Goal: Task Accomplishment & Management: Use online tool/utility

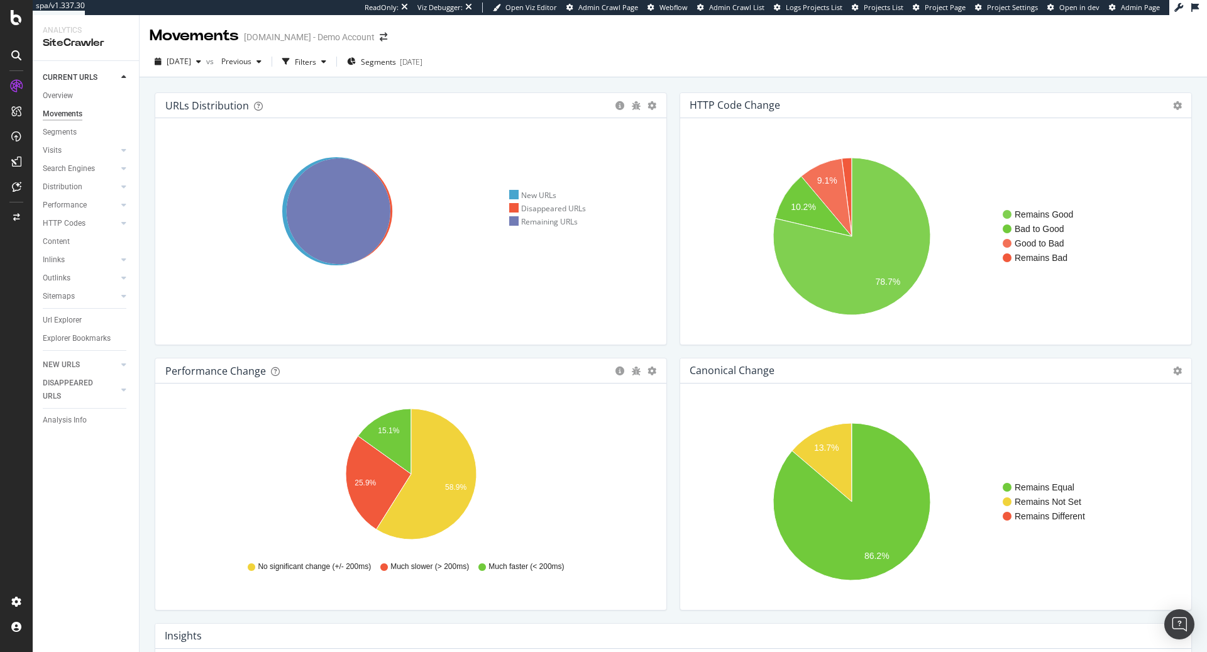
click at [1126, 9] on span "Admin Page" at bounding box center [1140, 7] width 39 height 9
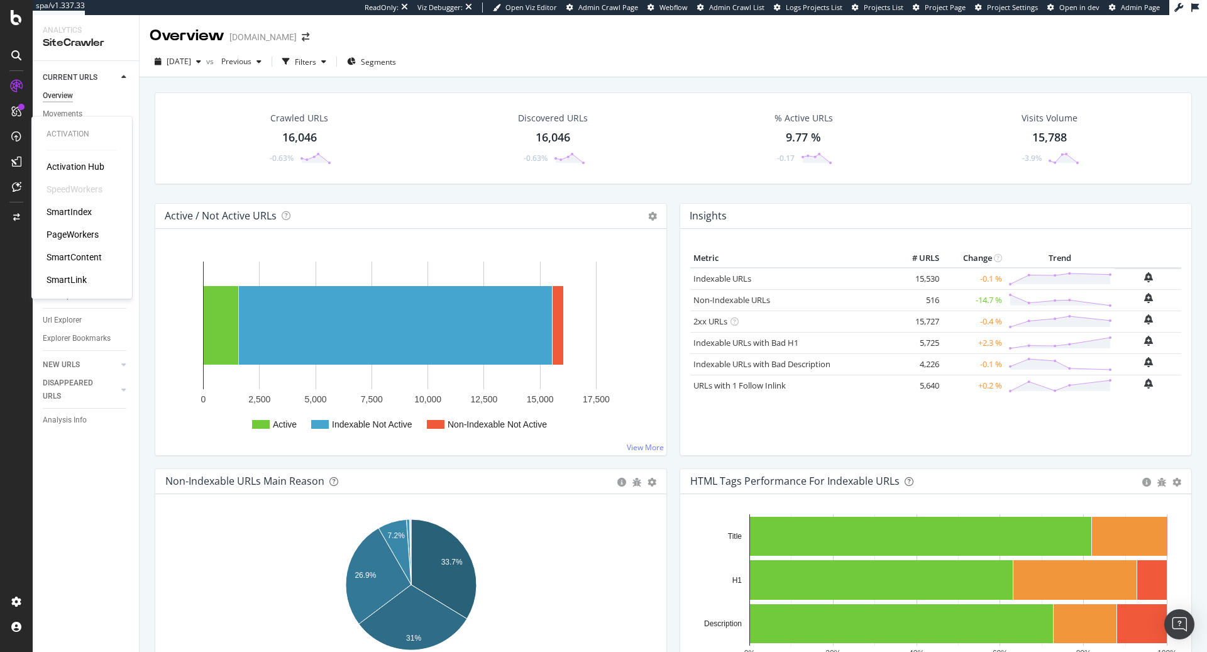
click at [79, 236] on div "PageWorkers" at bounding box center [73, 234] width 52 height 13
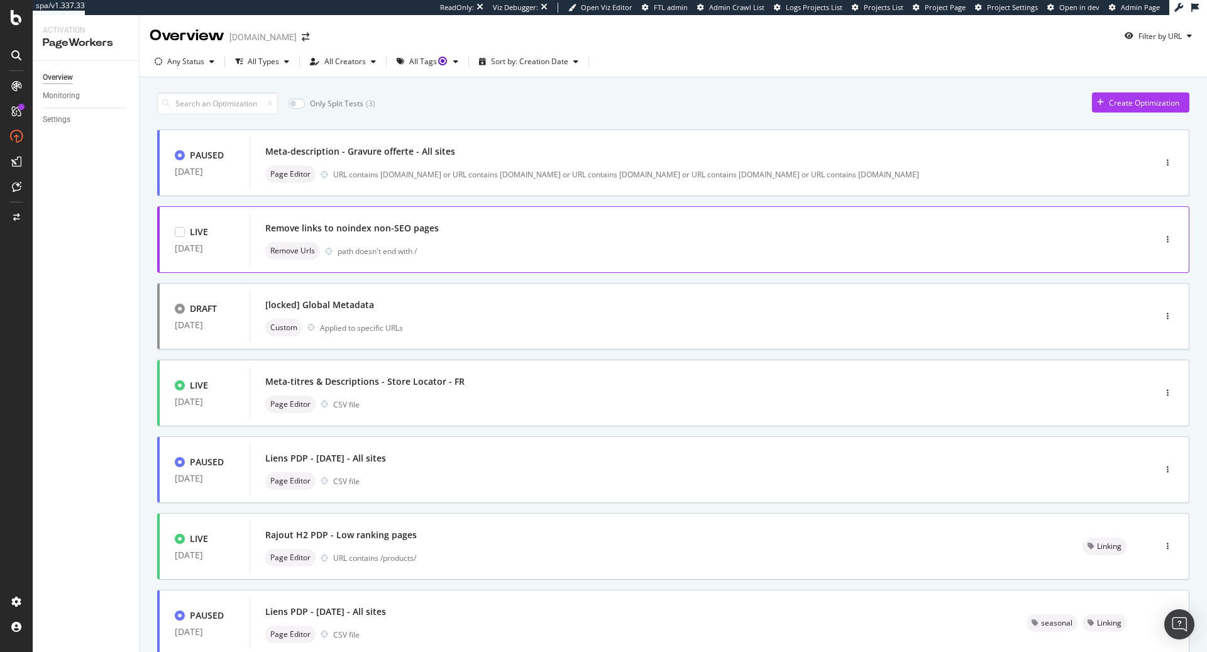
click at [456, 233] on div "Remove links to noindex non-SEO pages" at bounding box center [683, 228] width 836 height 18
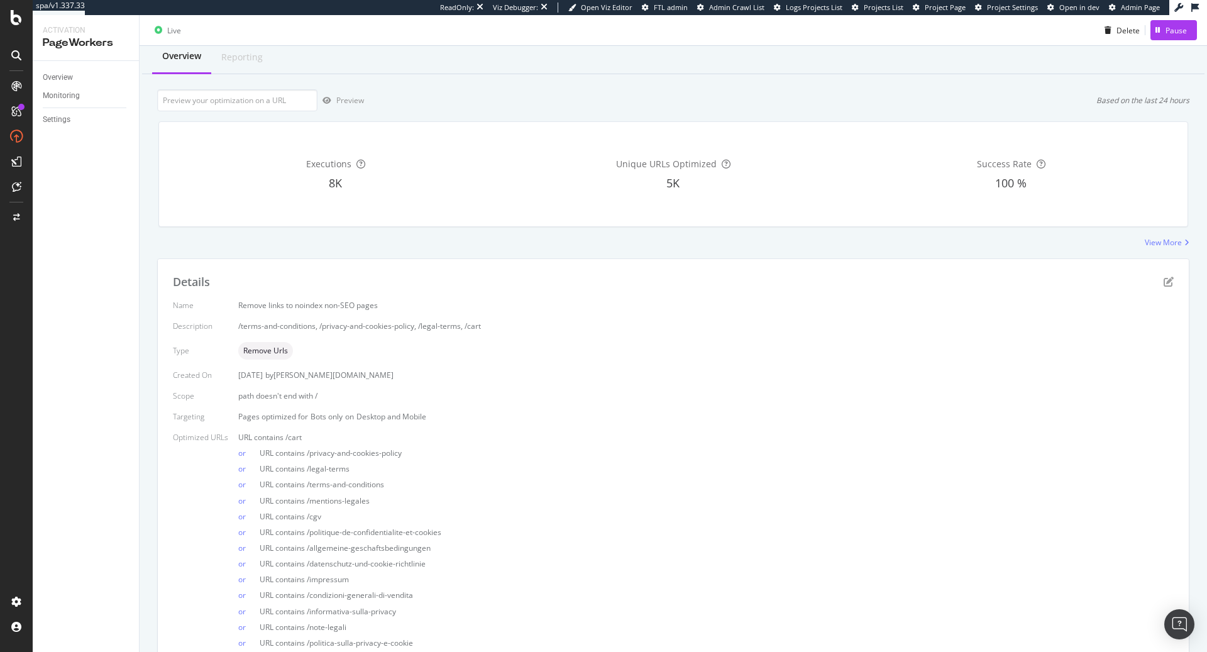
scroll to position [107, 0]
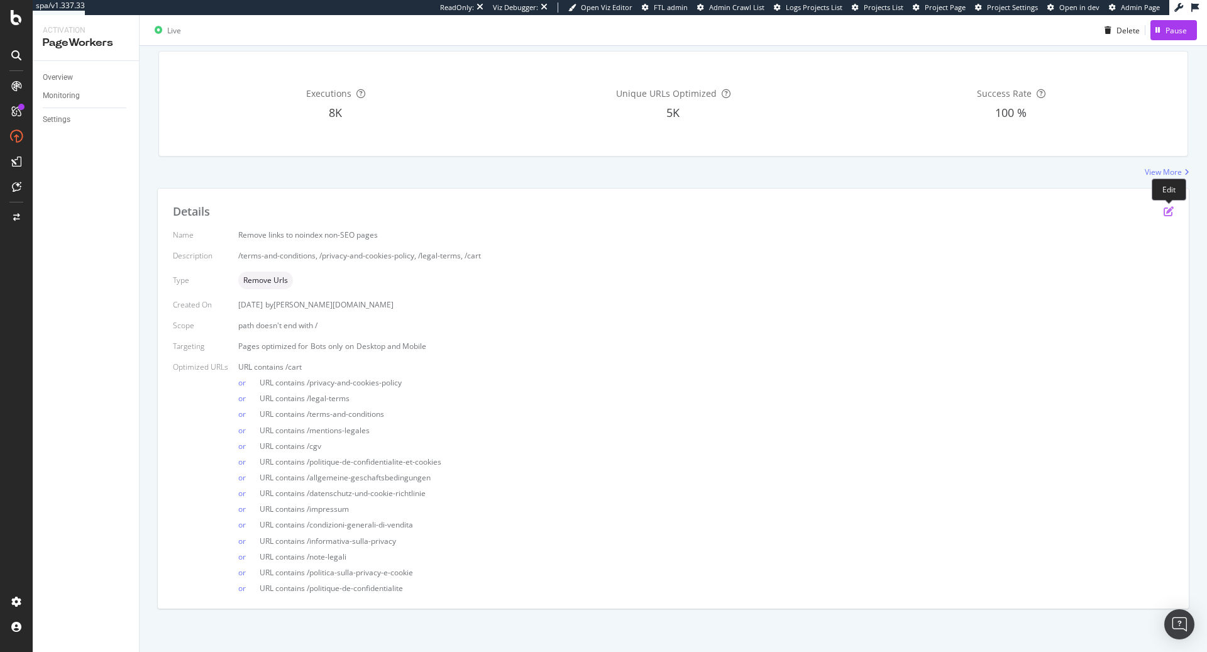
click at [1167, 211] on icon "pen-to-square" at bounding box center [1168, 211] width 10 height 10
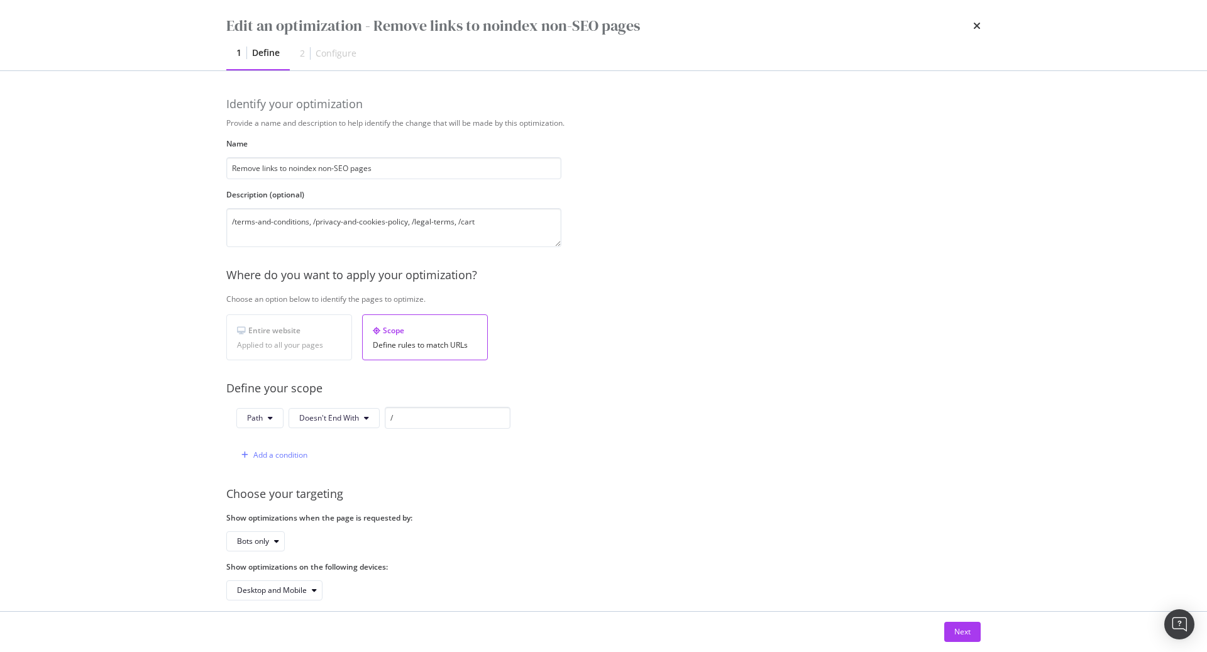
scroll to position [13, 0]
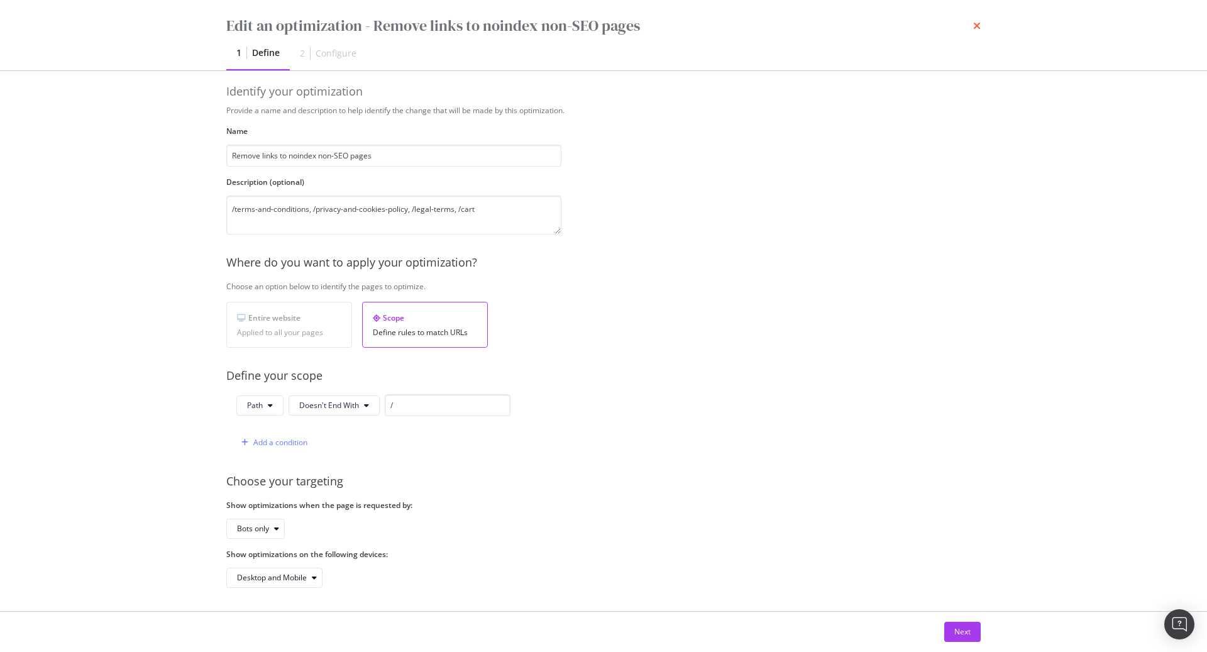
click at [979, 29] on icon "times" at bounding box center [977, 26] width 8 height 10
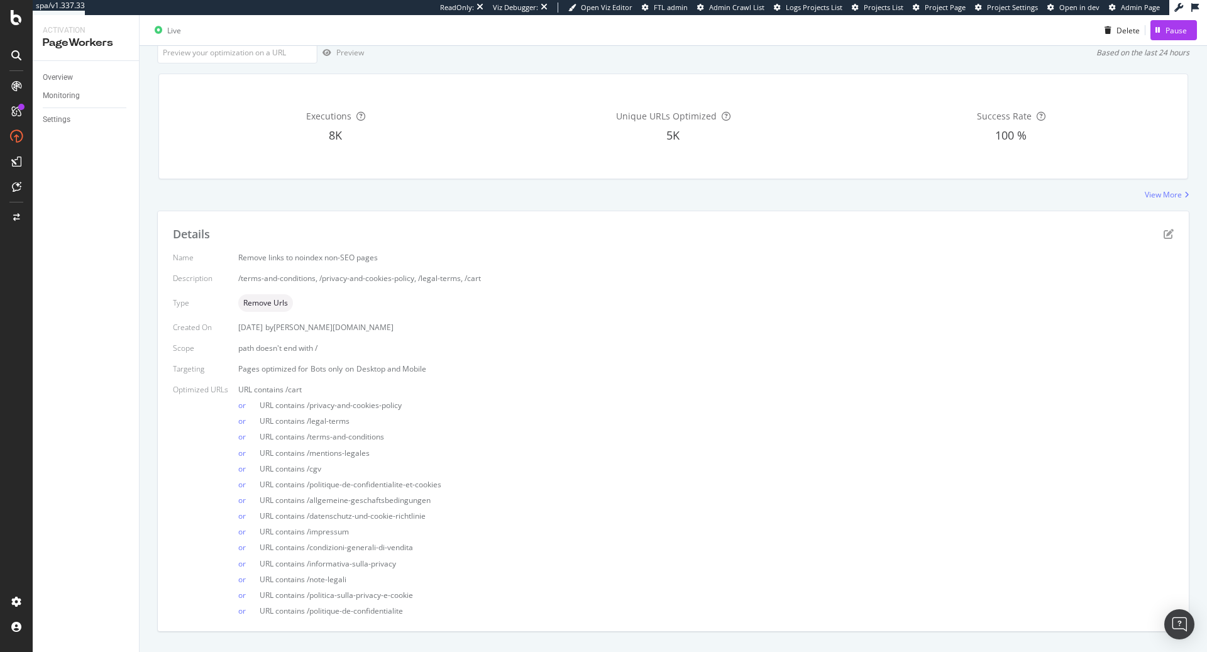
scroll to position [107, 0]
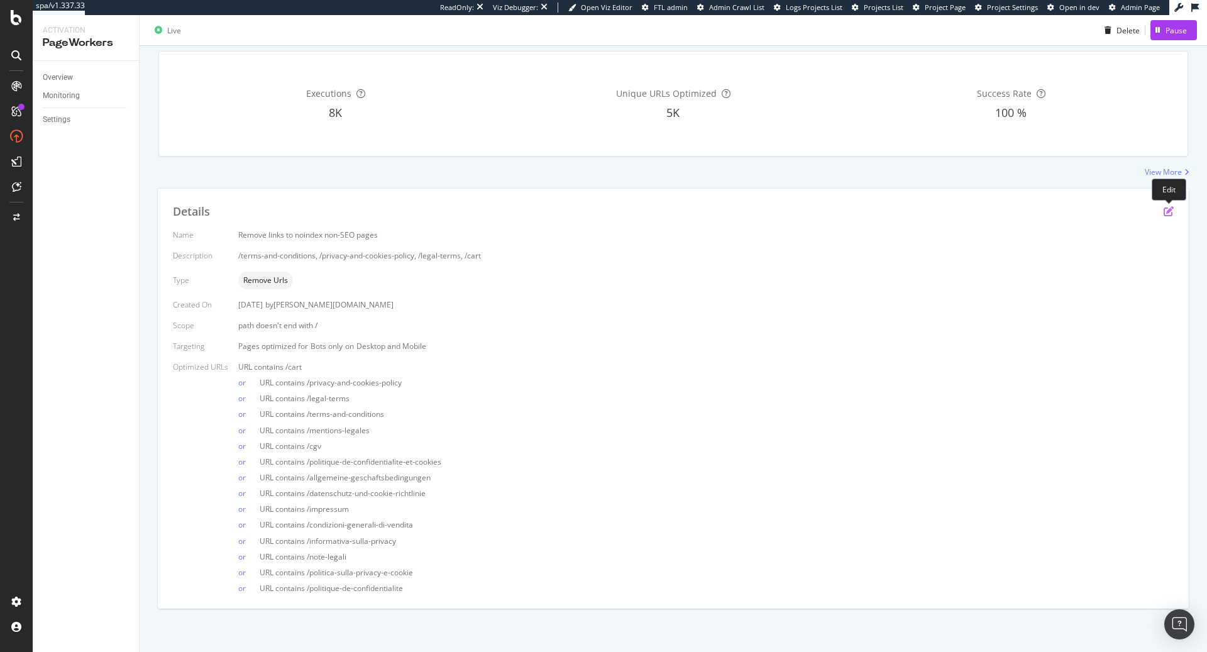
click at [1168, 212] on icon "pen-to-square" at bounding box center [1168, 211] width 10 height 10
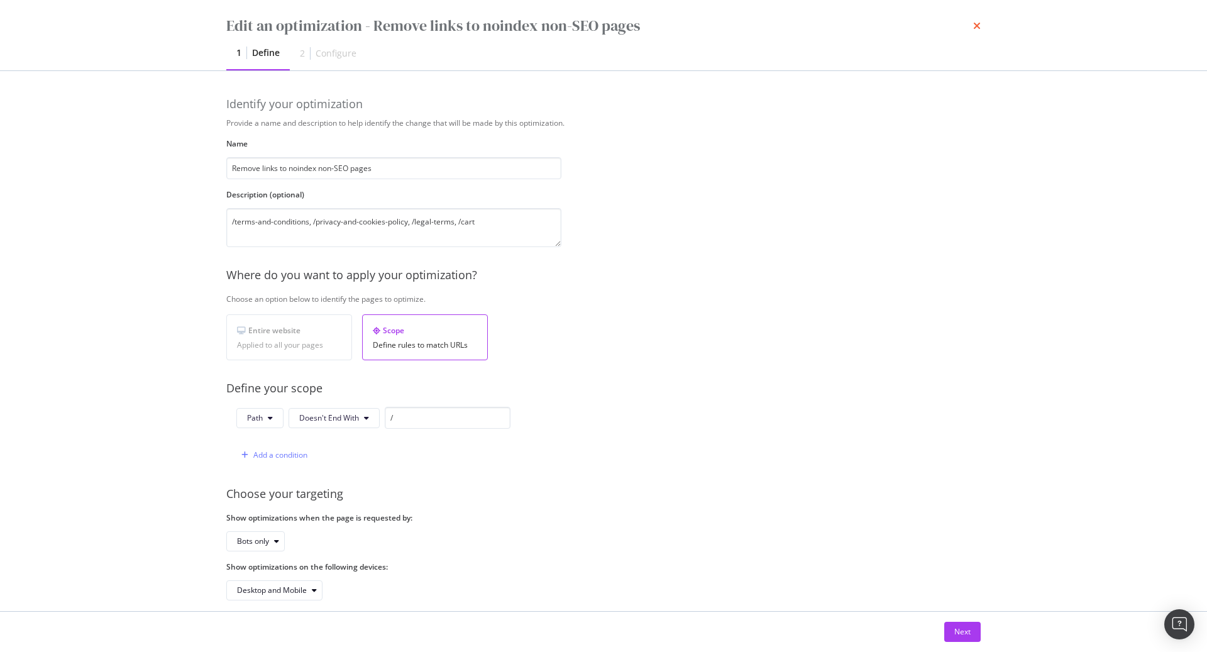
click at [975, 23] on icon "times" at bounding box center [977, 26] width 8 height 10
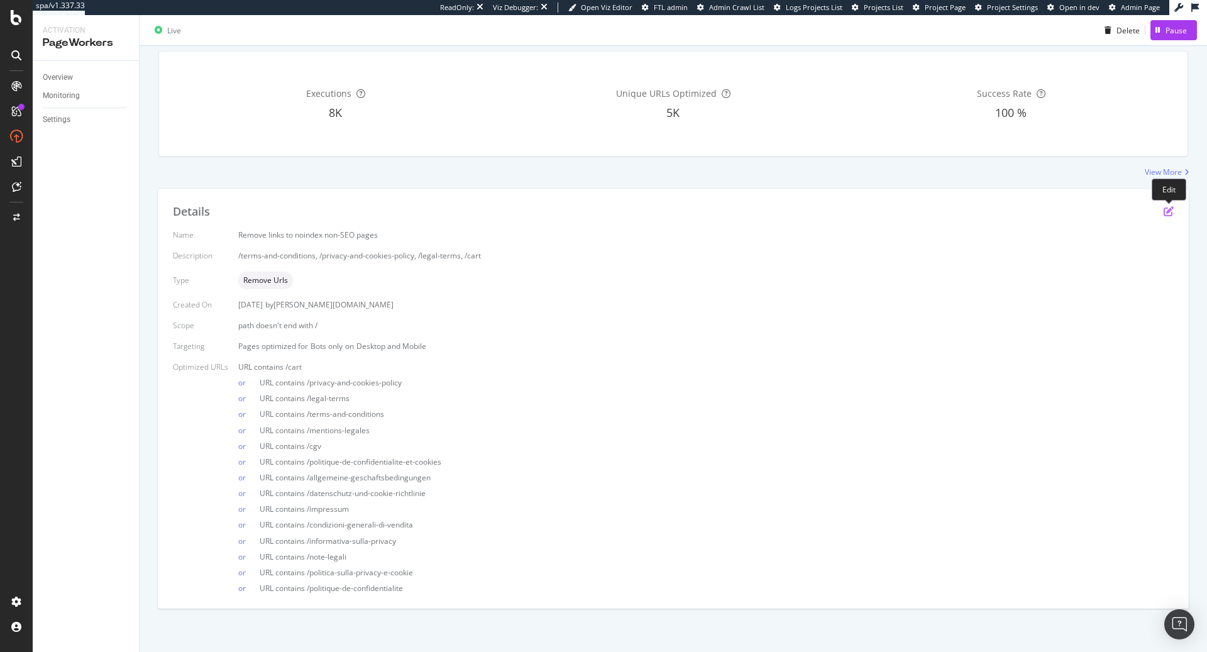
click at [1170, 212] on icon "pen-to-square" at bounding box center [1168, 211] width 10 height 10
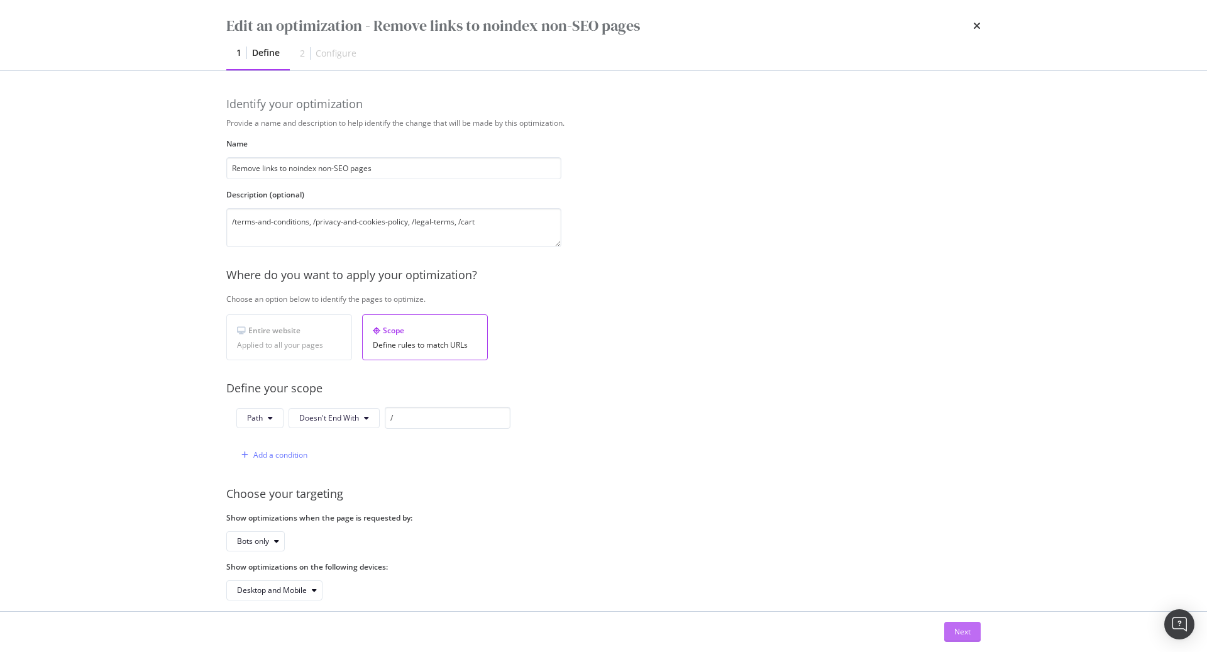
click at [967, 634] on div "Next" at bounding box center [962, 631] width 16 height 11
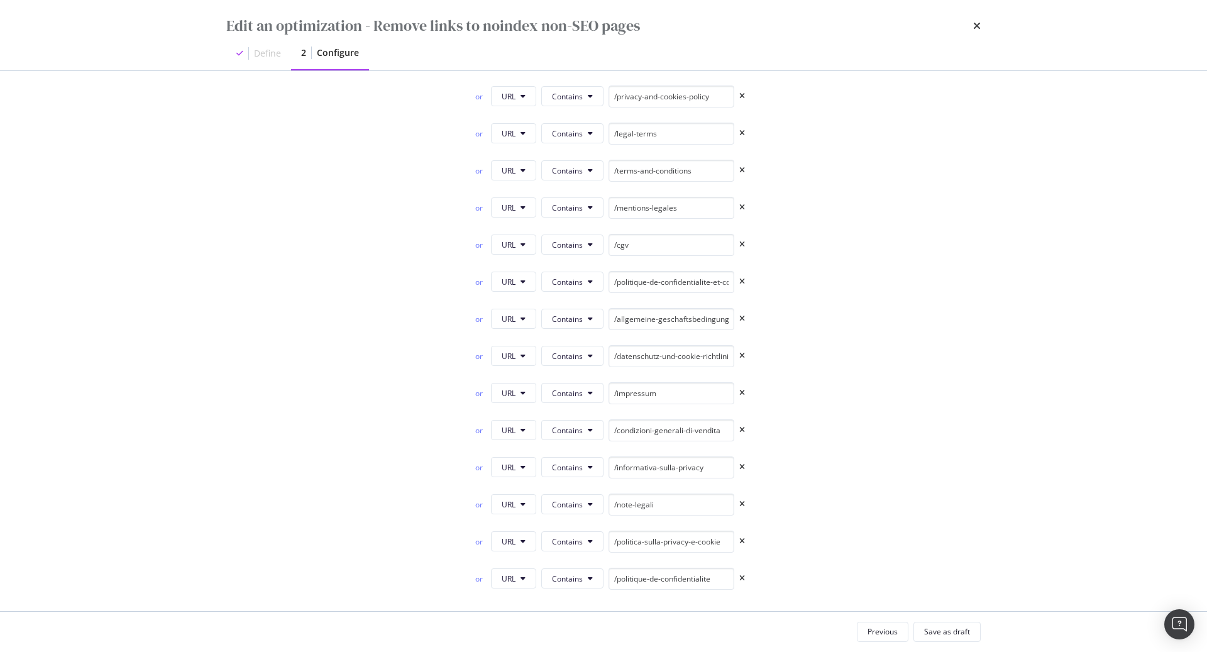
scroll to position [0, 0]
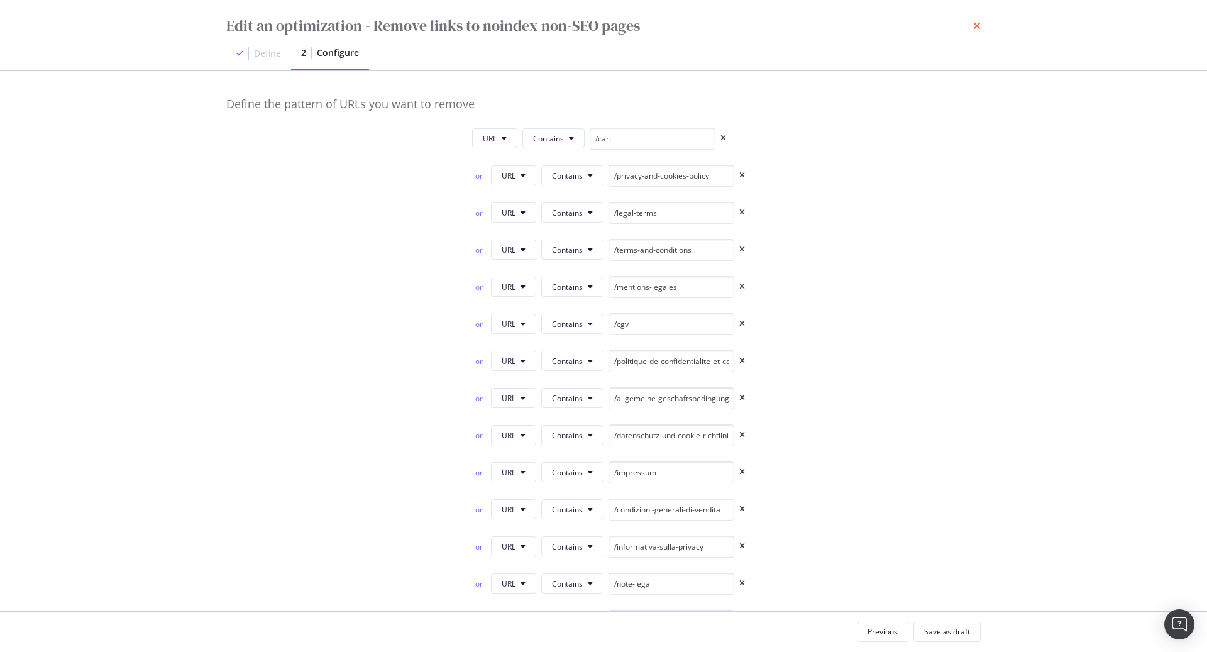
click at [975, 26] on icon "times" at bounding box center [977, 26] width 8 height 10
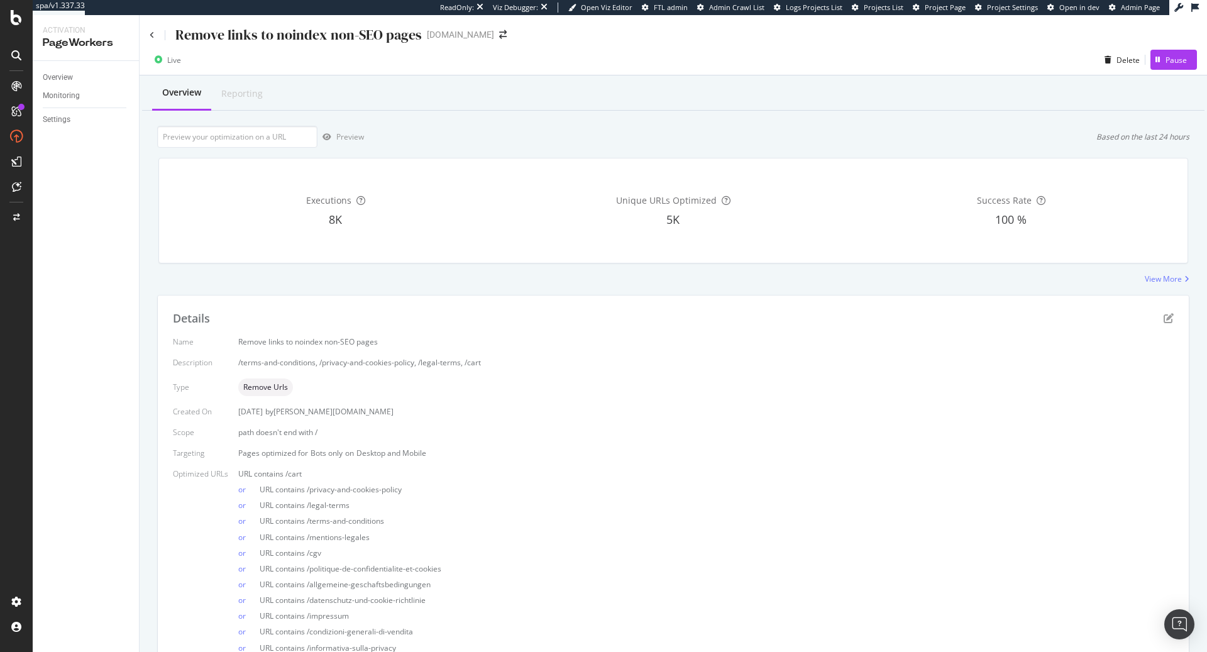
scroll to position [107, 0]
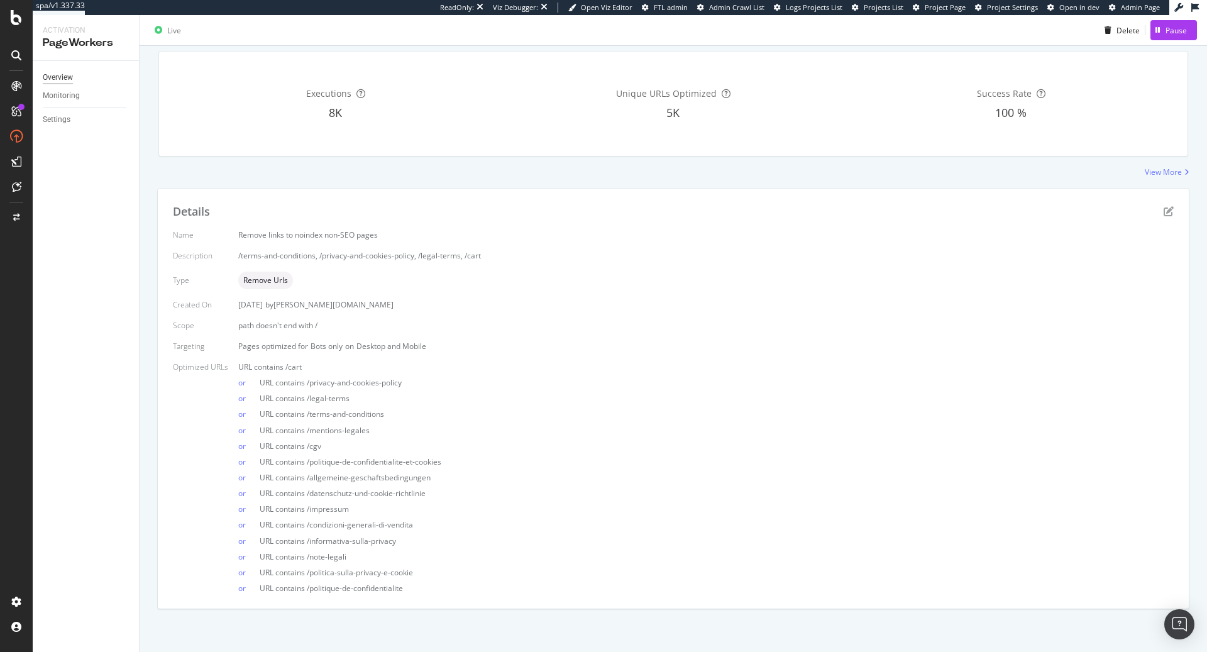
click at [61, 74] on div "Overview" at bounding box center [58, 77] width 30 height 13
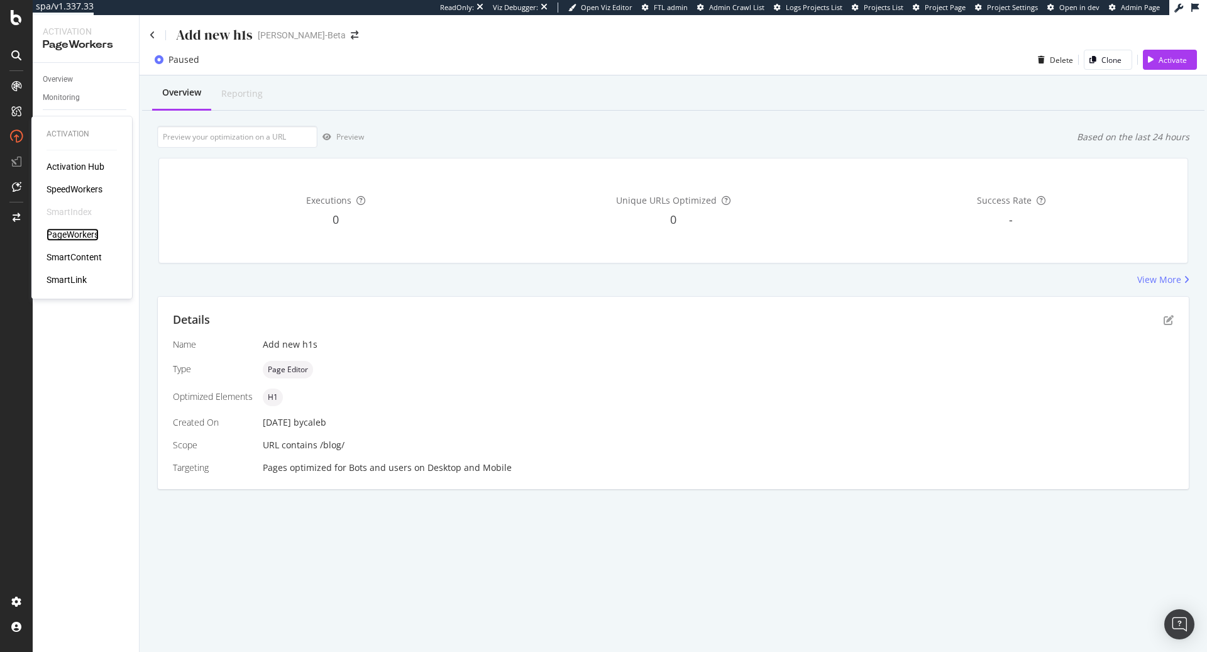
click at [78, 234] on div "PageWorkers" at bounding box center [73, 234] width 52 height 13
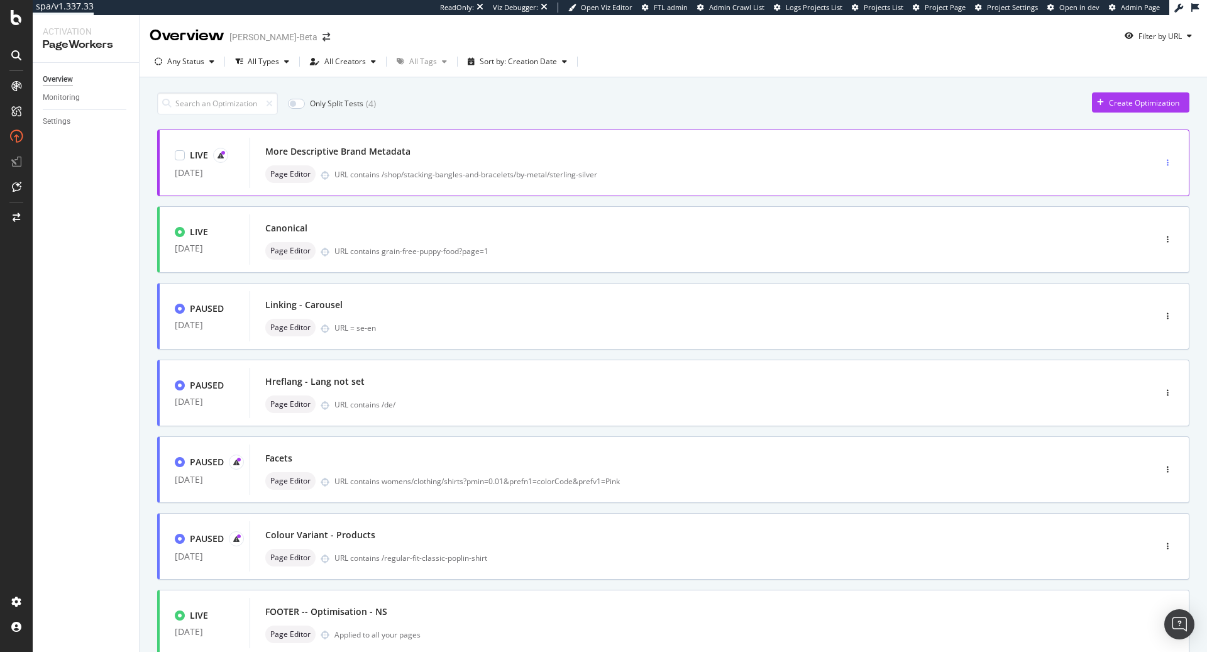
click at [1168, 165] on div "button" at bounding box center [1168, 163] width 12 height 8
click at [1155, 209] on div "Pause" at bounding box center [1152, 206] width 21 height 11
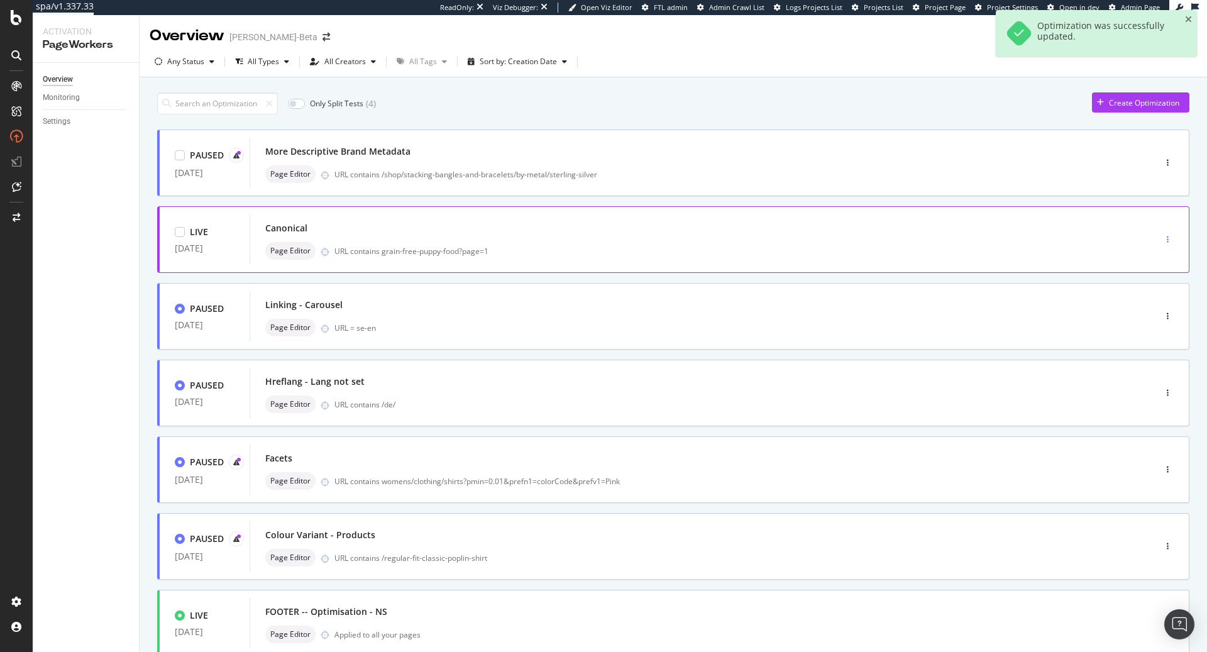
click at [1171, 241] on div "button" at bounding box center [1168, 240] width 12 height 8
click at [1154, 286] on div "Pause" at bounding box center [1152, 283] width 21 height 11
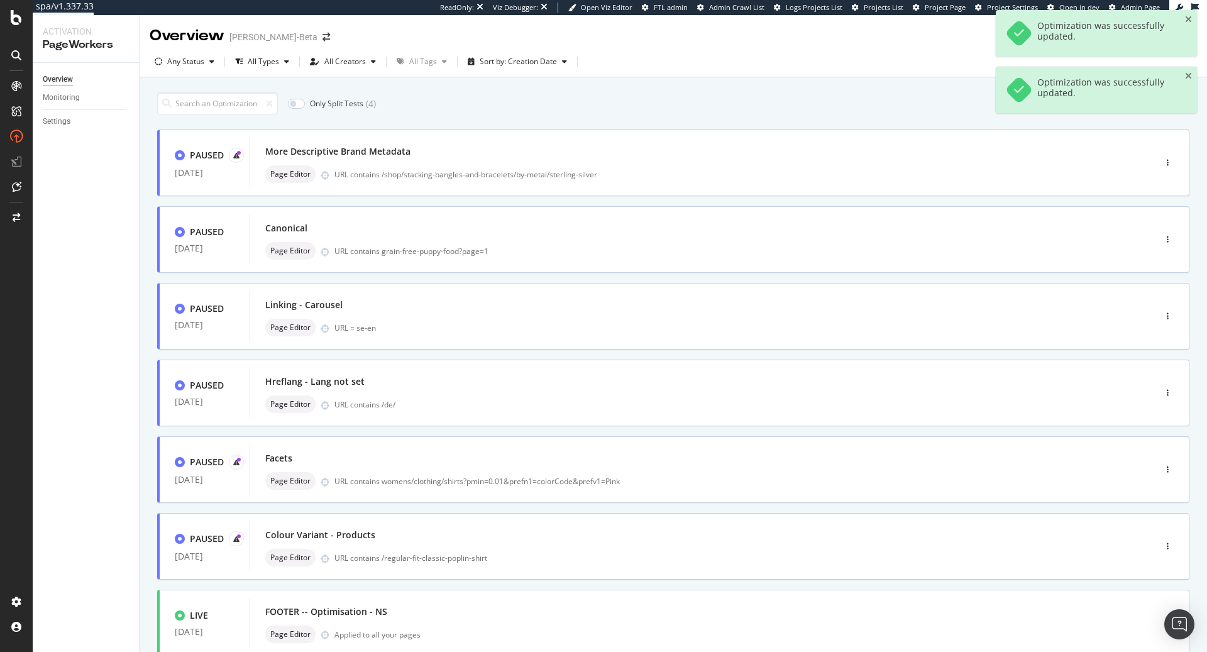
click at [793, 104] on div "Only Split Tests ( 4 ) Create Optimization" at bounding box center [673, 103] width 1032 height 22
click at [1189, 19] on icon "close toast" at bounding box center [1188, 19] width 7 height 9
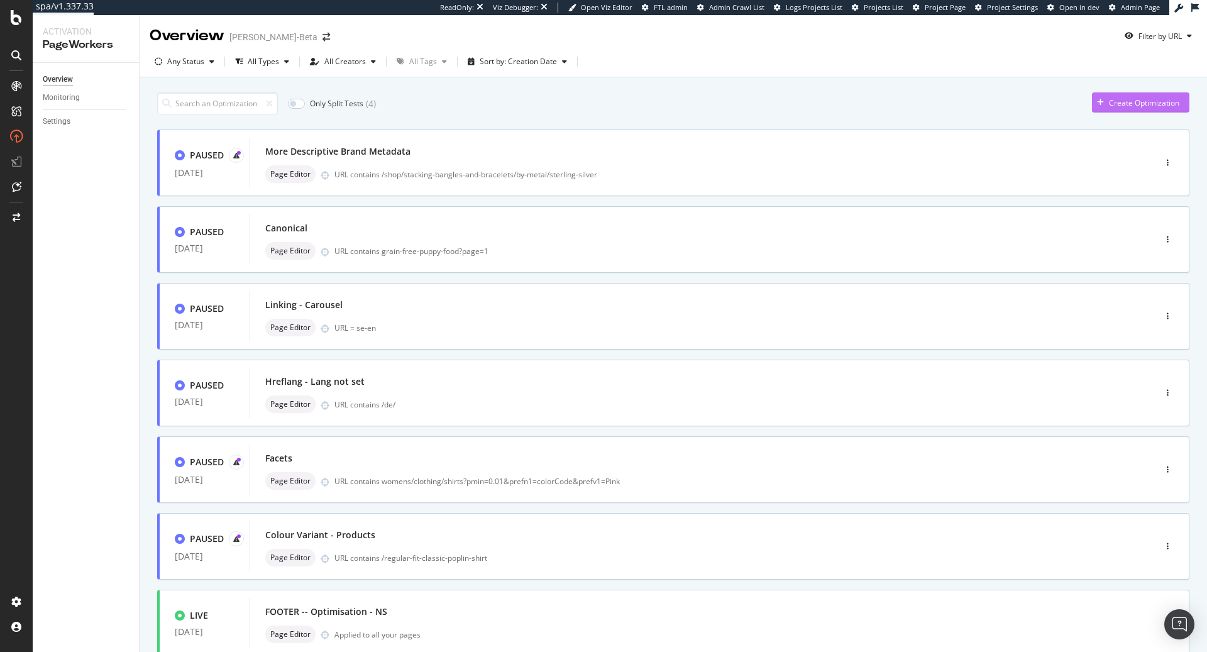
click at [1142, 105] on div "Create Optimization" at bounding box center [1144, 102] width 70 height 11
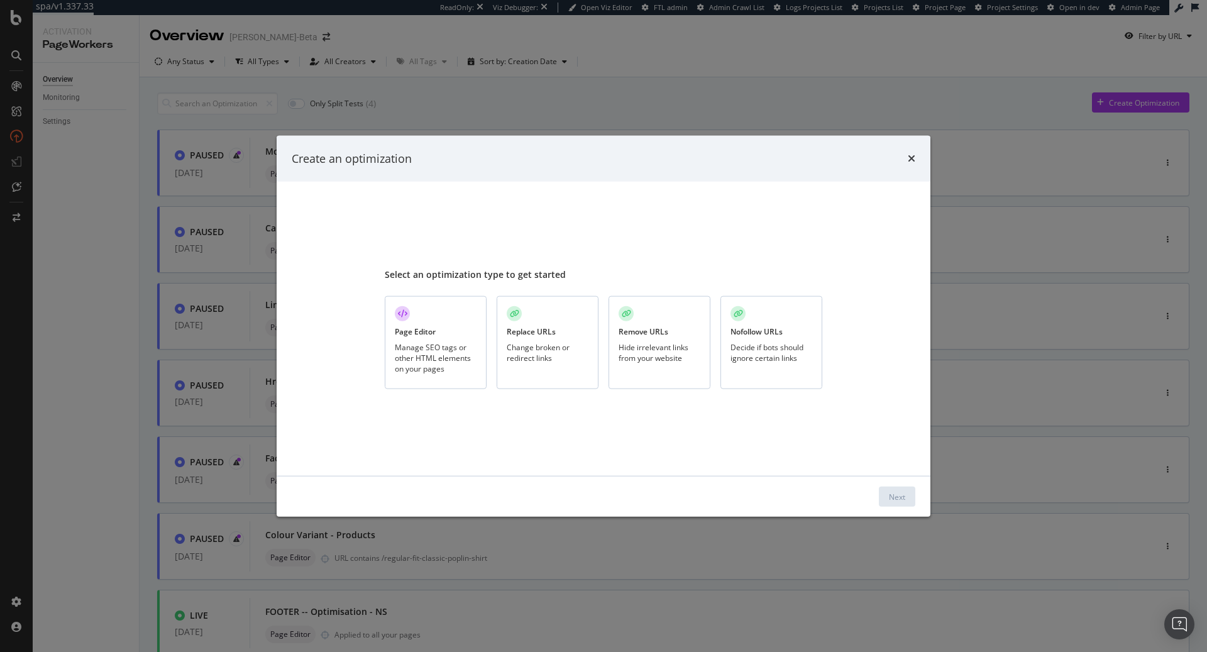
click at [433, 360] on div "Manage SEO tags or other HTML elements on your pages" at bounding box center [436, 358] width 82 height 32
click at [915, 500] on button "Next" at bounding box center [897, 496] width 36 height 20
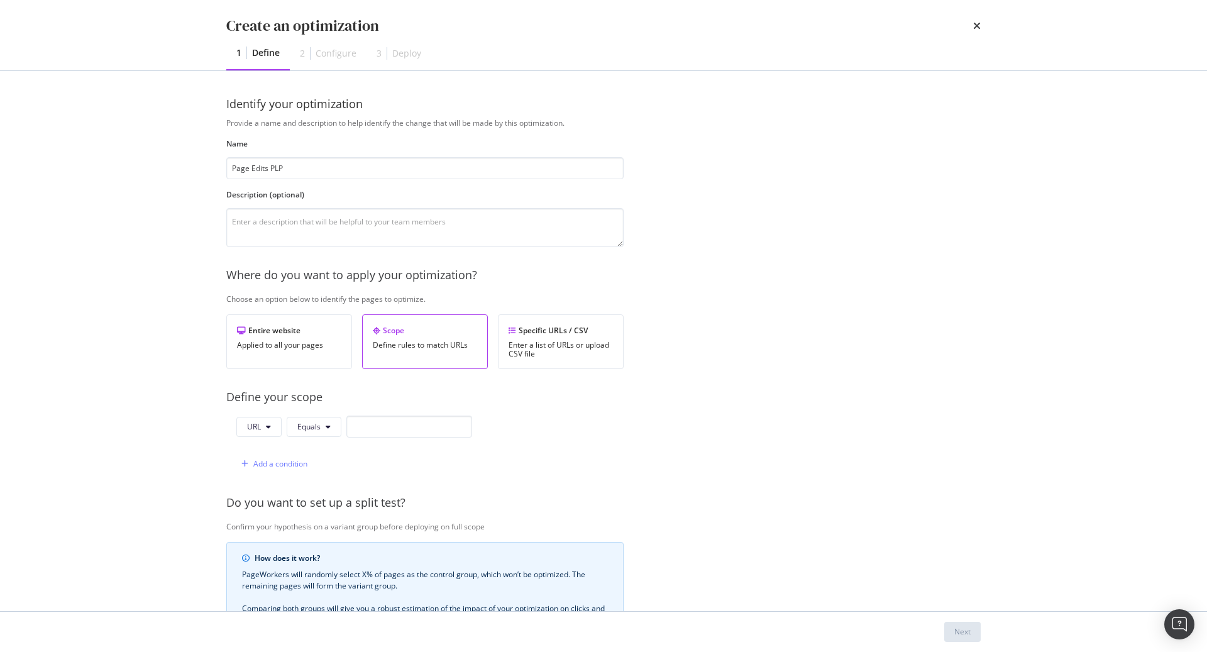
type input "Page Edits PLP"
click at [785, 410] on div "Provide a name and description to help identify the change that will be made by…" at bounding box center [603, 457] width 754 height 678
click at [425, 425] on input "modal" at bounding box center [409, 426] width 126 height 22
paste input "https://demellierlondon.com/collections/all-bags?filter.p.m.filter.bag_type=Clu…"
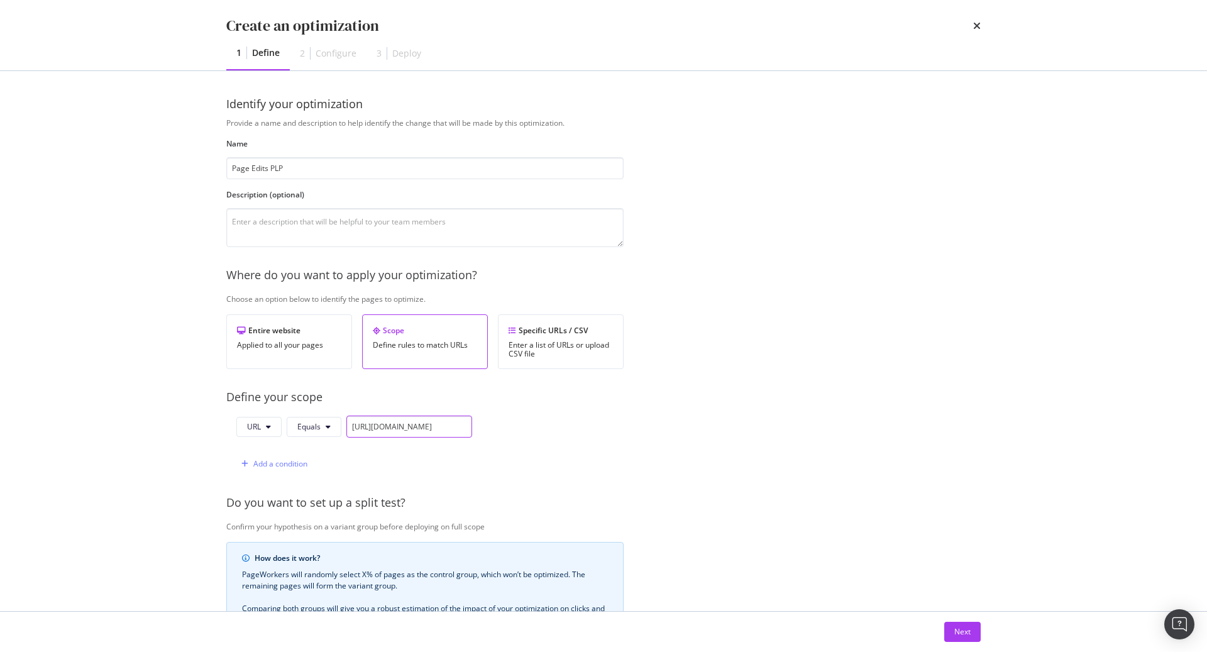
type input "https://demellierlondon.com/collections/all-bags?filter.p.m.filter.bag_type=Clu…"
click at [642, 429] on div "Provide a name and description to help identify the change that will be made by…" at bounding box center [603, 457] width 754 height 678
click at [956, 631] on div "Next" at bounding box center [962, 631] width 16 height 11
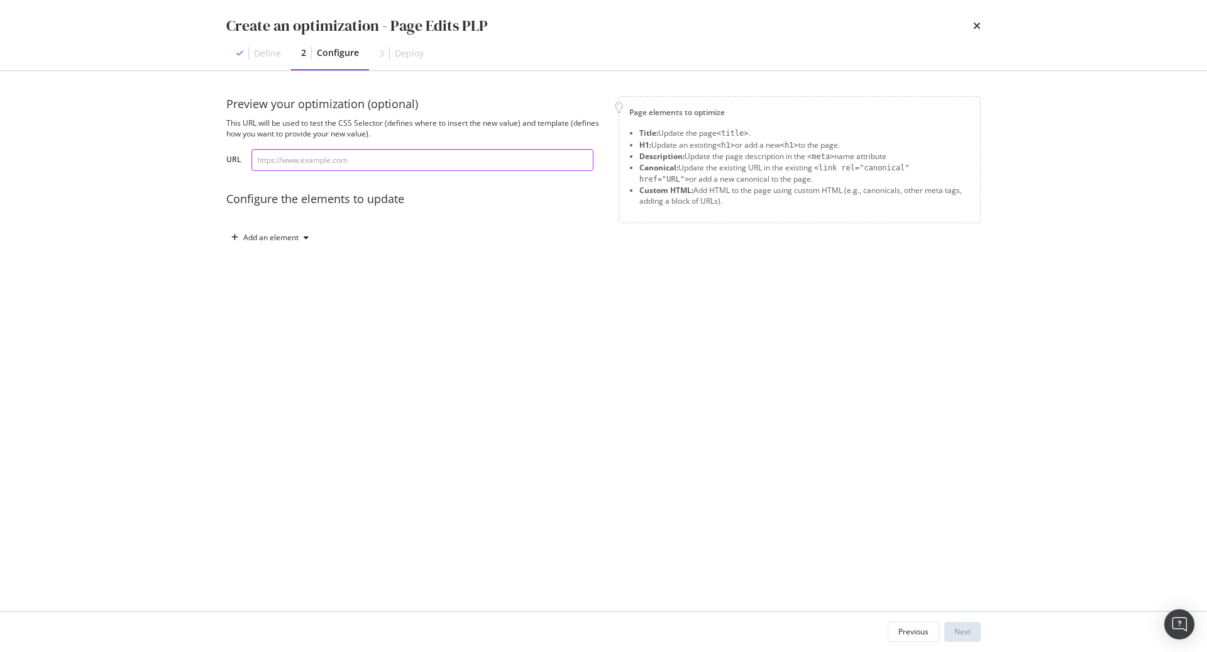
click at [357, 162] on input "modal" at bounding box center [422, 160] width 342 height 22
paste input "https://demellierlondon.com/collections/all-bags?filter.p.m.filter.bag_type=Clu…"
type input "https://demellierlondon.com/collections/all-bags?filter.p.m.filter.bag_type=Clu…"
click at [290, 234] on div "Add an element" at bounding box center [270, 238] width 55 height 8
click at [270, 279] on div "H1" at bounding box center [276, 282] width 85 height 16
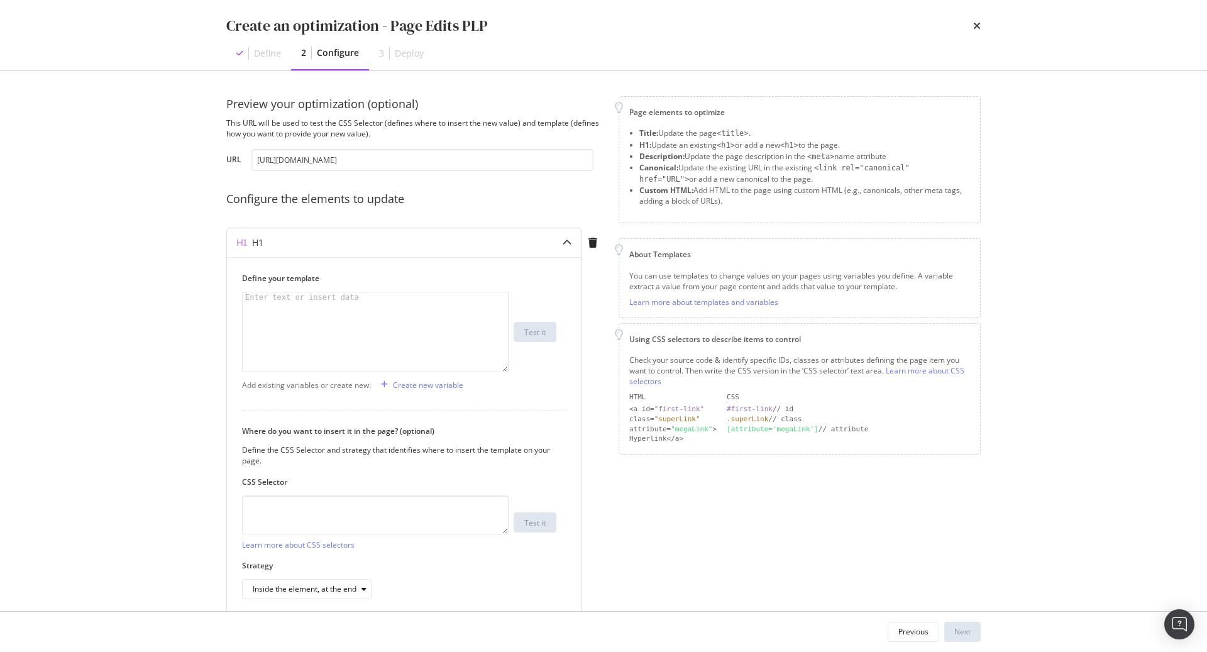
click at [293, 317] on div "modal" at bounding box center [376, 342] width 267 height 101
type textarea "TEST ONE"
click at [959, 629] on div "Next" at bounding box center [962, 631] width 16 height 11
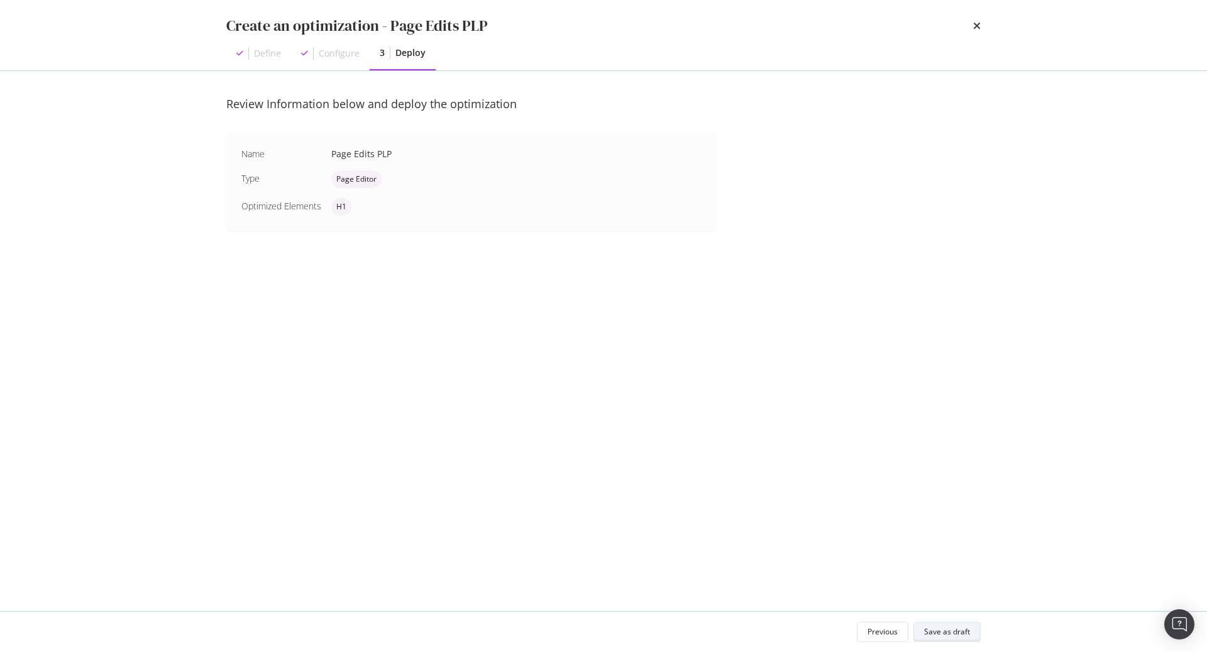
click at [952, 633] on div "Save as draft" at bounding box center [947, 631] width 46 height 11
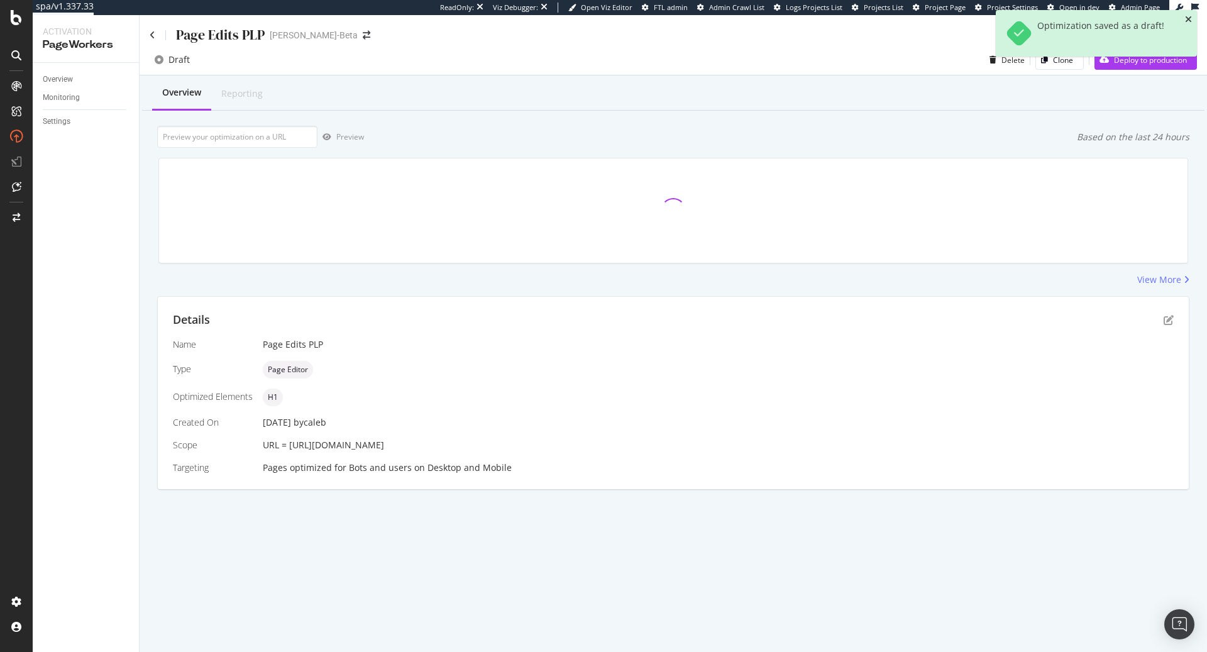
click at [1190, 21] on icon "close toast" at bounding box center [1188, 19] width 7 height 9
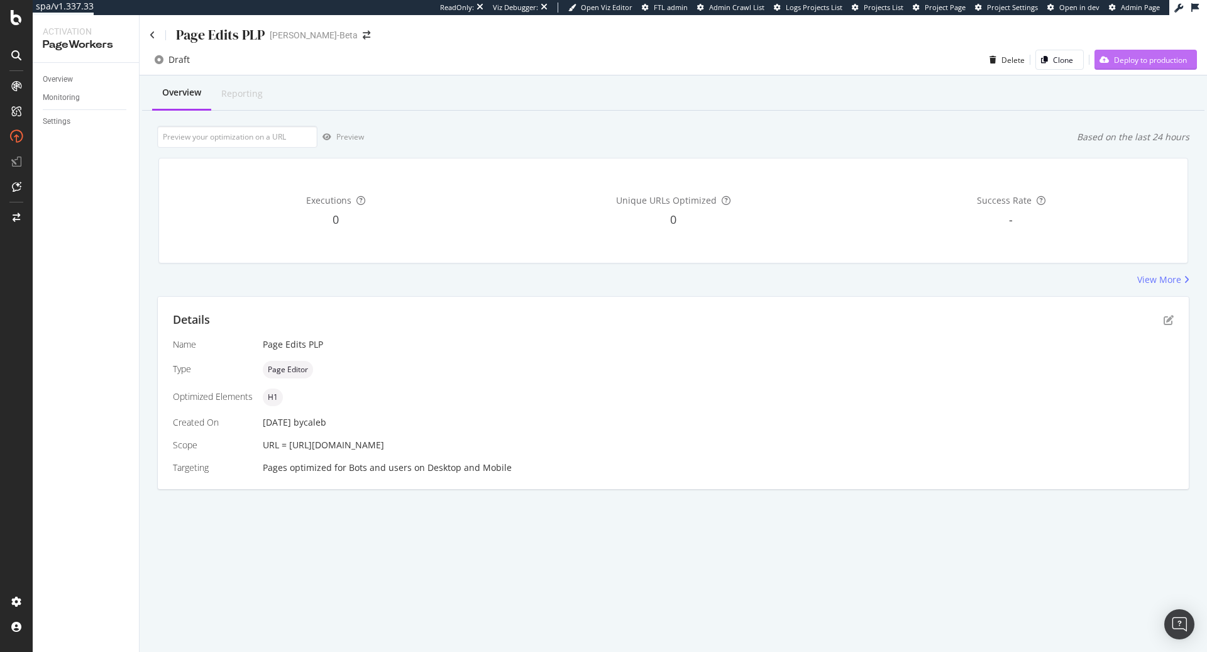
click at [1142, 57] on div "Deploy to production" at bounding box center [1150, 60] width 73 height 11
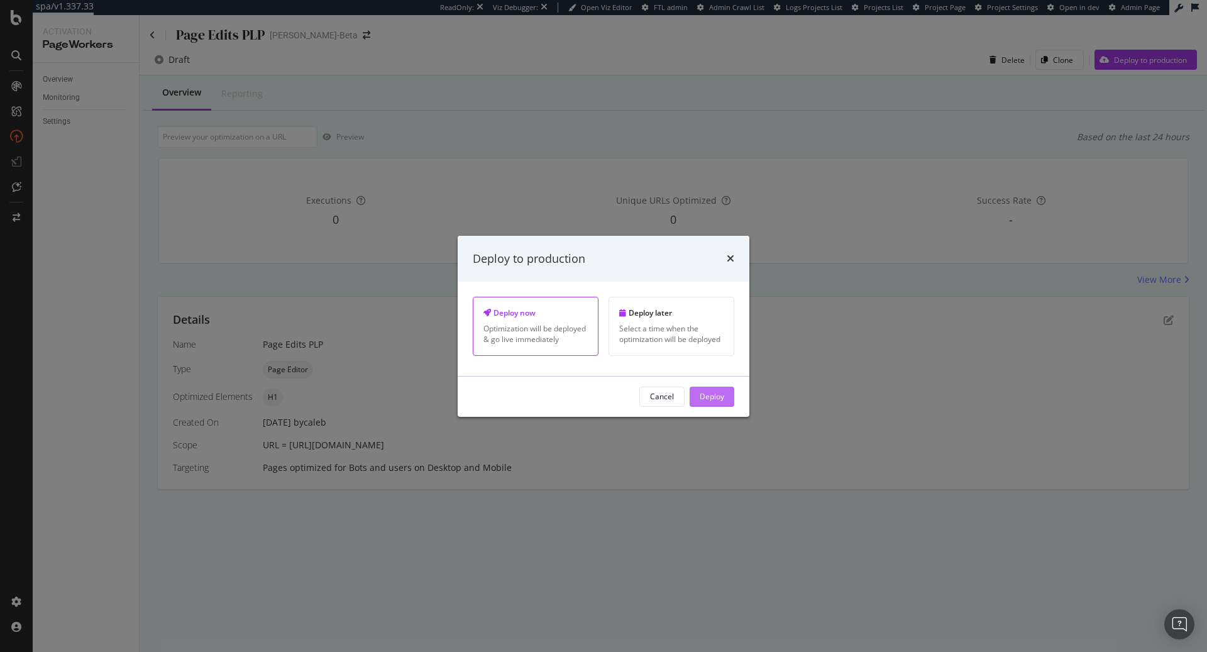
click at [717, 395] on div "Deploy" at bounding box center [712, 396] width 25 height 11
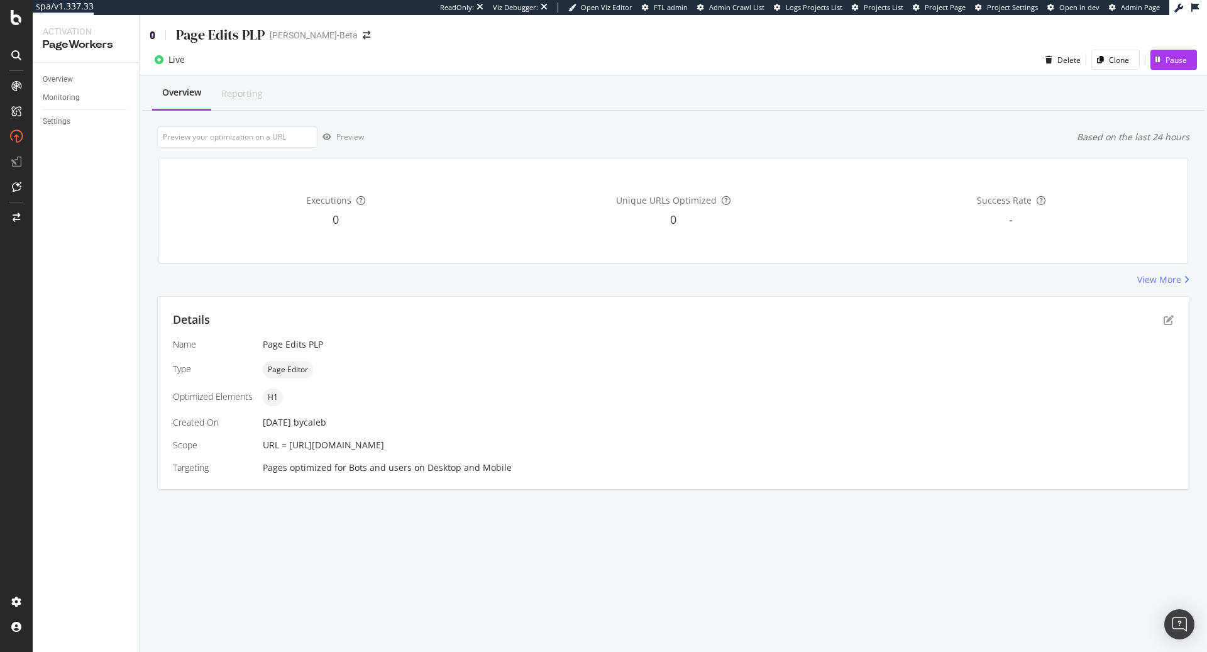
click at [153, 36] on icon at bounding box center [153, 35] width 6 height 9
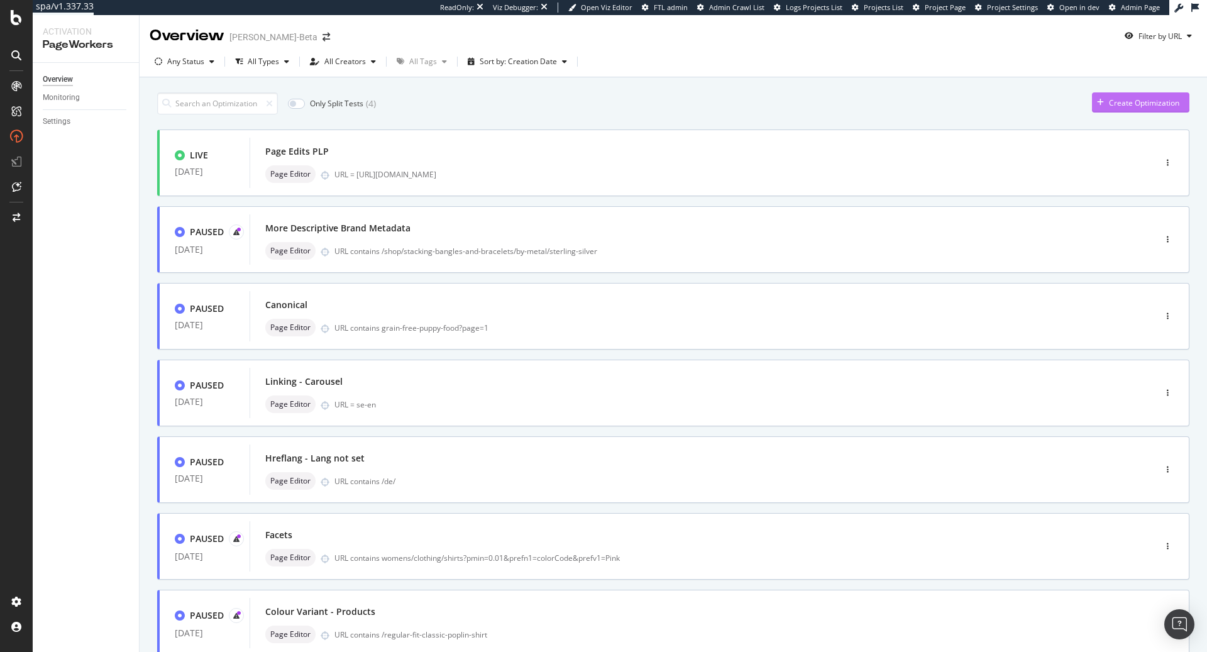
click at [1114, 102] on div "Create Optimization" at bounding box center [1144, 102] width 70 height 11
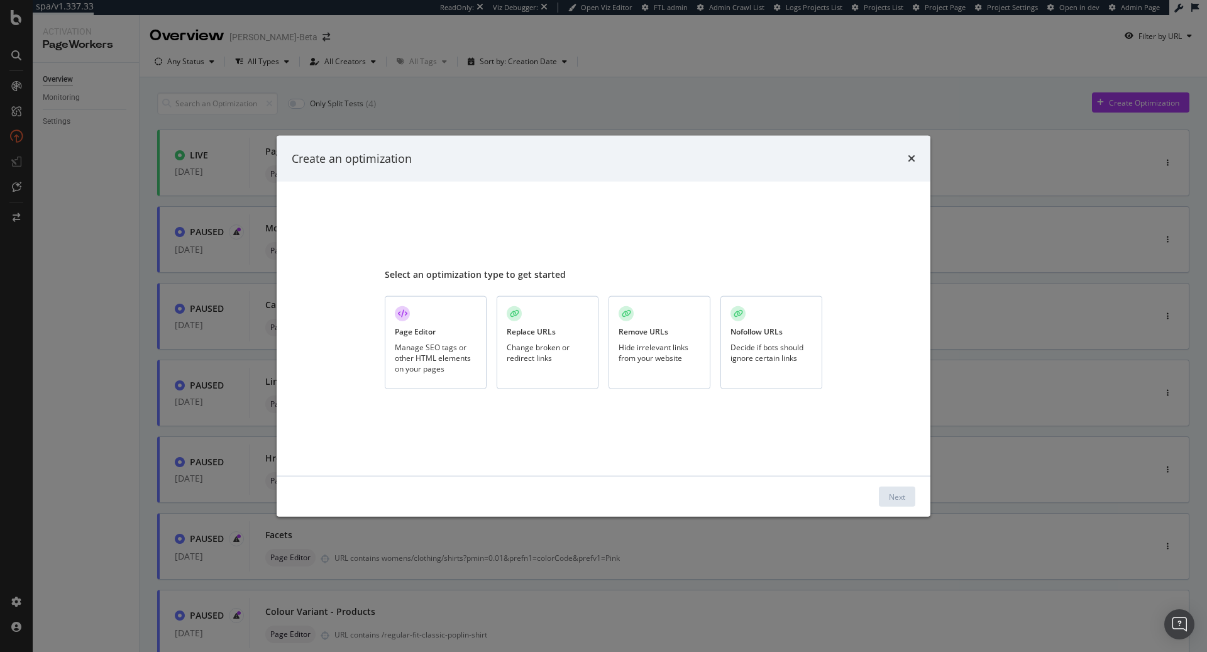
click at [468, 349] on div "Manage SEO tags or other HTML elements on your pages" at bounding box center [436, 358] width 82 height 32
click at [886, 493] on button "Next" at bounding box center [897, 496] width 36 height 20
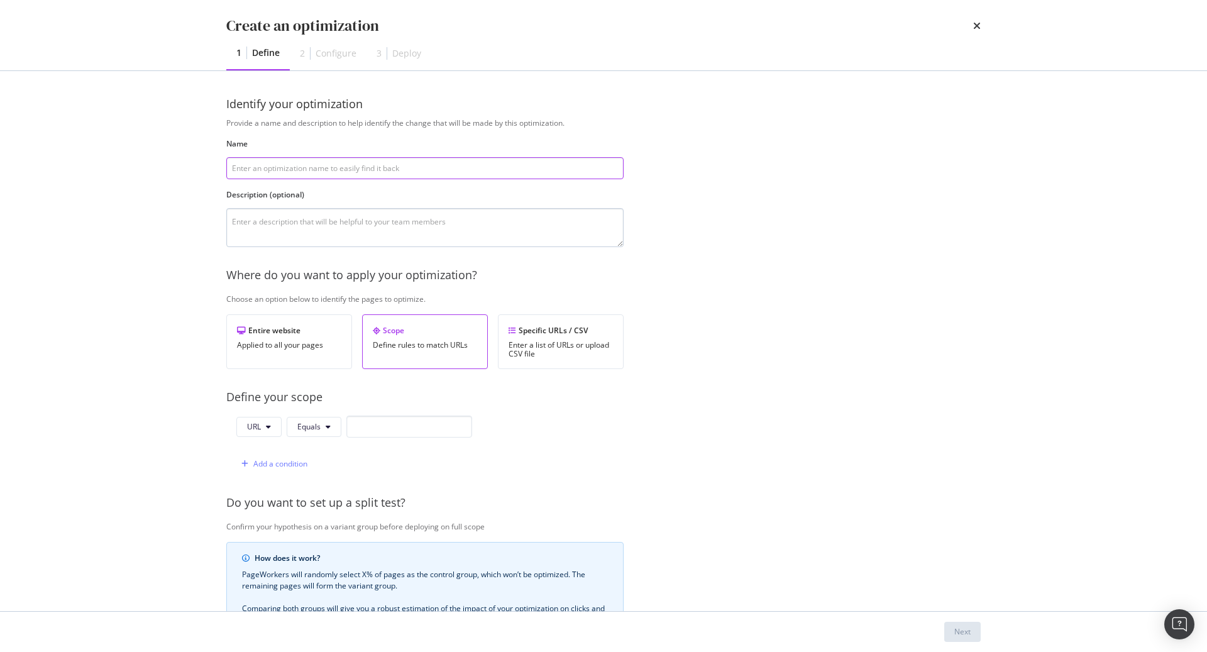
type input "P"
type input "Page Edits | PDP"
click at [395, 420] on input "modal" at bounding box center [409, 426] width 126 height 22
paste input "https://demellierlondon.com/products/the-tokyo-clutch-burgundy-smooth"
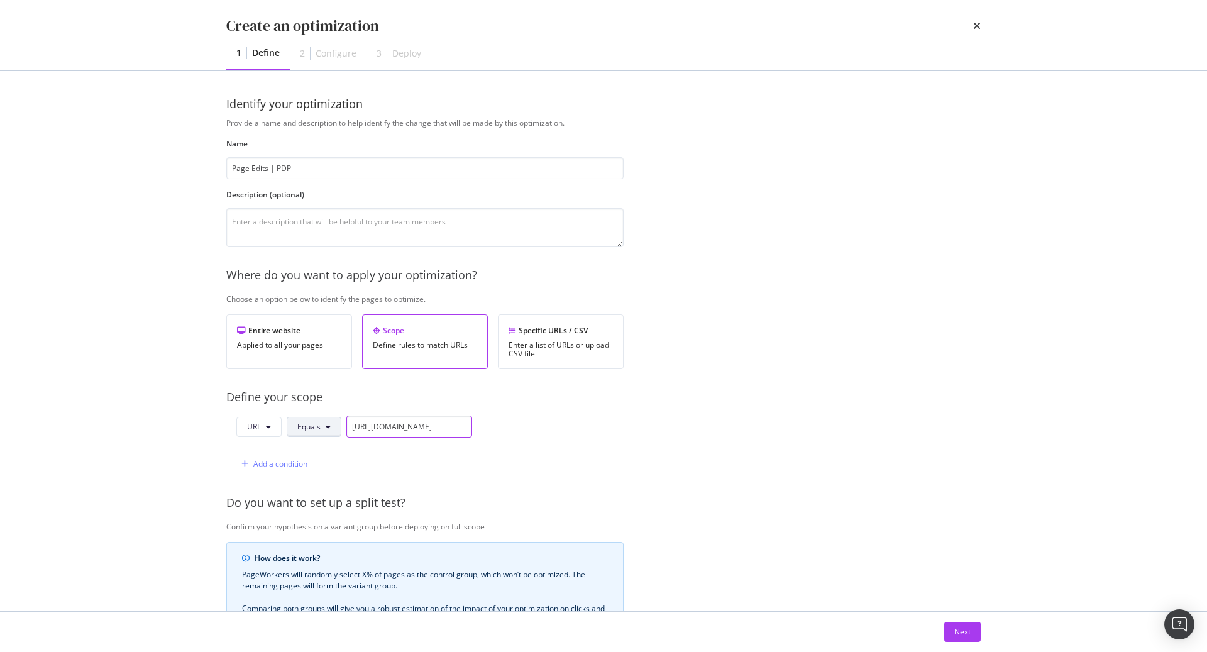
type input "https://demellierlondon.com/products/the-tokyo-clutch-burgundy-smooth"
click at [329, 424] on button "Equals" at bounding box center [314, 427] width 55 height 20
click at [329, 265] on span "Contains" at bounding box center [334, 260] width 74 height 11
click at [960, 632] on div "Next" at bounding box center [962, 631] width 16 height 11
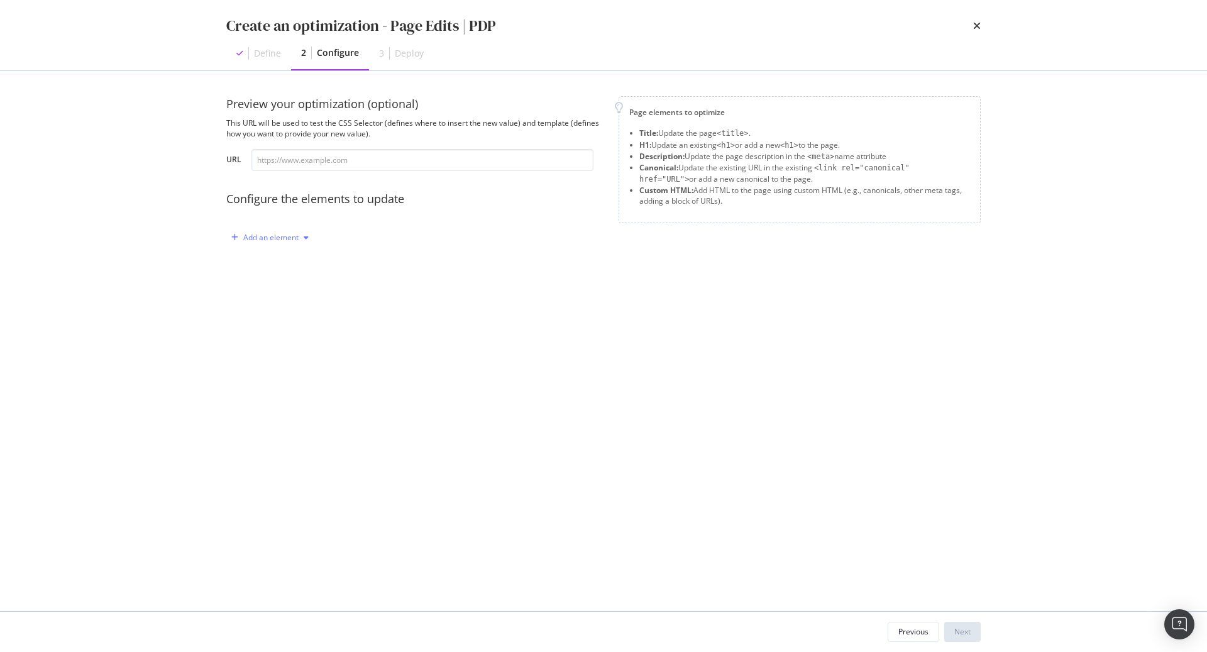
click at [282, 238] on div "Add an element" at bounding box center [270, 238] width 55 height 8
click at [272, 282] on div "H1" at bounding box center [276, 282] width 85 height 16
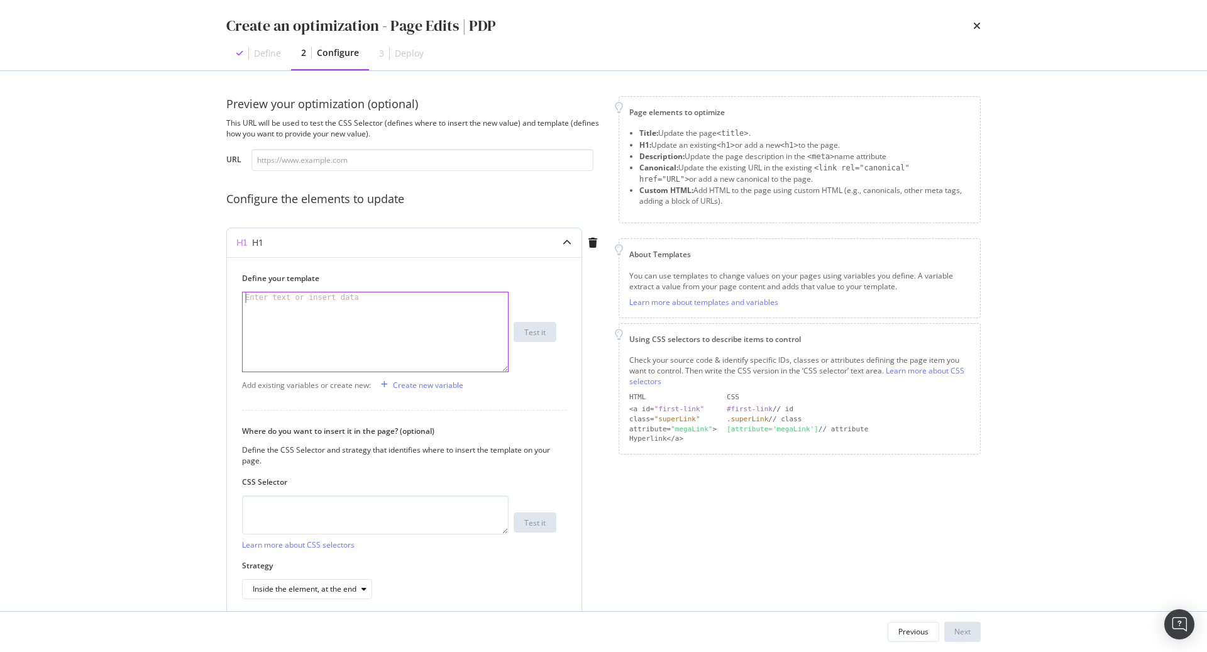
click at [353, 308] on div "modal" at bounding box center [376, 342] width 267 height 101
type textarea "TEST 1"
click at [964, 629] on div "Next" at bounding box center [962, 631] width 16 height 11
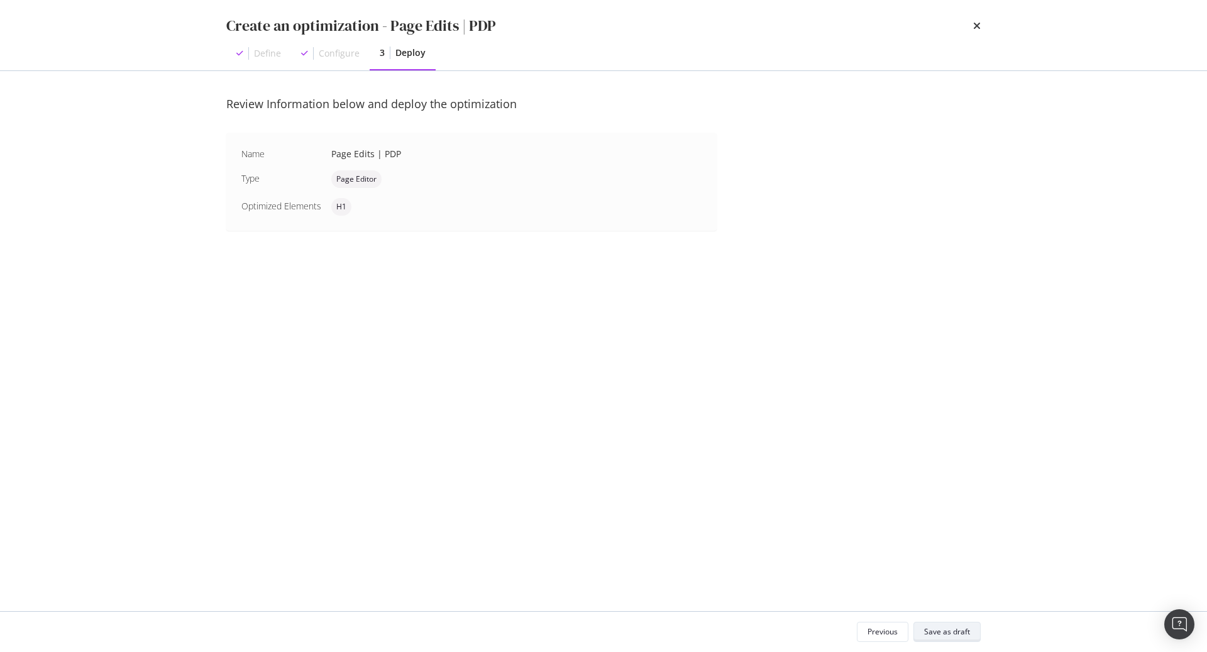
click at [950, 631] on div "Save as draft" at bounding box center [947, 631] width 46 height 11
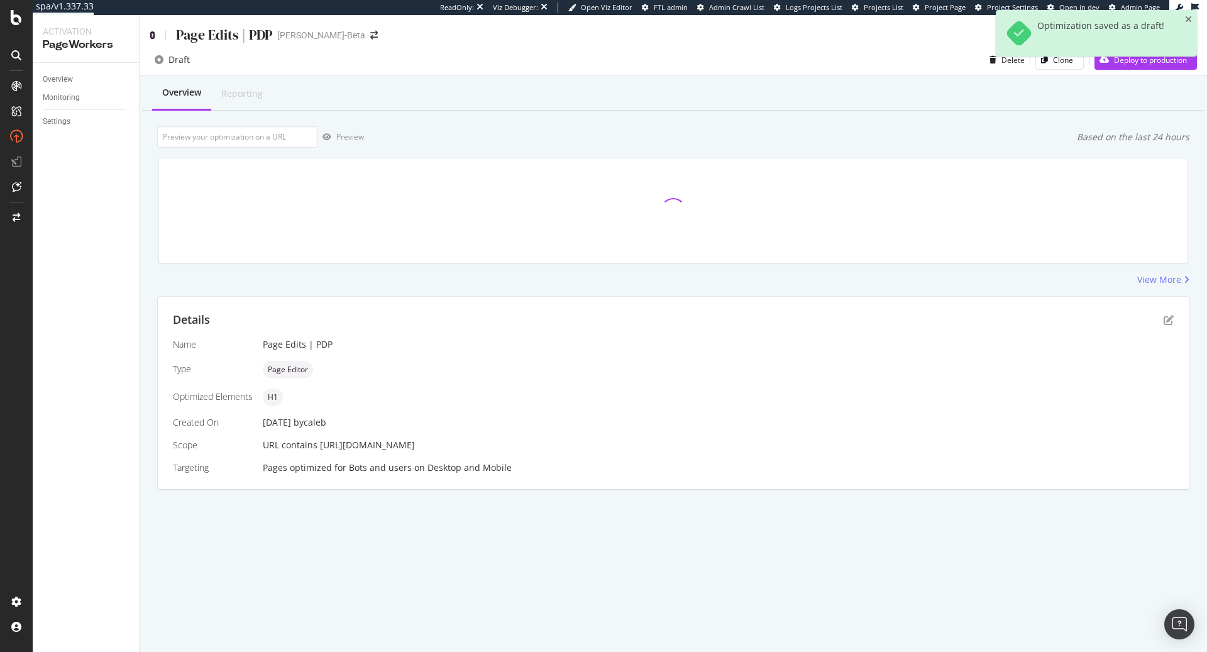
click at [153, 32] on icon at bounding box center [153, 35] width 6 height 9
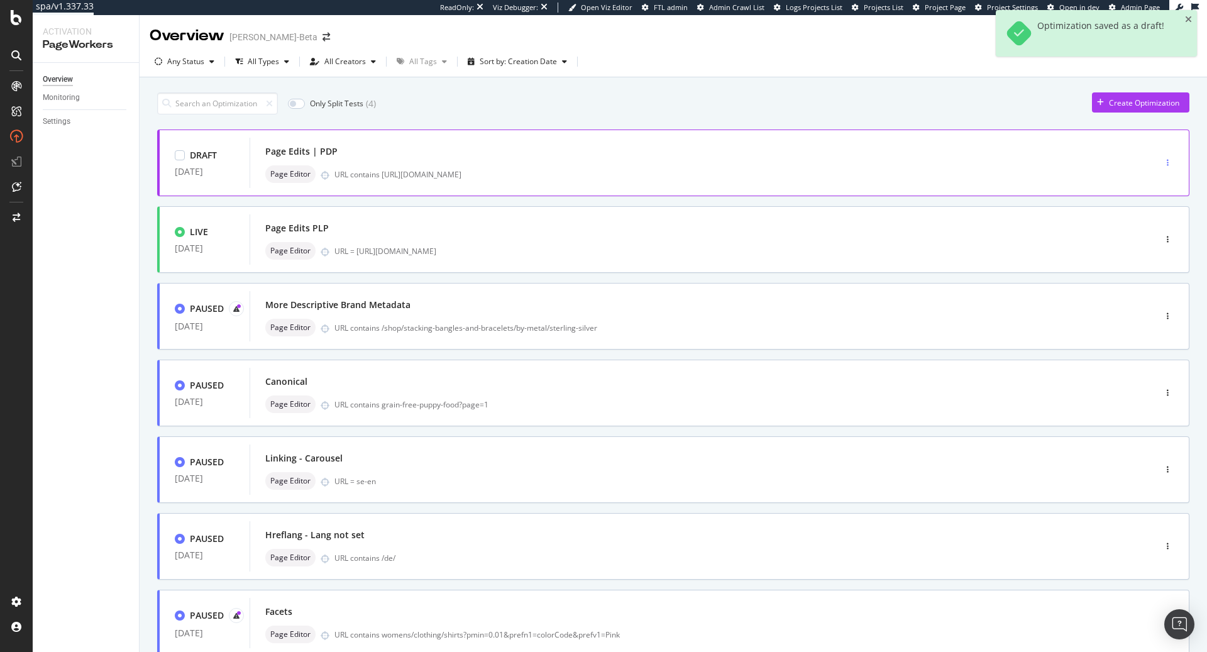
click at [1172, 162] on div "button" at bounding box center [1168, 163] width 12 height 8
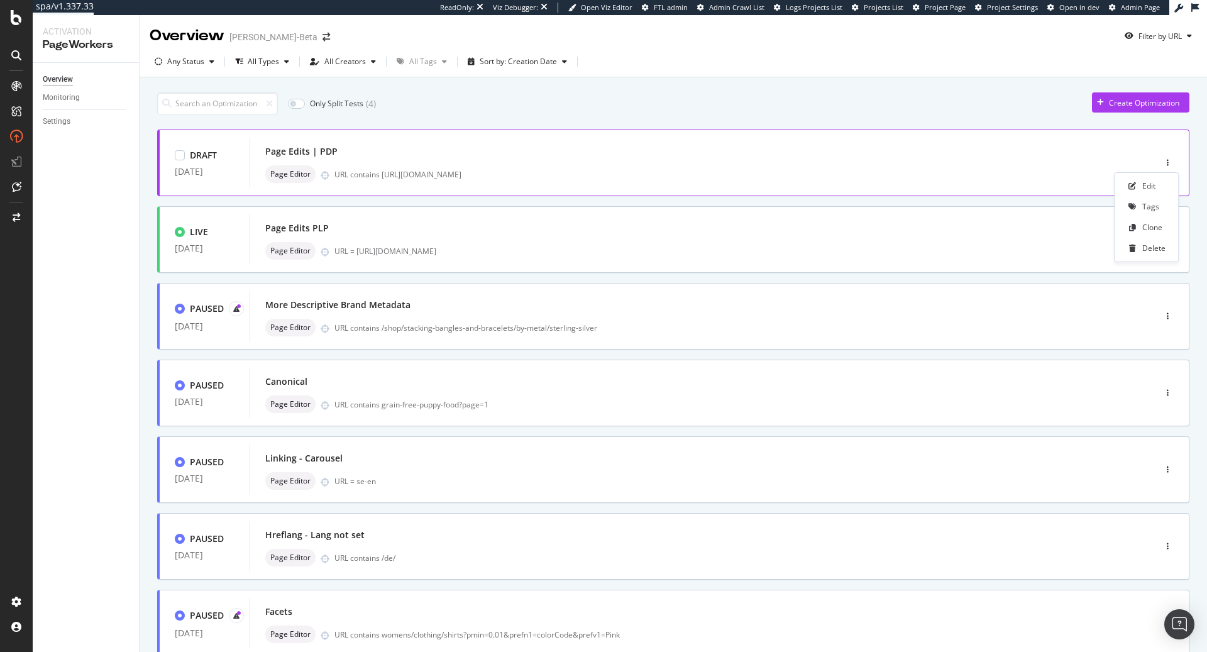
click at [981, 143] on div "Page Edits | PDP" at bounding box center [683, 152] width 836 height 18
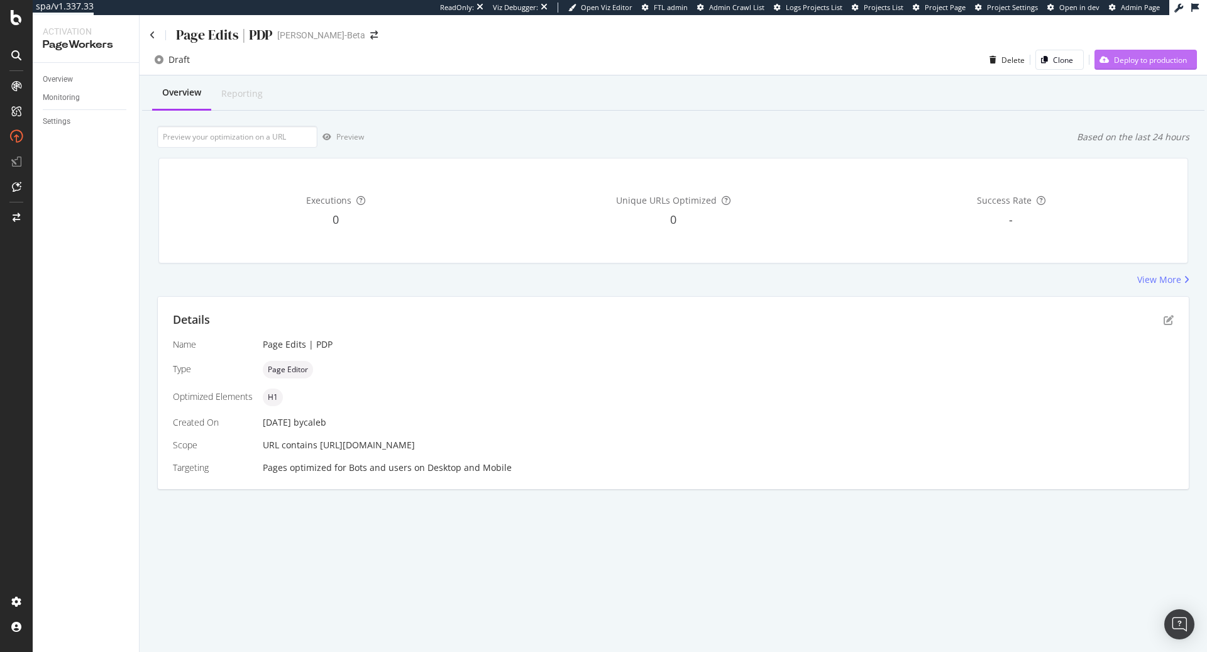
click at [1159, 59] on div "Deploy to production" at bounding box center [1150, 60] width 73 height 11
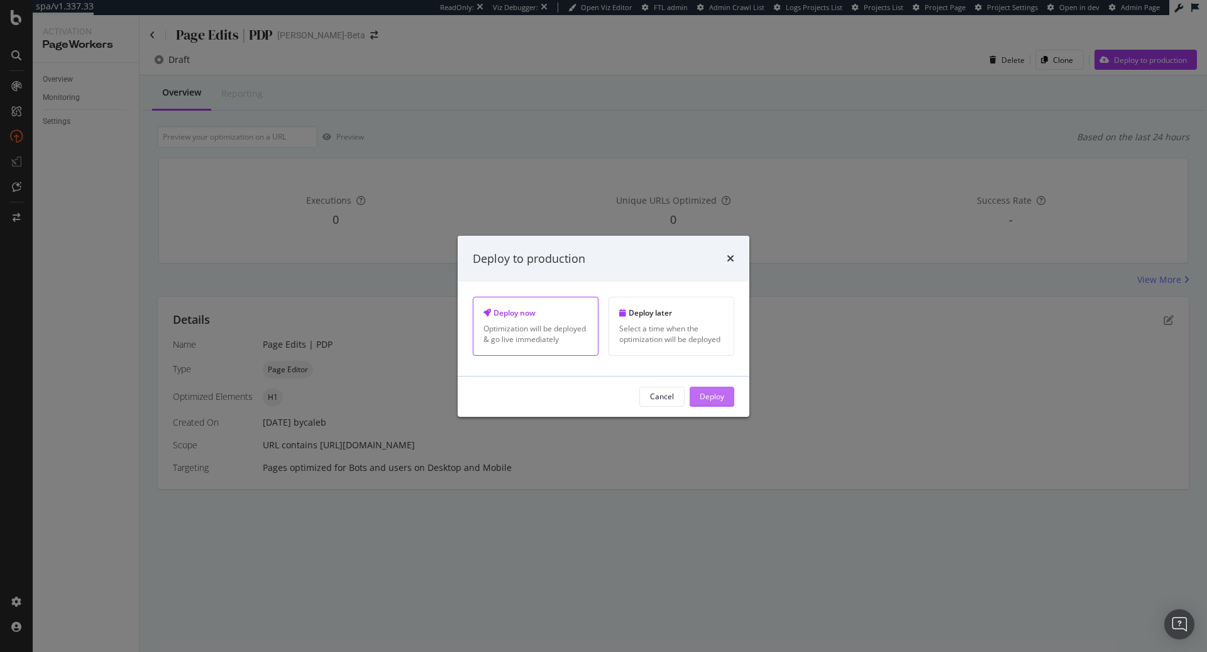
click at [717, 399] on div "Deploy" at bounding box center [712, 396] width 25 height 11
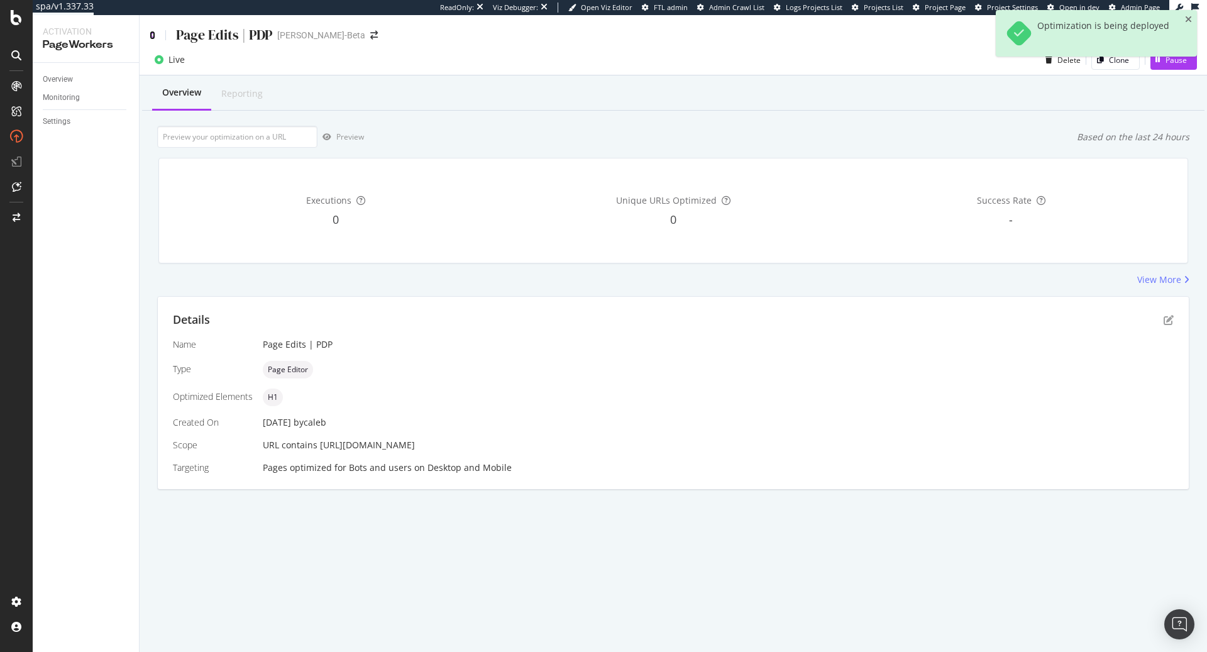
click at [152, 36] on icon at bounding box center [153, 35] width 6 height 9
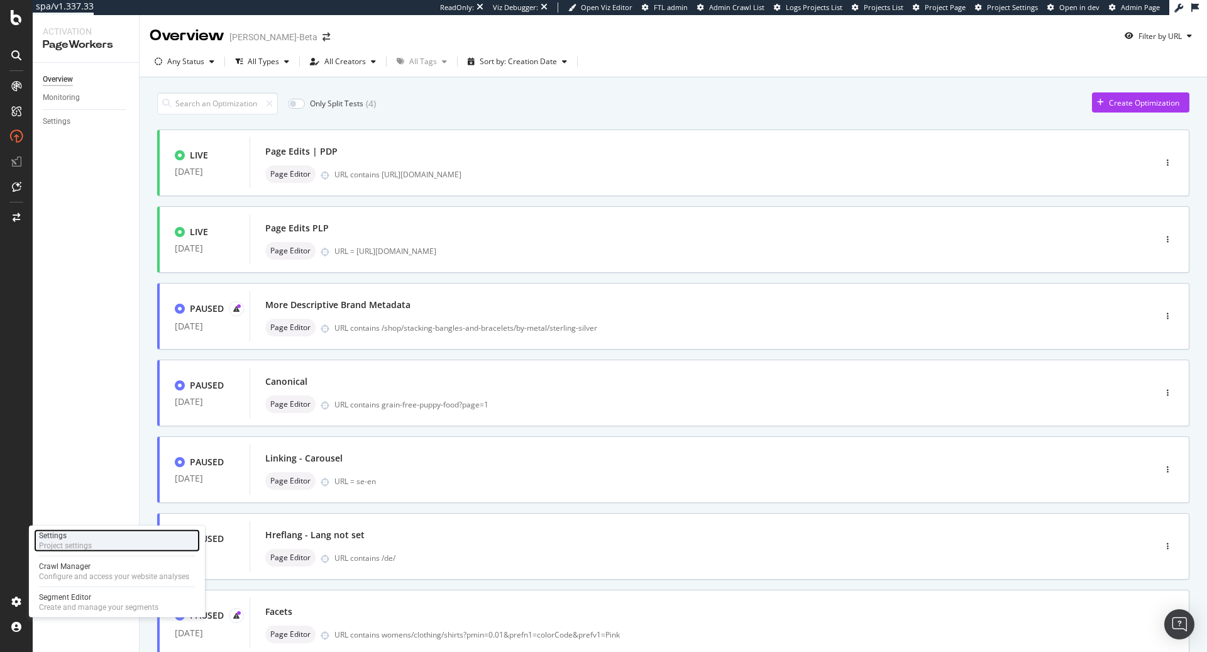
click at [107, 534] on div "Settings Project settings" at bounding box center [117, 540] width 166 height 23
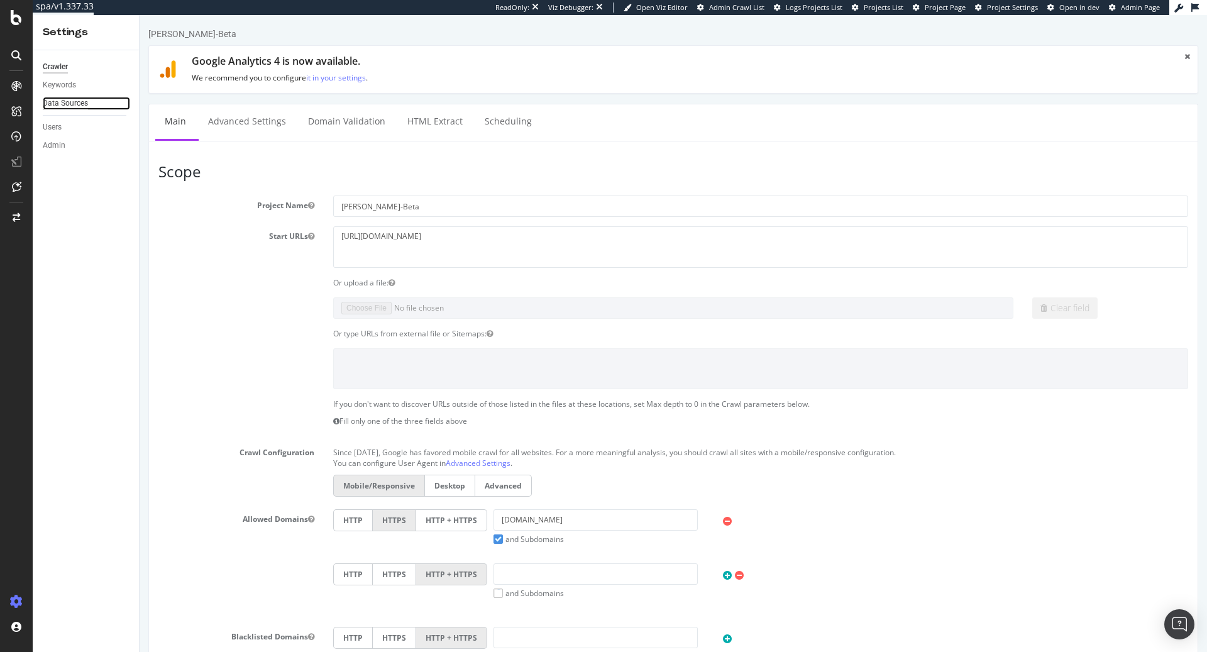
click at [75, 102] on div "Data Sources" at bounding box center [65, 103] width 45 height 13
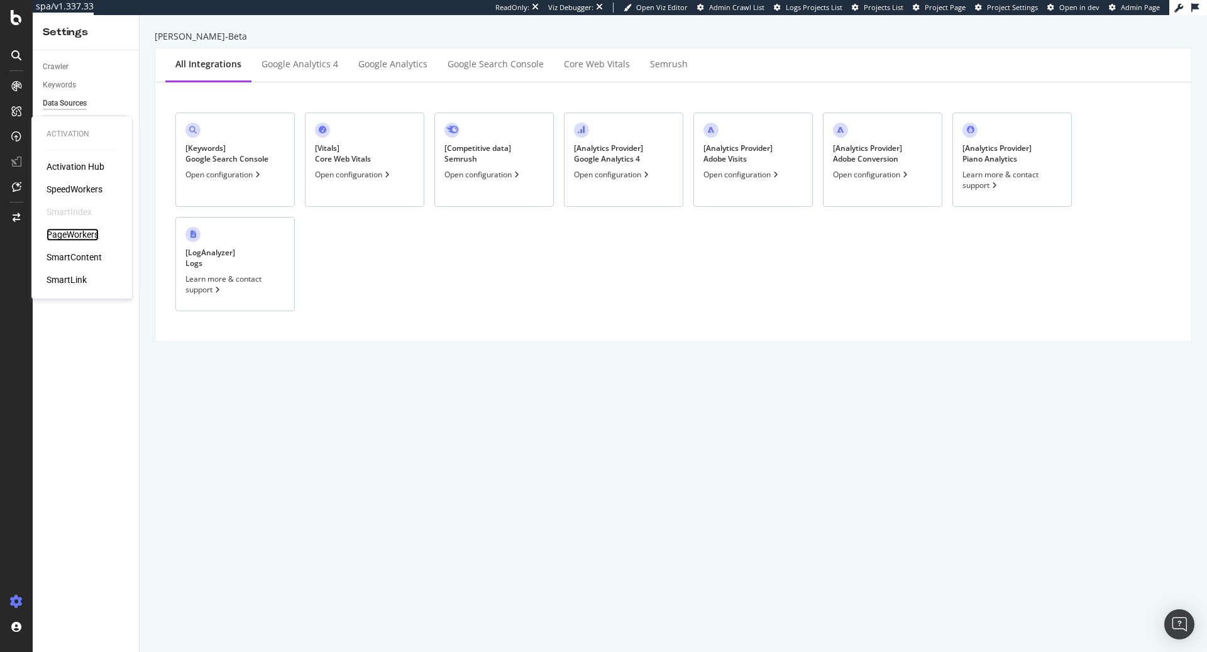
click at [67, 233] on div "PageWorkers" at bounding box center [73, 234] width 52 height 13
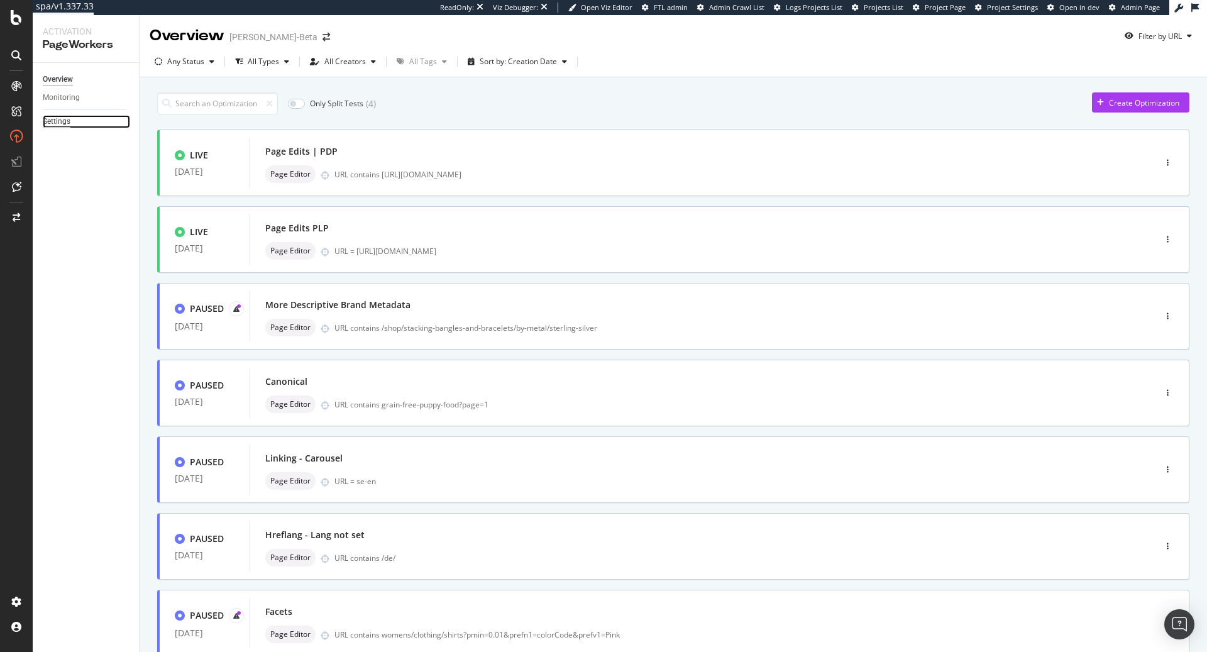
click at [65, 120] on div "Settings" at bounding box center [57, 121] width 28 height 13
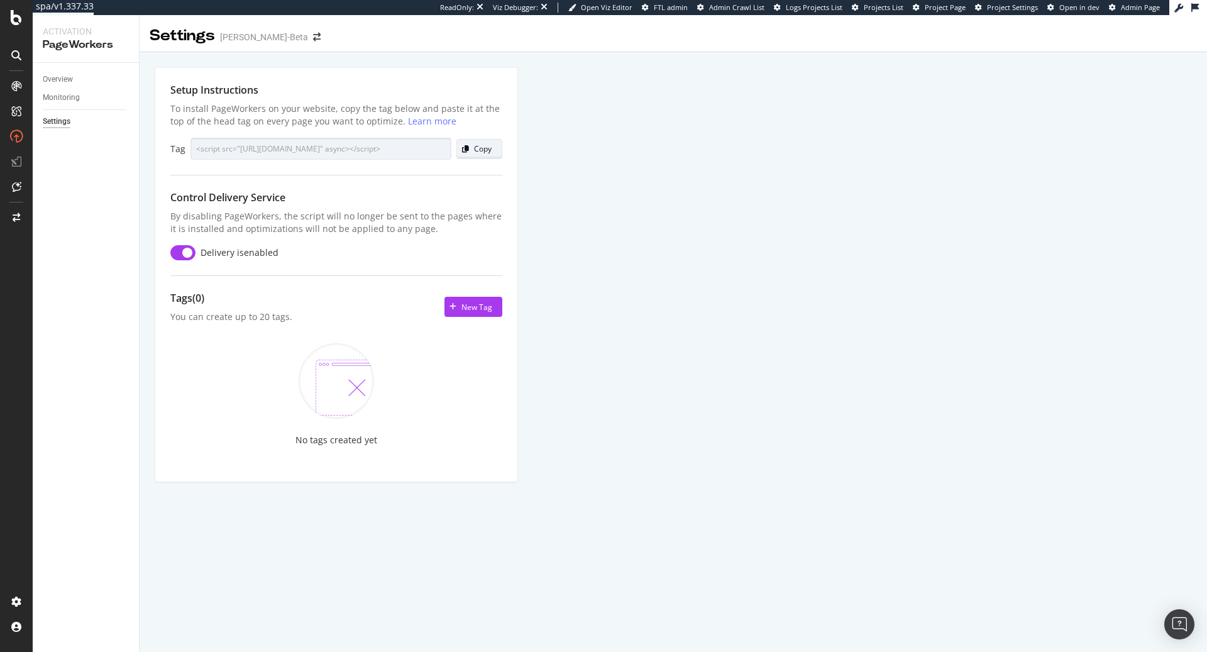
click at [469, 146] on div "button" at bounding box center [465, 149] width 17 height 8
click at [482, 147] on div "Copy" at bounding box center [483, 148] width 18 height 11
click at [74, 236] on div "PageWorkers" at bounding box center [73, 234] width 52 height 13
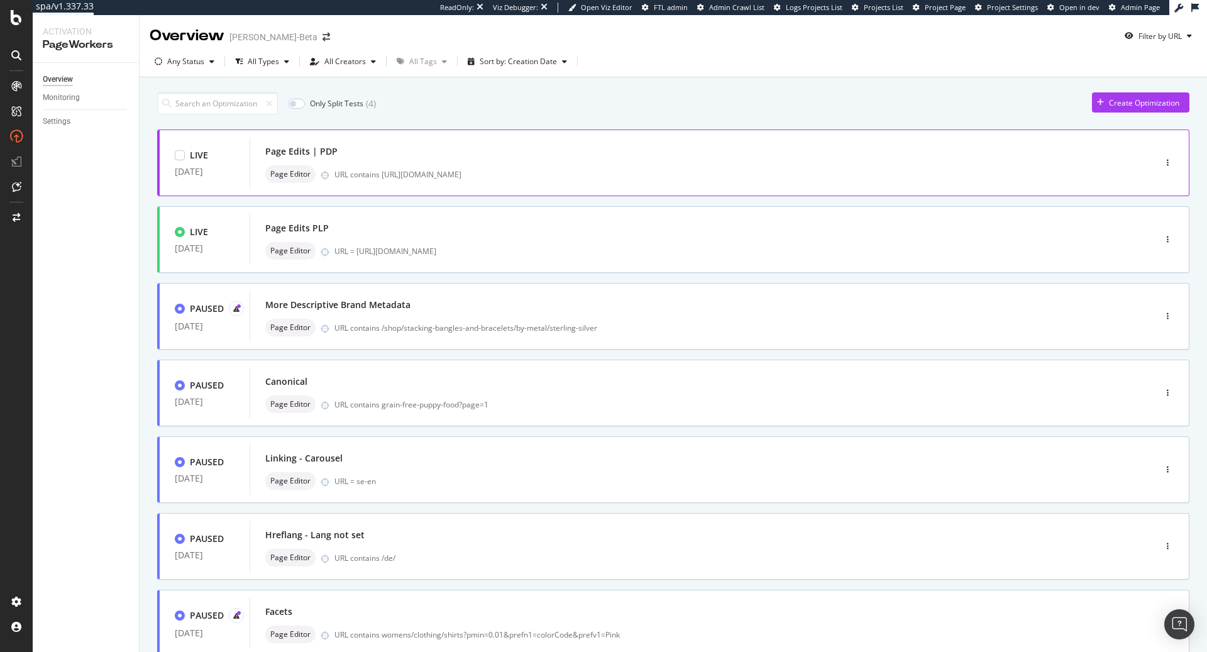
click at [690, 179] on div "Page Editor URL contains https://demellierlondon.com/products/the-tokyo-clutch-…" at bounding box center [683, 174] width 836 height 18
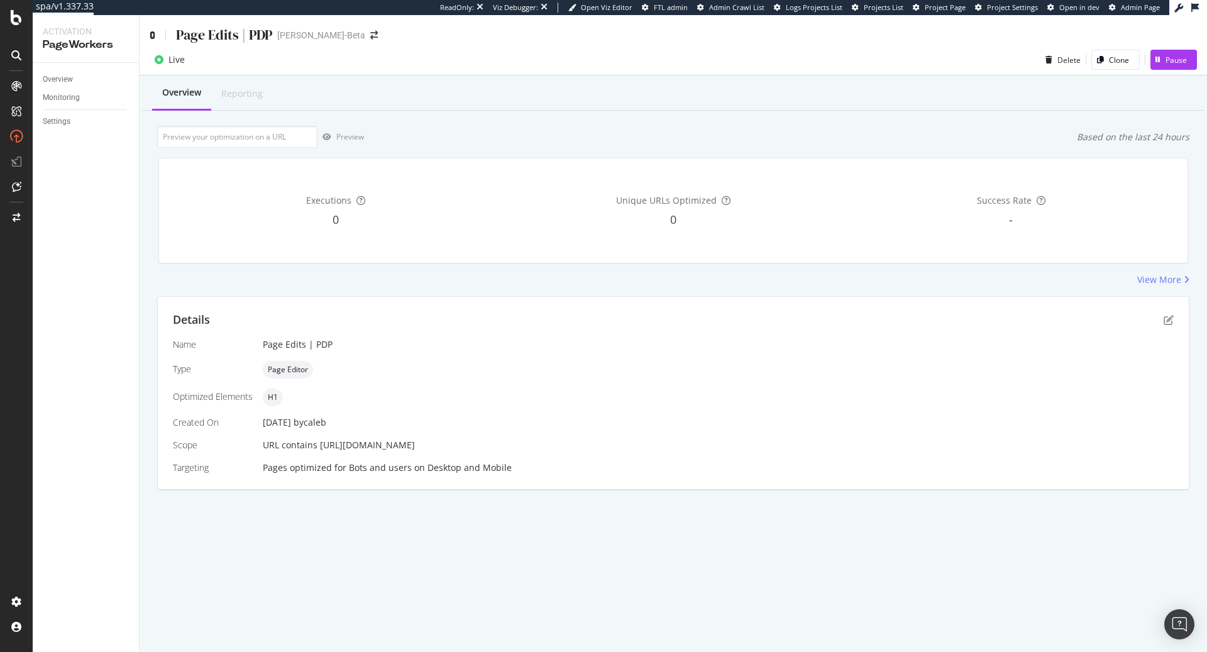
click at [151, 38] on icon at bounding box center [153, 35] width 6 height 9
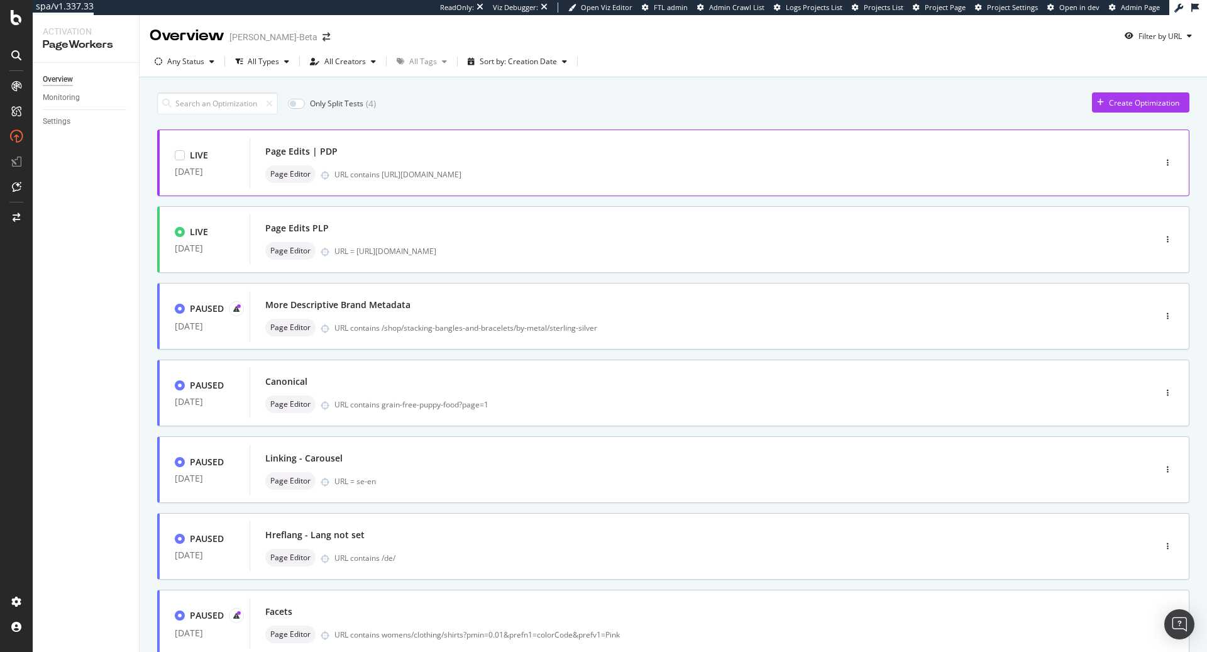
click at [334, 150] on div "Page Edits | PDP" at bounding box center [301, 151] width 72 height 13
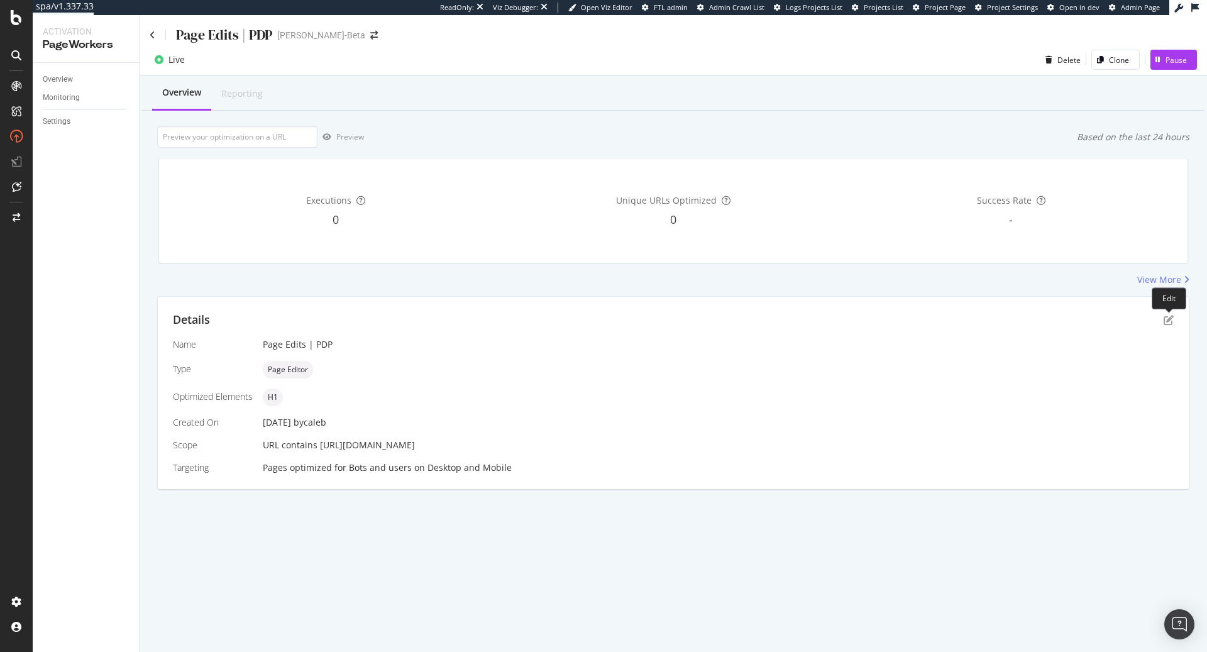
click at [1172, 313] on div "Details" at bounding box center [673, 320] width 1001 height 16
click at [1169, 316] on icon "pen-to-square" at bounding box center [1168, 320] width 10 height 10
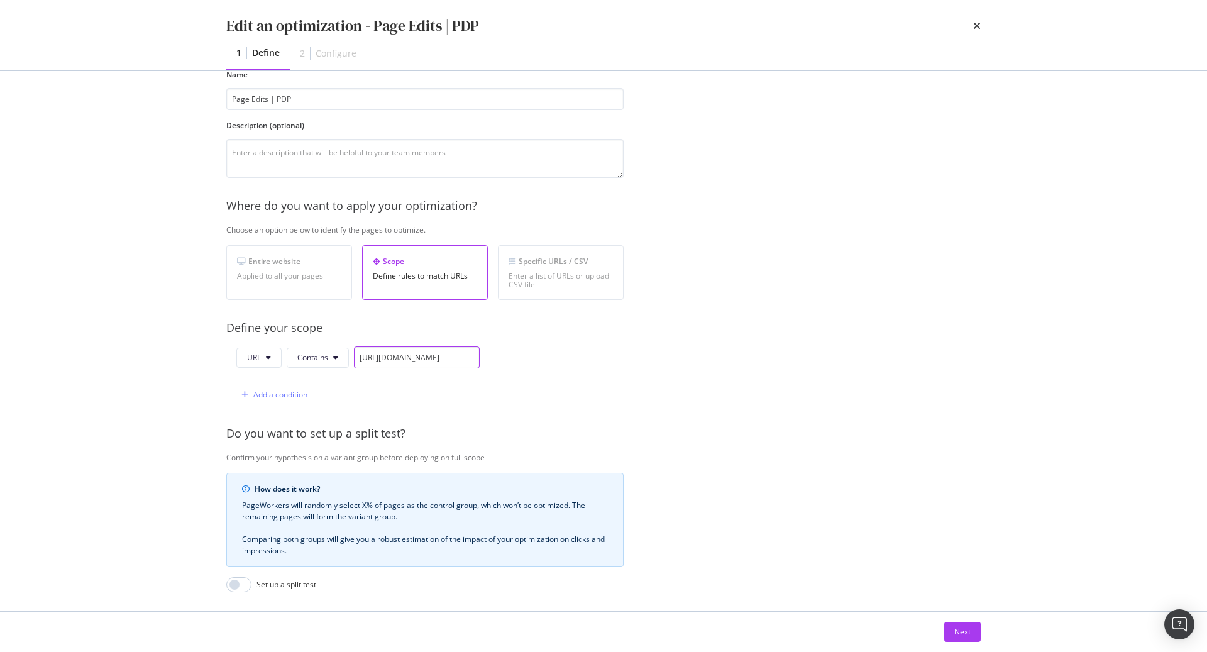
scroll to position [0, 146]
drag, startPoint x: 466, startPoint y: 357, endPoint x: 586, endPoint y: 354, distance: 120.7
click at [587, 355] on div "URL Contains https://demellierlondon.com/products/the-tokyo-clutch-burgundy-smo…" at bounding box center [424, 375] width 397 height 59
click at [436, 357] on input "https://demellierlondon.com/products/the-tokyo-clutch-burgundy-smooth" at bounding box center [417, 357] width 126 height 22
drag, startPoint x: 364, startPoint y: 358, endPoint x: 568, endPoint y: 356, distance: 204.3
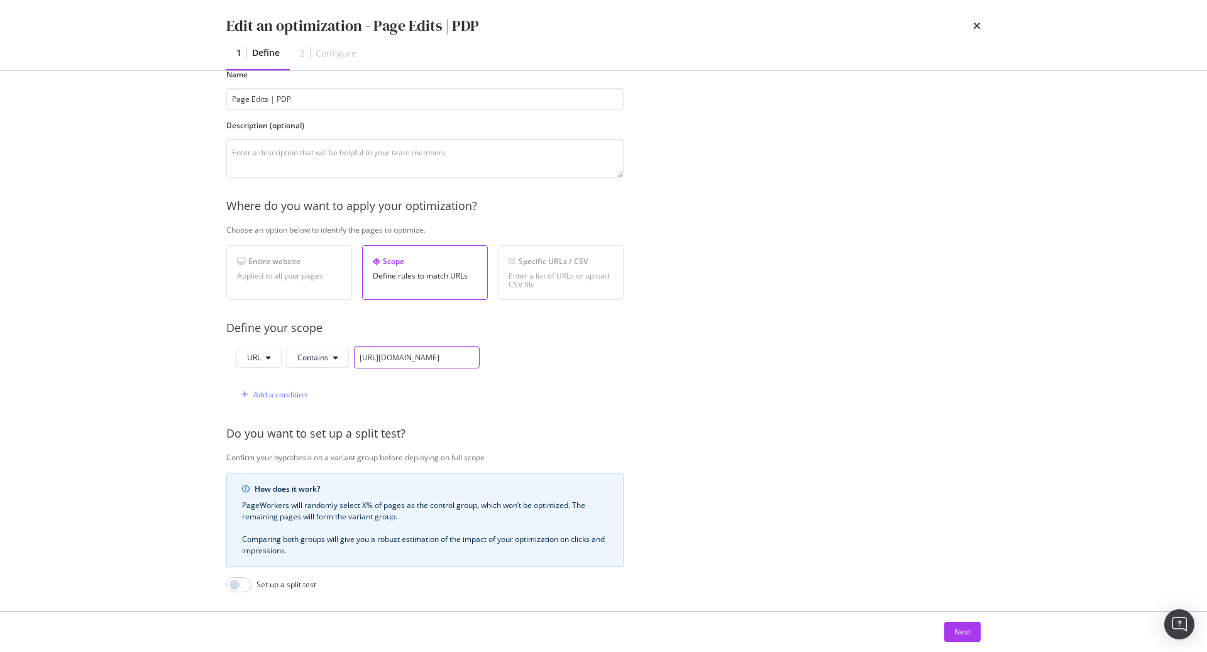
click at [568, 356] on div "URL Contains https://demellierlondon.com/products/the-tokyo-clutch-burgundy-smo…" at bounding box center [424, 375] width 397 height 59
type input "https://demellierlondon.com/products"
click at [958, 634] on div "Next" at bounding box center [962, 631] width 16 height 11
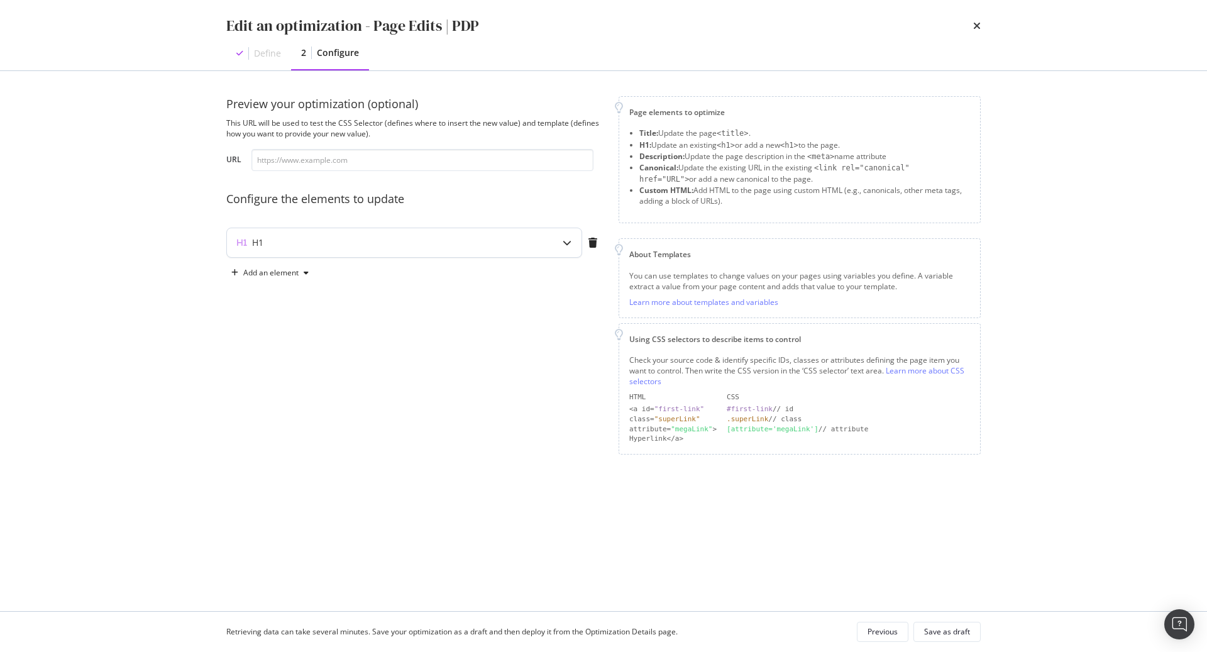
click at [476, 253] on div "H1" at bounding box center [404, 242] width 354 height 29
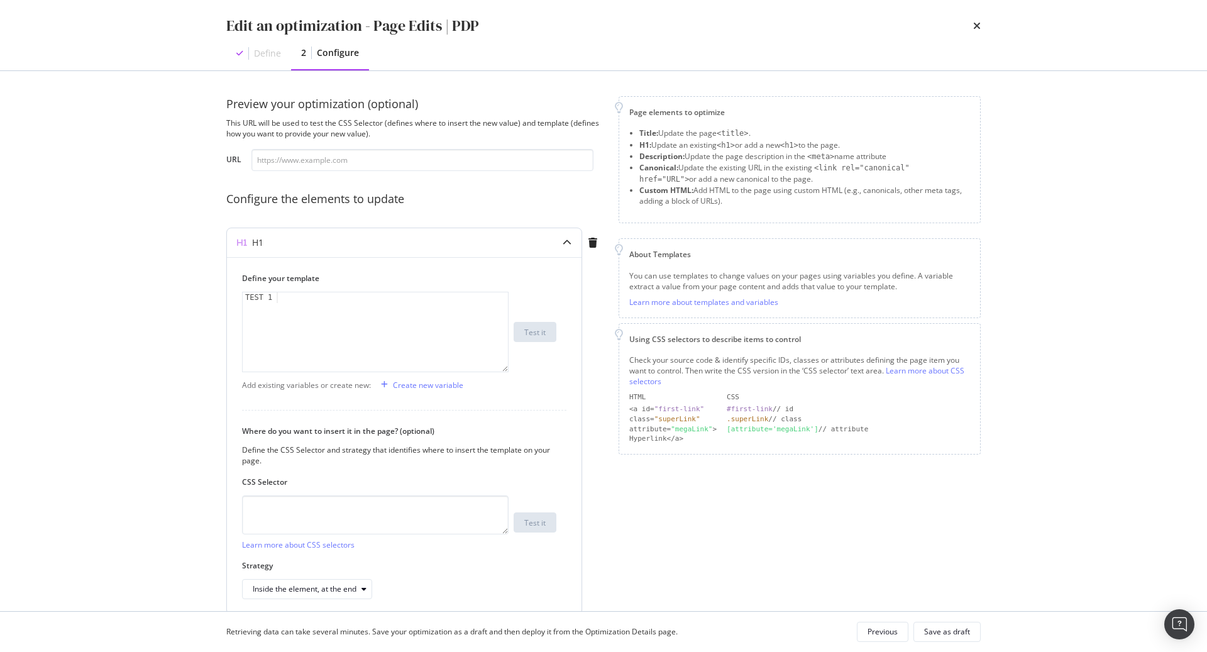
click at [476, 253] on div "H1" at bounding box center [404, 242] width 354 height 29
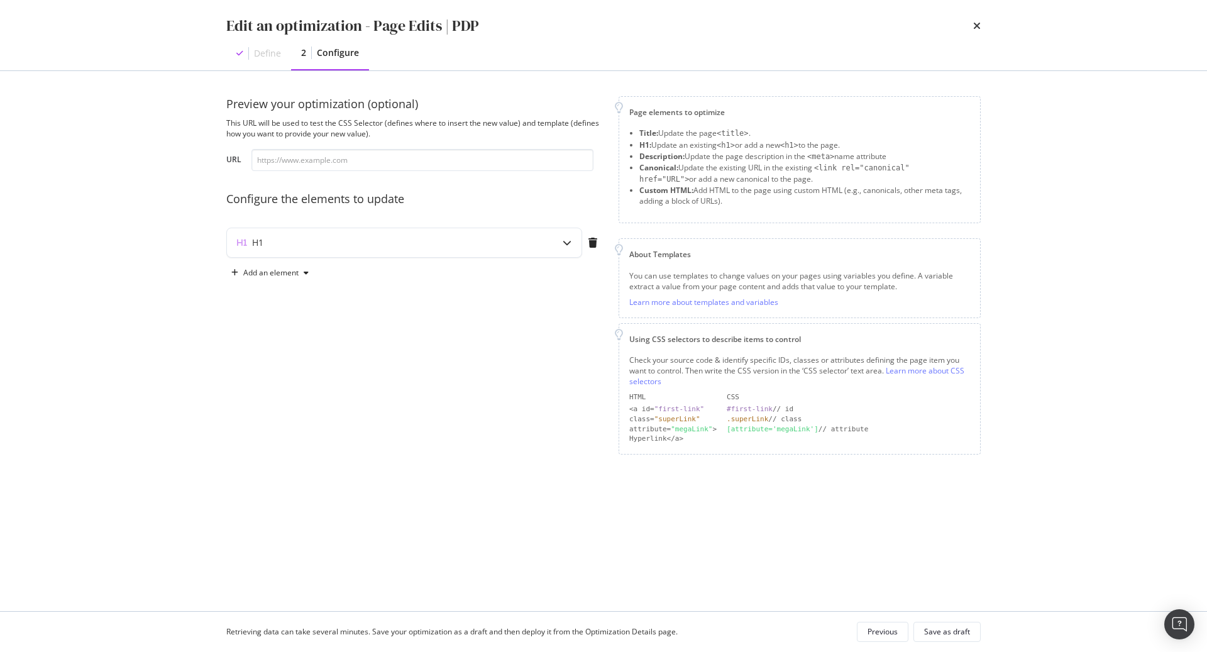
click at [507, 439] on div "Preview your optimization (optional) This URL will be used to test the CSS Sele…" at bounding box center [414, 275] width 377 height 358
click at [978, 25] on icon "times" at bounding box center [977, 26] width 8 height 10
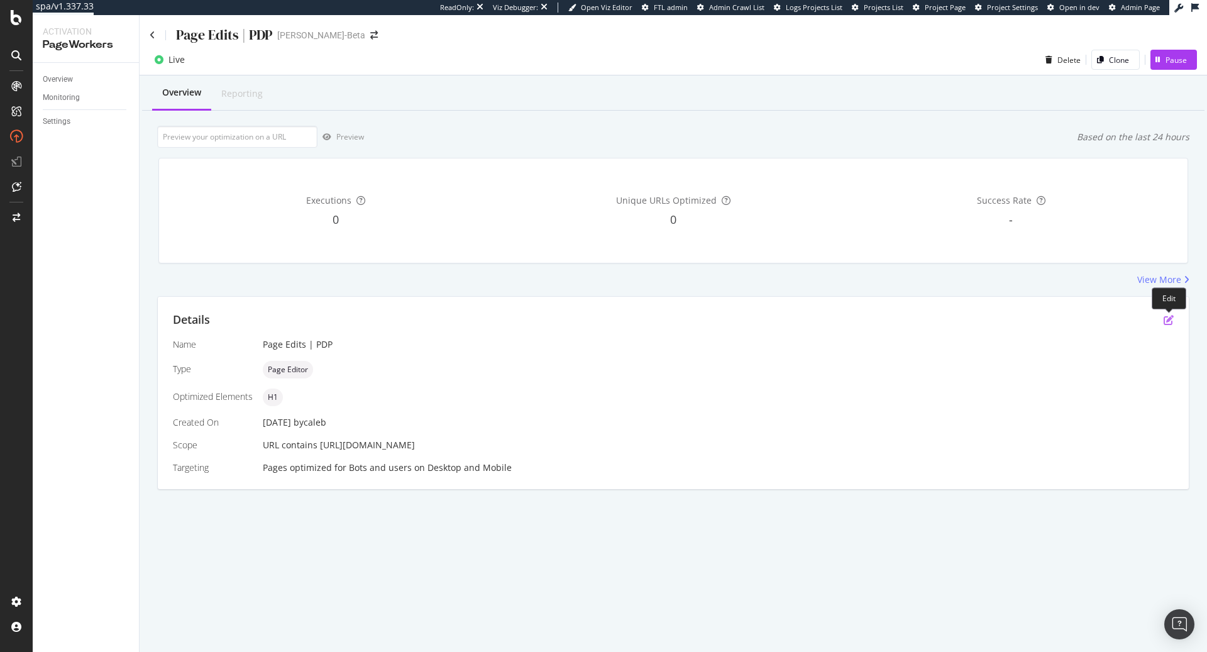
click at [1169, 322] on icon "pen-to-square" at bounding box center [1168, 320] width 10 height 10
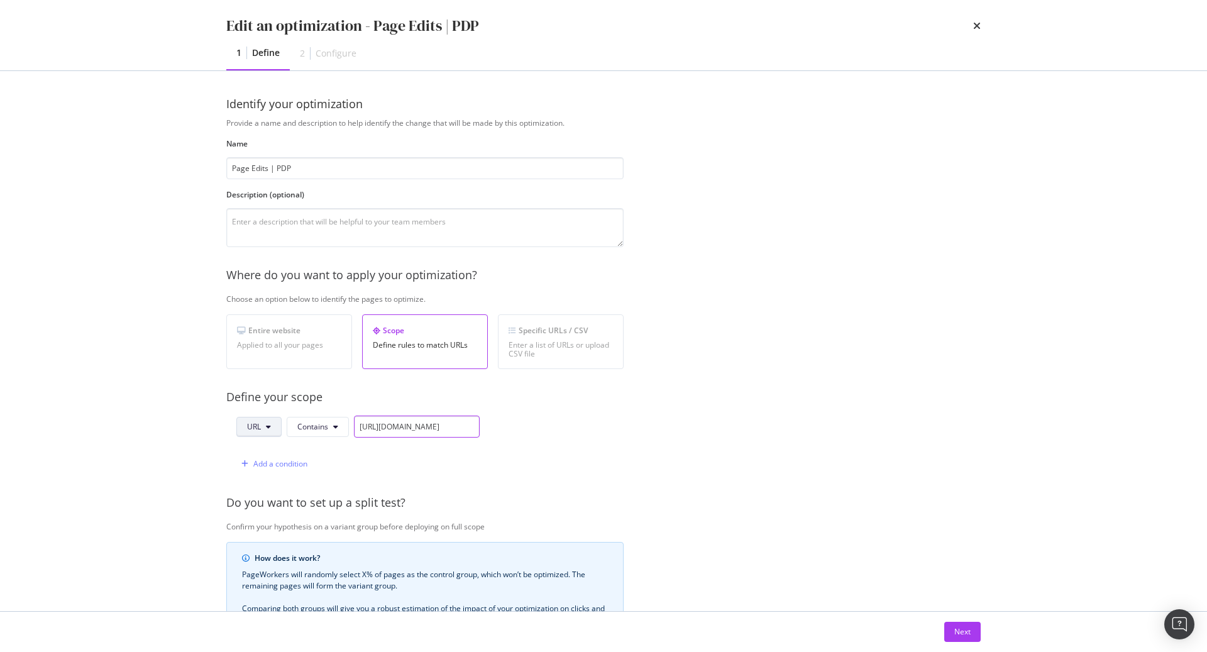
drag, startPoint x: 460, startPoint y: 424, endPoint x: 240, endPoint y: 434, distance: 220.2
click at [240, 434] on div "URL Contains https://demellierlondon.com/products/the-tokyo-clutch-burgundy-smo…" at bounding box center [357, 426] width 243 height 22
drag, startPoint x: 392, startPoint y: 421, endPoint x: 539, endPoint y: 419, distance: 146.5
click at [539, 420] on div "URL Contains products/the-tokyo-clutch-burgundy-smooth Add a condition" at bounding box center [424, 444] width 397 height 59
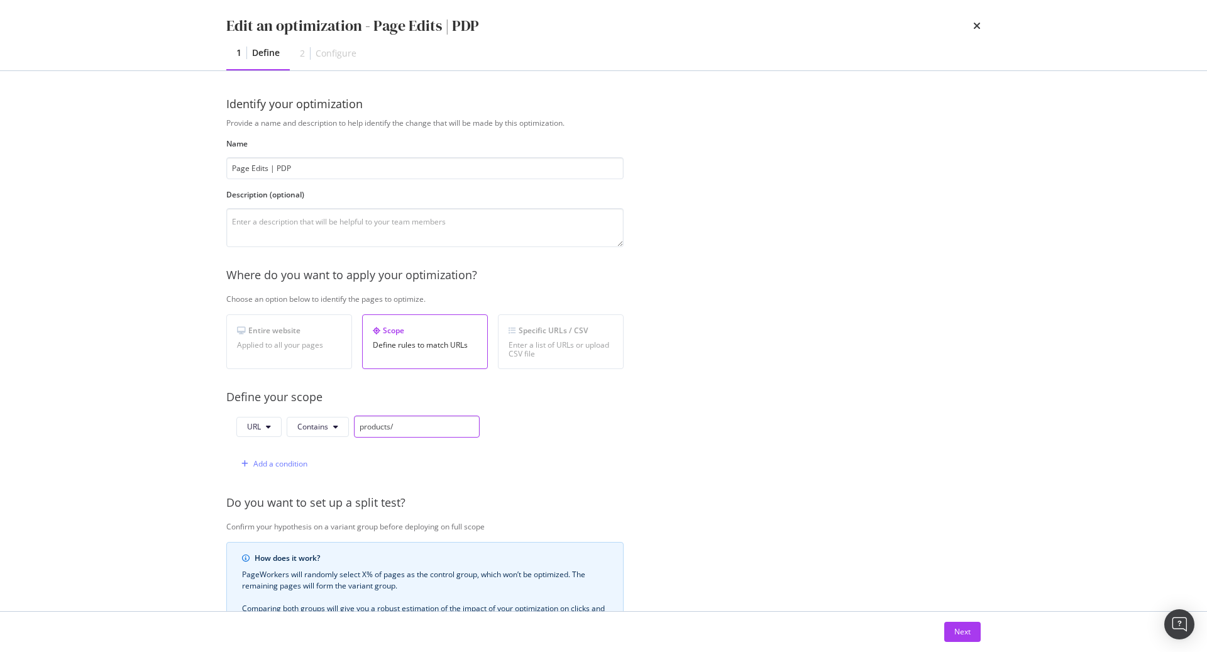
scroll to position [0, 0]
type input "products"
click at [756, 434] on div "Provide a name and description to help identify the change that will be made by…" at bounding box center [603, 457] width 754 height 678
click at [955, 630] on div "Next" at bounding box center [962, 631] width 16 height 11
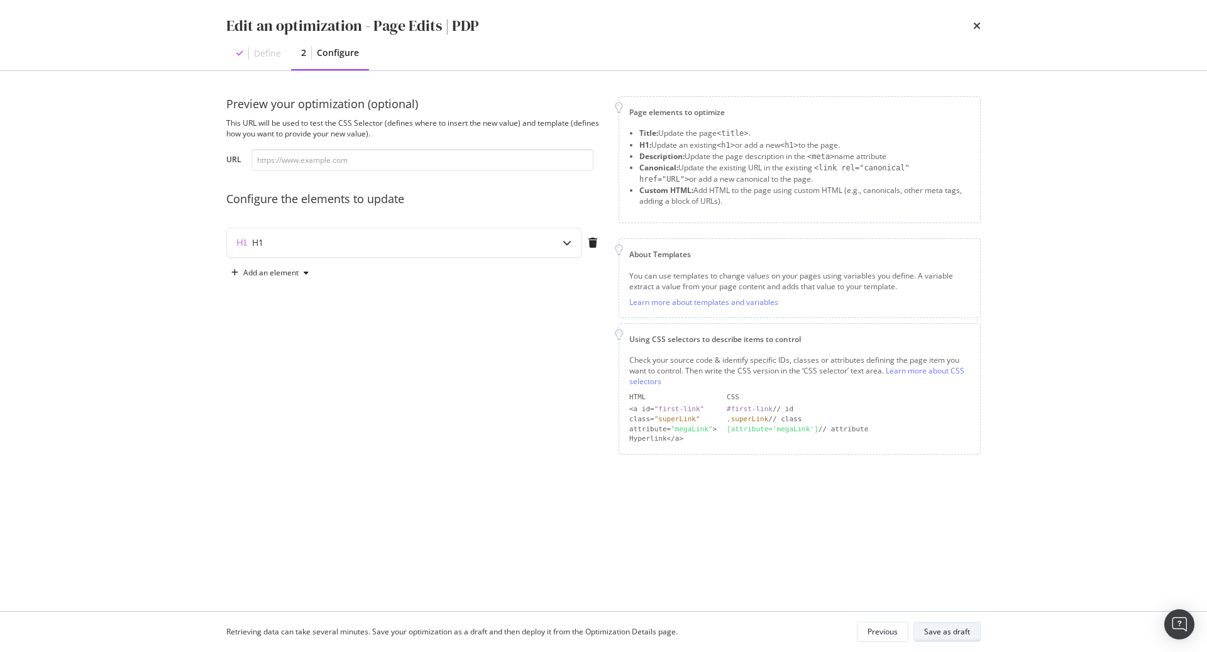
click at [963, 629] on div "Save as draft" at bounding box center [947, 631] width 46 height 11
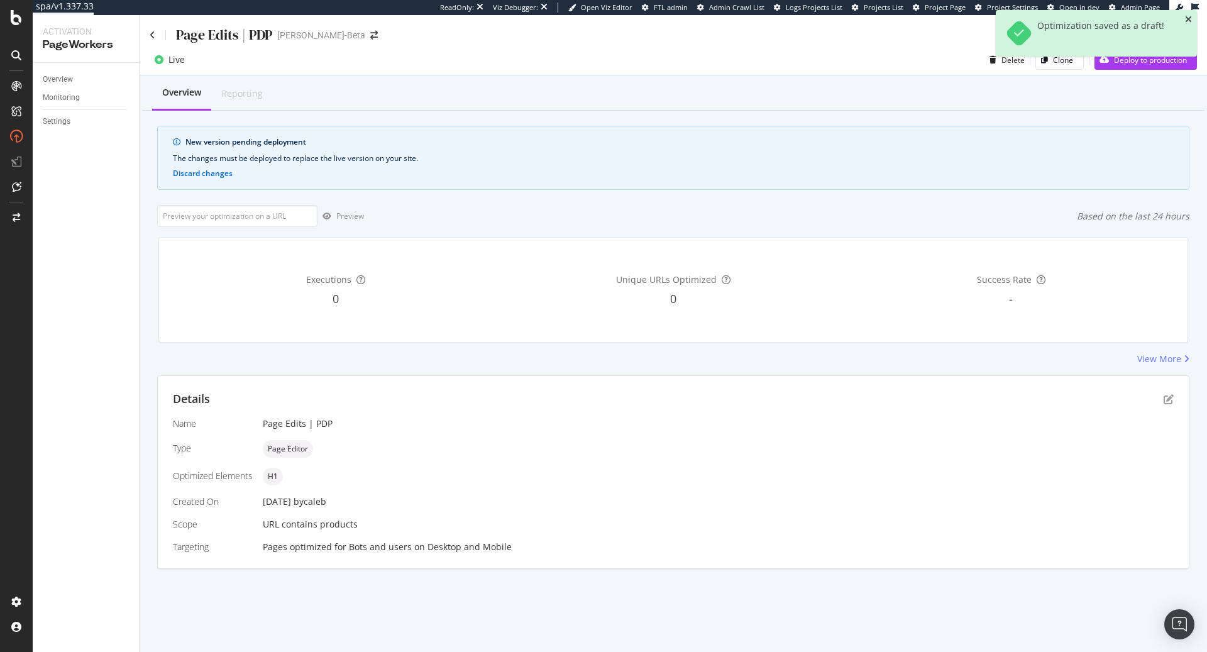
click at [1191, 16] on icon "close toast" at bounding box center [1188, 19] width 7 height 9
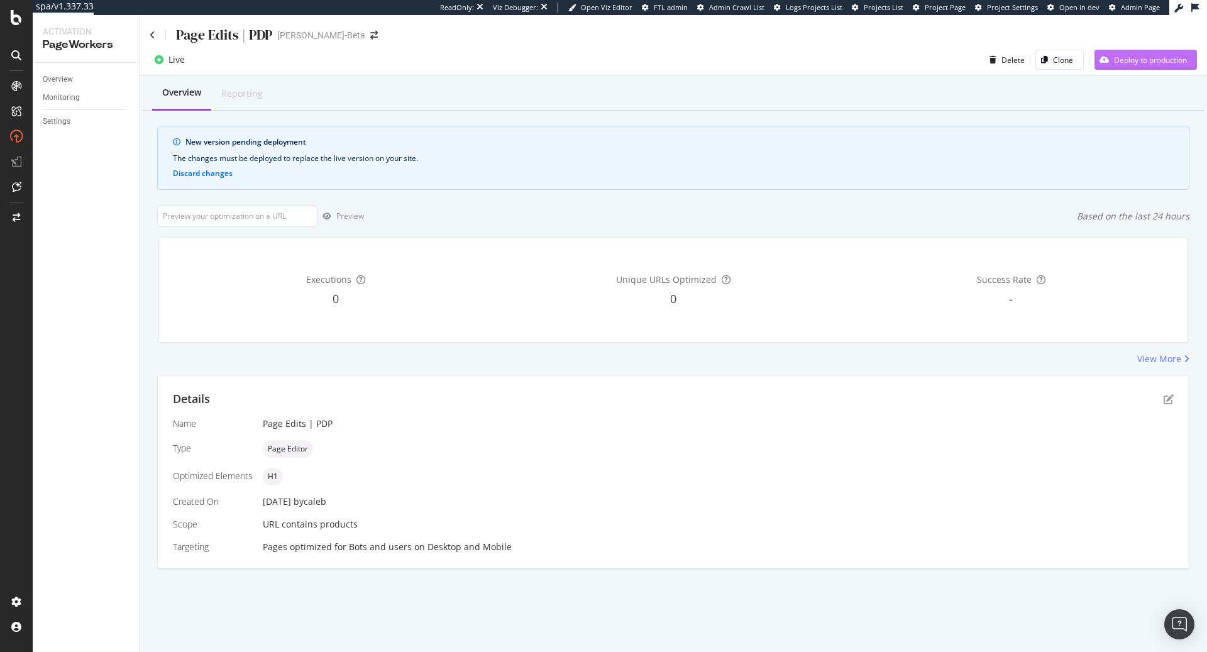
click at [1157, 59] on div "Deploy to production" at bounding box center [1150, 60] width 73 height 11
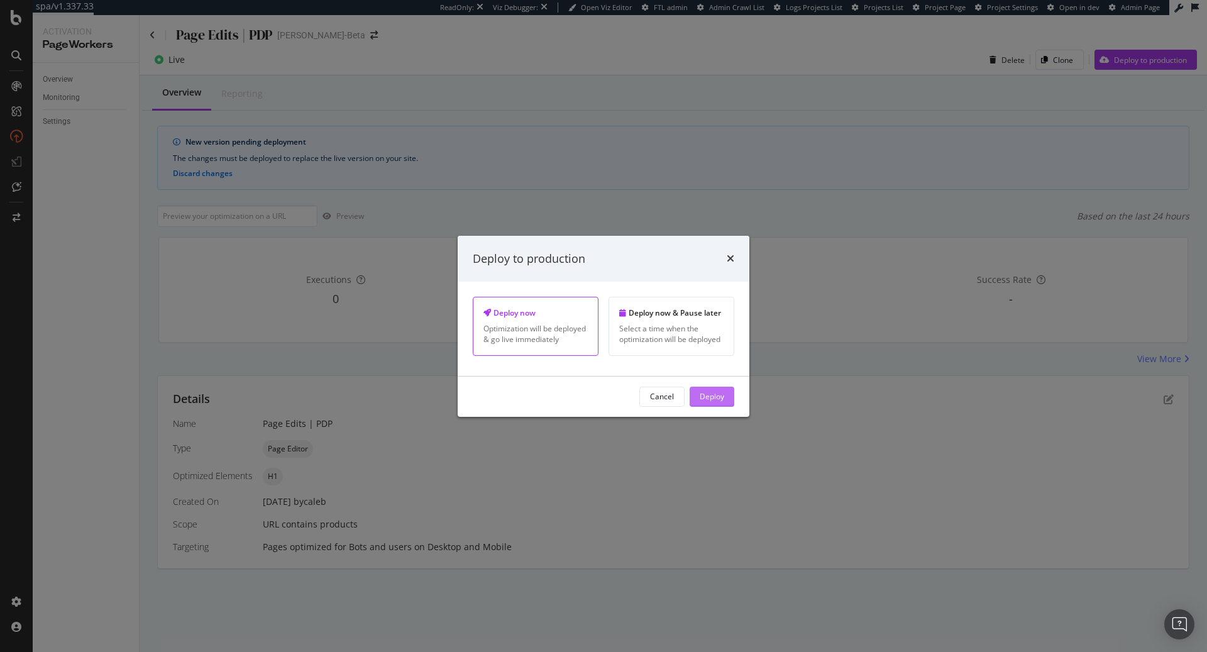
click at [720, 396] on div "Deploy" at bounding box center [712, 396] width 25 height 11
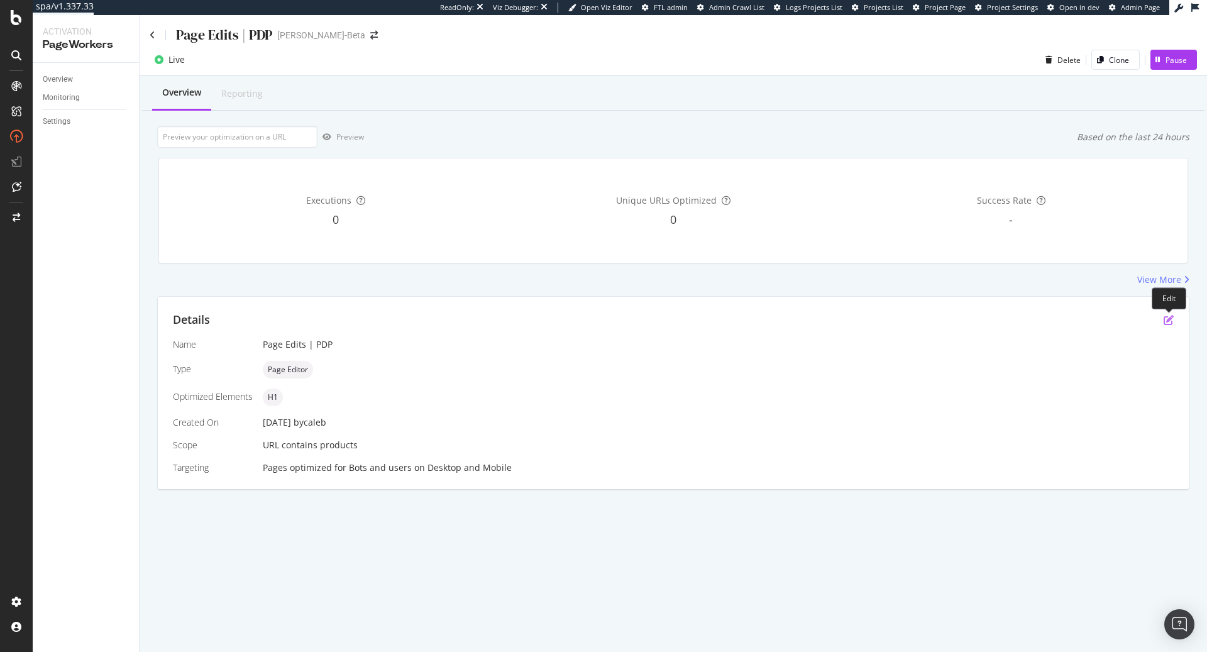
click at [1169, 321] on icon "pen-to-square" at bounding box center [1168, 320] width 10 height 10
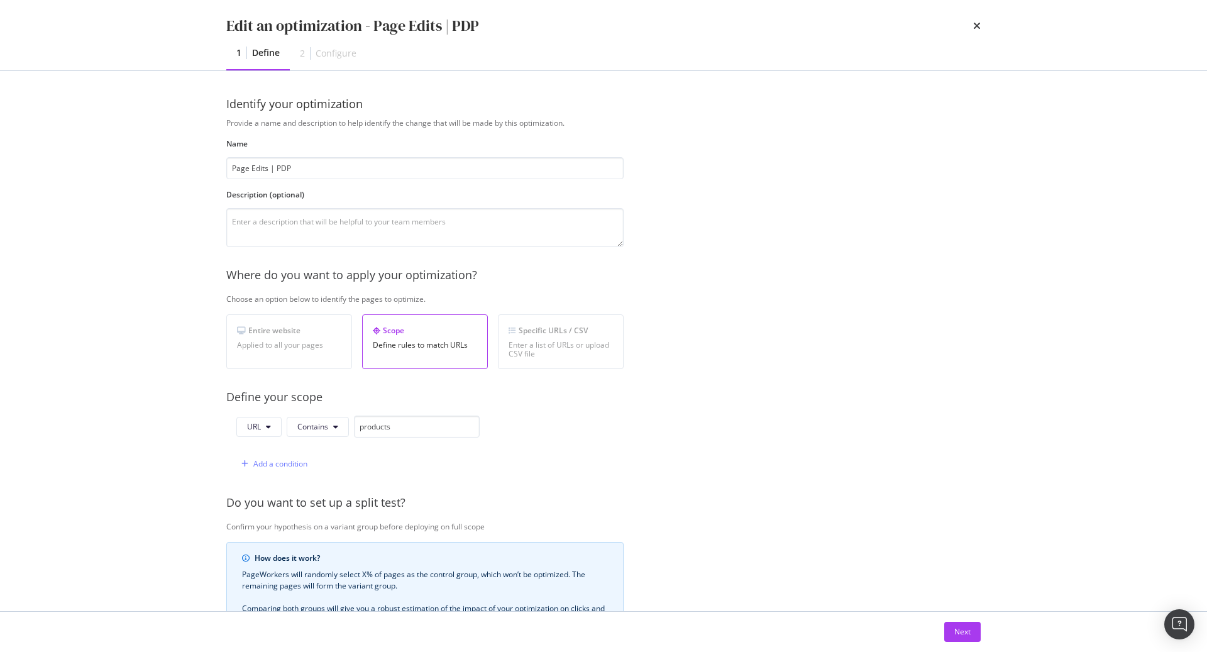
scroll to position [207, 0]
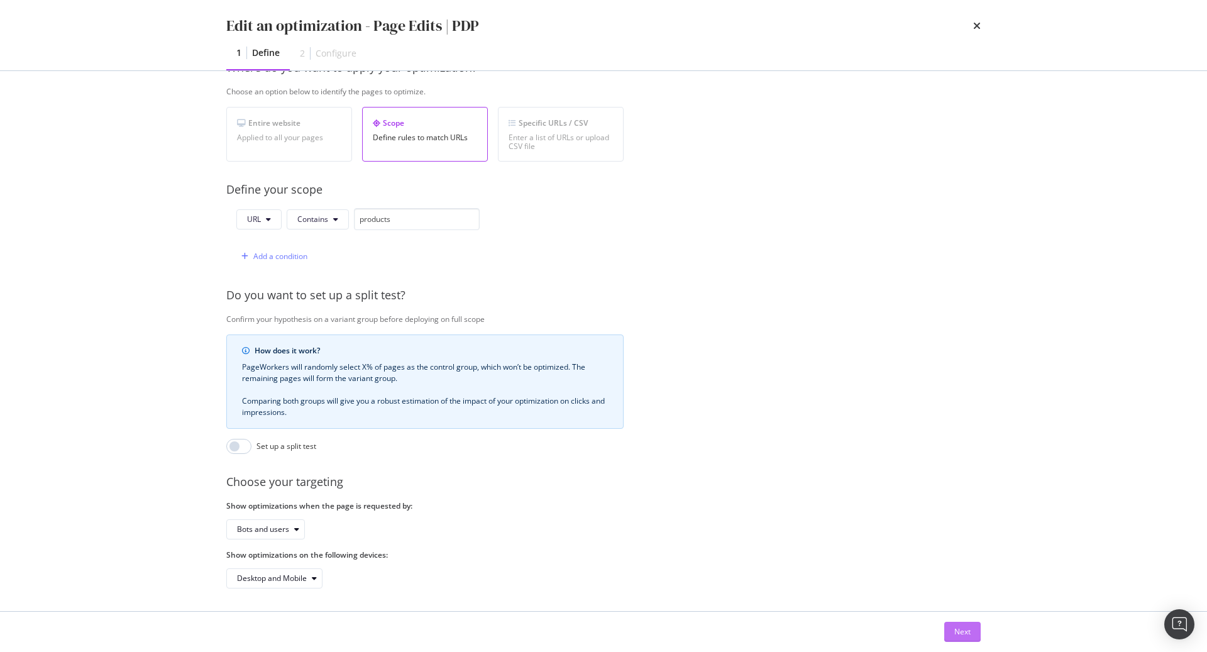
click at [954, 633] on div "Next" at bounding box center [962, 631] width 16 height 11
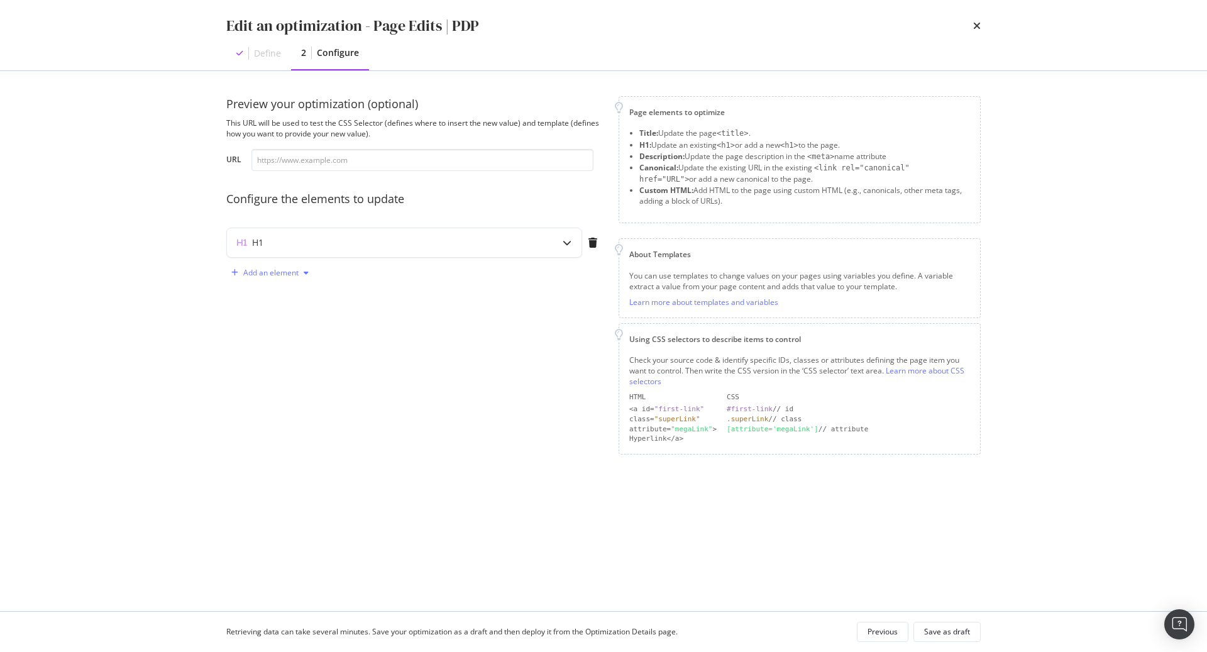
click at [265, 270] on div "Add an element" at bounding box center [270, 273] width 55 height 8
click at [267, 292] on div "Title" at bounding box center [267, 295] width 15 height 11
click at [293, 351] on div "modal" at bounding box center [376, 377] width 267 height 101
type textarea "test"
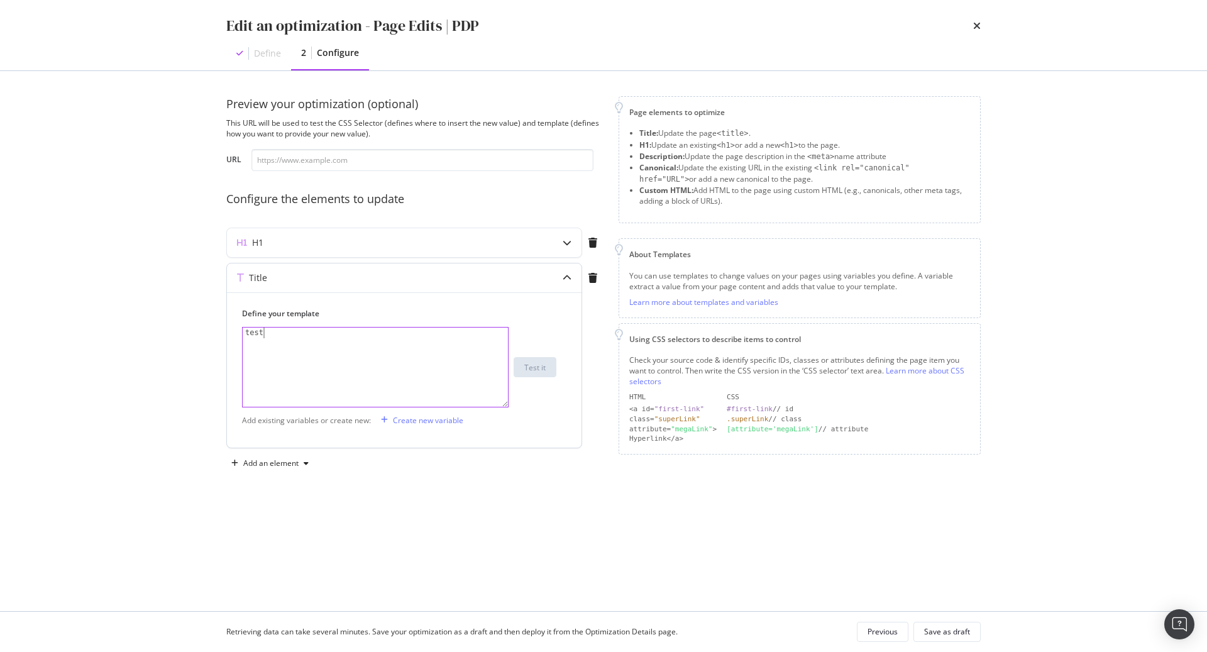
click at [544, 427] on div "Add existing variables or create new: Create new variable" at bounding box center [404, 420] width 324 height 20
click at [323, 159] on input "modal" at bounding box center [422, 160] width 342 height 22
paste input "https://demellierlondon.com/products/the-tokyo-clutch-poppy-red-smooth?variant=…"
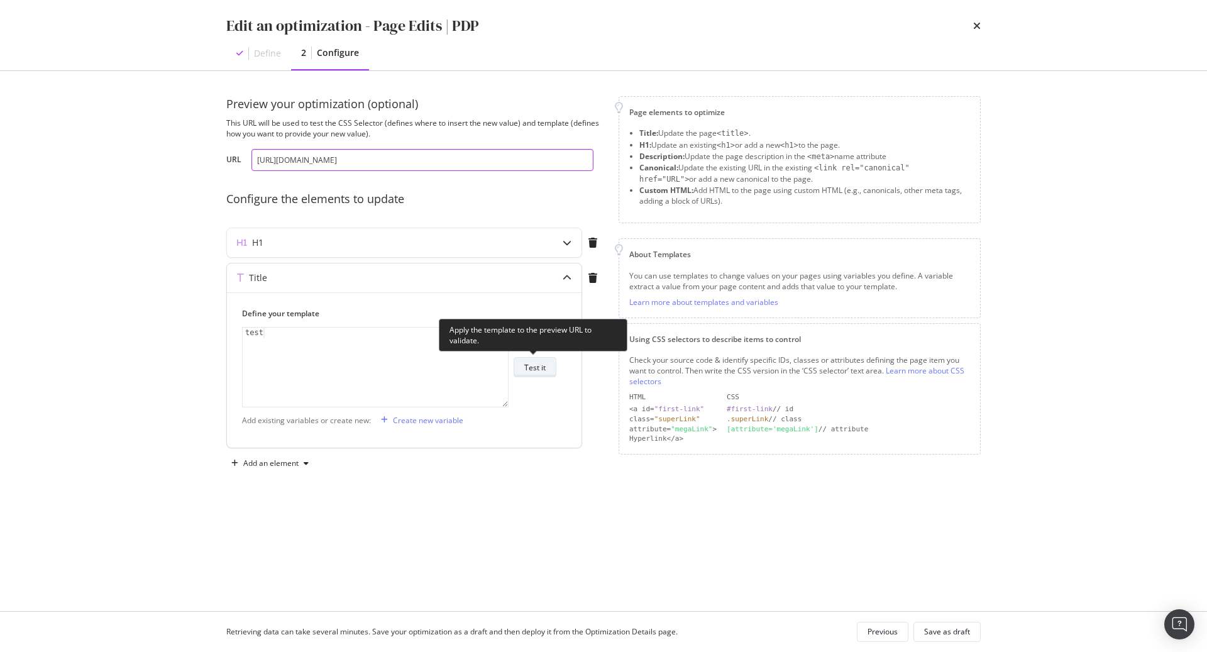
type input "https://demellierlondon.com/products/the-tokyo-clutch-poppy-red-smooth?variant=…"
click at [531, 365] on div "Test it" at bounding box center [534, 367] width 21 height 11
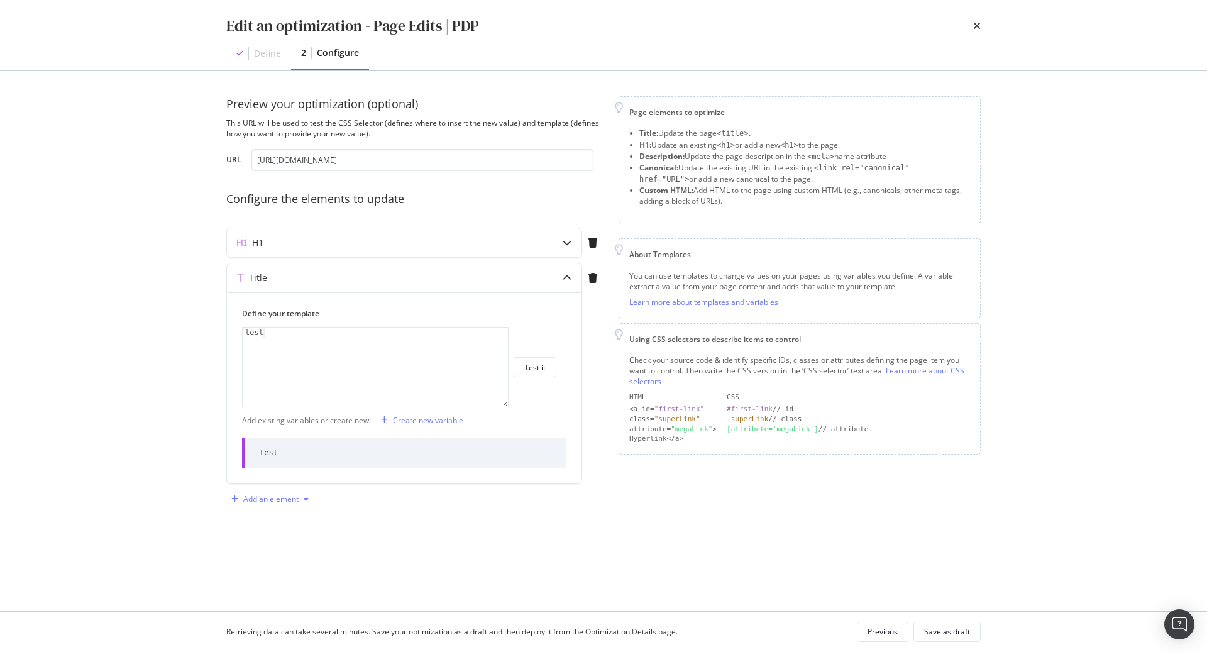
click at [274, 498] on div "Add an element" at bounding box center [270, 499] width 55 height 8
click at [298, 517] on div "Description" at bounding box center [280, 522] width 40 height 11
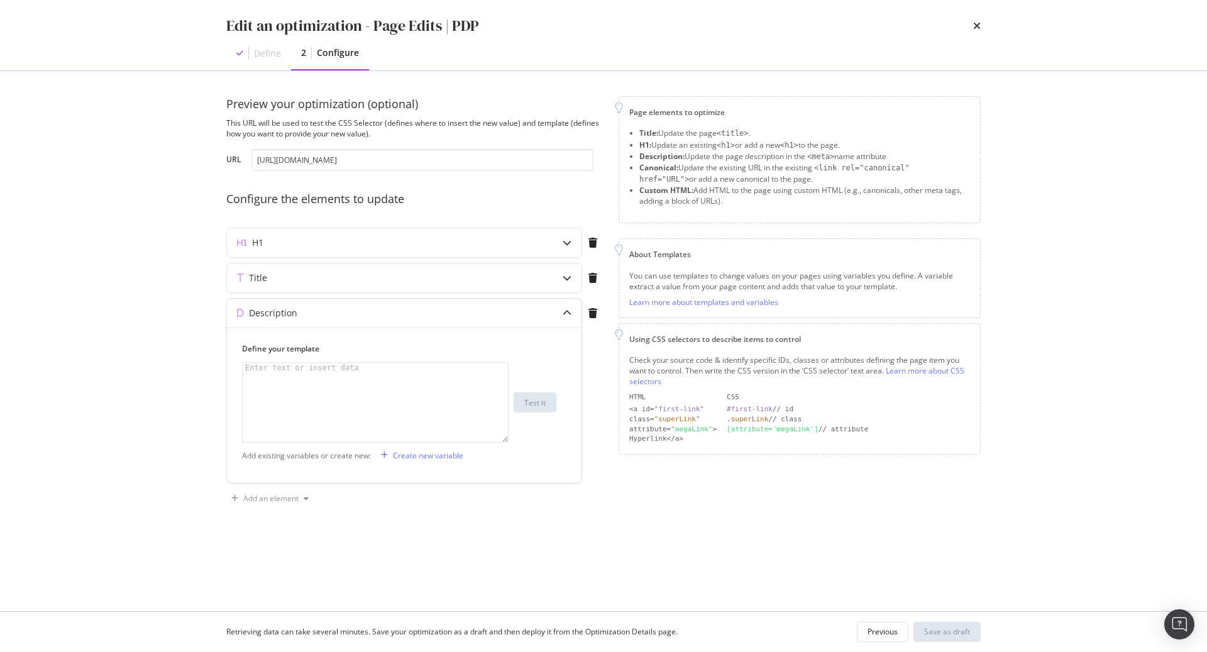
click at [382, 402] on div "modal" at bounding box center [376, 413] width 267 height 101
type textarea "Test"
click at [548, 404] on button "Test it" at bounding box center [535, 402] width 43 height 20
click at [952, 630] on div "Save as draft" at bounding box center [947, 631] width 46 height 11
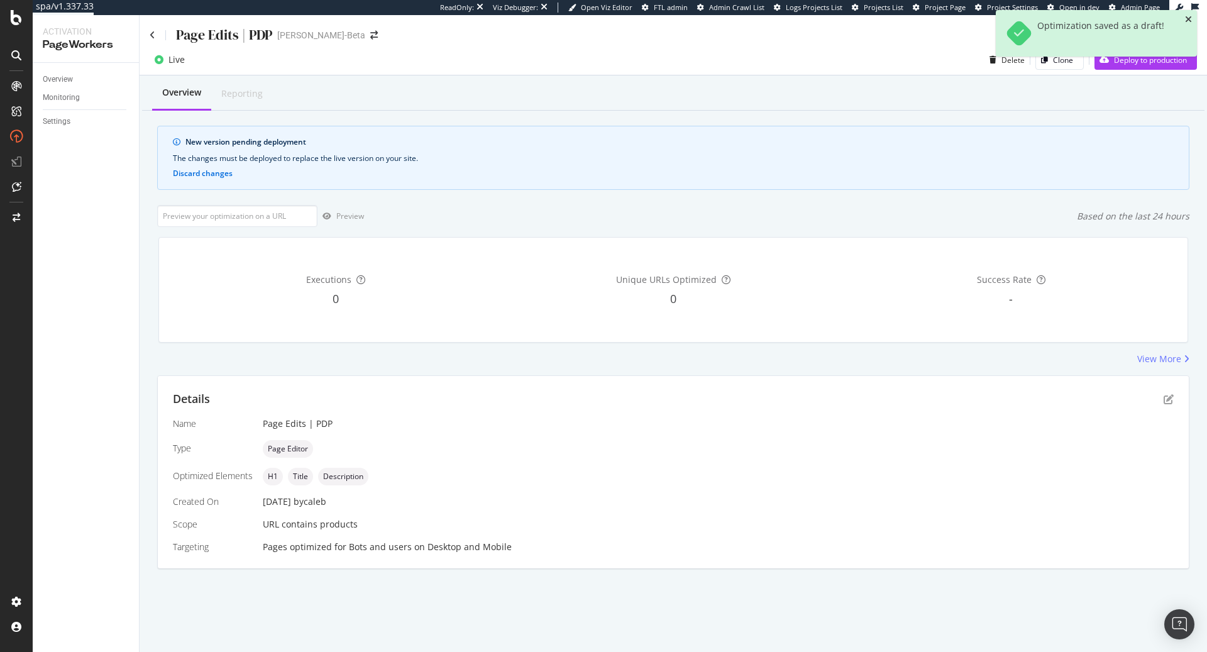
click at [1187, 18] on icon "close toast" at bounding box center [1188, 19] width 7 height 9
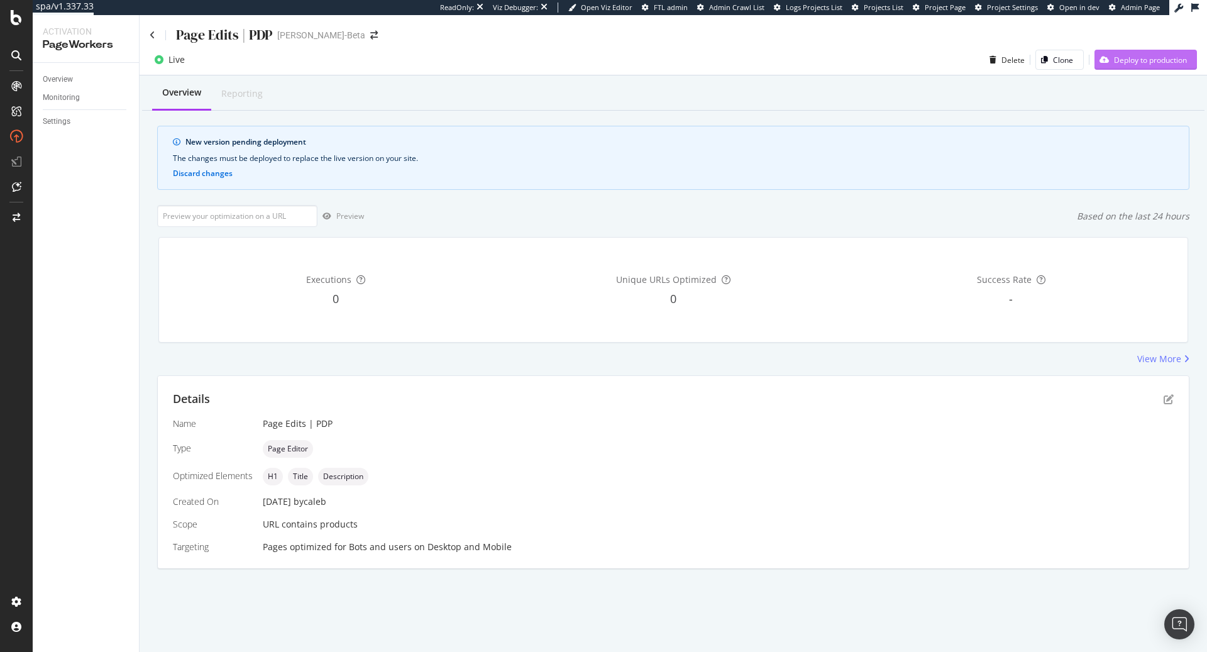
click at [1162, 61] on div "Deploy to production" at bounding box center [1150, 60] width 73 height 11
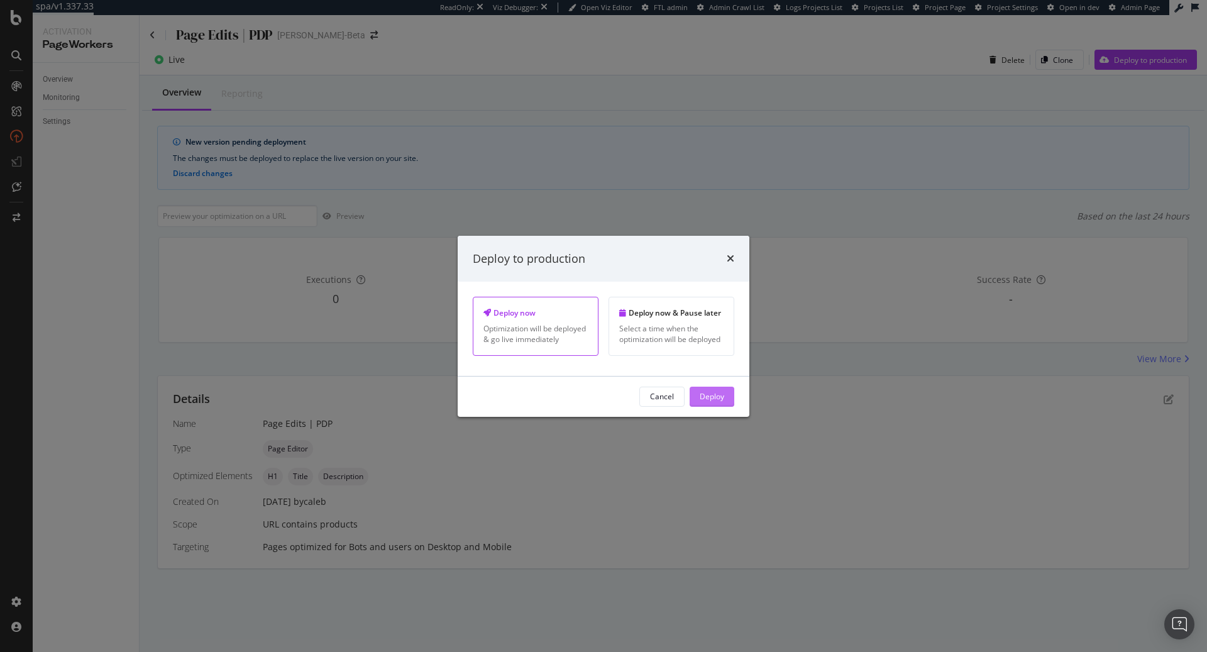
click at [708, 396] on div "Deploy" at bounding box center [712, 396] width 25 height 11
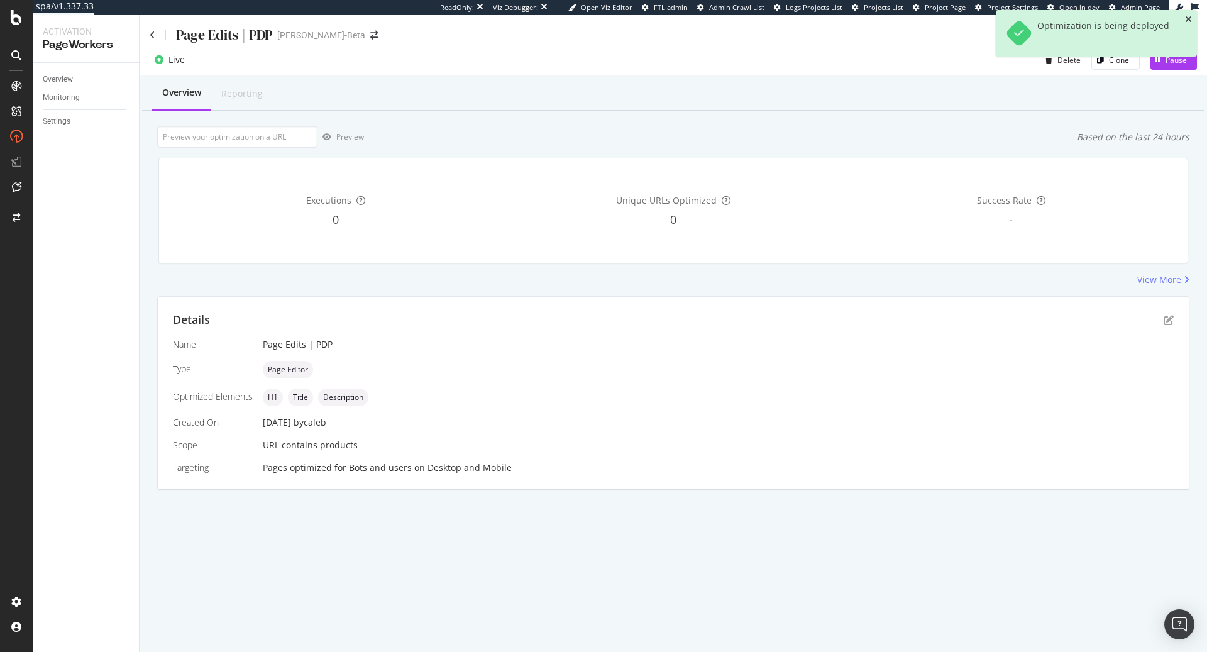
click at [1187, 18] on icon "close toast" at bounding box center [1188, 19] width 7 height 9
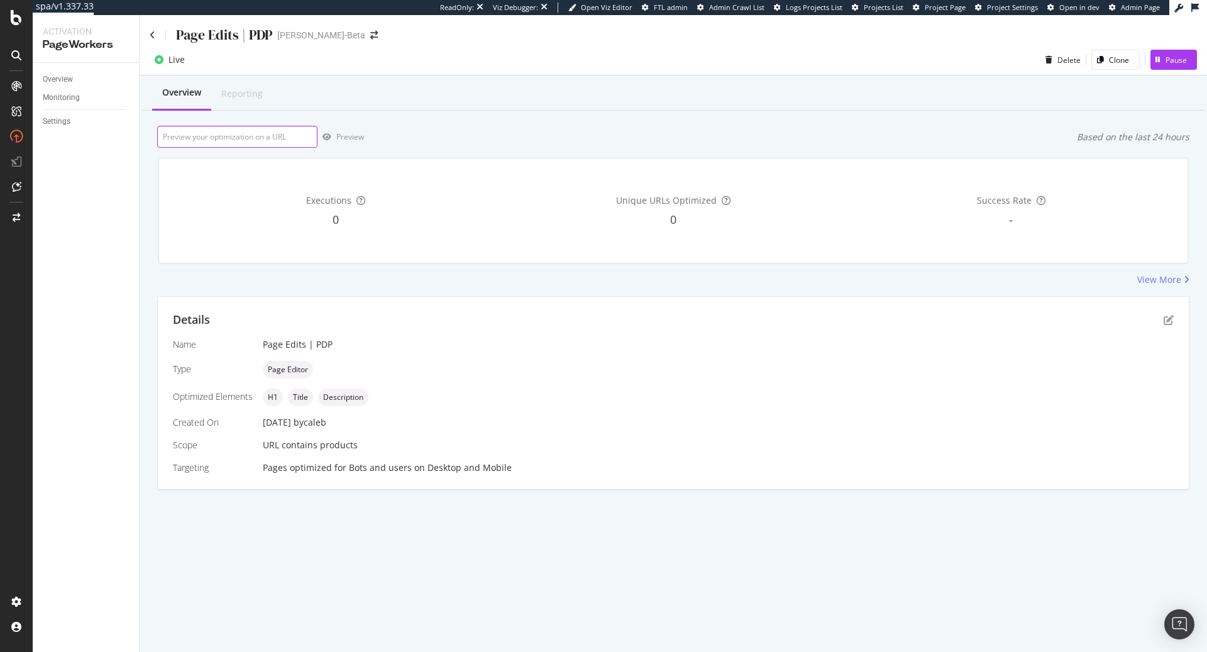
click at [204, 136] on input "url" at bounding box center [237, 137] width 160 height 22
paste input "https://demellierlondon.com/products/the-tokyo-clutch-poppy-red-smooth?variant=…"
type input "https://demellierlondon.com/products/the-tokyo-clutch-poppy-red-smooth?variant=…"
click at [360, 136] on div "Preview" at bounding box center [350, 136] width 28 height 11
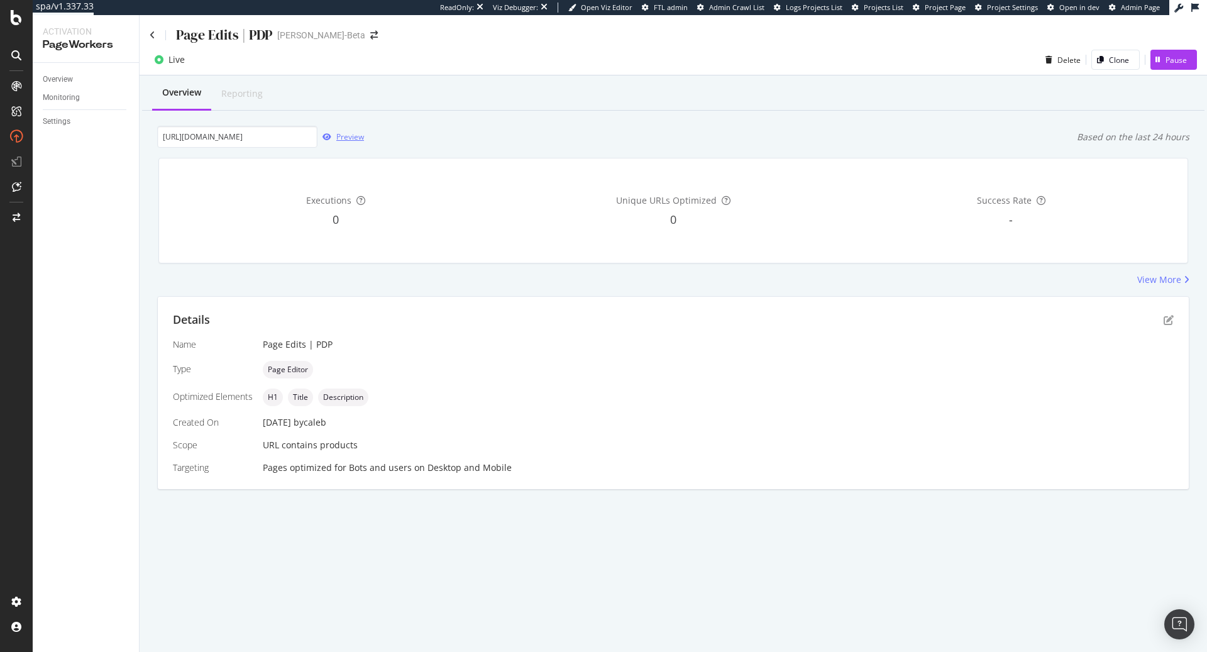
scroll to position [0, 0]
click at [1167, 320] on icon "pen-to-square" at bounding box center [1168, 320] width 10 height 10
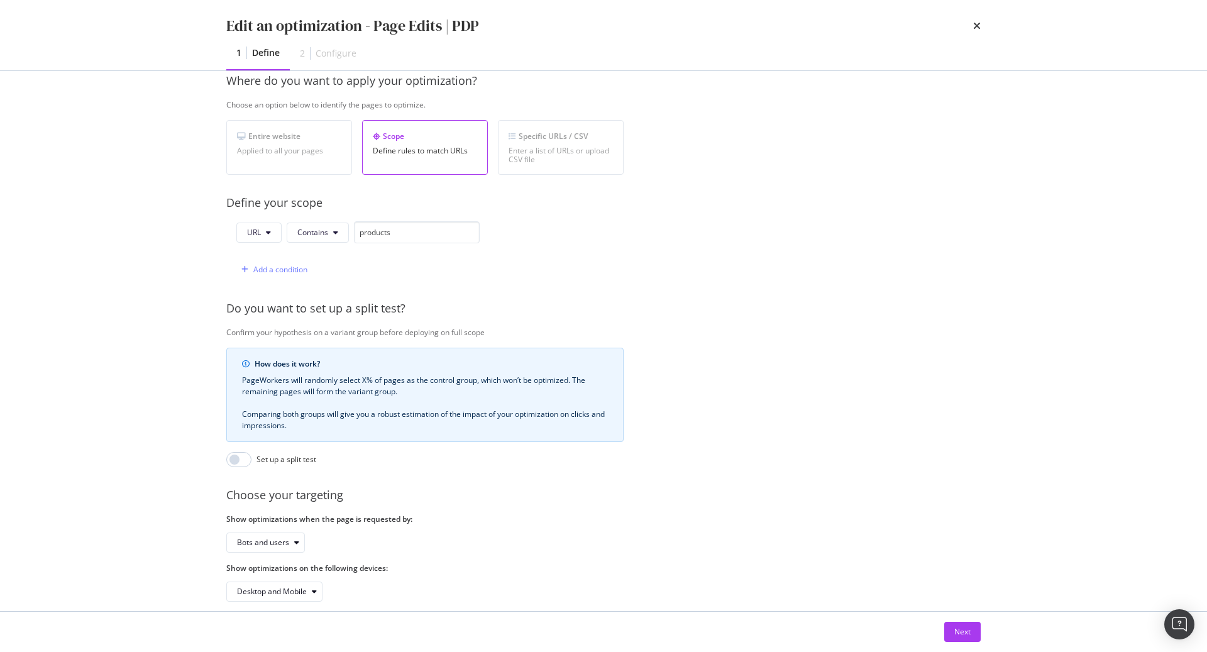
scroll to position [207, 0]
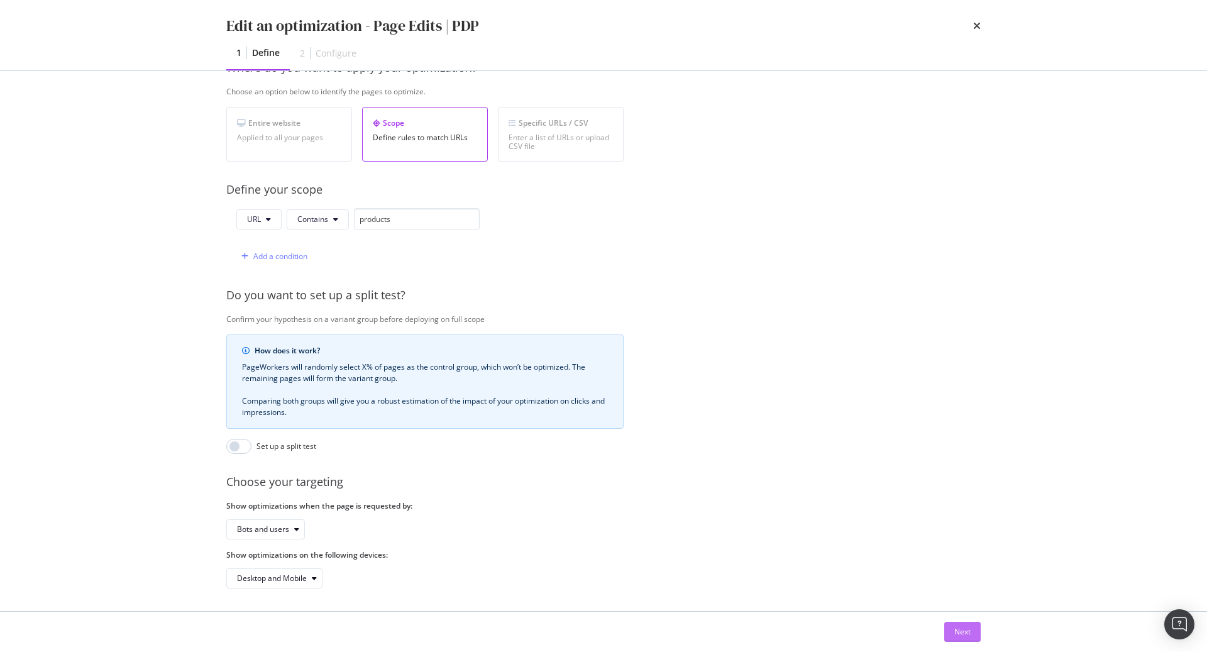
click at [974, 634] on button "Next" at bounding box center [962, 632] width 36 height 20
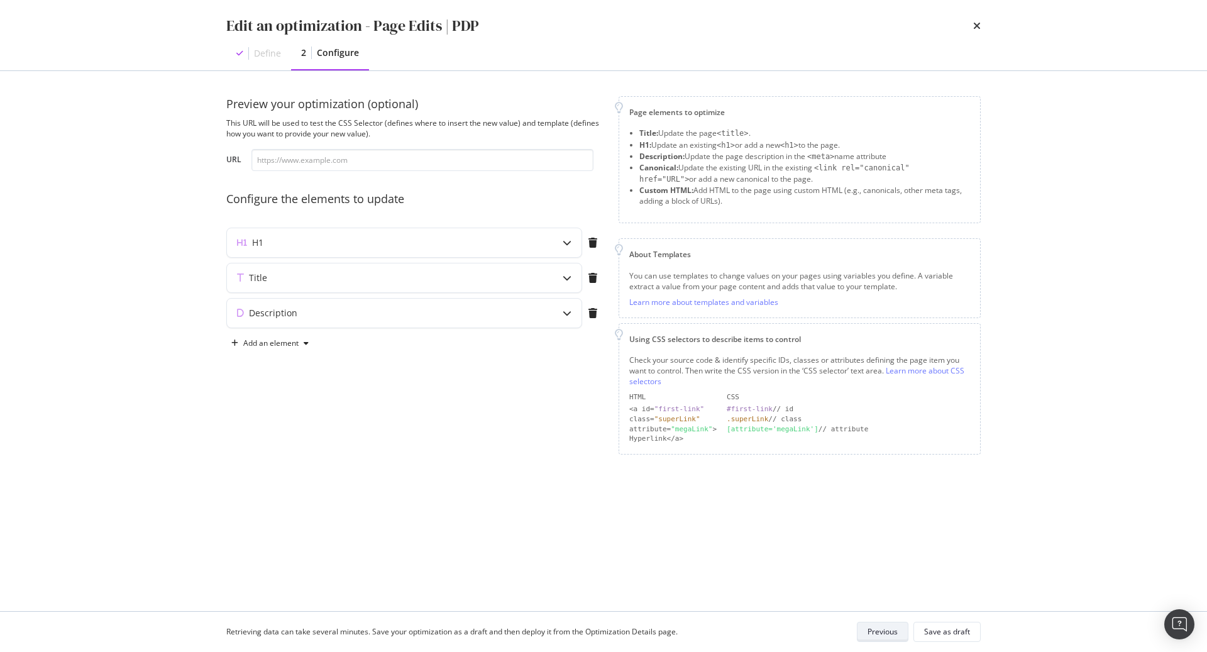
scroll to position [0, 0]
click at [464, 234] on div "H1" at bounding box center [404, 242] width 354 height 29
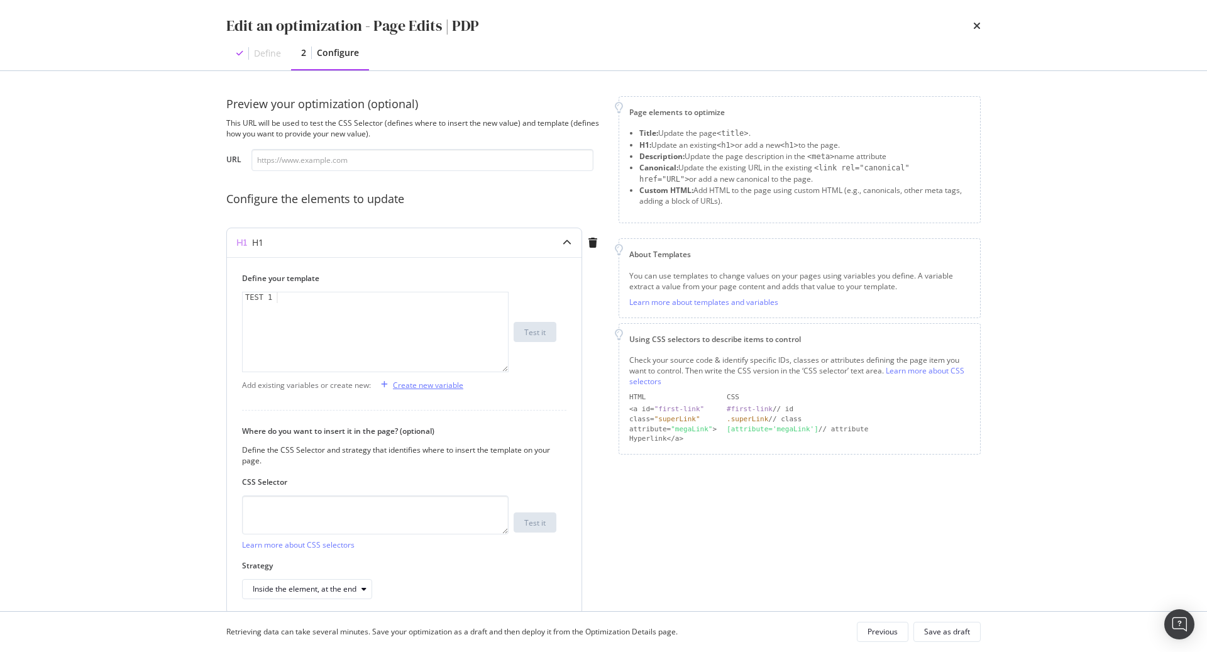
click at [429, 384] on div "Create new variable" at bounding box center [428, 385] width 70 height 11
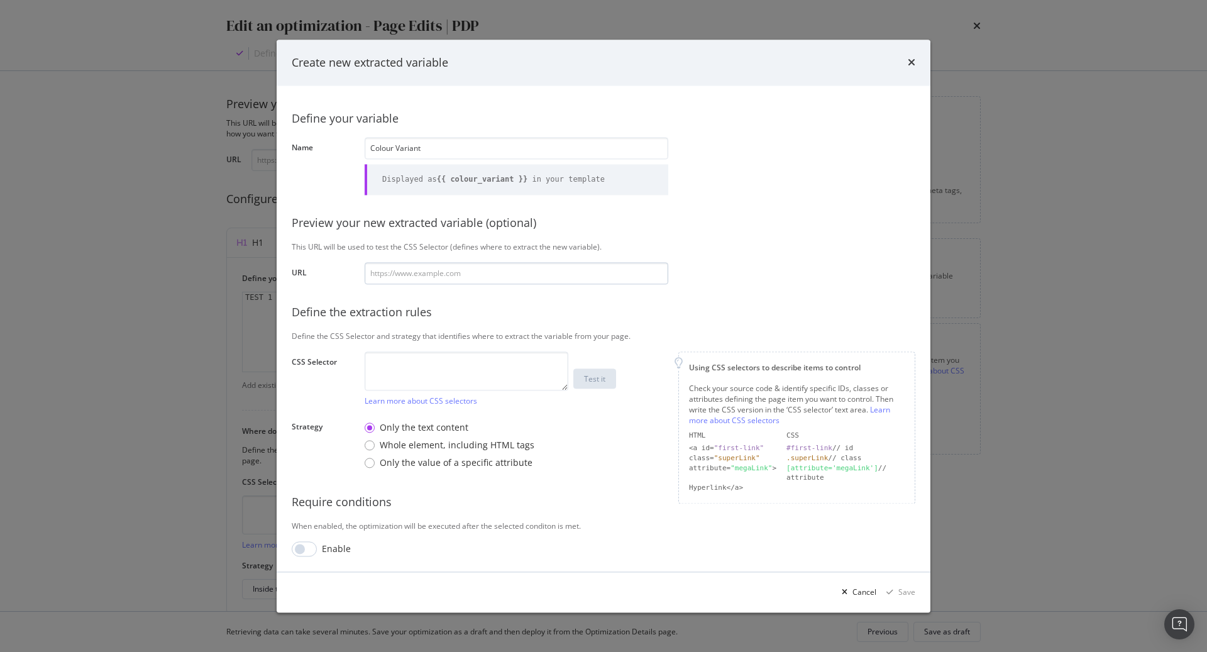
type input "Colour Variant"
click at [436, 274] on input "modal" at bounding box center [517, 273] width 304 height 22
click at [431, 368] on textarea "modal" at bounding box center [467, 370] width 204 height 39
paste textarea "#shopify-section-template--17232828694702__main > div > div.product__content > …"
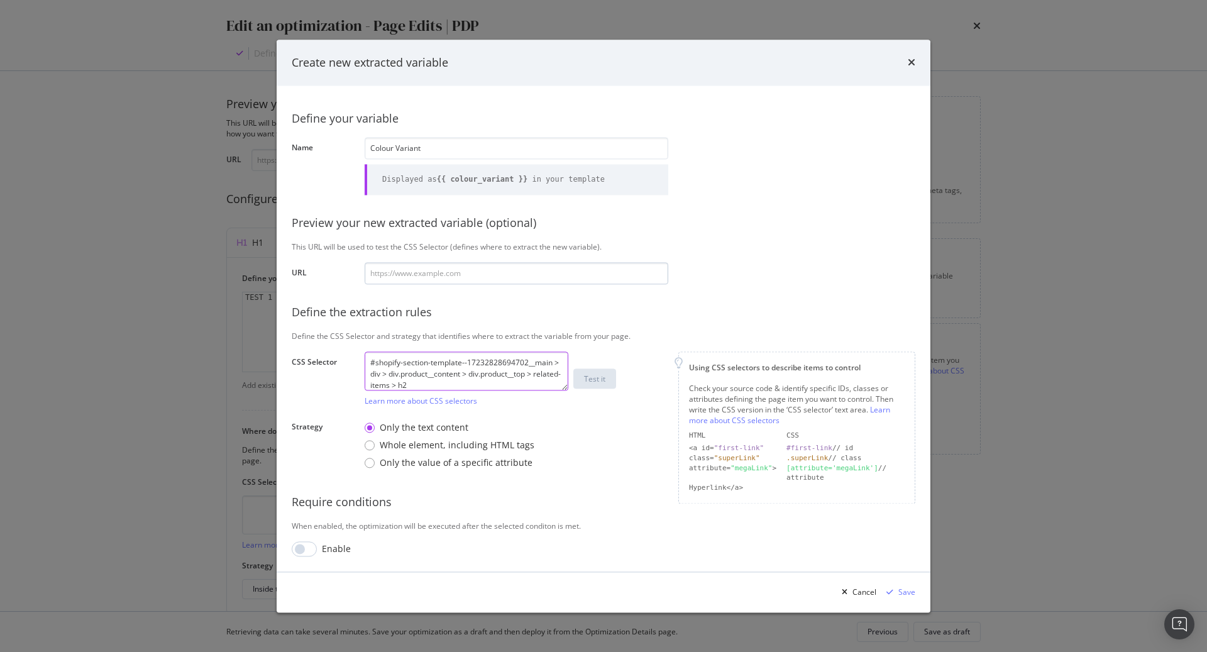
type textarea "#shopify-section-template--17232828694702__main > div > div.product__content > …"
click at [434, 280] on input "modal" at bounding box center [517, 273] width 304 height 22
click at [432, 275] on input "modal" at bounding box center [517, 273] width 304 height 22
paste input "https://demellierlondon.com/products/the-tokyo-clutch-poppy-red-smooth?variant=…"
type input "https://demellierlondon.com/products/the-tokyo-clutch-poppy-red-smooth?variant=…"
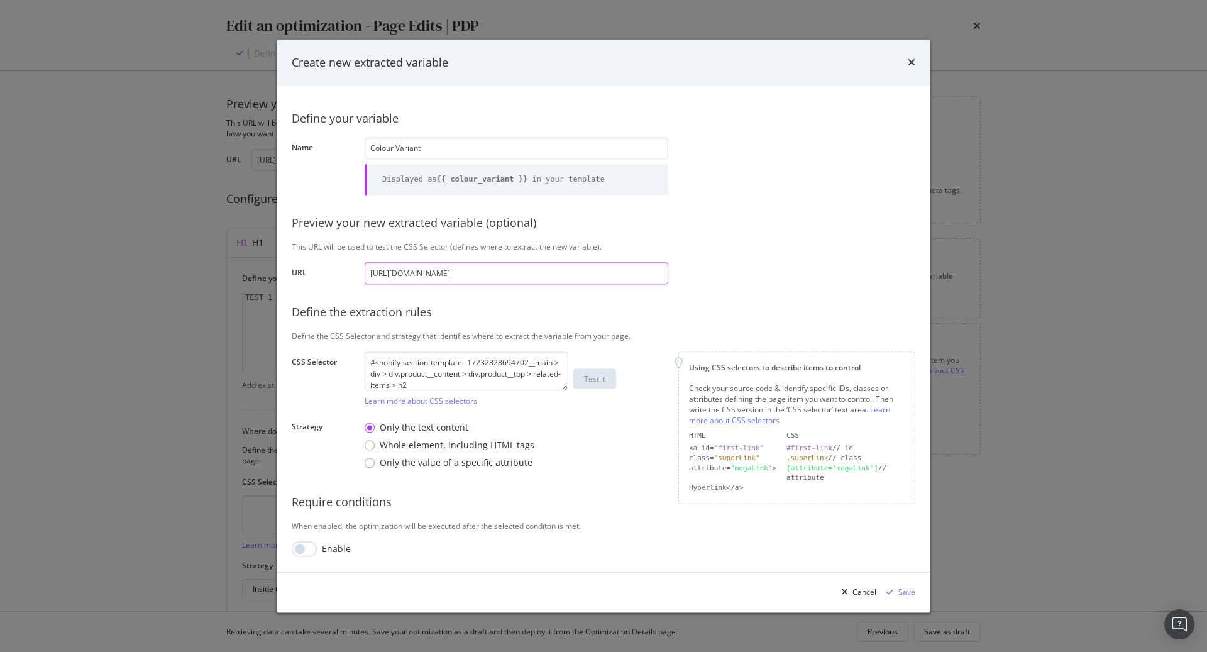
scroll to position [0, 62]
type input "https://demellierlondon.com/products/the-tokyo-clutch-poppy-red-smooth?variant=…"
click at [599, 387] on div "Test it" at bounding box center [594, 379] width 21 height 18
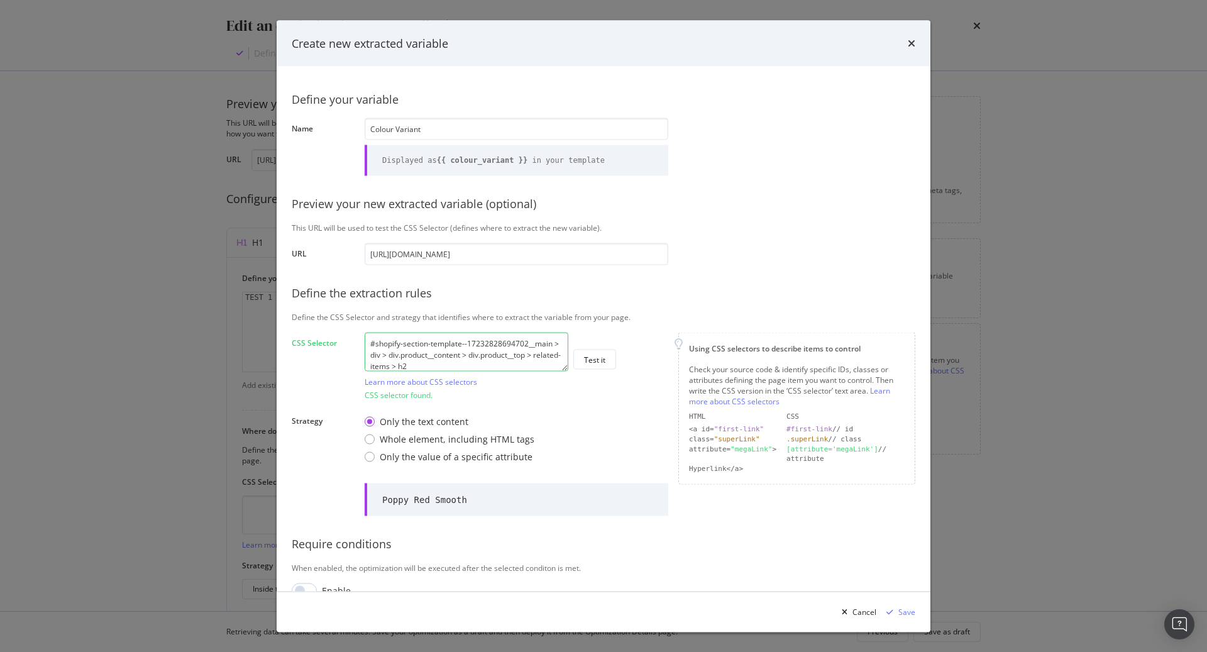
scroll to position [21, 0]
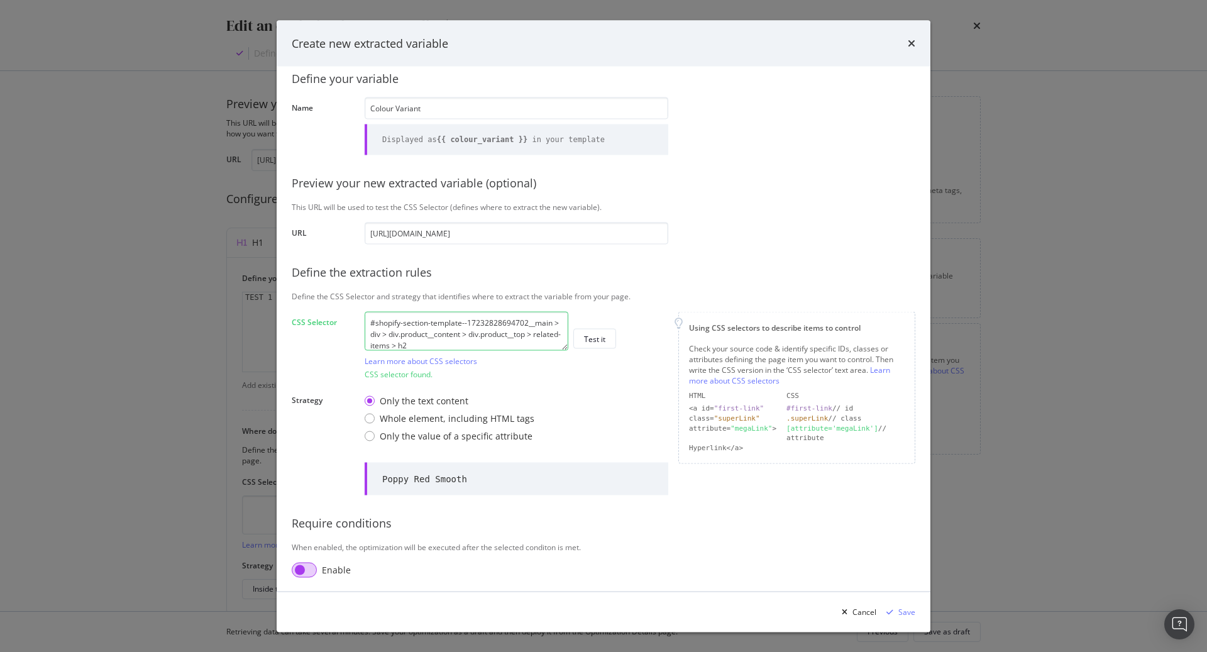
click at [309, 570] on input "modal" at bounding box center [304, 569] width 25 height 15
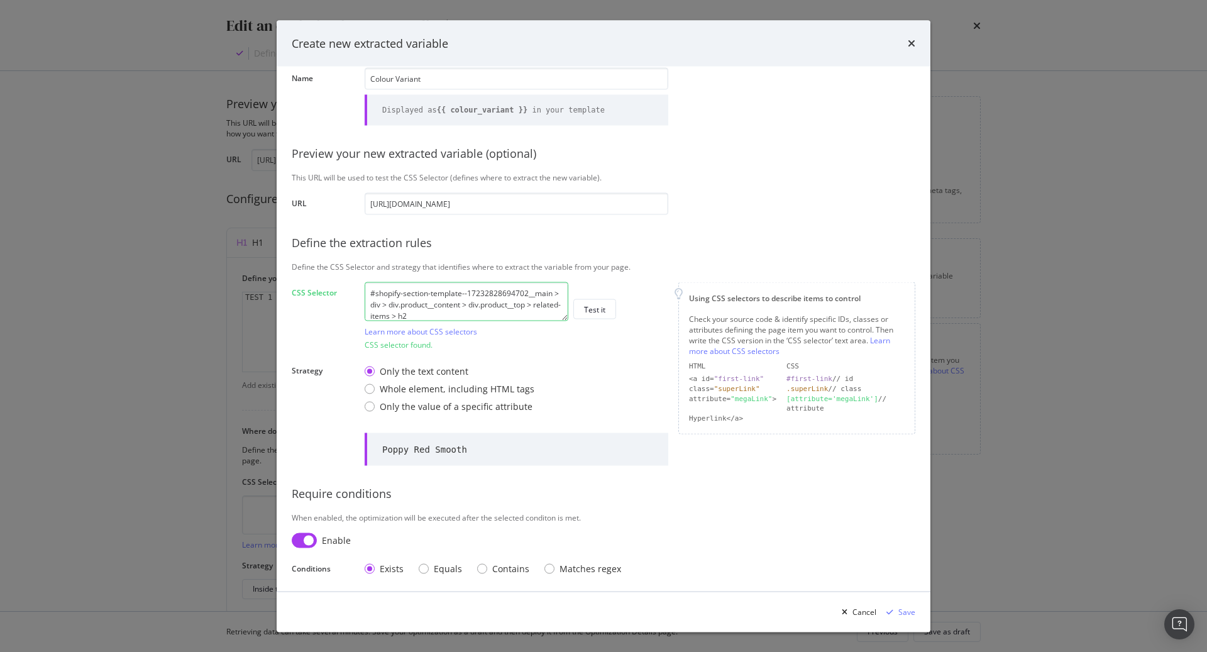
scroll to position [53, 0]
click at [302, 537] on input "modal" at bounding box center [304, 537] width 25 height 15
checkbox input "false"
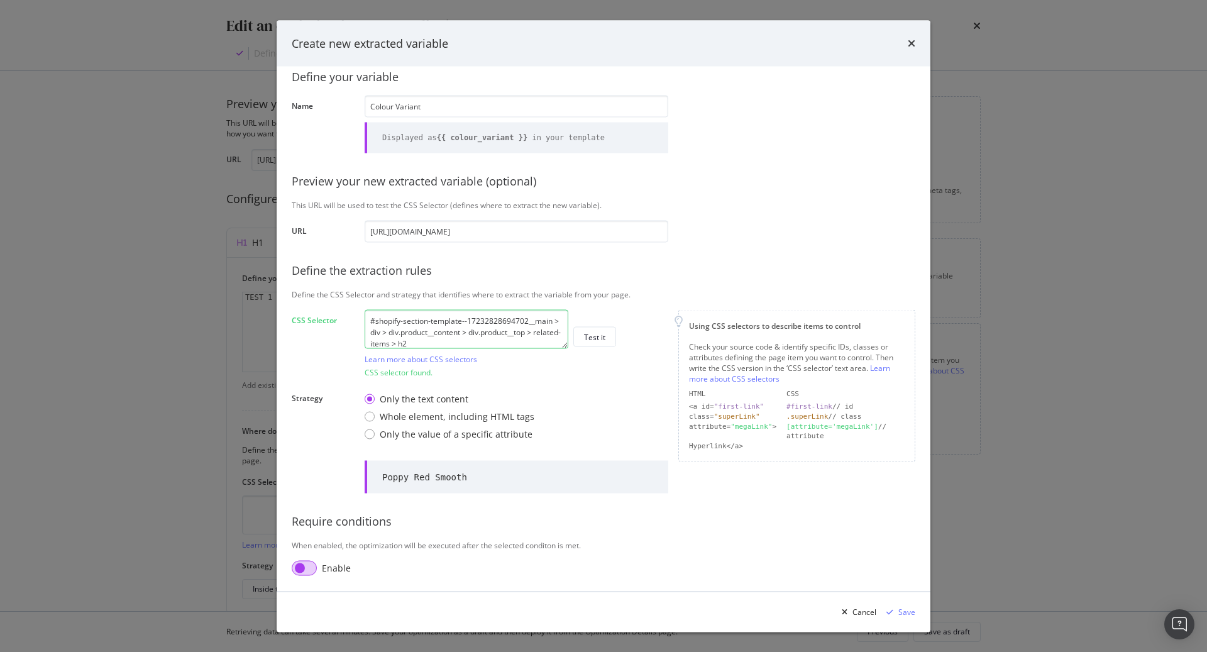
scroll to position [21, 0]
click at [903, 610] on div "Save" at bounding box center [906, 611] width 17 height 11
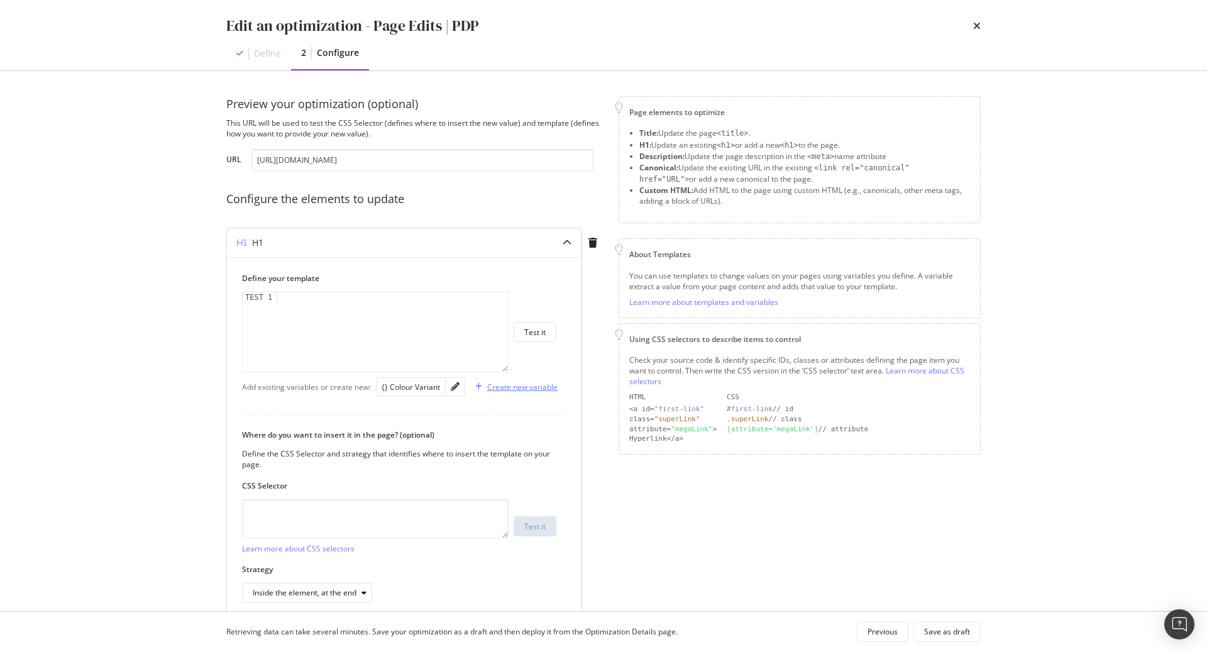
click at [503, 387] on div "Create new variable" at bounding box center [522, 387] width 70 height 11
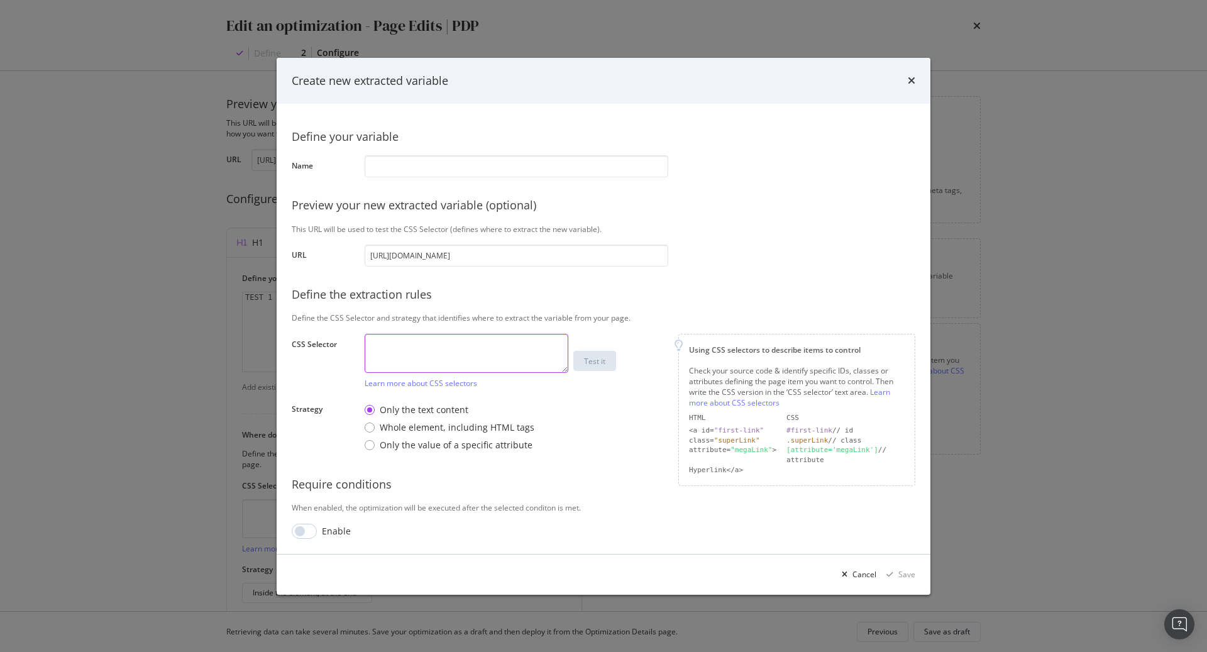
click at [403, 339] on textarea "modal" at bounding box center [467, 353] width 204 height 39
type textarea ".h1"
click at [432, 157] on input "modal" at bounding box center [517, 166] width 304 height 22
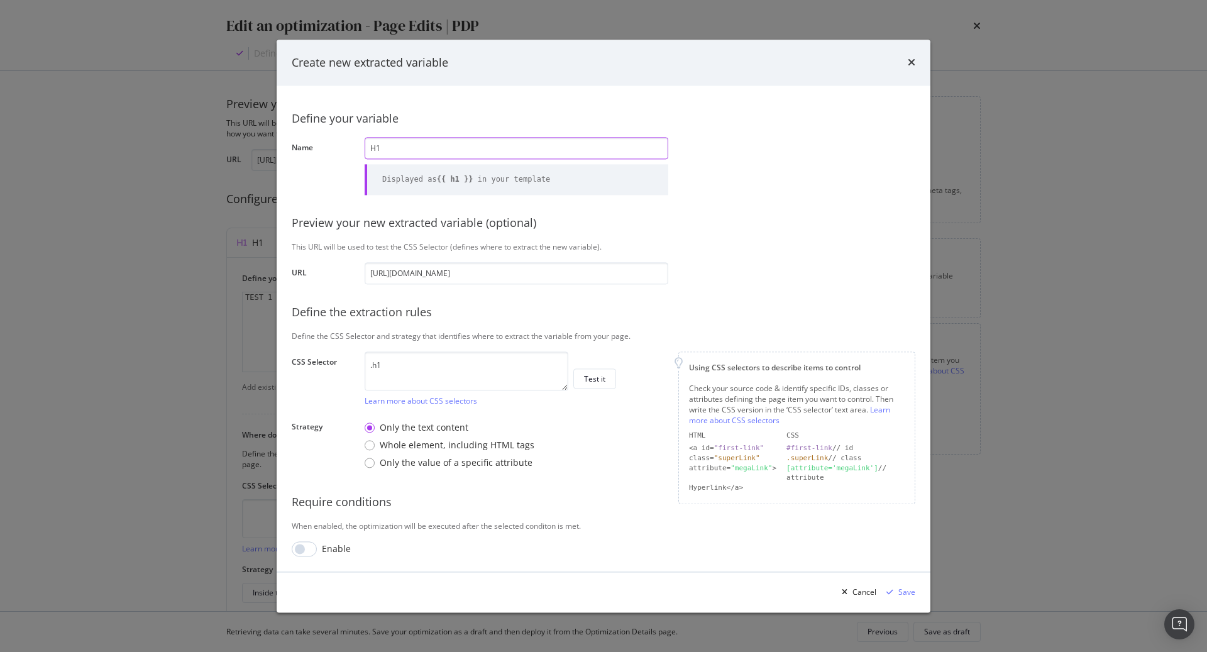
type input "H"
type input "Existing H1"
click at [600, 376] on div "Test it" at bounding box center [594, 378] width 21 height 11
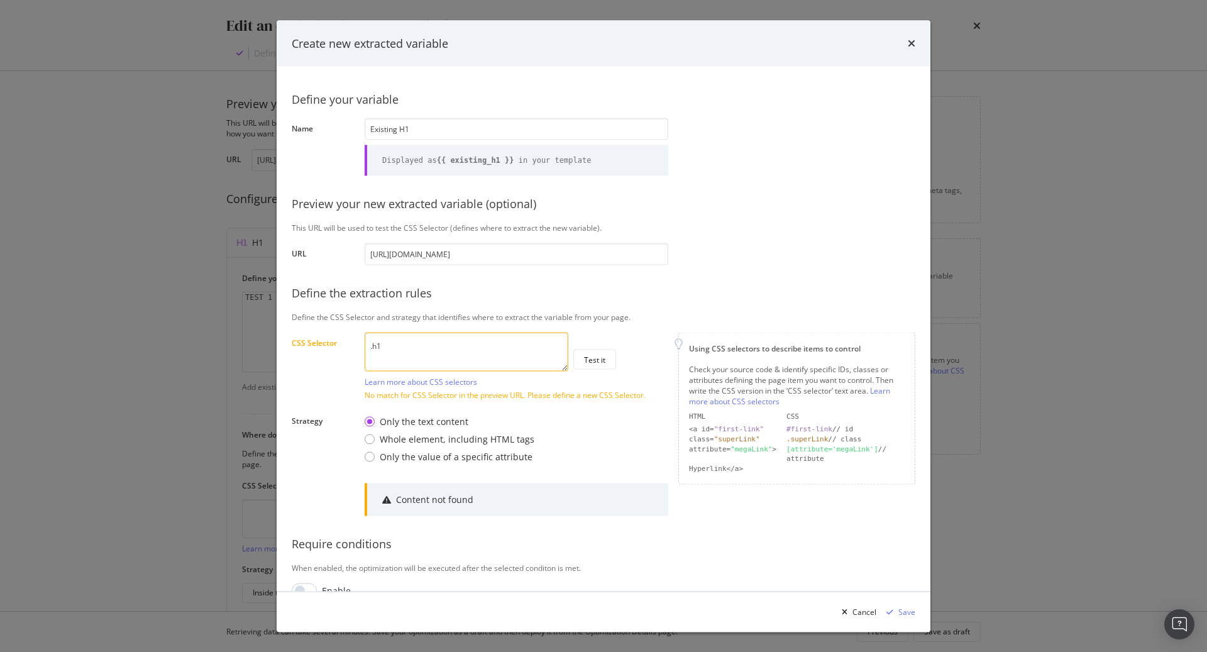
drag, startPoint x: 455, startPoint y: 338, endPoint x: 241, endPoint y: 339, distance: 214.3
click at [241, 339] on div "Create new extracted variable Define your variable Name Existing H1 Displayed a…" at bounding box center [603, 326] width 1207 height 652
drag, startPoint x: 385, startPoint y: 343, endPoint x: 248, endPoint y: 341, distance: 136.4
click at [248, 341] on div "Create new extracted variable Define your variable Name Existing H1 Displayed a…" at bounding box center [603, 326] width 1207 height 652
paste textarea "#mobile-product-title >"
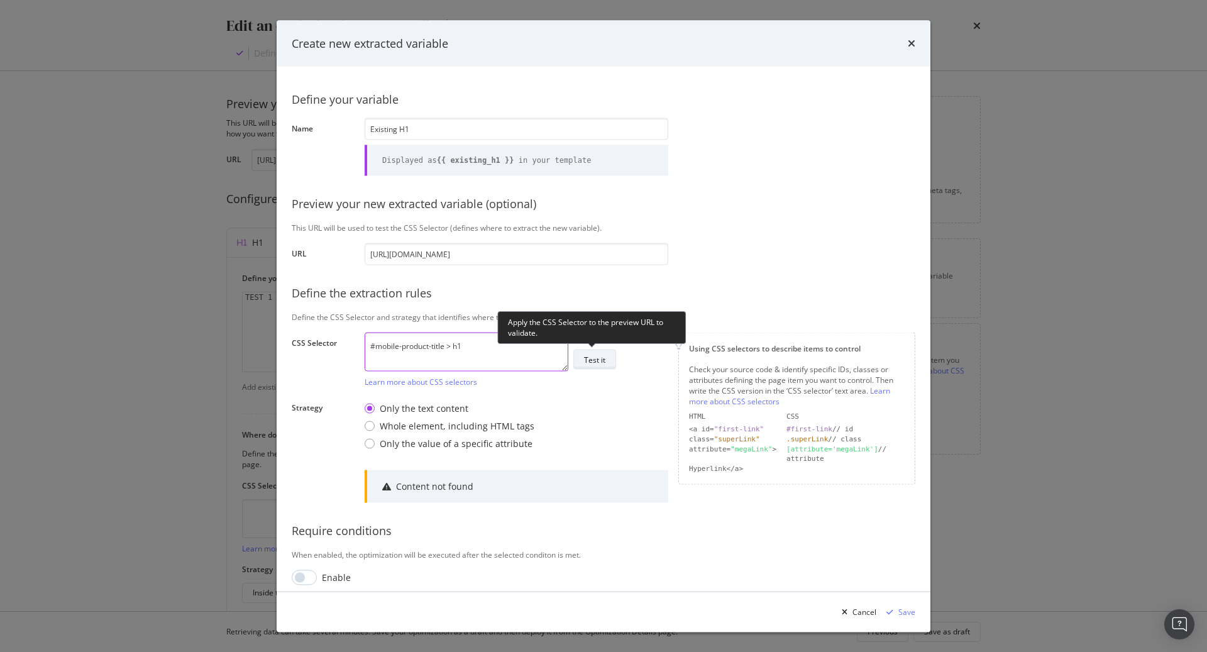
type textarea "#mobile-product-title > h1"
click at [603, 354] on div "Test it" at bounding box center [594, 359] width 21 height 11
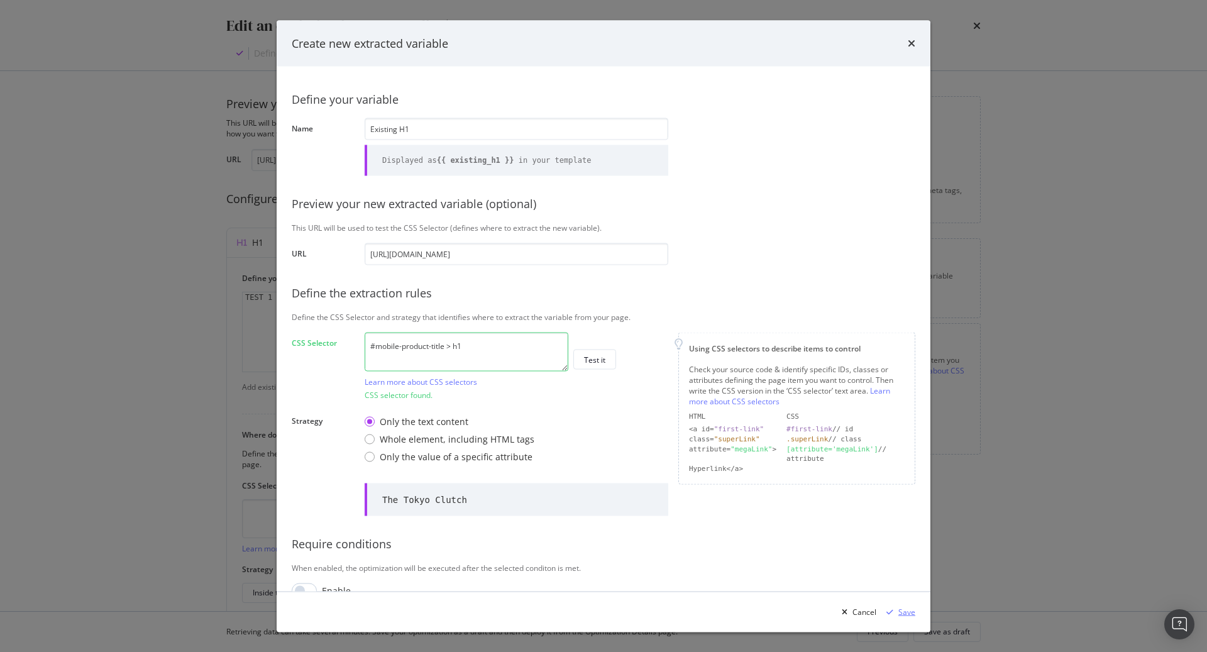
click at [906, 614] on div "Save" at bounding box center [906, 611] width 17 height 11
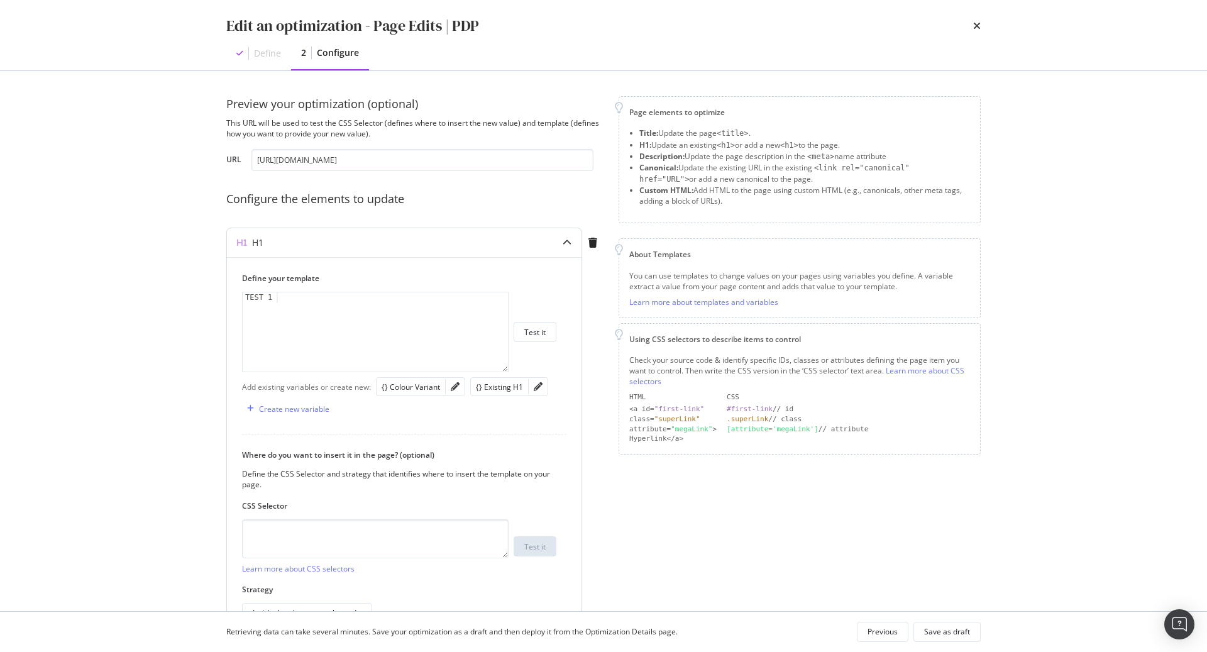
type textarea "TEST 1"
drag, startPoint x: 348, startPoint y: 303, endPoint x: 146, endPoint y: 284, distance: 202.6
click at [146, 284] on div "Edit an optimization - Page Edits | PDP Define 2 Configure Preview your optimiz…" at bounding box center [603, 326] width 1207 height 652
click at [506, 388] on div "{} Existing H1" at bounding box center [499, 387] width 47 height 11
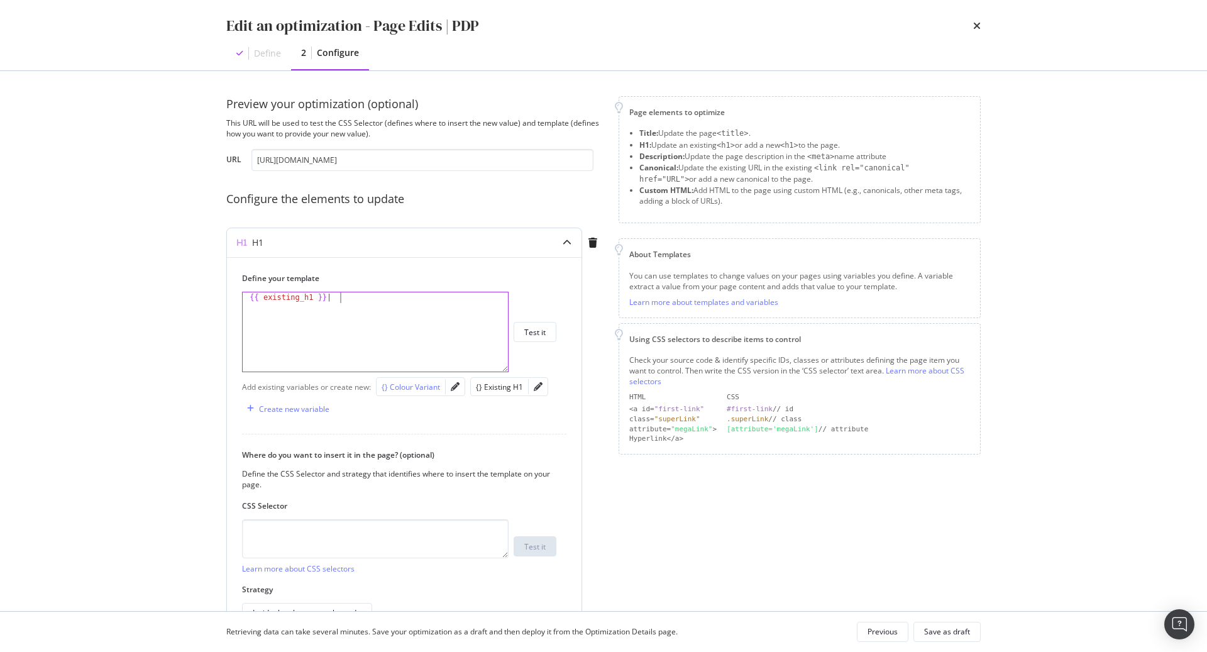
click at [415, 385] on div "{} Colour Variant" at bounding box center [411, 387] width 58 height 11
type textarea "{{ existing_h1 }} | {{ colour_variant }}"
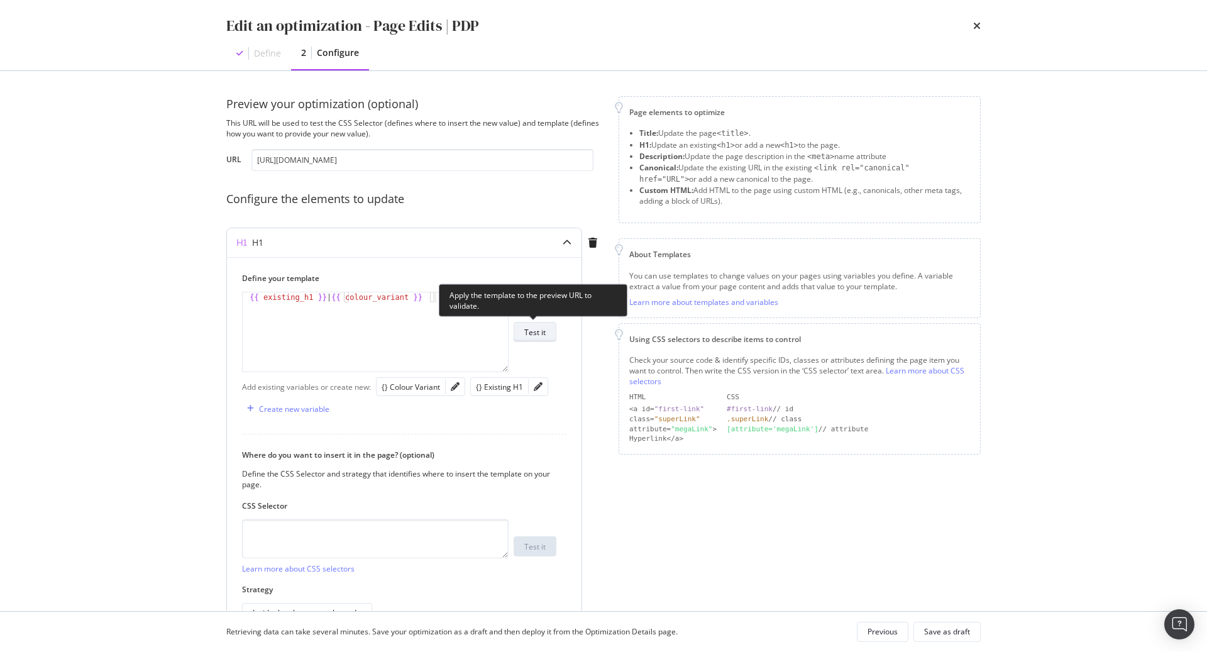
click at [531, 333] on div "Test it" at bounding box center [534, 332] width 21 height 11
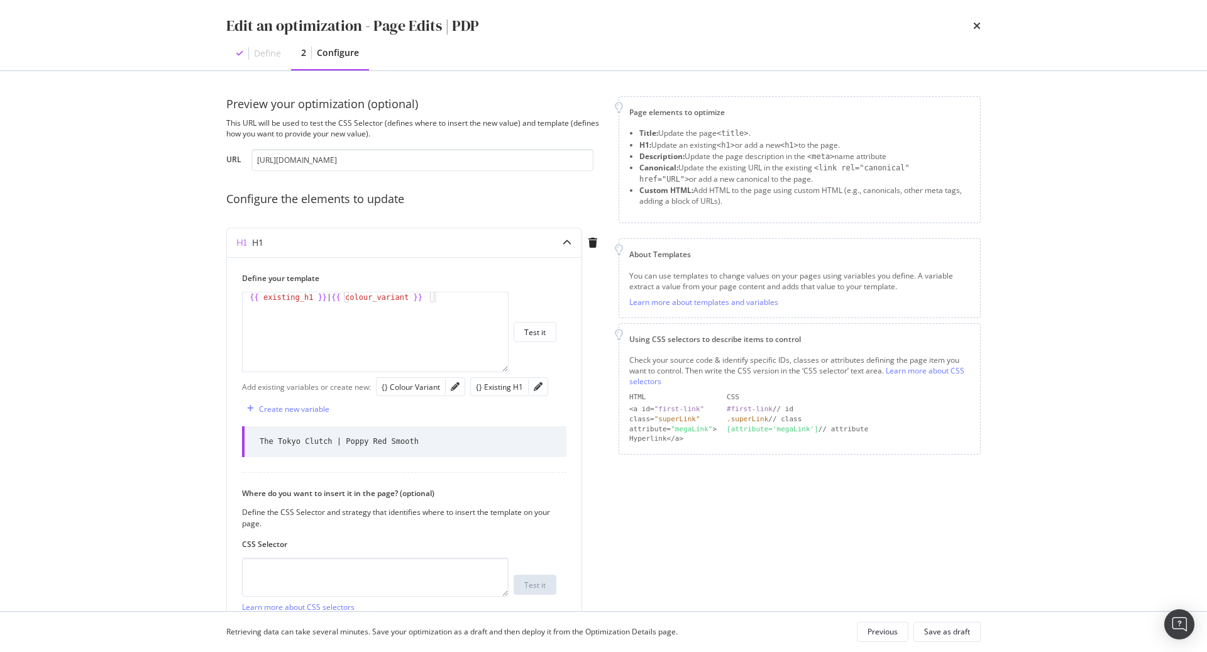
scroll to position [52, 0]
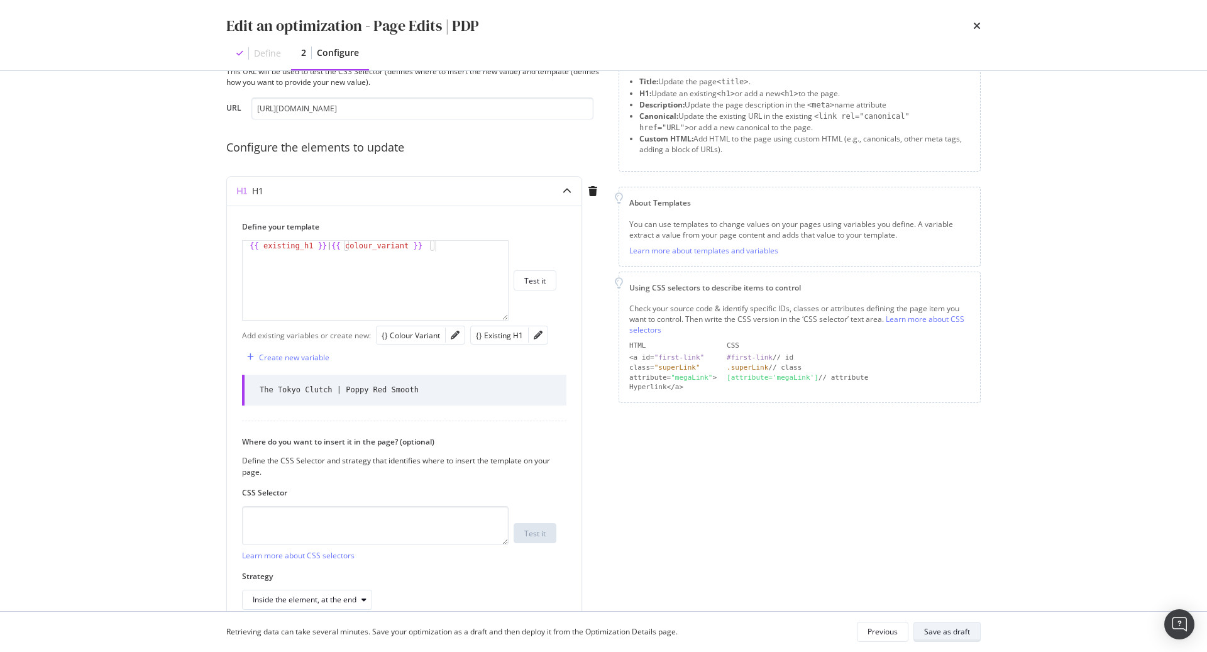
click at [942, 634] on div "Save as draft" at bounding box center [947, 631] width 46 height 11
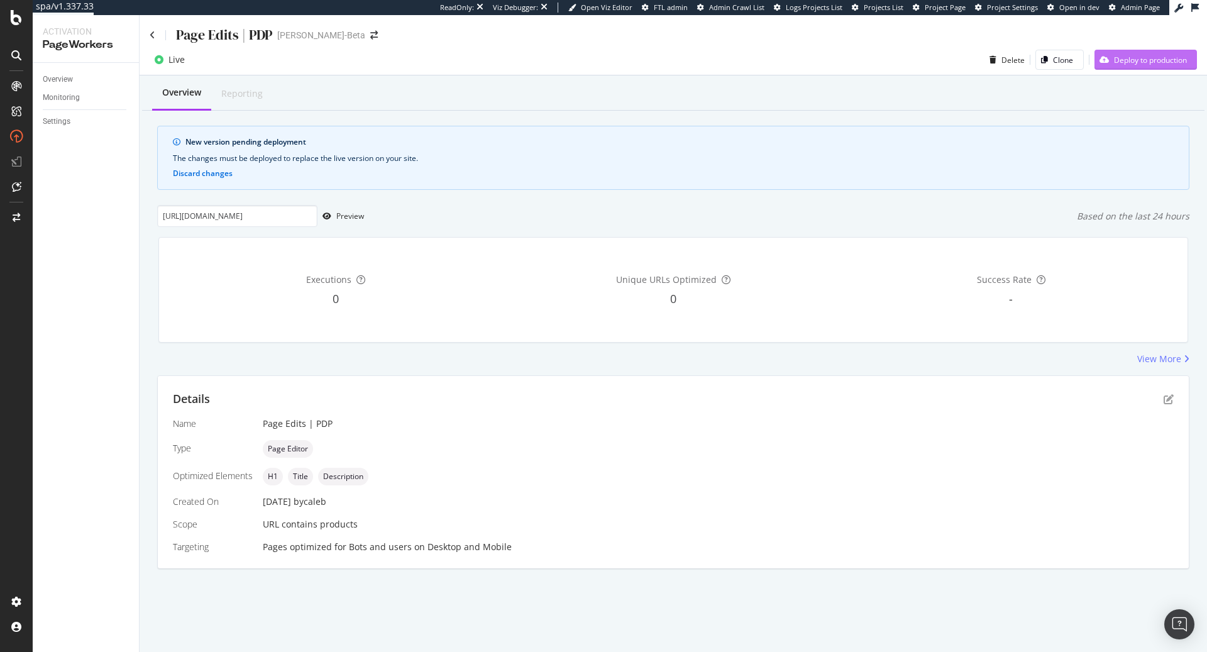
click at [1171, 64] on div "Deploy to production" at bounding box center [1150, 60] width 73 height 11
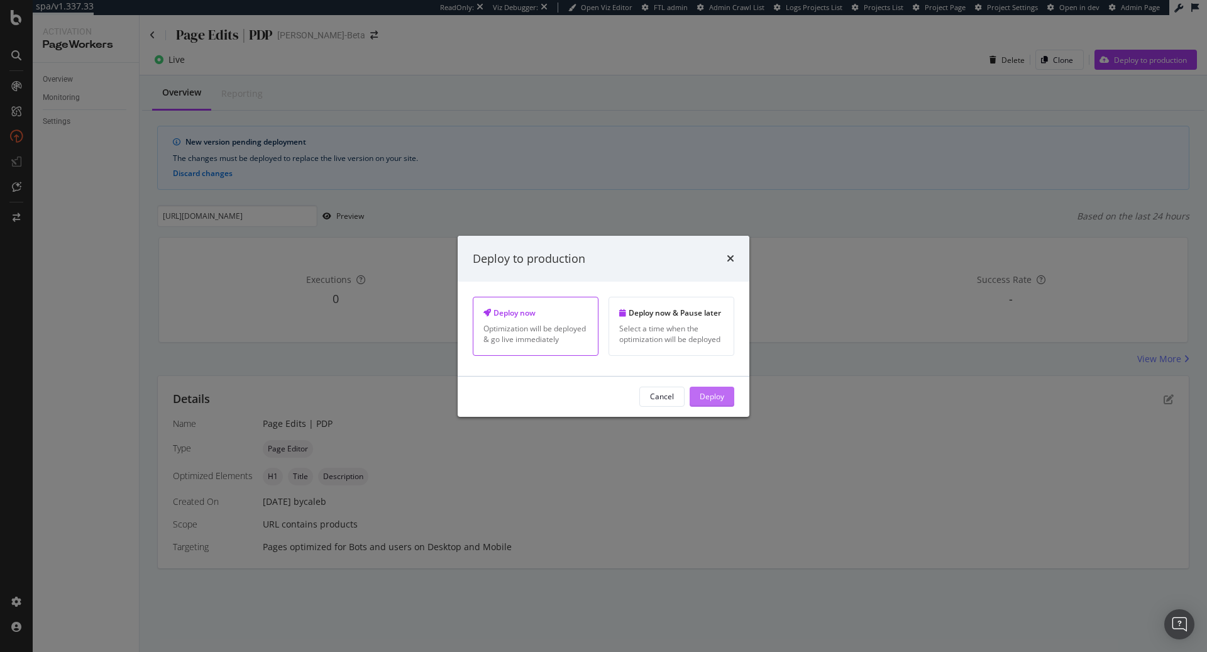
click at [717, 391] on div "Deploy" at bounding box center [712, 396] width 25 height 11
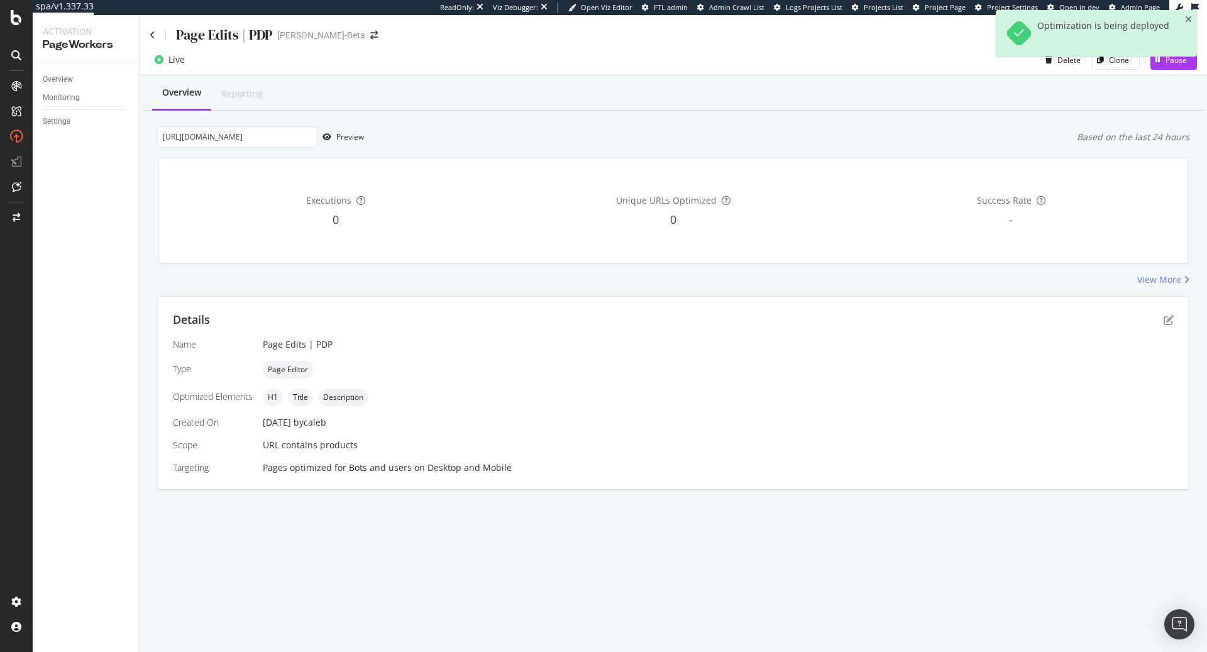
click at [151, 28] on div "Page Edits | PDP" at bounding box center [211, 34] width 123 height 19
click at [152, 35] on icon at bounding box center [153, 35] width 6 height 9
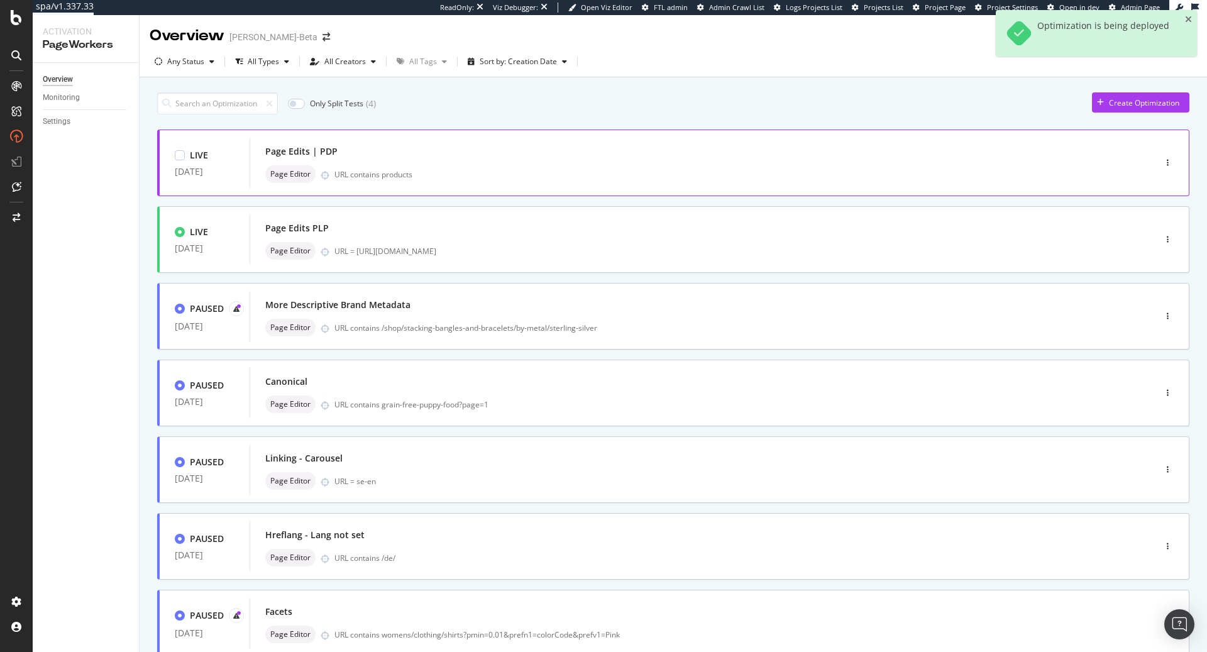
click at [502, 180] on div "Page Editor URL contains products" at bounding box center [683, 174] width 836 height 18
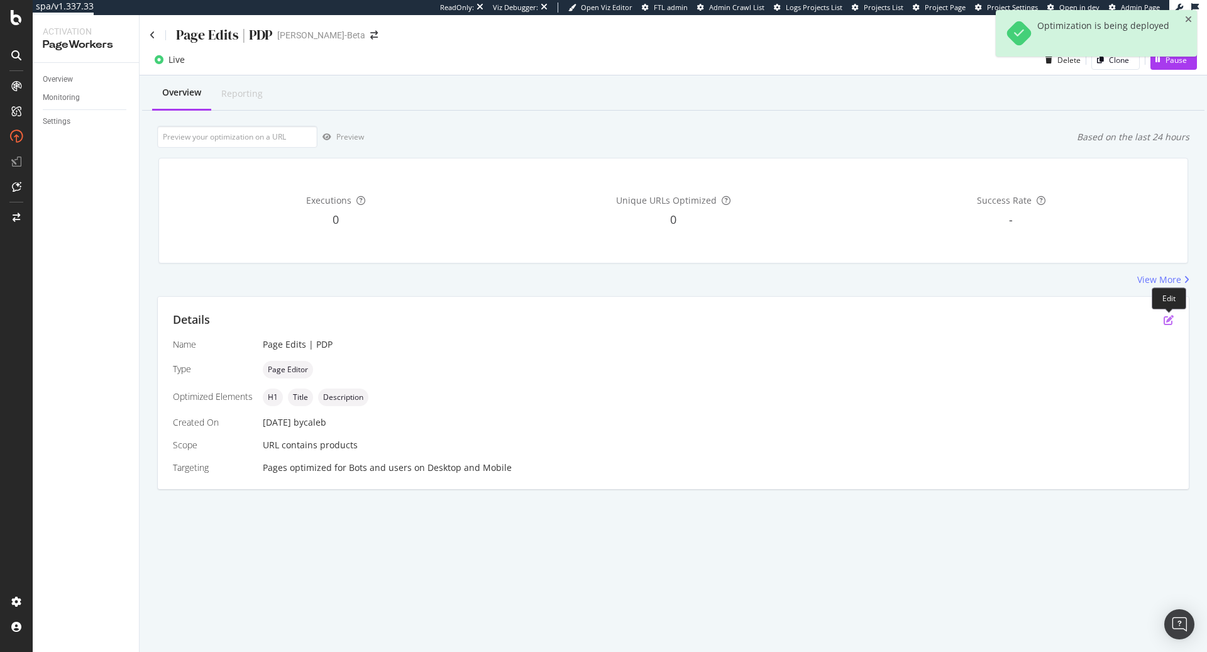
click at [1172, 315] on icon "pen-to-square" at bounding box center [1168, 320] width 10 height 10
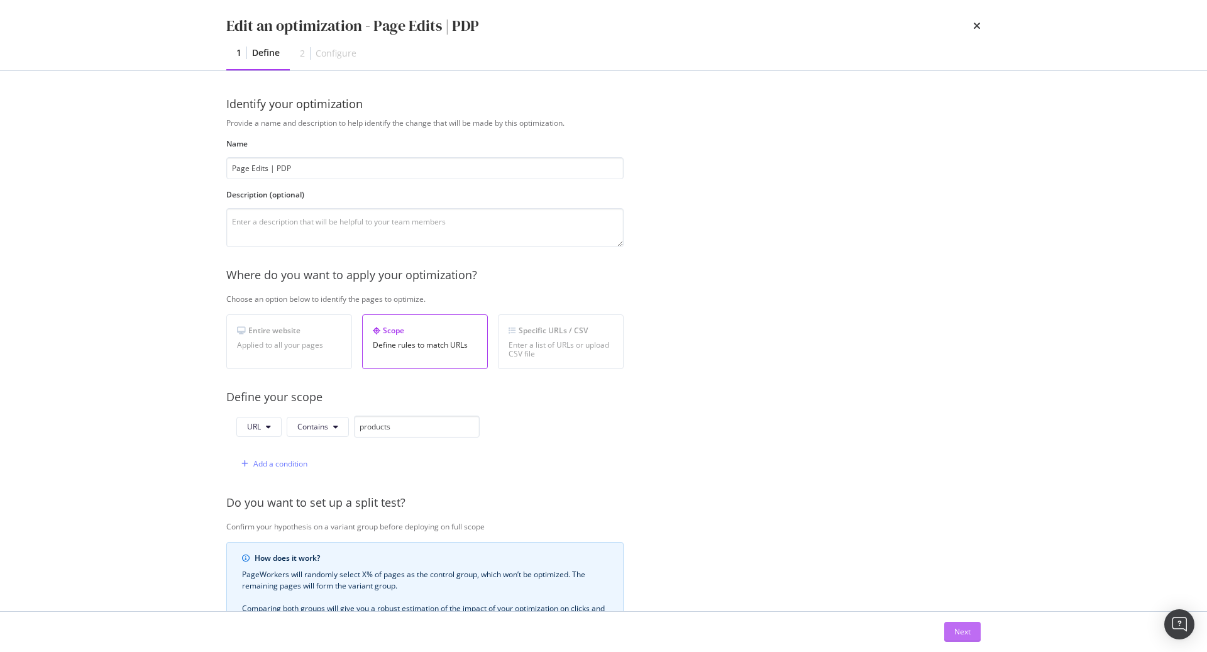
click at [970, 634] on button "Next" at bounding box center [962, 632] width 36 height 20
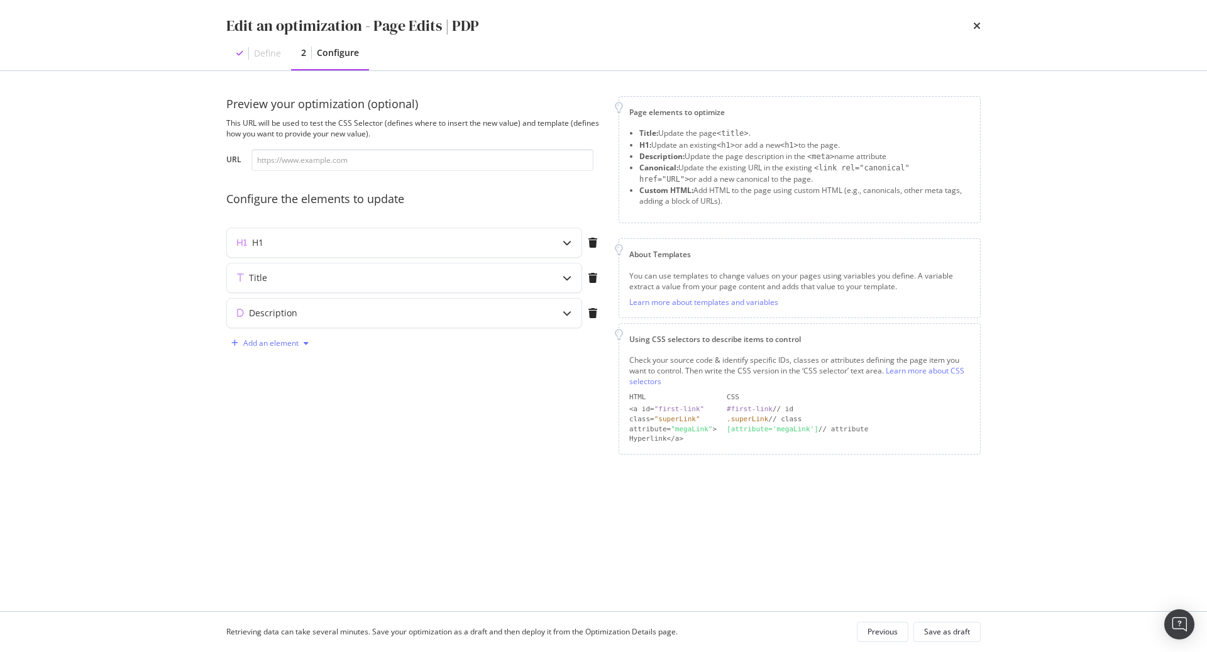
click at [294, 339] on div "Add an element" at bounding box center [270, 343] width 55 height 8
click at [290, 385] on div "Custom HTML" at bounding box center [285, 386] width 50 height 11
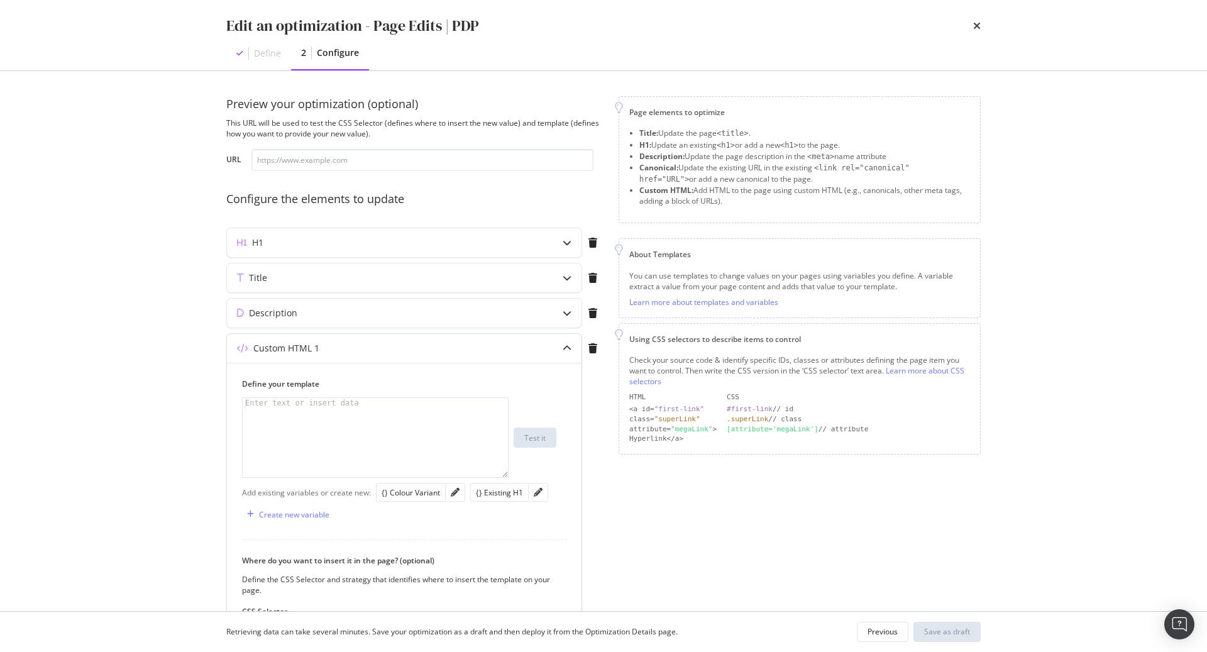
click at [430, 419] on div "modal" at bounding box center [376, 448] width 267 height 101
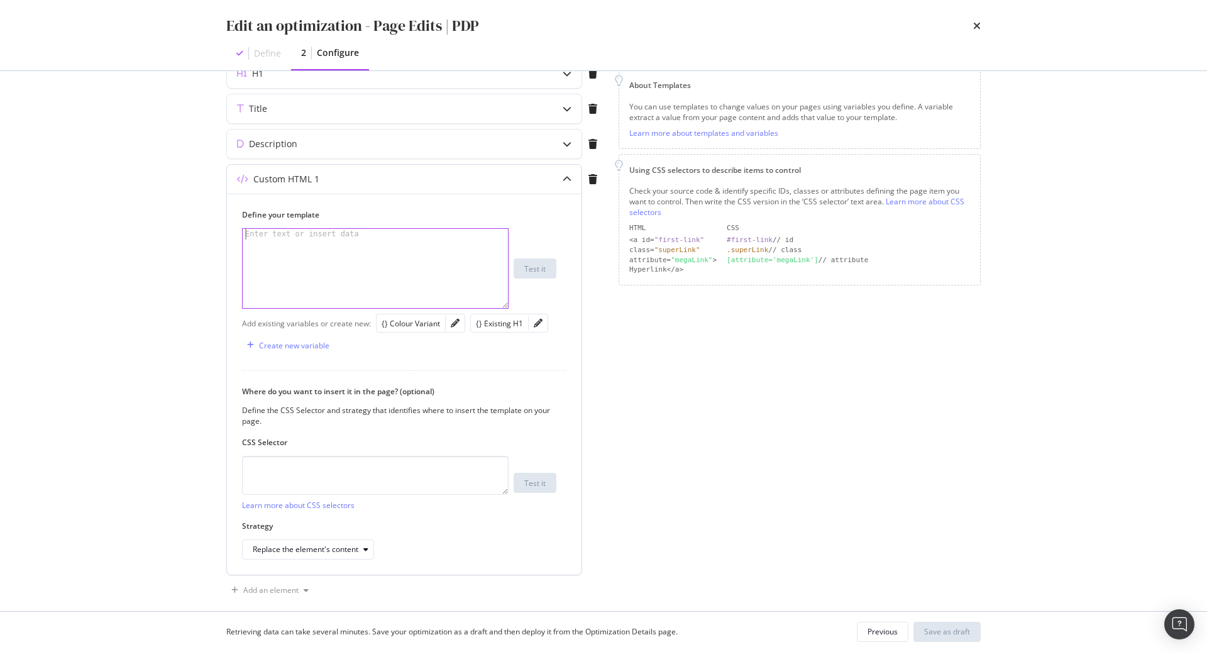
scroll to position [174, 0]
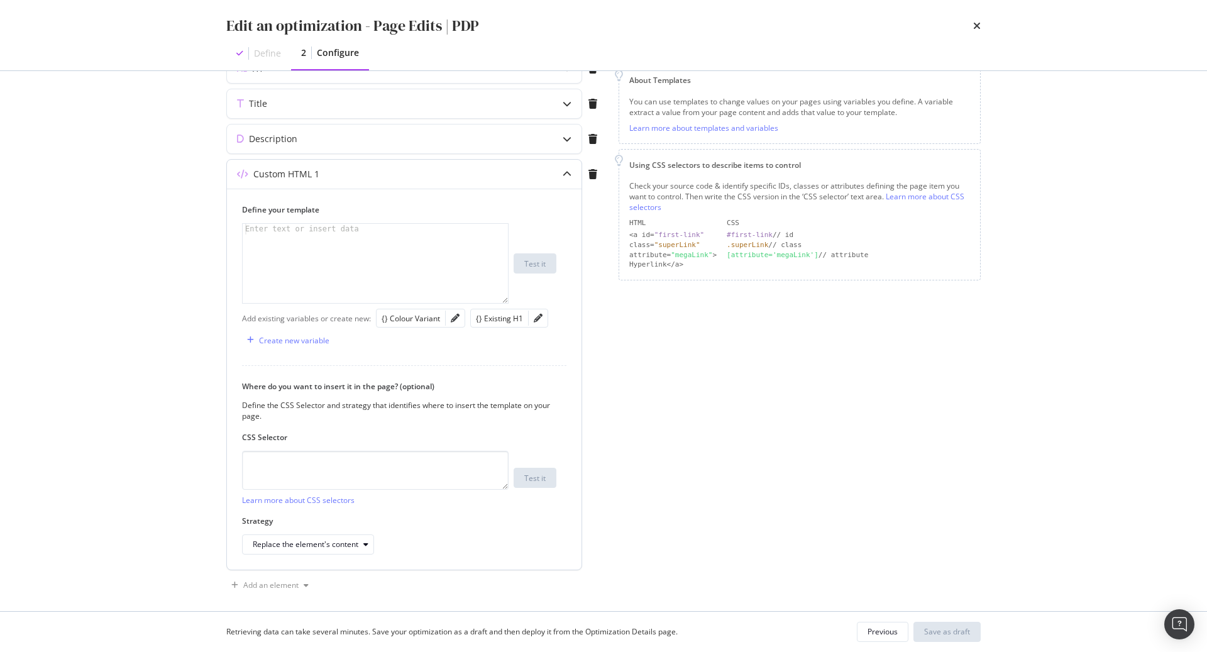
click at [331, 554] on div "Define your template Enter text or insert data XXXXXXXXXXXXXXXXXXXXXXXXXXXXXXXX…" at bounding box center [404, 379] width 354 height 381
click at [334, 549] on div "Replace the element's content" at bounding box center [313, 545] width 121 height 18
click at [340, 520] on div "Replace the element entirely" at bounding box center [308, 520] width 100 height 11
click at [341, 253] on div "modal" at bounding box center [376, 274] width 267 height 101
type textarea "."
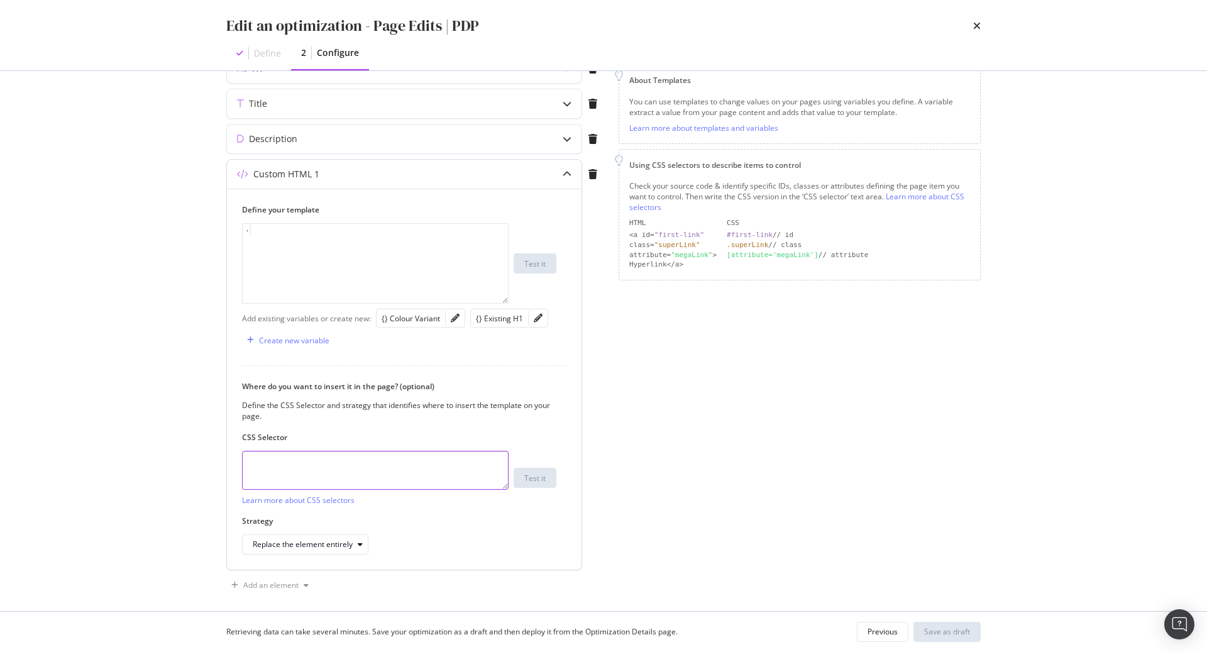
click at [329, 471] on textarea "modal" at bounding box center [375, 470] width 267 height 39
paste textarea "#shopify-section-template--17232828694702__main > div > div.product__content > …"
type textarea "#shopify-section-template--17232828694702__main > div > div.product__content > …"
click at [942, 627] on div "Save as draft" at bounding box center [947, 631] width 46 height 11
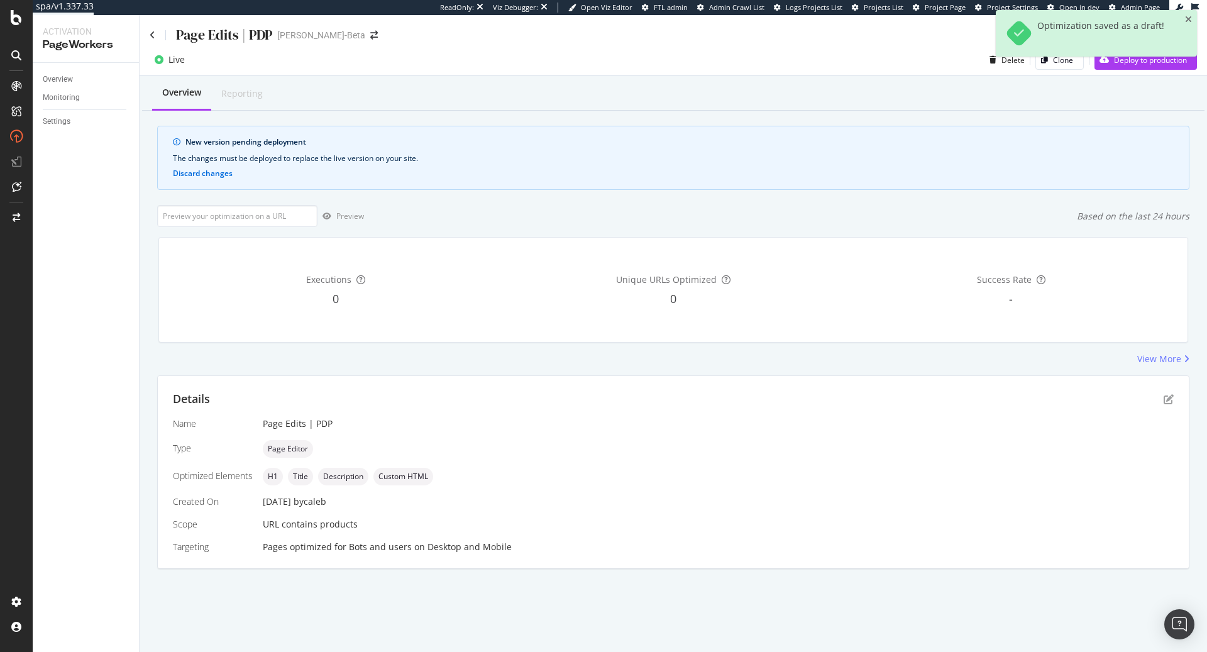
click at [1188, 61] on div "Optimization saved as a draft!" at bounding box center [1096, 38] width 201 height 57
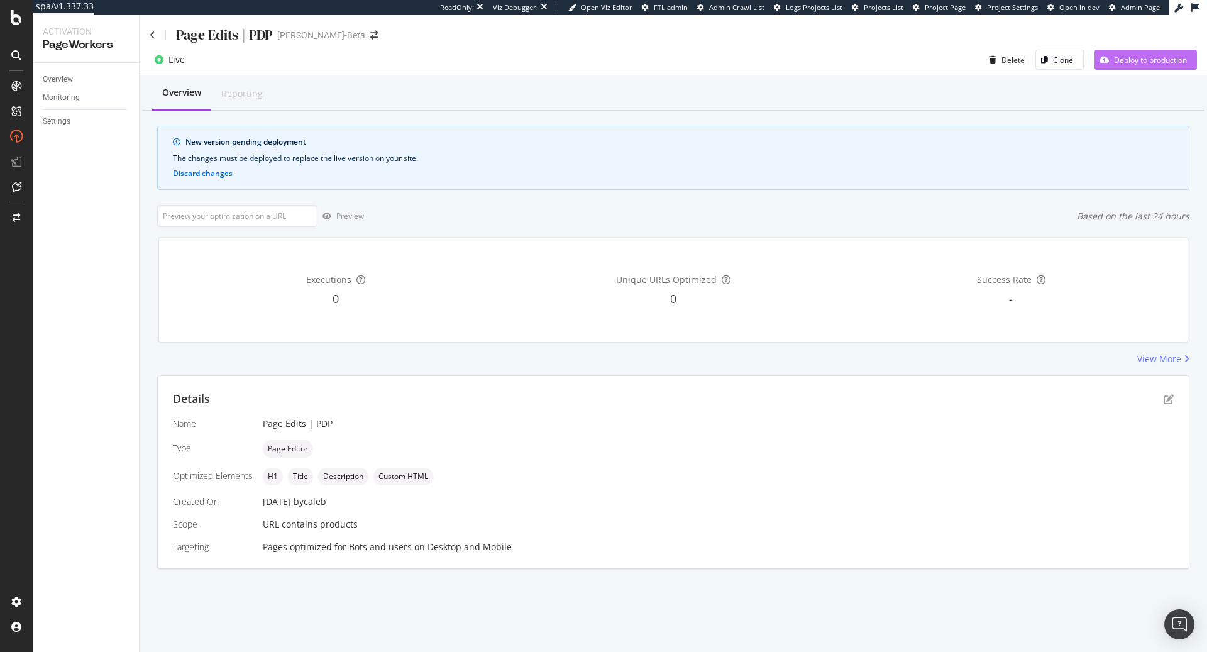
click at [1160, 61] on div "Deploy to production" at bounding box center [1150, 60] width 73 height 11
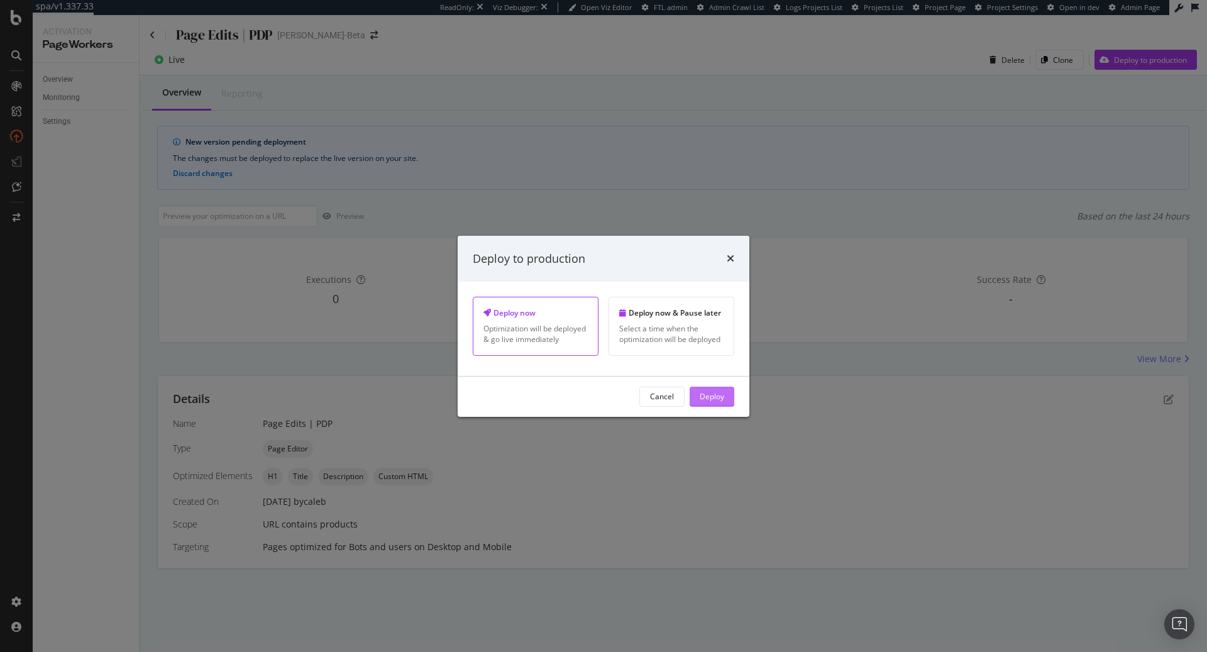
click at [710, 402] on div "Deploy" at bounding box center [712, 396] width 25 height 19
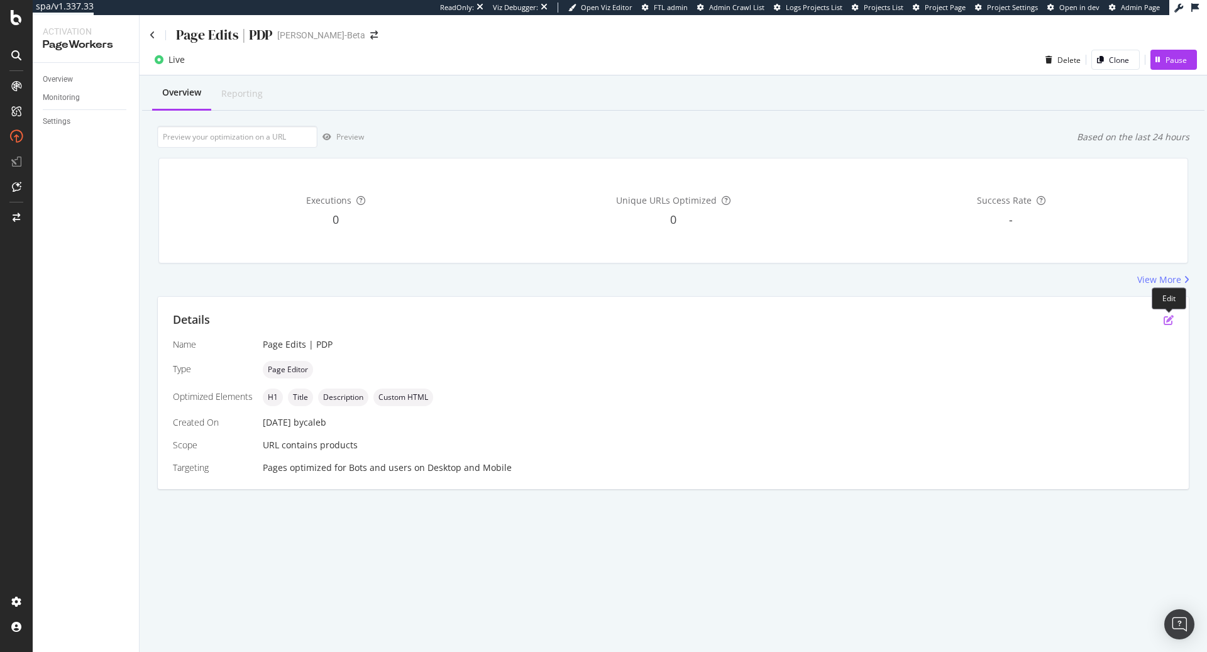
click at [1168, 319] on icon "pen-to-square" at bounding box center [1168, 320] width 10 height 10
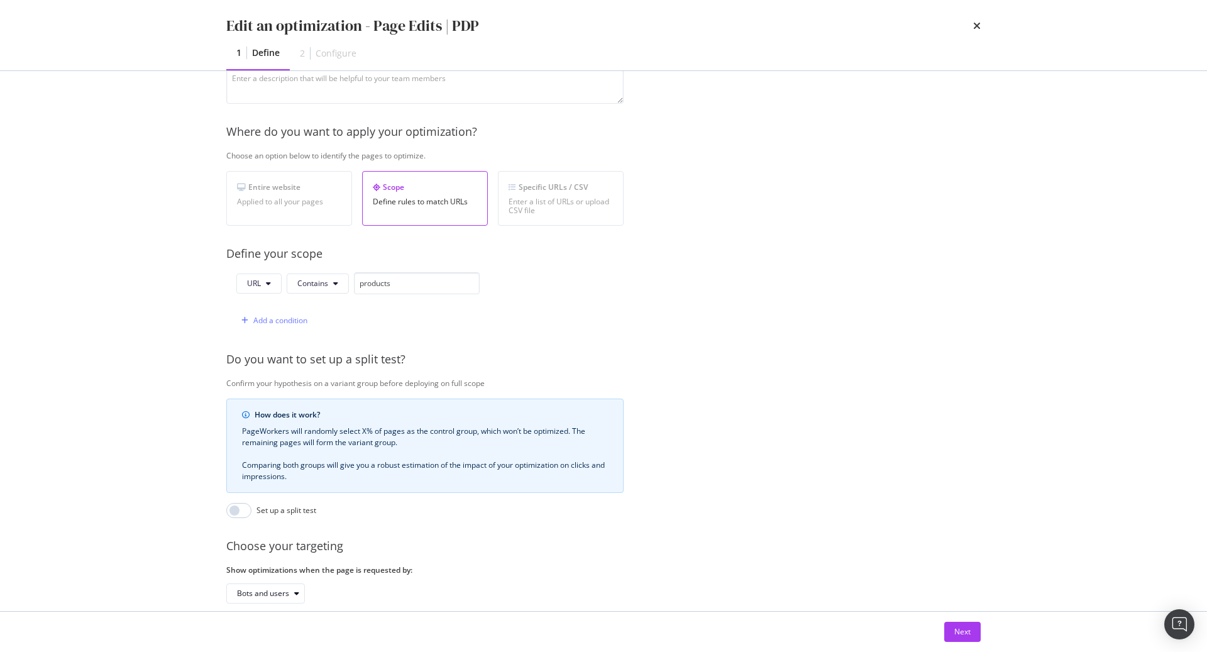
scroll to position [168, 0]
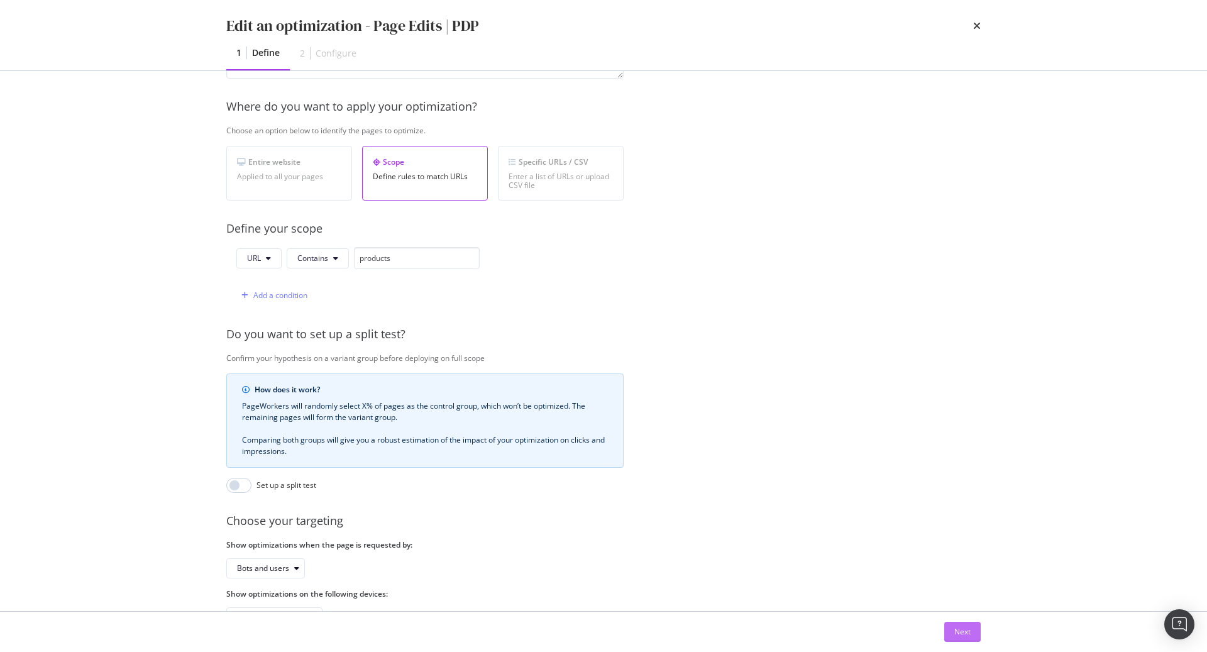
click at [959, 630] on div "Next" at bounding box center [962, 631] width 16 height 11
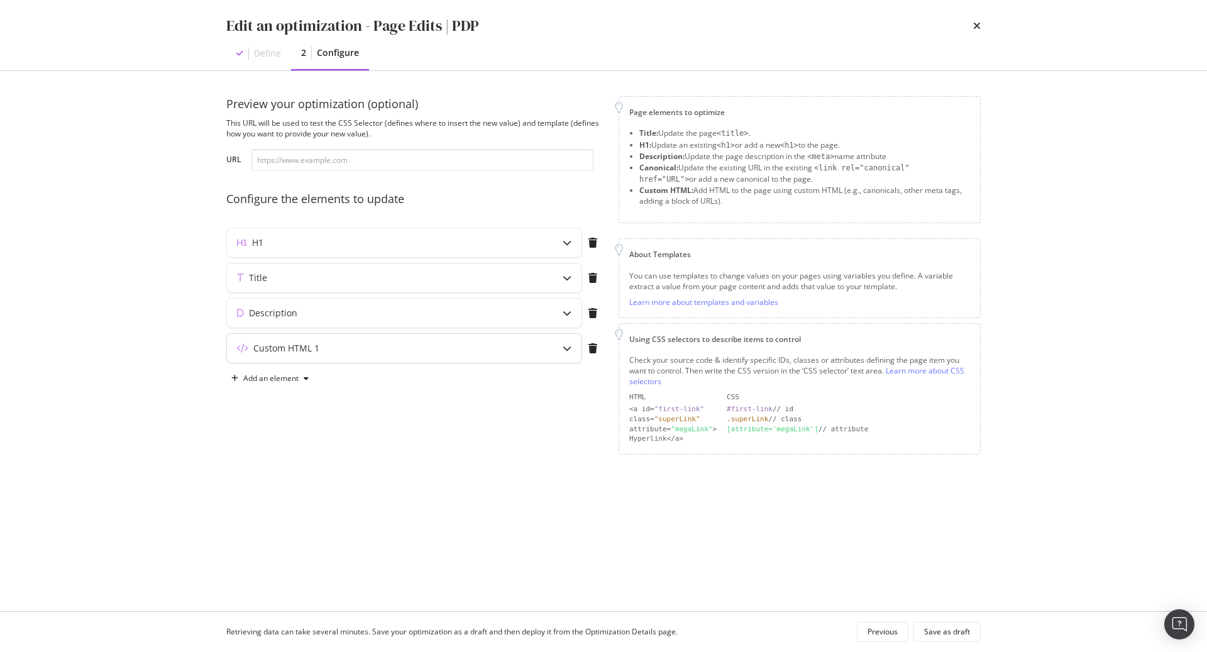
click at [482, 353] on div "Custom HTML 1" at bounding box center [379, 348] width 305 height 13
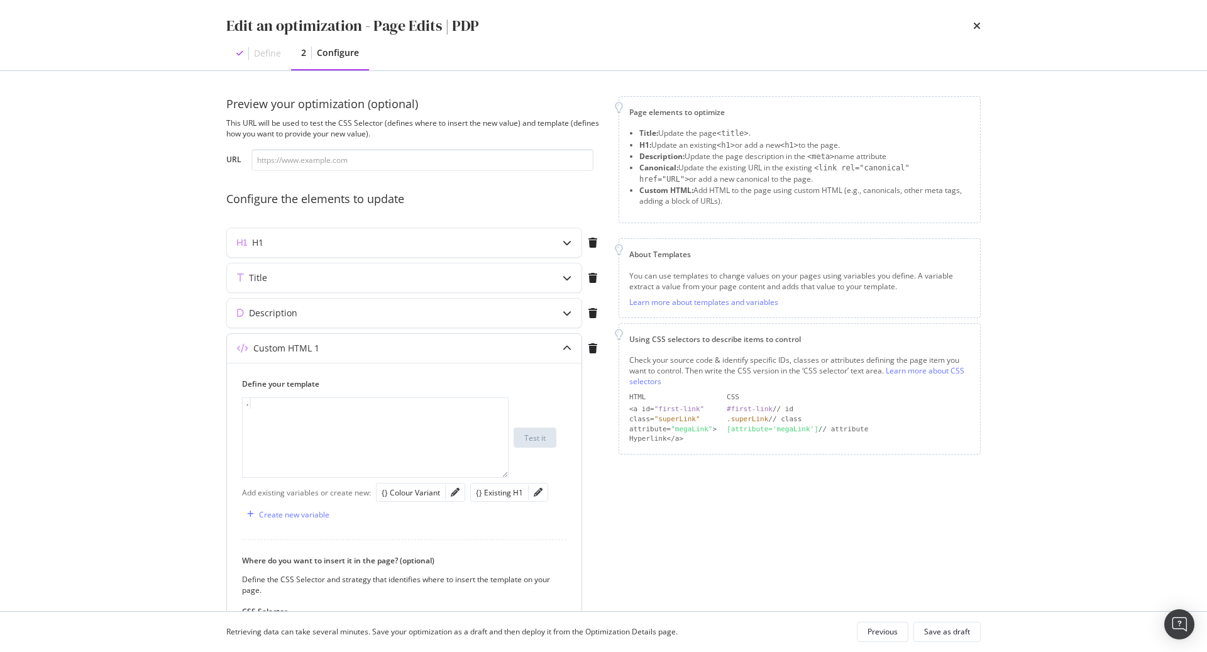
type textarea "."
click at [284, 414] on div "." at bounding box center [376, 448] width 267 height 101
click at [369, 410] on div "modal" at bounding box center [376, 448] width 267 height 101
paste textarea "&nbsp"
type textarea "&nbsp"
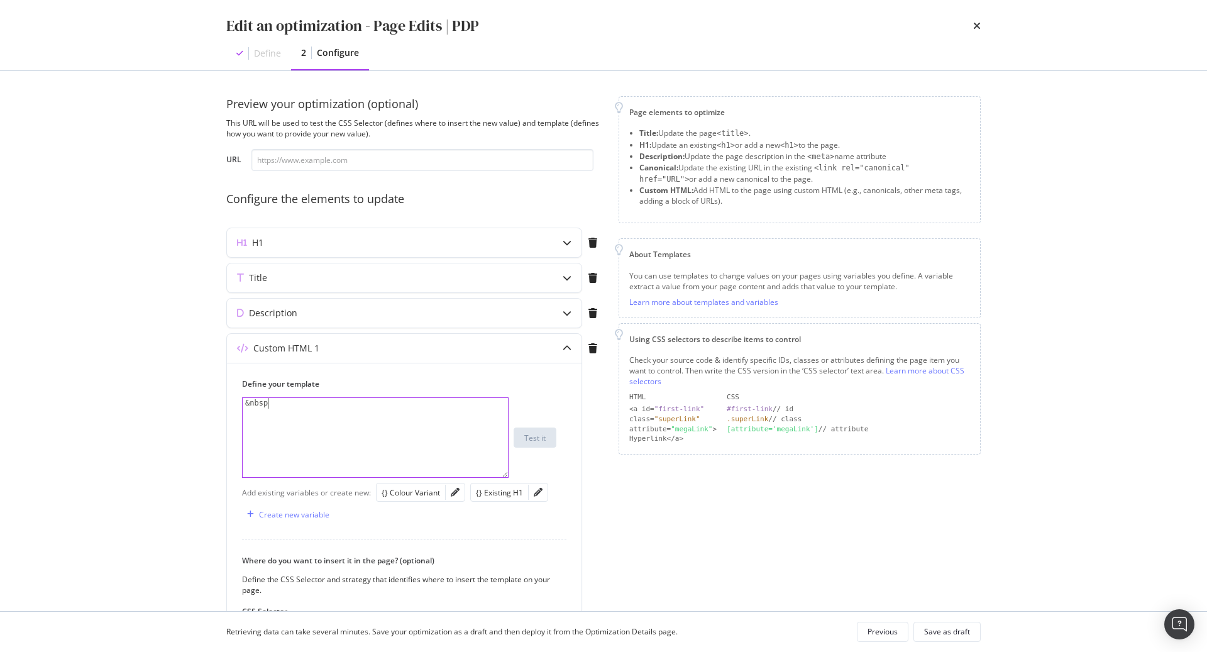
click at [606, 514] on div "Preview your optimization (optional) This URL will be used to test the CSS Sele…" at bounding box center [603, 432] width 754 height 673
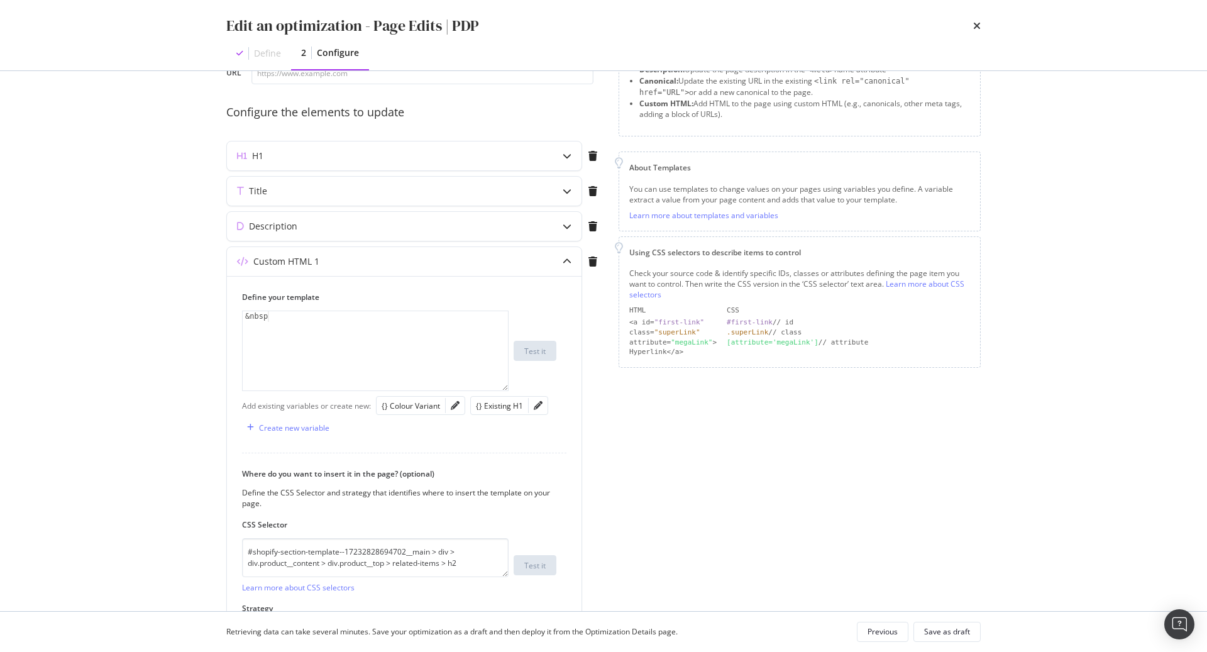
scroll to position [97, 0]
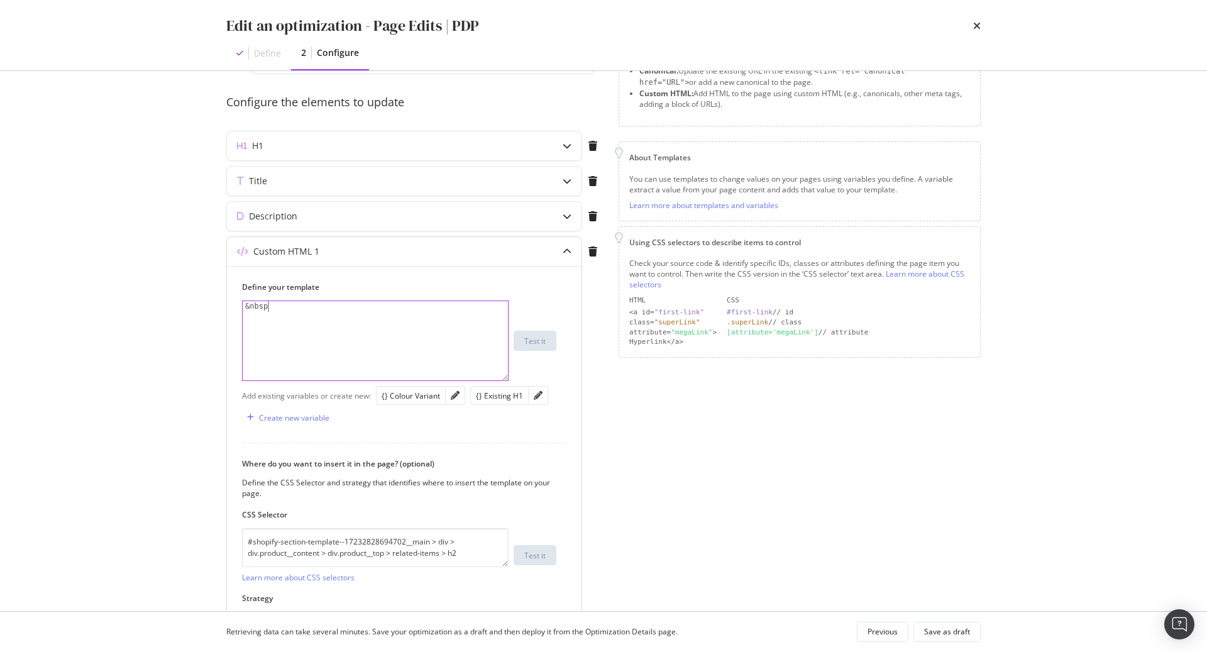
click at [451, 314] on div "&nbsp" at bounding box center [376, 351] width 267 height 101
drag, startPoint x: 360, startPoint y: 319, endPoint x: 190, endPoint y: 302, distance: 171.1
click at [190, 302] on div "Edit an optimization - Page Edits | PDP Define 2 Configure Preview your optimiz…" at bounding box center [603, 326] width 1207 height 652
click at [419, 324] on div "modal" at bounding box center [376, 351] width 267 height 101
paste textarea "&nbsp"
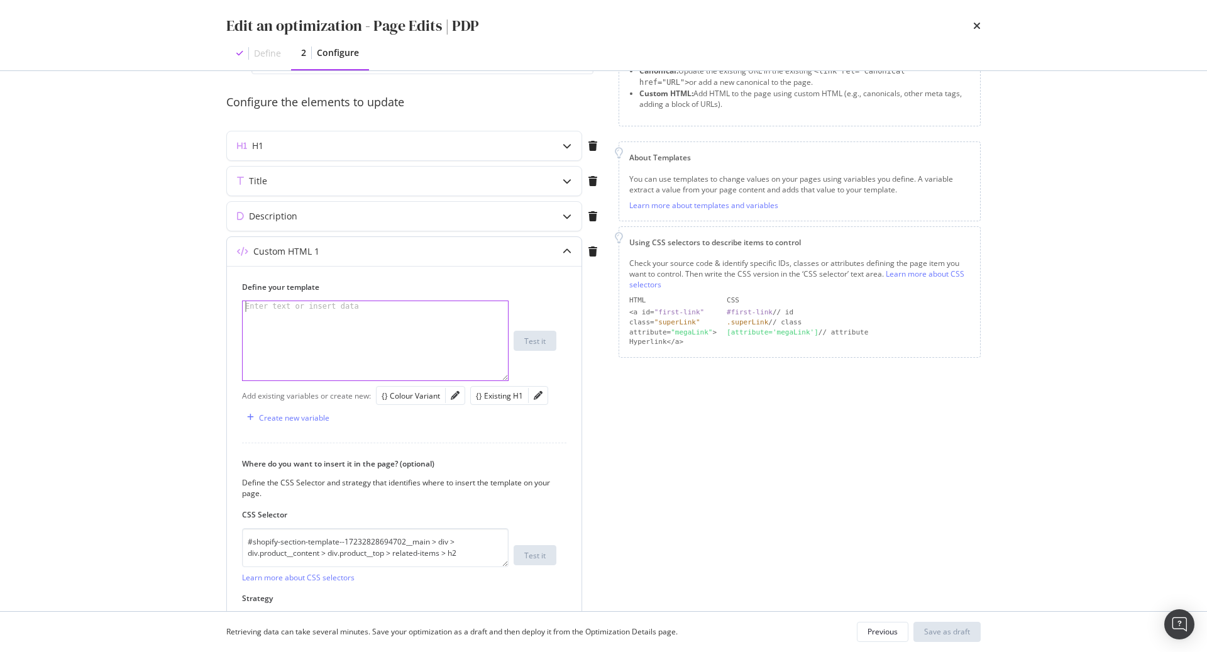
type textarea "&nbsp"
click at [943, 633] on div "Save as draft" at bounding box center [947, 631] width 46 height 11
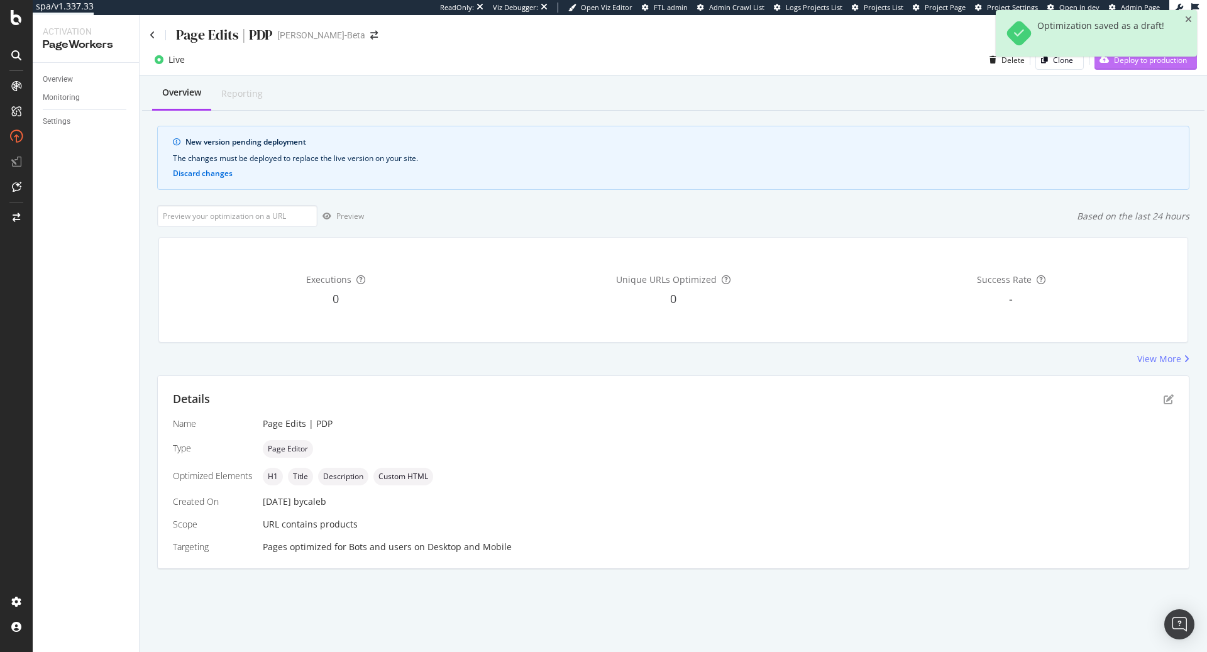
click at [1135, 67] on div "Deploy to production" at bounding box center [1140, 59] width 92 height 19
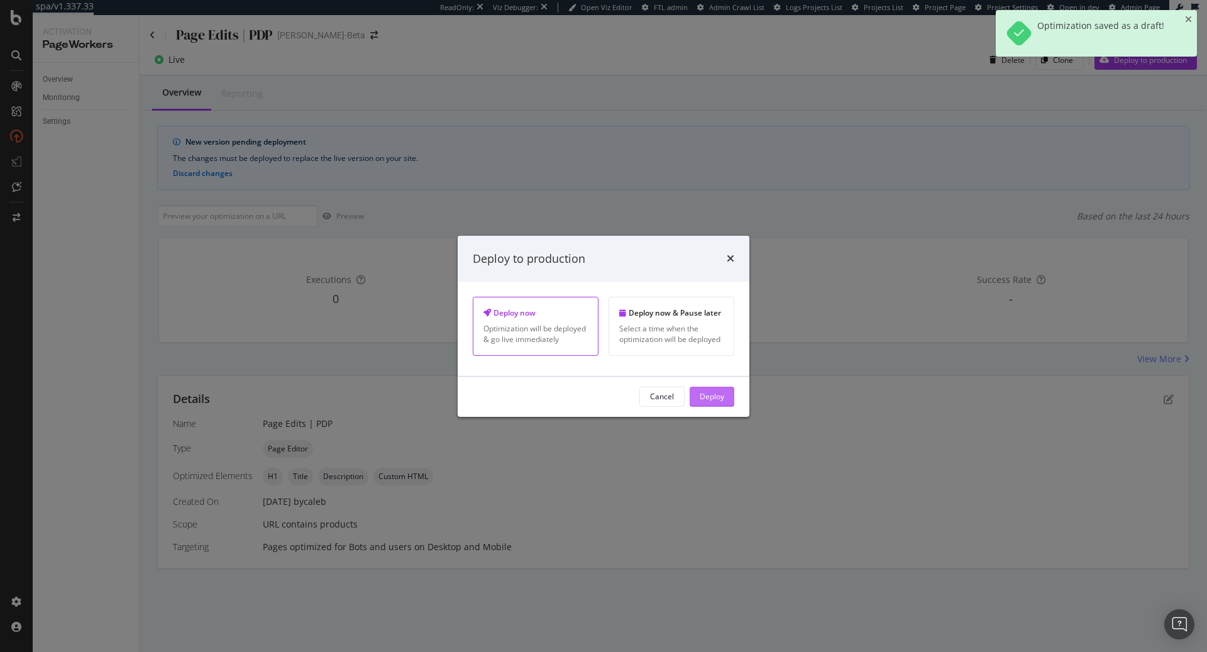
click at [721, 396] on div "Deploy" at bounding box center [712, 396] width 25 height 11
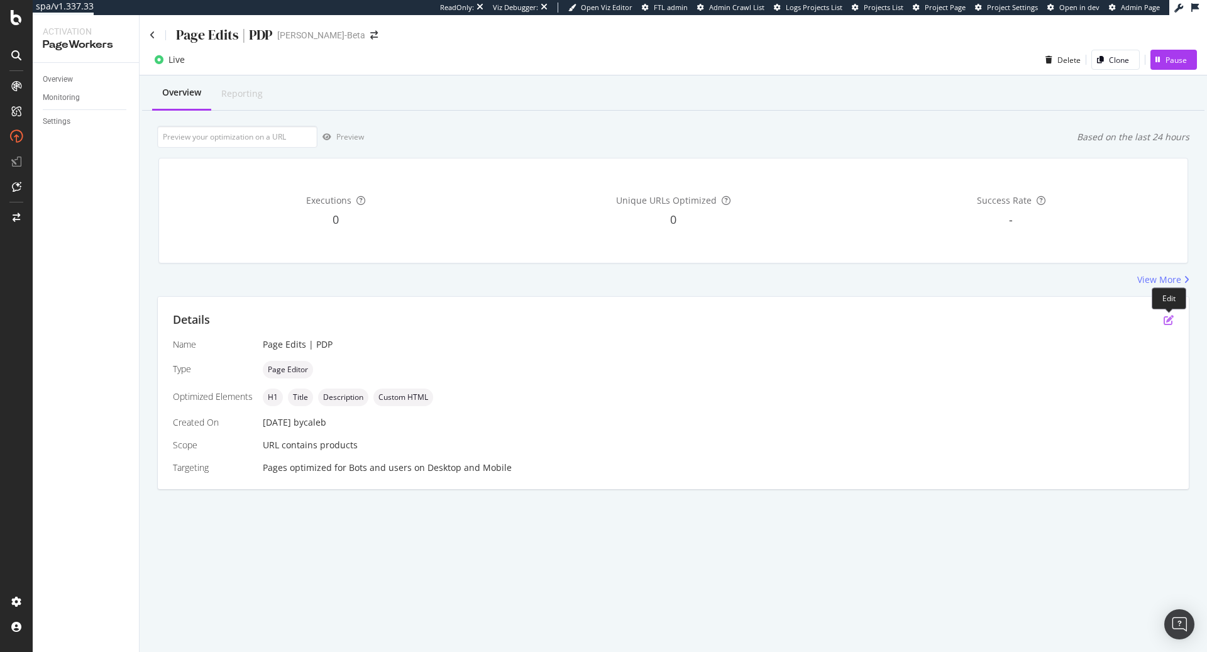
click at [1168, 316] on icon "pen-to-square" at bounding box center [1168, 320] width 10 height 10
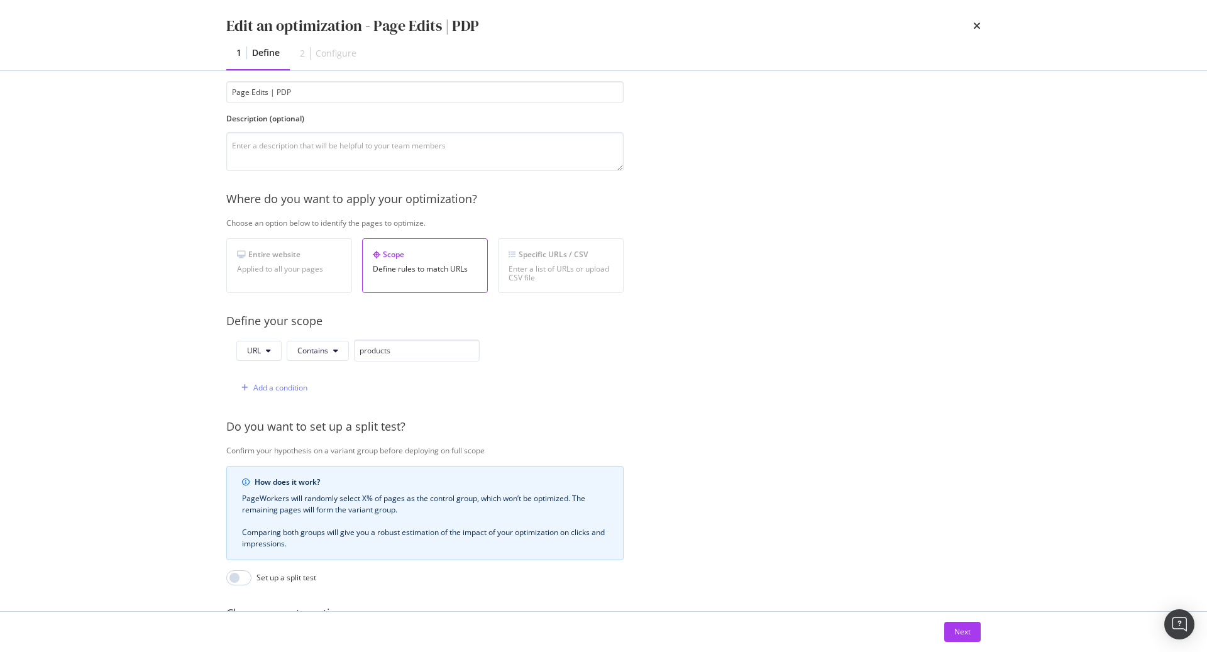
scroll to position [207, 0]
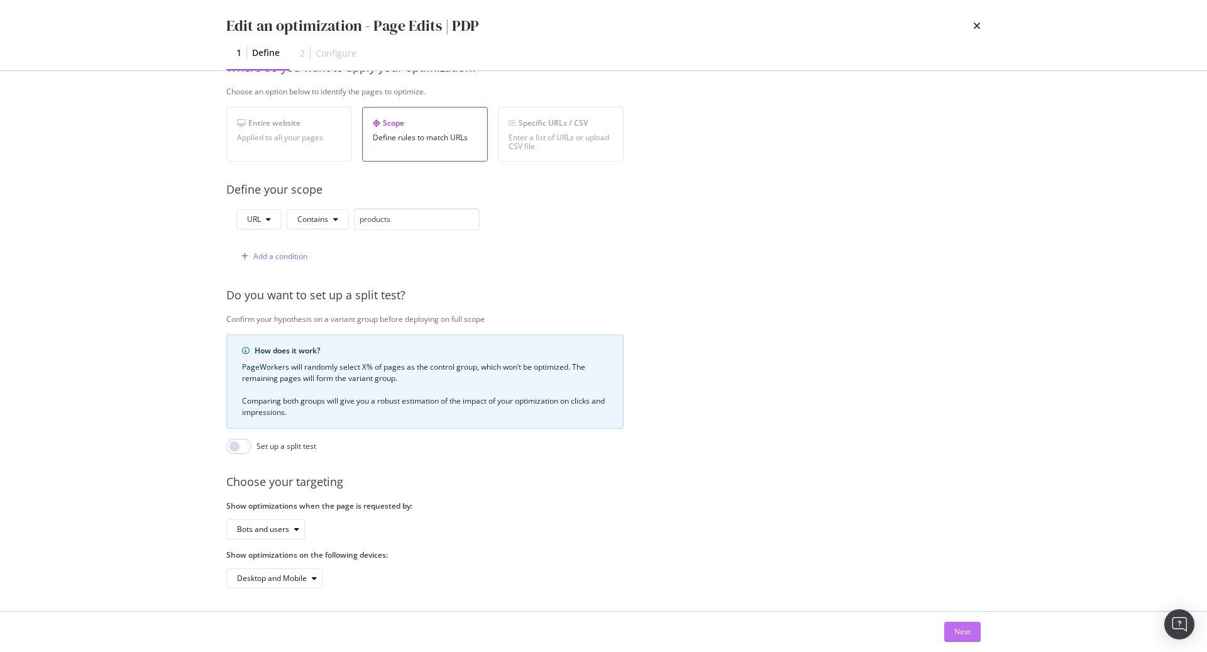
click at [962, 634] on div "Next" at bounding box center [962, 631] width 16 height 11
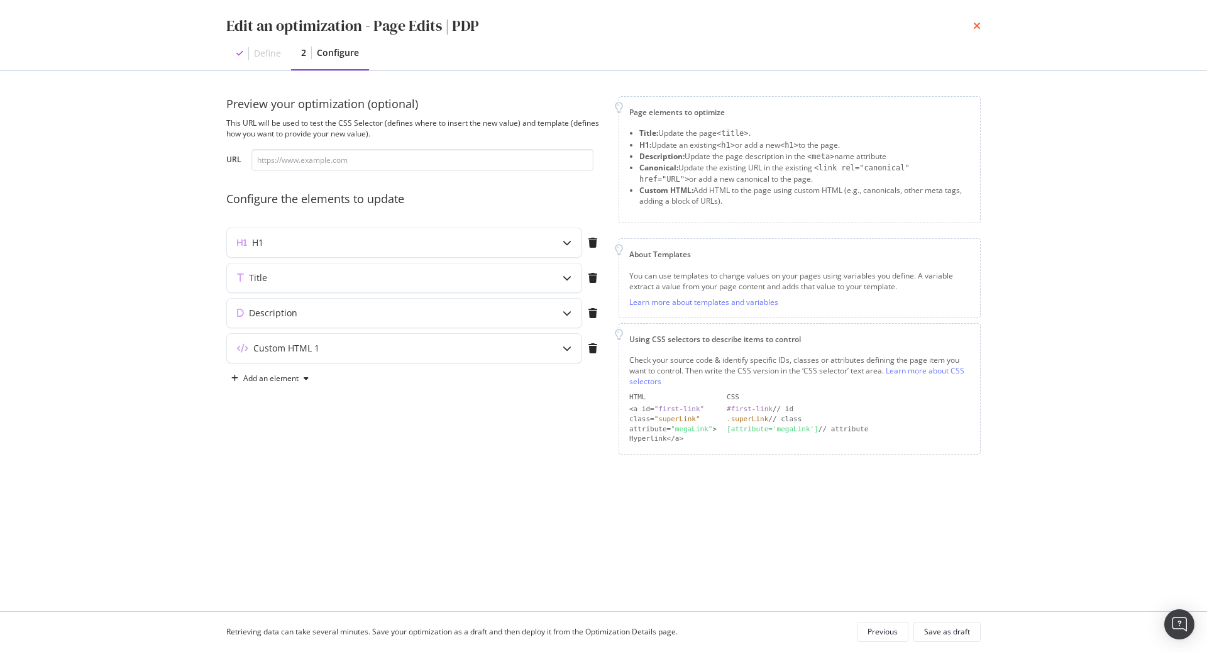
click at [979, 26] on icon "times" at bounding box center [977, 26] width 8 height 10
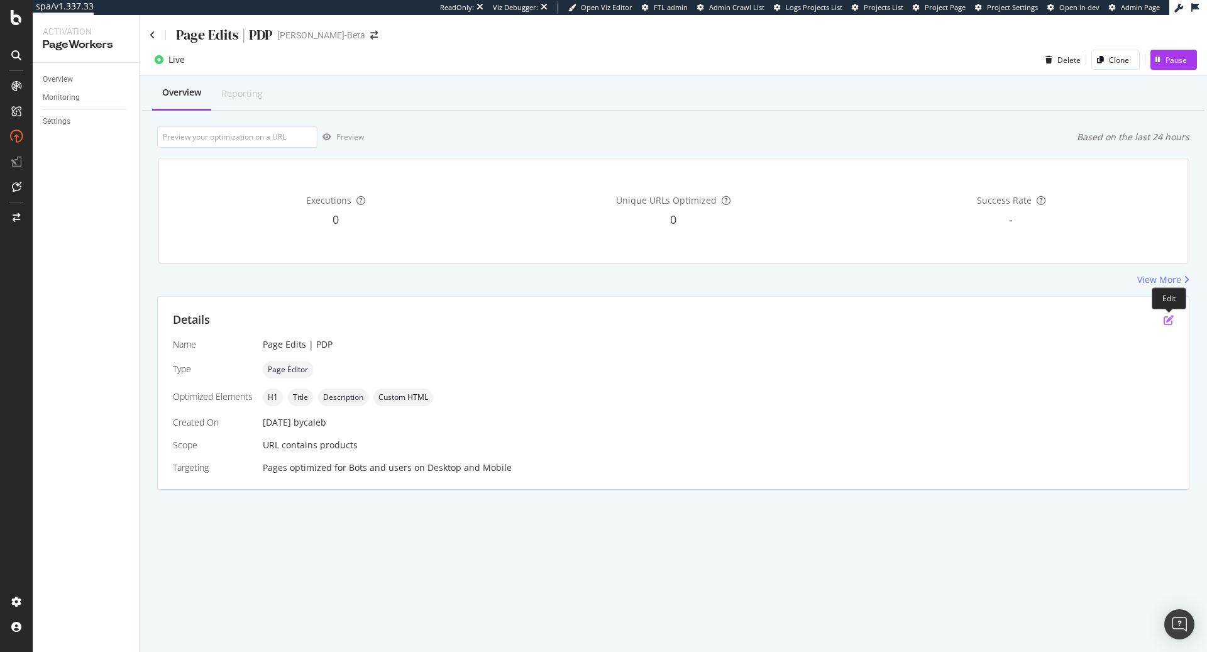
click at [1166, 317] on icon "pen-to-square" at bounding box center [1168, 320] width 10 height 10
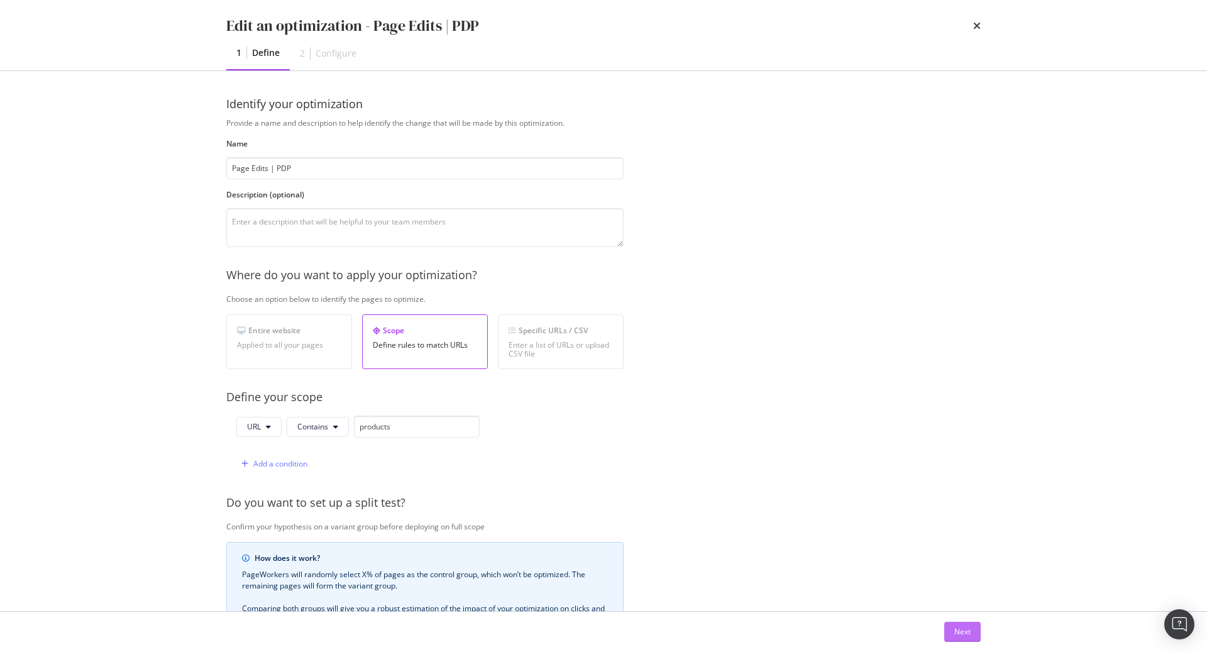
click at [966, 634] on div "Next" at bounding box center [962, 631] width 16 height 11
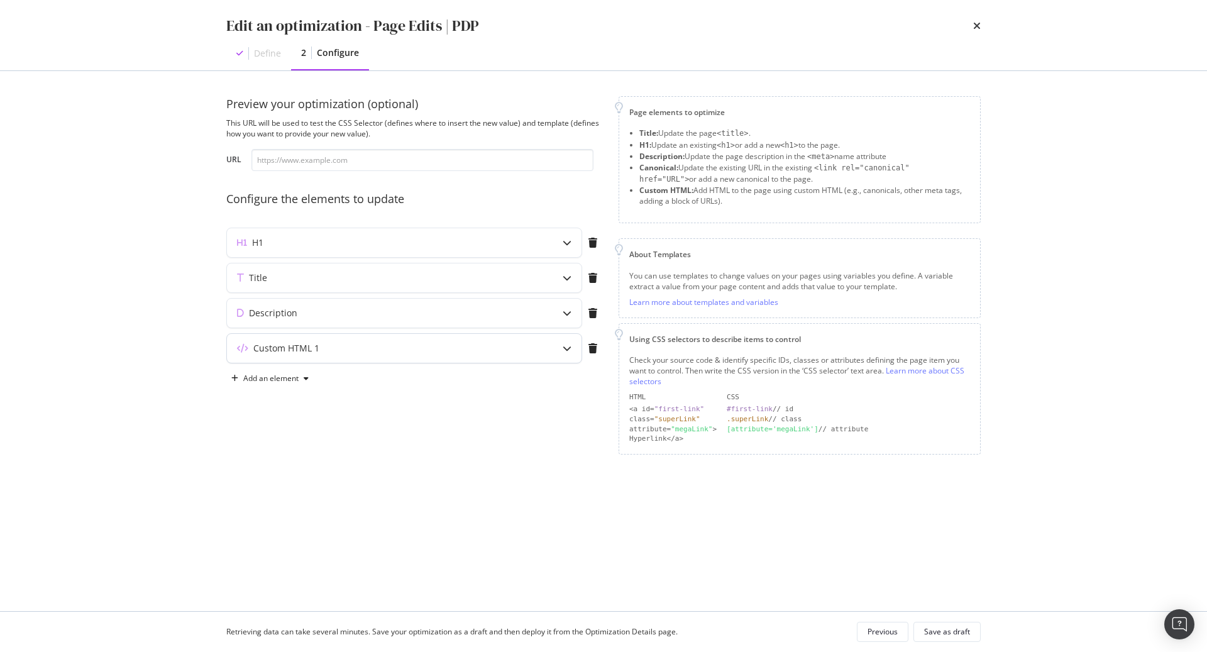
click at [464, 360] on div "Custom HTML 1" at bounding box center [404, 348] width 354 height 29
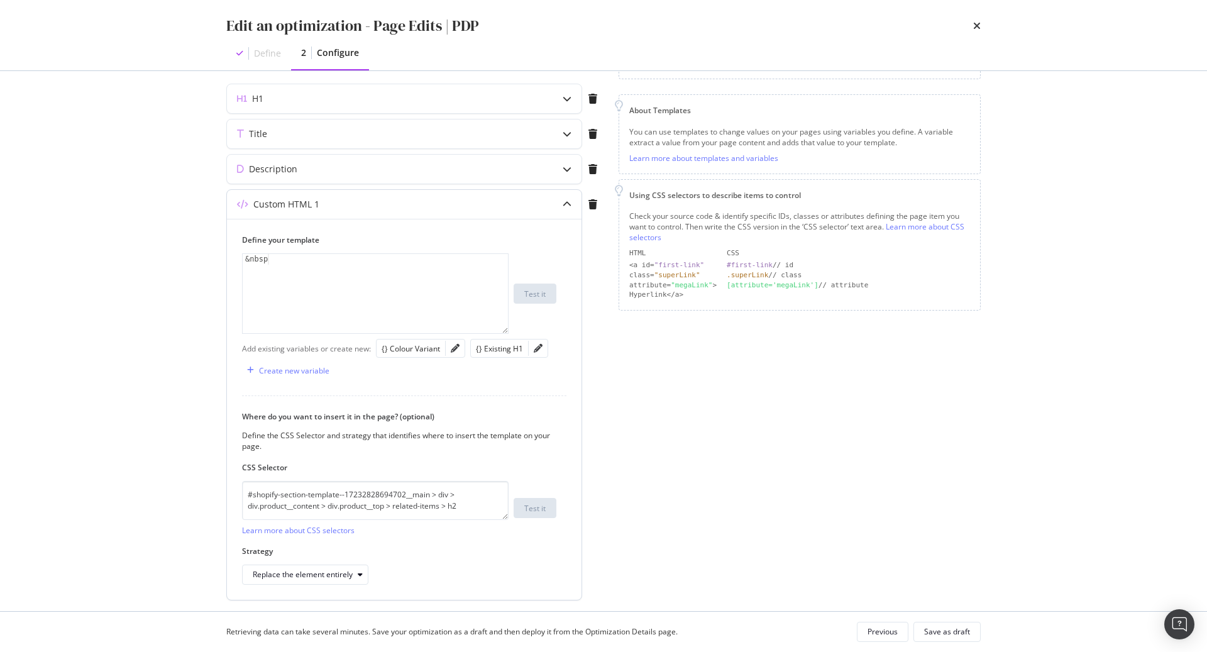
scroll to position [172, 0]
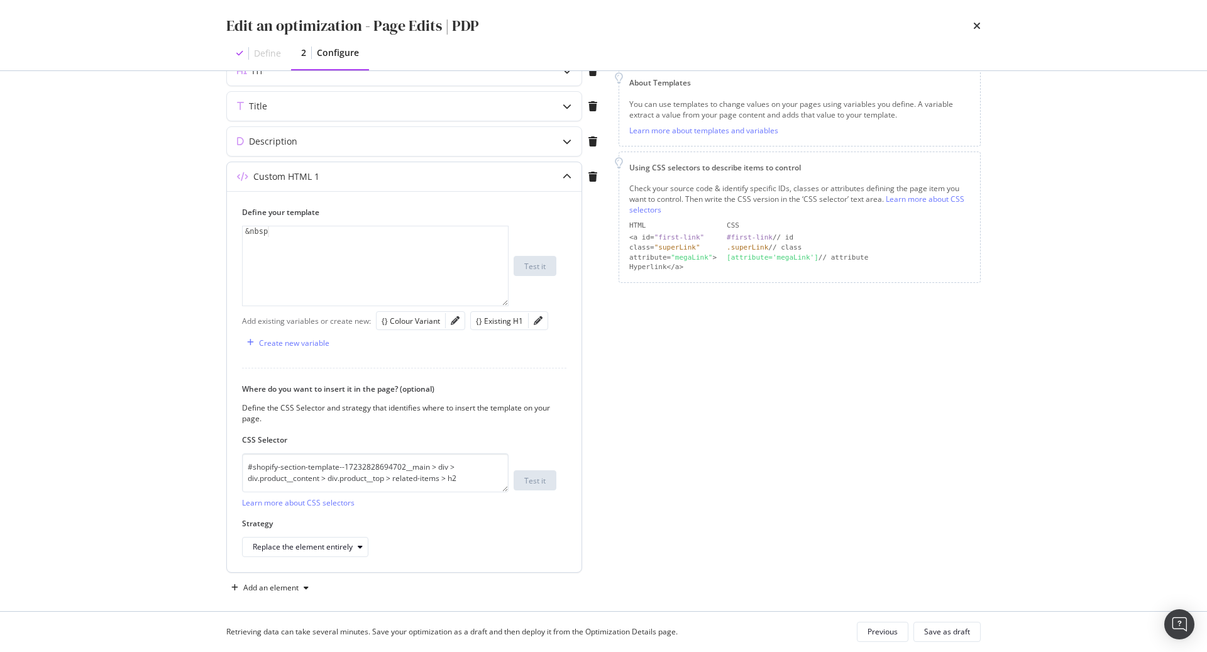
click at [578, 372] on div "Define your template 1 &nbsp XXXXXXXXXXXXXXXXXXXXXXXXXXXXXXXXXXXXXXXXXXXXXXXXXX…" at bounding box center [404, 381] width 354 height 381
click at [617, 362] on div "Preview your optimization (optional) This URL will be used to test the CSS Sele…" at bounding box center [603, 261] width 754 height 673
click at [554, 175] on div "modal" at bounding box center [566, 176] width 29 height 29
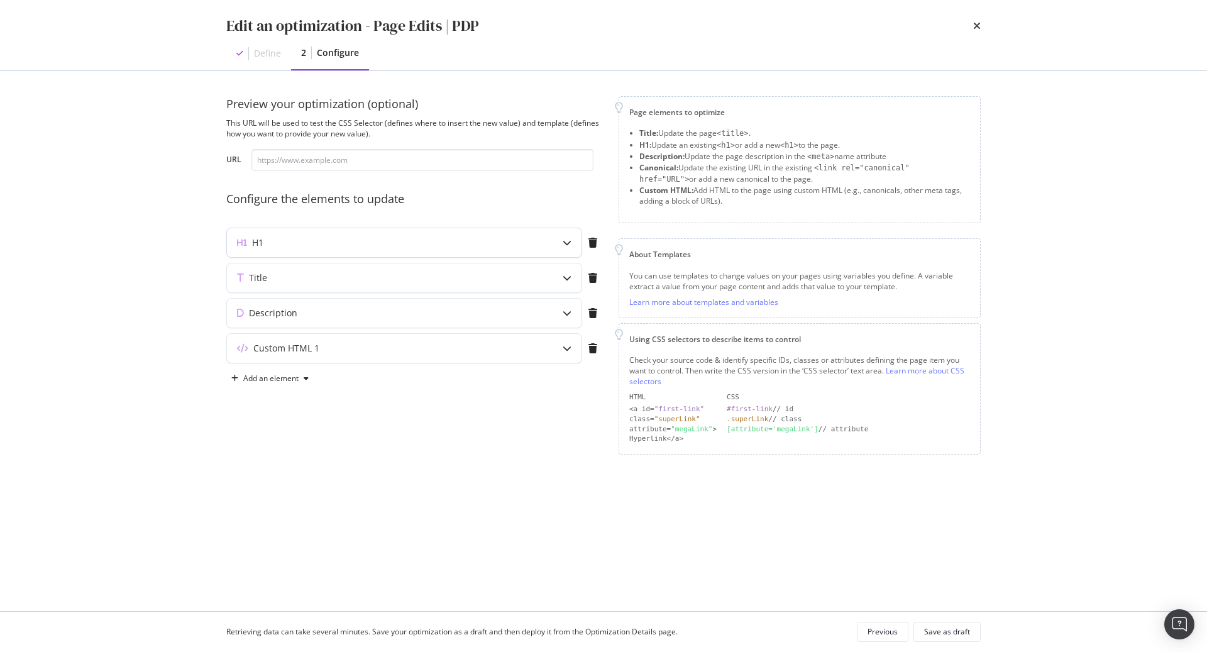
click at [388, 250] on div "H1" at bounding box center [404, 242] width 354 height 29
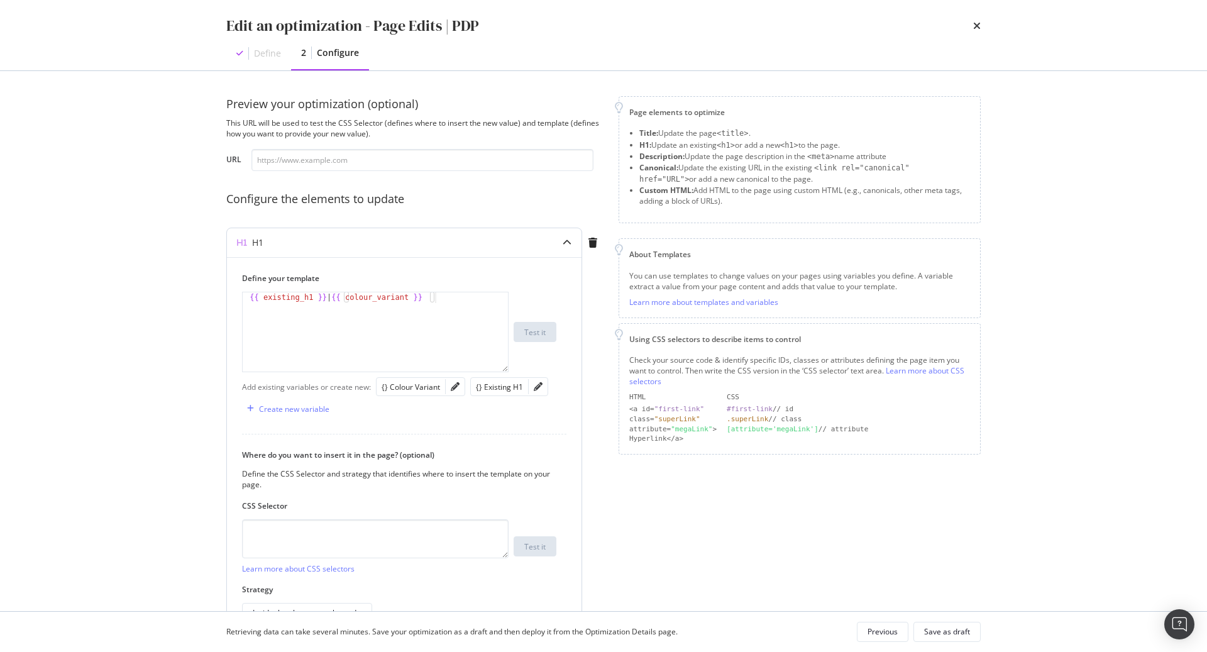
type textarea "{{ existing_h1 }} | {{ colour_variant }}"
drag, startPoint x: 461, startPoint y: 302, endPoint x: 135, endPoint y: 300, distance: 326.2
click at [135, 300] on div "Edit an optimization - Page Edits | PDP Define 2 Configure Preview your optimiz…" at bounding box center [603, 326] width 1207 height 652
click at [532, 242] on div "H1" at bounding box center [404, 242] width 354 height 29
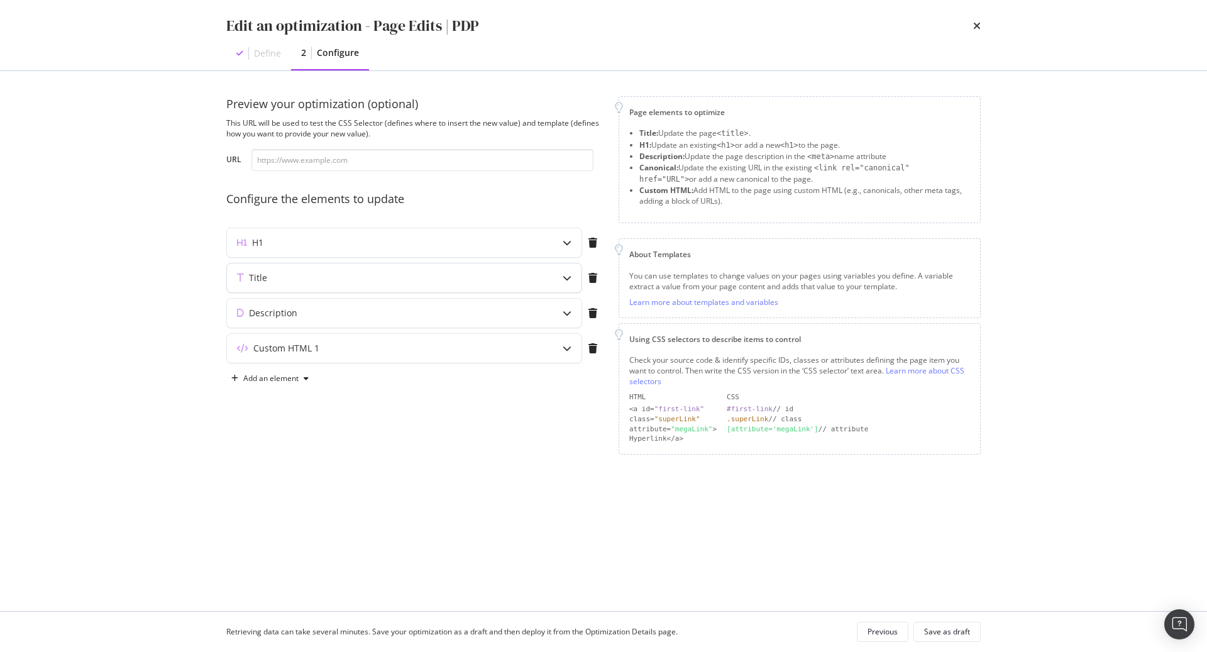
click at [464, 280] on div "Title" at bounding box center [379, 278] width 305 height 13
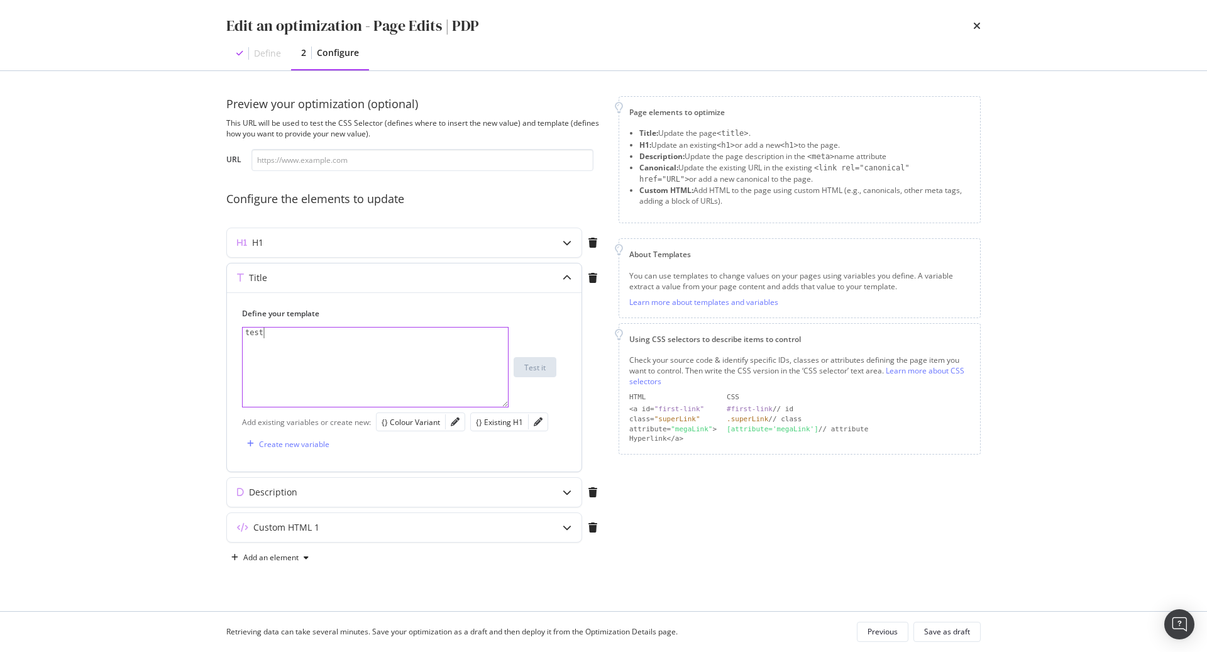
click at [327, 344] on div "test" at bounding box center [376, 377] width 267 height 101
type textarea "t"
paste textarea "{{ existing_h1 }} | {{ colour_variant }}"
type textarea "{{ existing_h1 }} | {{ colour_variant }}"
click at [306, 447] on div "Create new variable" at bounding box center [294, 444] width 70 height 11
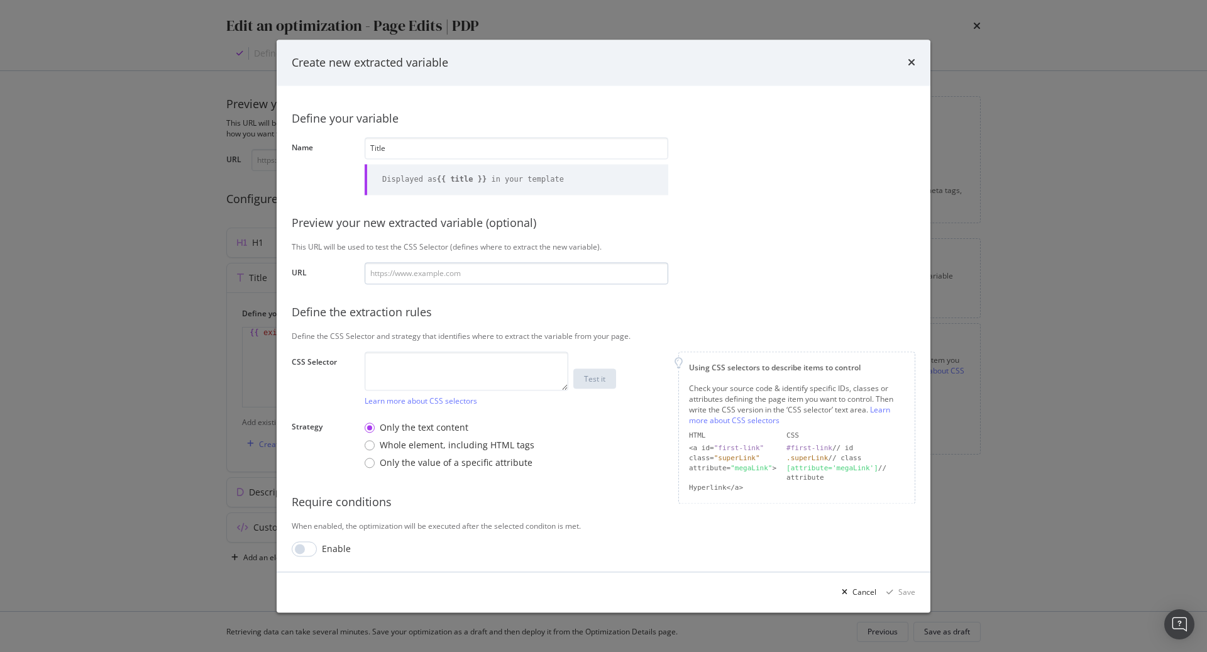
type input "Title"
click at [479, 270] on input "modal" at bounding box center [517, 273] width 304 height 22
paste input "https://demellierlondon.com/products/the-tokyo-clutch-burgundy-smooth?variant=5…"
type input "https://demellierlondon.com/products/the-tokyo-clutch-burgundy-smooth?variant=5…"
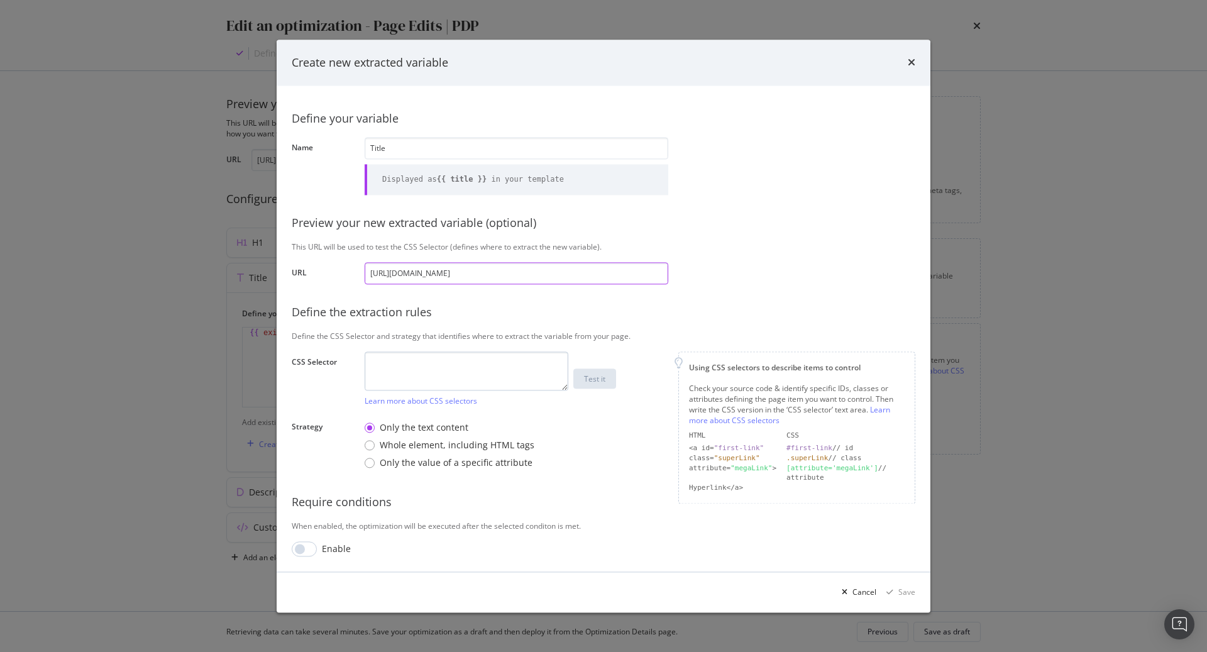
type input "https://demellierlondon.com/products/the-tokyo-clutch-burgundy-smooth?variant=5…"
click at [410, 375] on textarea "modal" at bounding box center [467, 370] width 204 height 39
type textarea "title"
click at [604, 366] on div "title Learn more about CSS selectors Test it" at bounding box center [517, 378] width 304 height 55
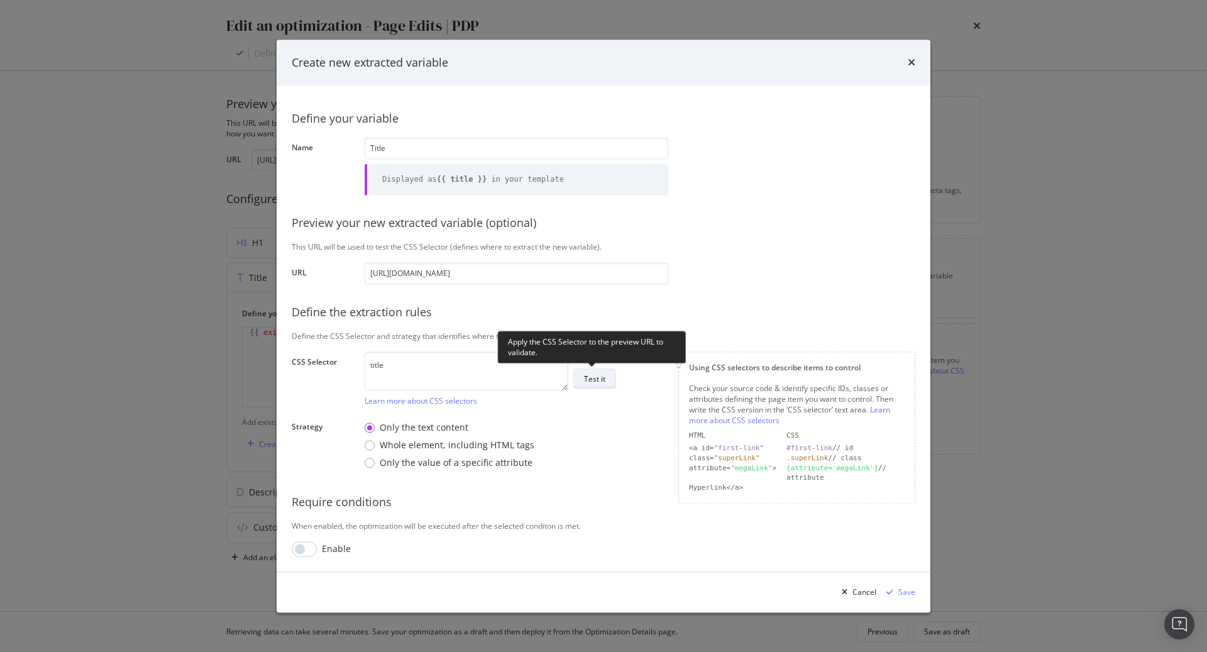
click at [603, 378] on div "Test it" at bounding box center [594, 378] width 21 height 11
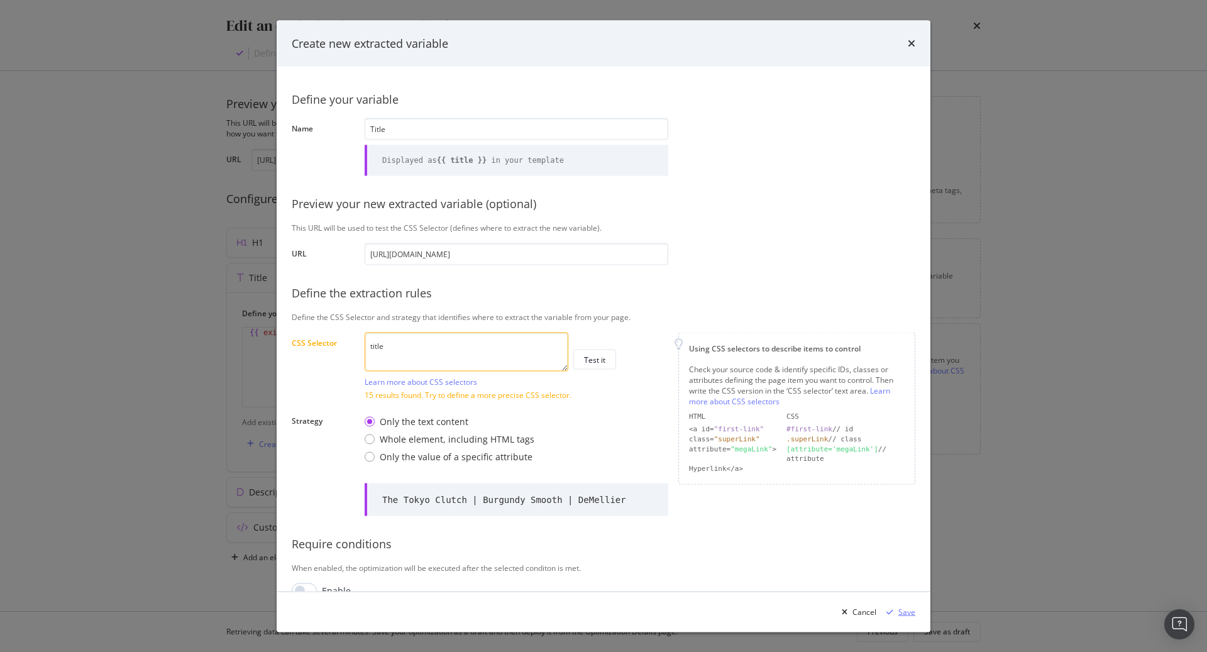
click at [910, 613] on div "Save" at bounding box center [906, 611] width 17 height 11
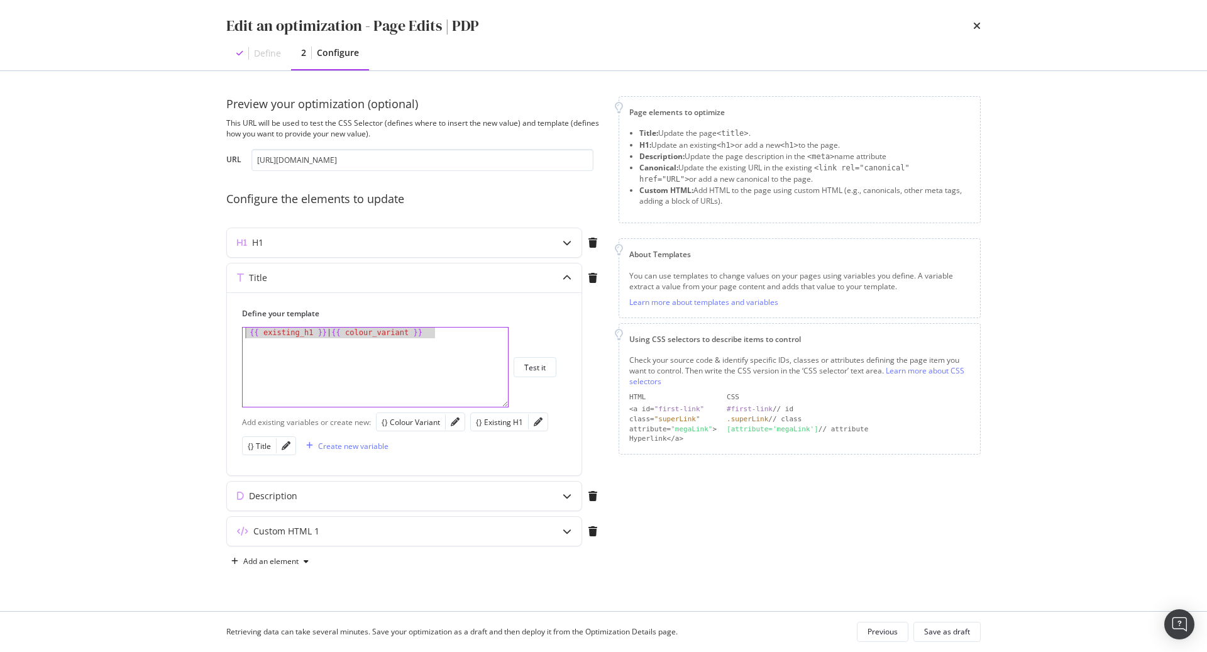
drag, startPoint x: 463, startPoint y: 331, endPoint x: 150, endPoint y: 323, distance: 313.1
click at [150, 323] on div "Edit an optimization - Page Edits | PDP Define 2 Configure Preview your optimiz…" at bounding box center [603, 326] width 1207 height 652
click at [260, 445] on div "{} Title" at bounding box center [259, 446] width 23 height 11
type textarea "{{ title }}"
click at [542, 372] on div "Test it" at bounding box center [534, 367] width 21 height 18
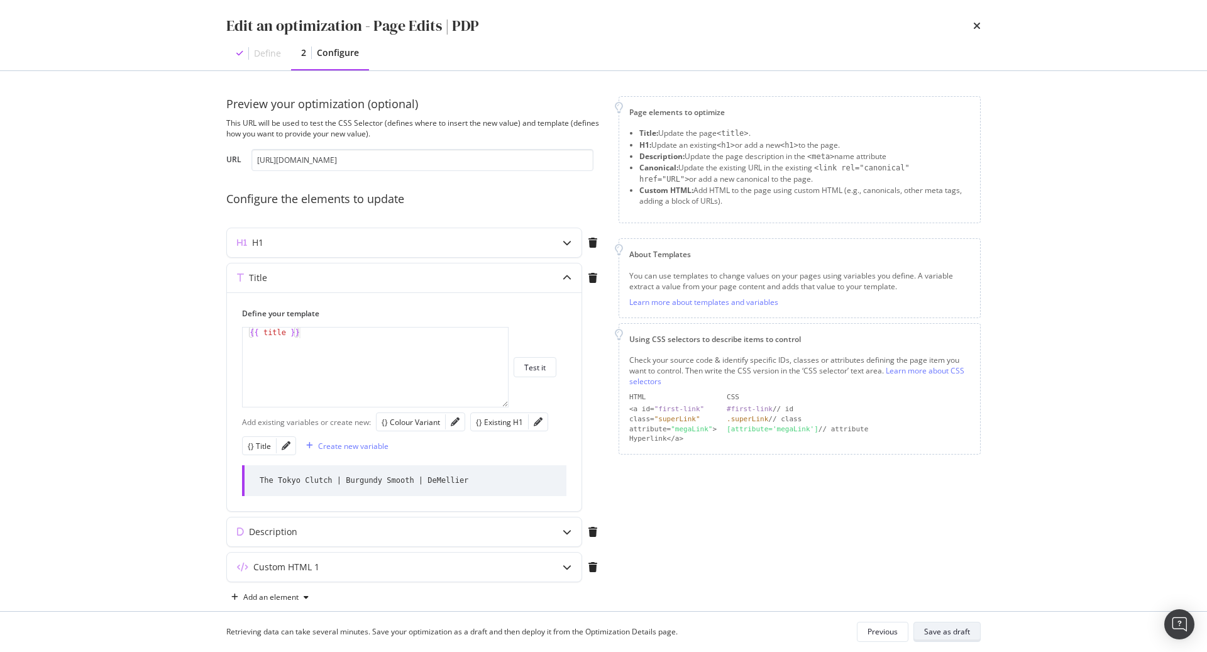
click at [953, 636] on div "Save as draft" at bounding box center [947, 631] width 46 height 11
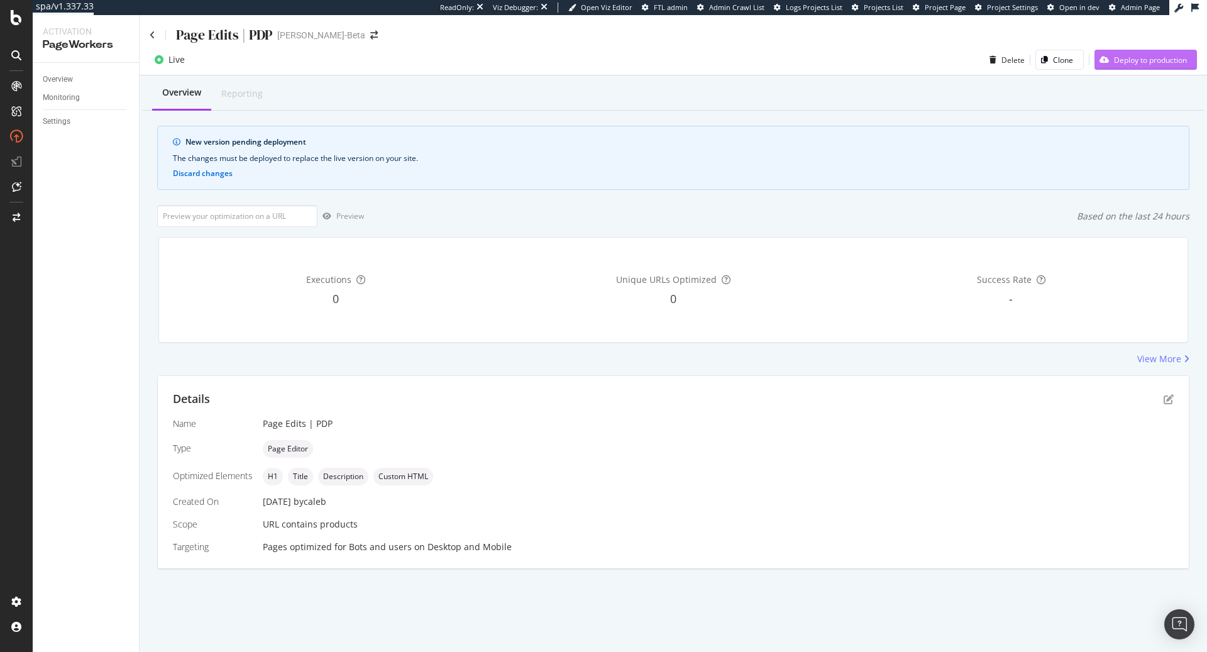
click at [1144, 57] on div "Deploy to production" at bounding box center [1150, 60] width 73 height 11
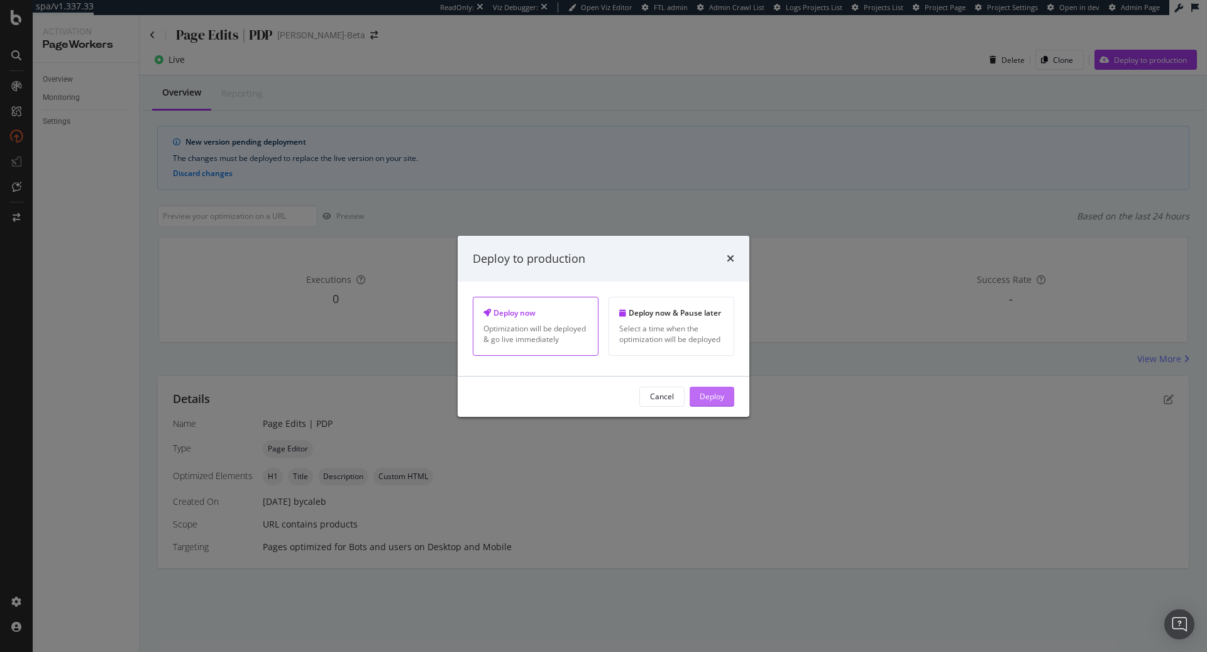
click at [700, 395] on div "Deploy" at bounding box center [712, 396] width 25 height 11
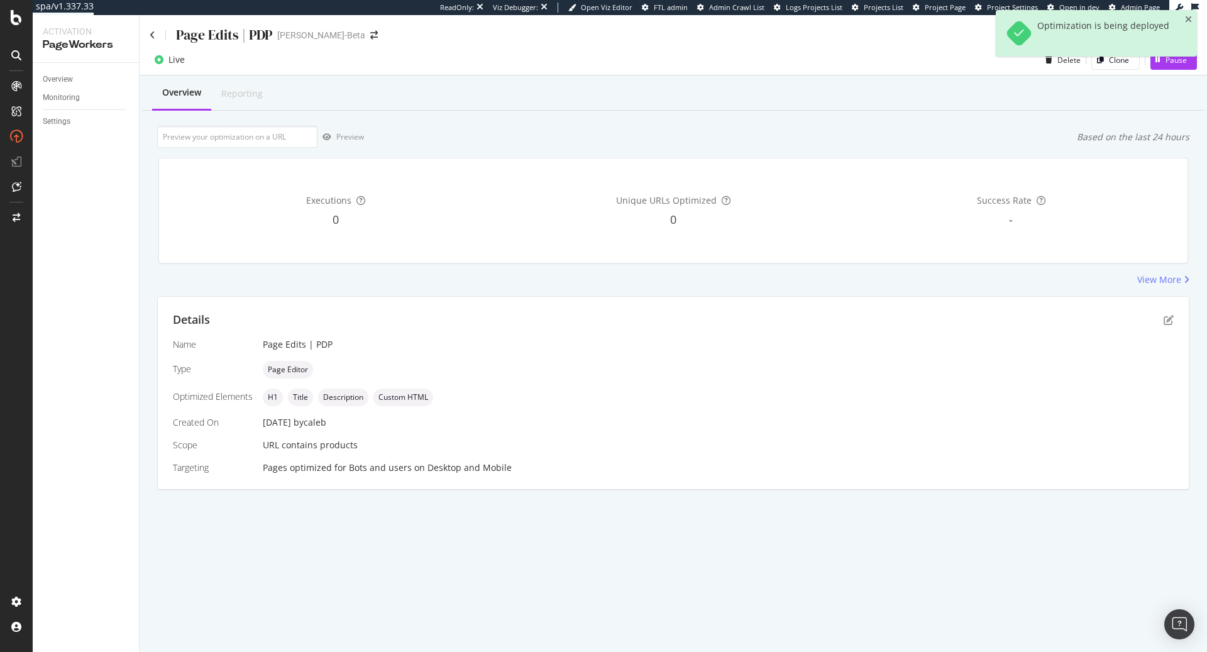
click at [1193, 21] on div "Optimization is being deployed" at bounding box center [1096, 33] width 201 height 47
click at [1190, 19] on icon "close toast" at bounding box center [1188, 19] width 7 height 9
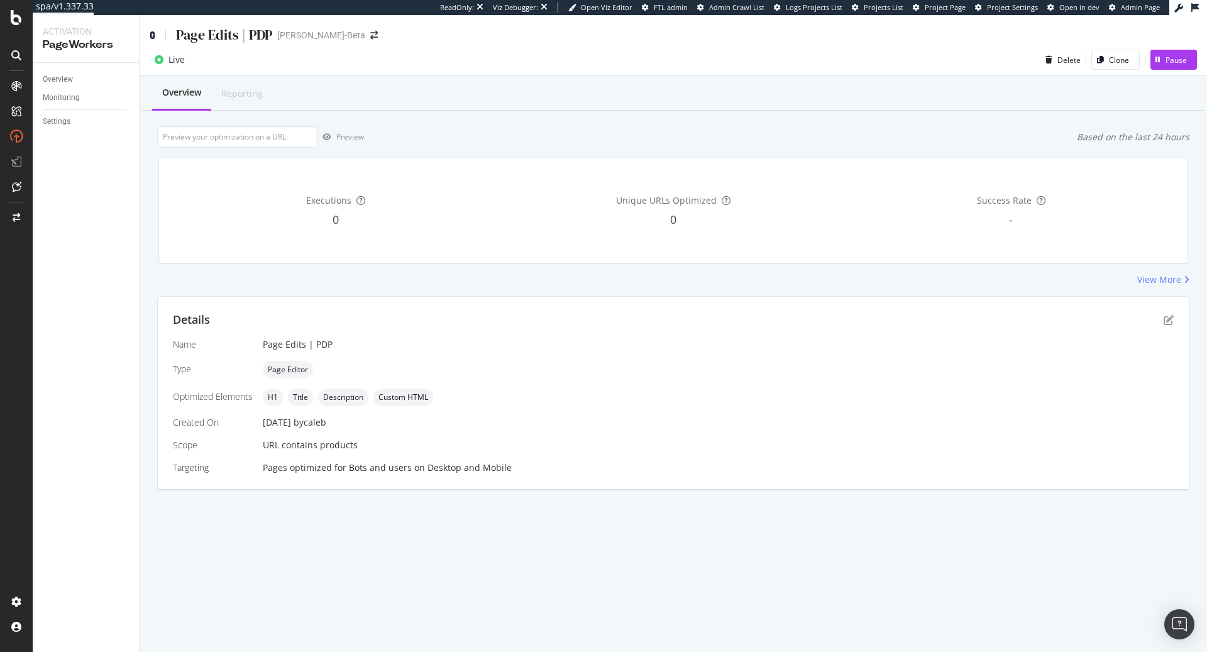
click at [150, 34] on icon at bounding box center [153, 35] width 6 height 9
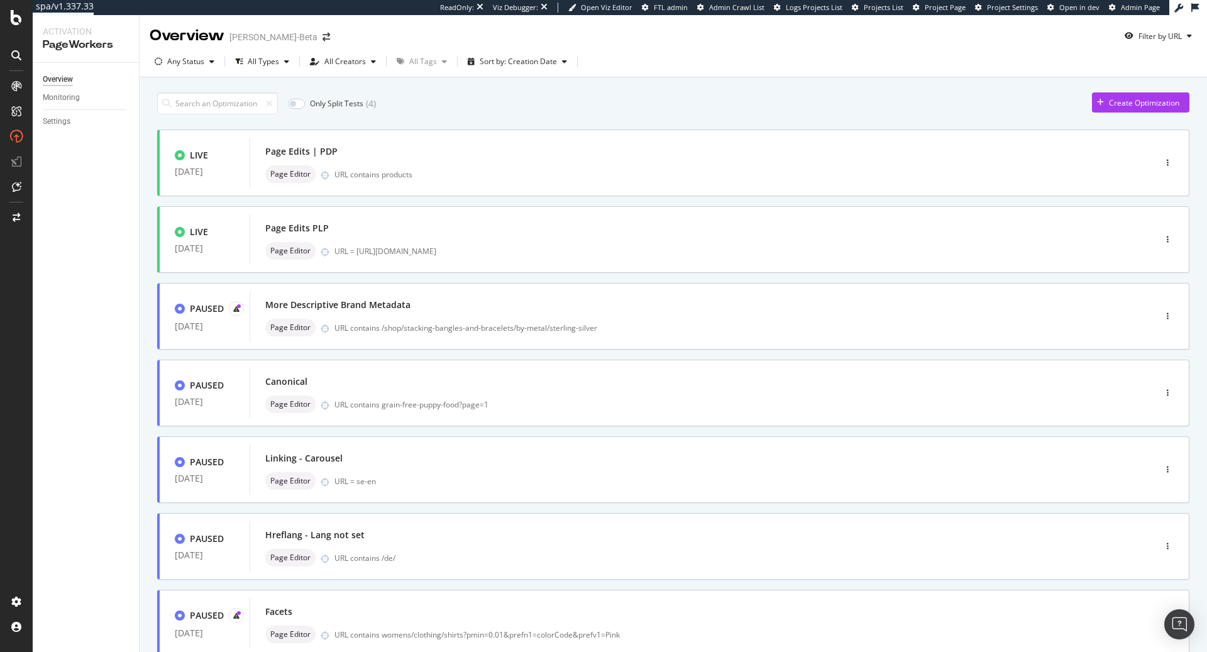
click at [574, 203] on div "LIVE 19 Sep. 2025 Page Edits | PDP Page Editor URL contains products LIVE 19 Se…" at bounding box center [673, 526] width 1032 height 794
click at [451, 222] on div "Page Edits PLP" at bounding box center [683, 228] width 836 height 18
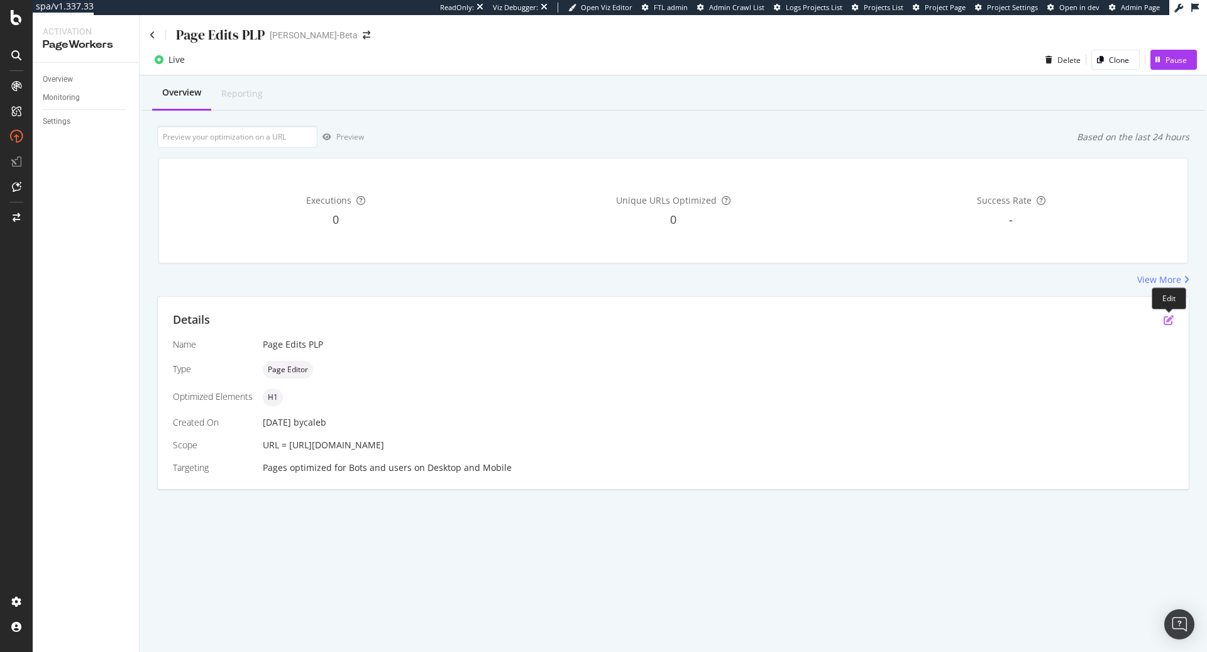
click at [1165, 318] on icon "pen-to-square" at bounding box center [1168, 320] width 10 height 10
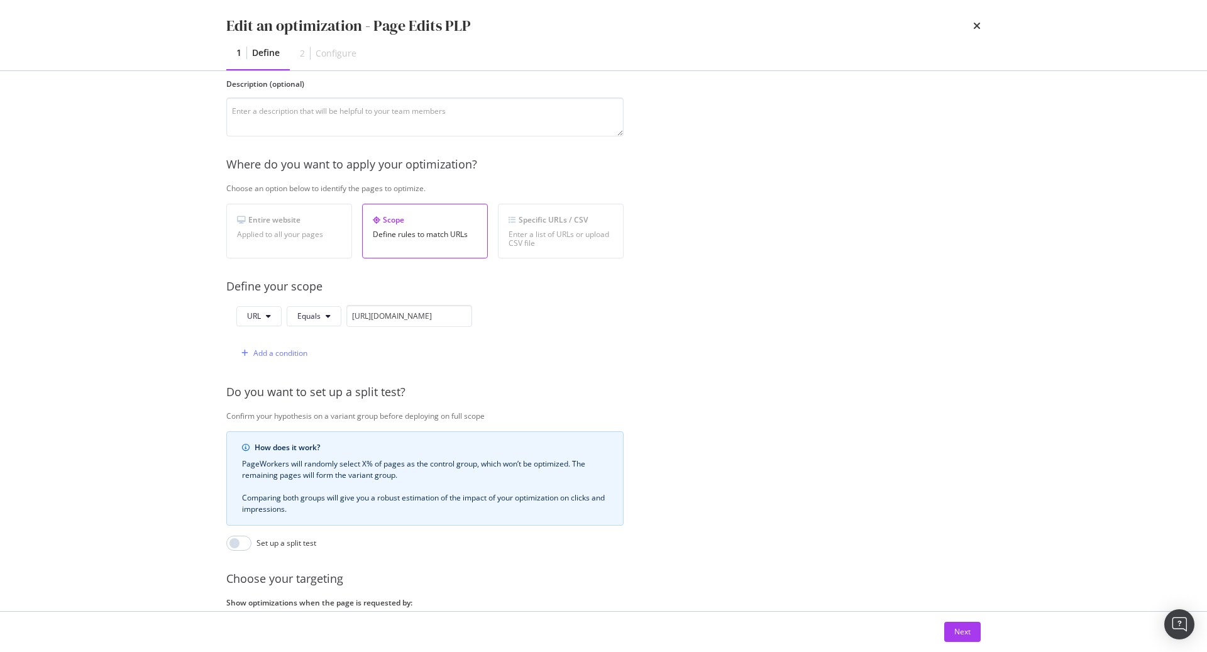
scroll to position [141, 0]
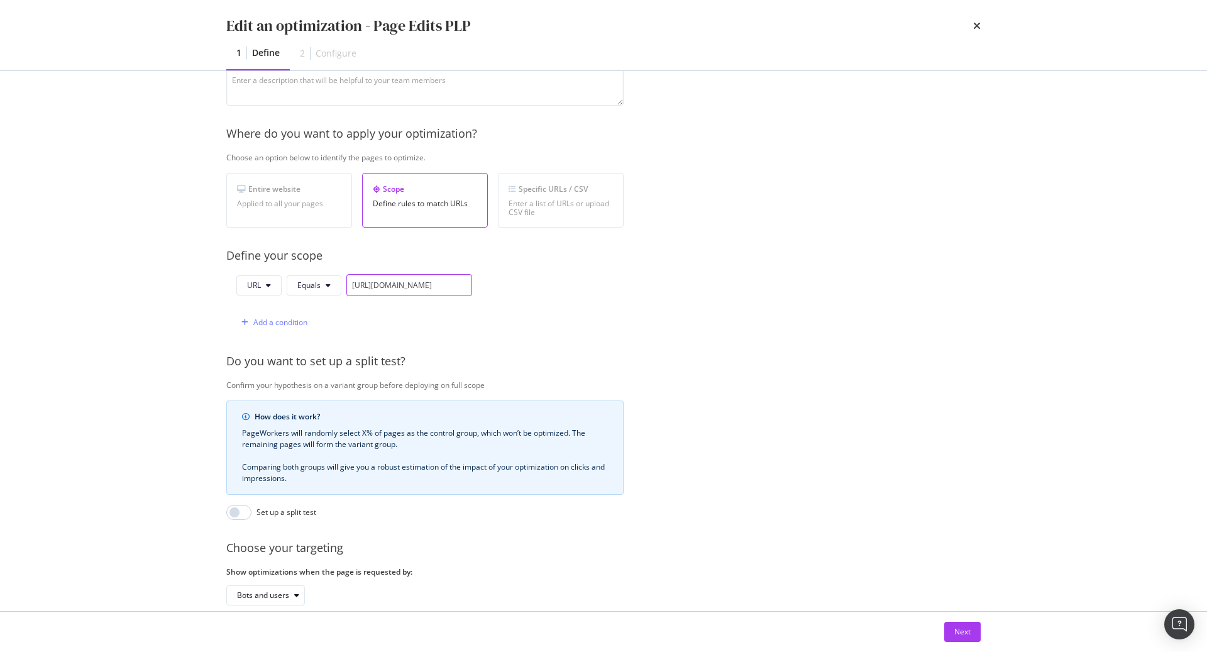
drag, startPoint x: 454, startPoint y: 283, endPoint x: 144, endPoint y: 294, distance: 310.7
click at [144, 294] on div "Edit an optimization - Page Edits PLP 1 Define 2 Configure Identify your optimi…" at bounding box center [603, 326] width 1207 height 652
drag, startPoint x: 417, startPoint y: 283, endPoint x: 675, endPoint y: 304, distance: 258.5
click at [671, 304] on div "Provide a name and description to help identify the change that will be made by…" at bounding box center [603, 315] width 754 height 678
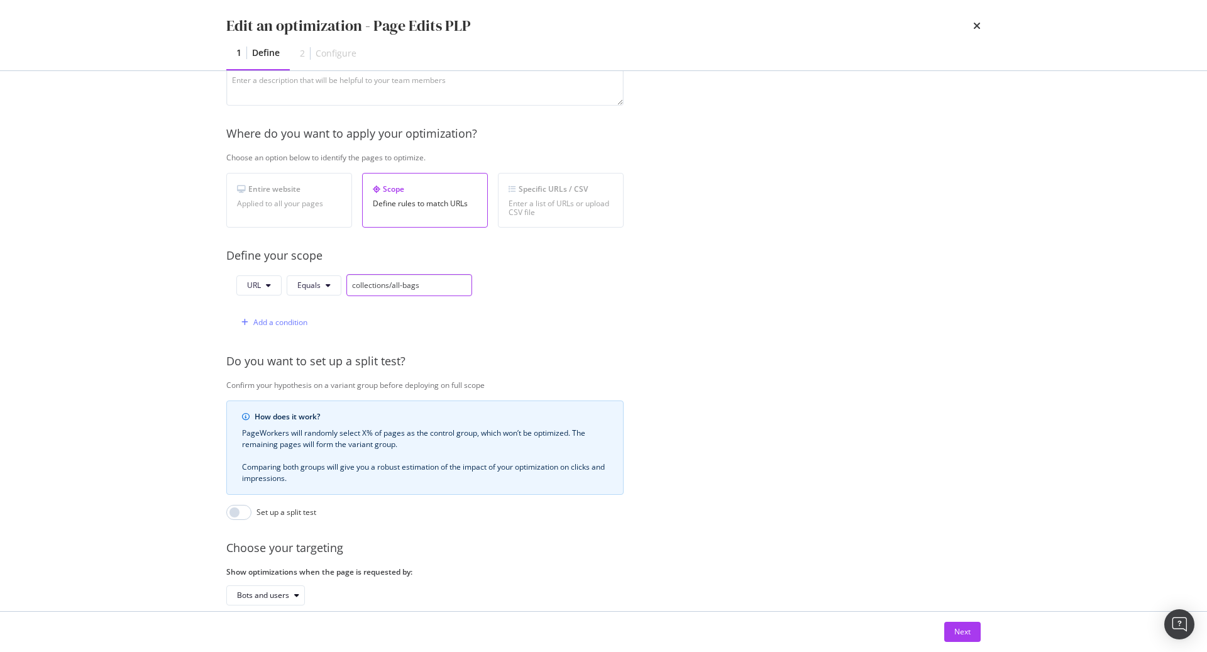
scroll to position [0, 0]
type input "collections/all-bags"
click at [312, 289] on button "Equals" at bounding box center [314, 285] width 55 height 20
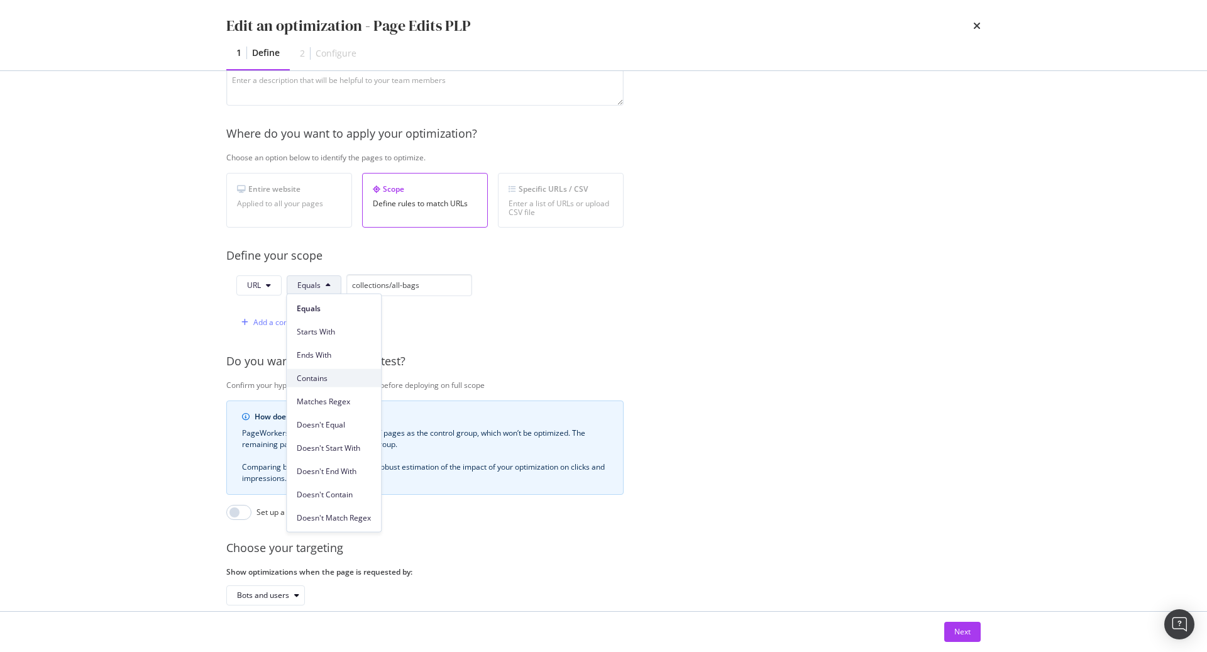
click at [336, 382] on span "Contains" at bounding box center [334, 377] width 74 height 11
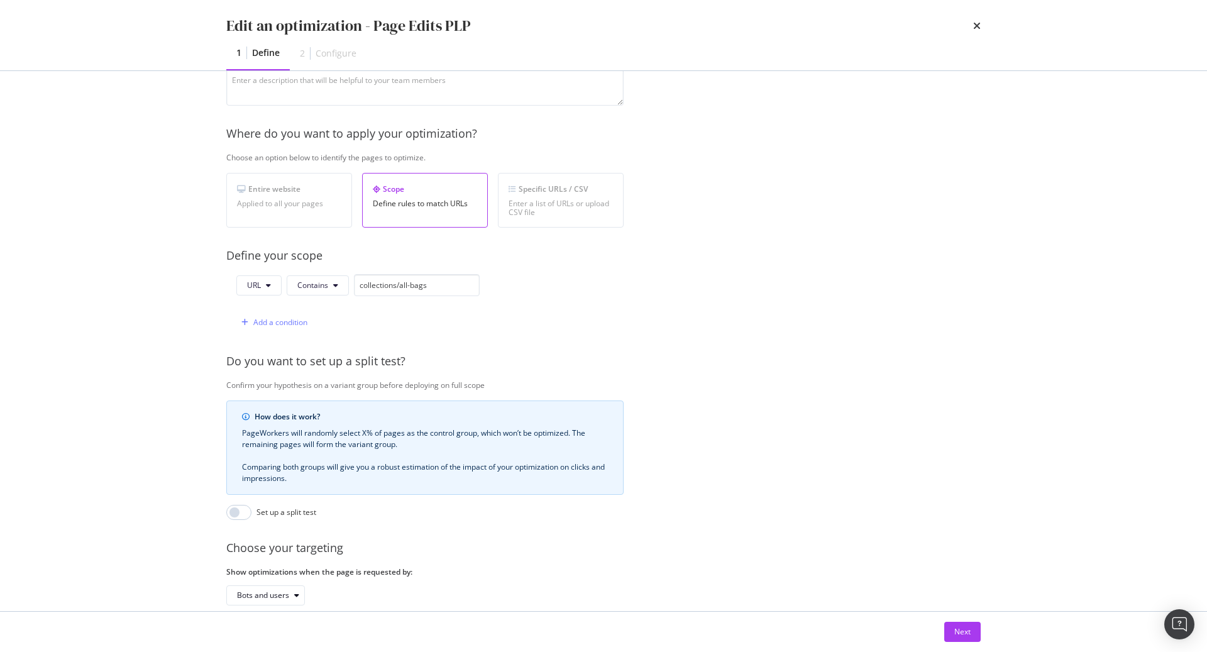
click at [717, 316] on div "Provide a name and description to help identify the change that will be made by…" at bounding box center [603, 315] width 754 height 678
click at [954, 639] on div "Next" at bounding box center [962, 631] width 16 height 19
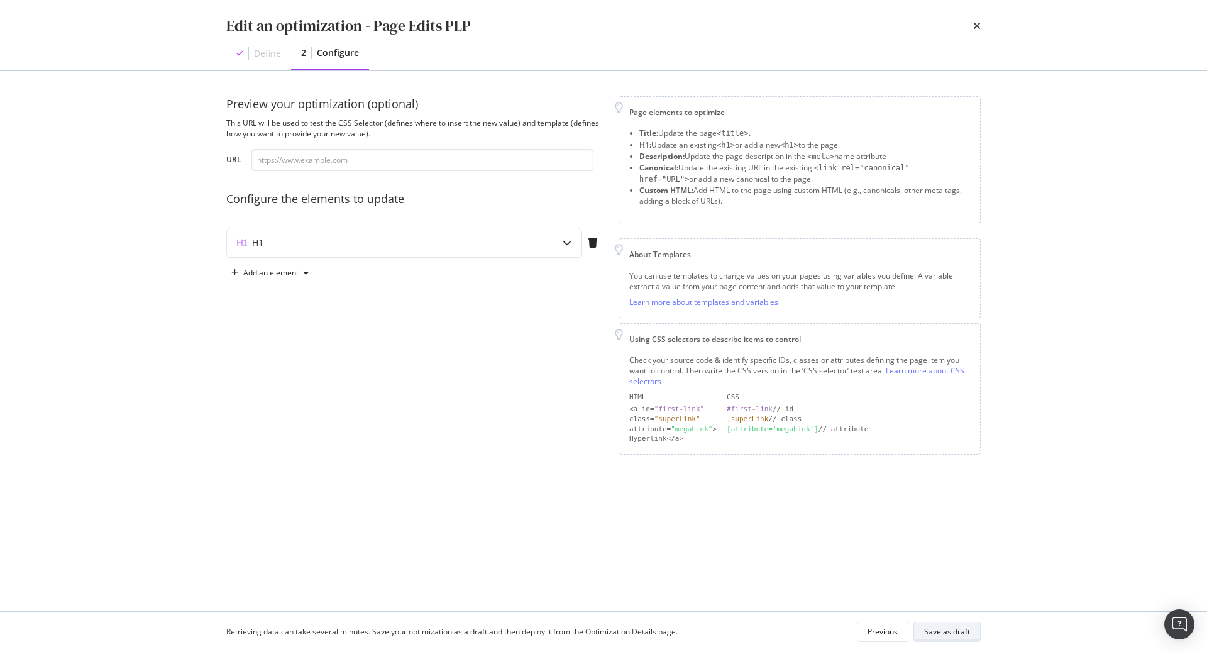
click at [951, 632] on div "Save as draft" at bounding box center [947, 631] width 46 height 11
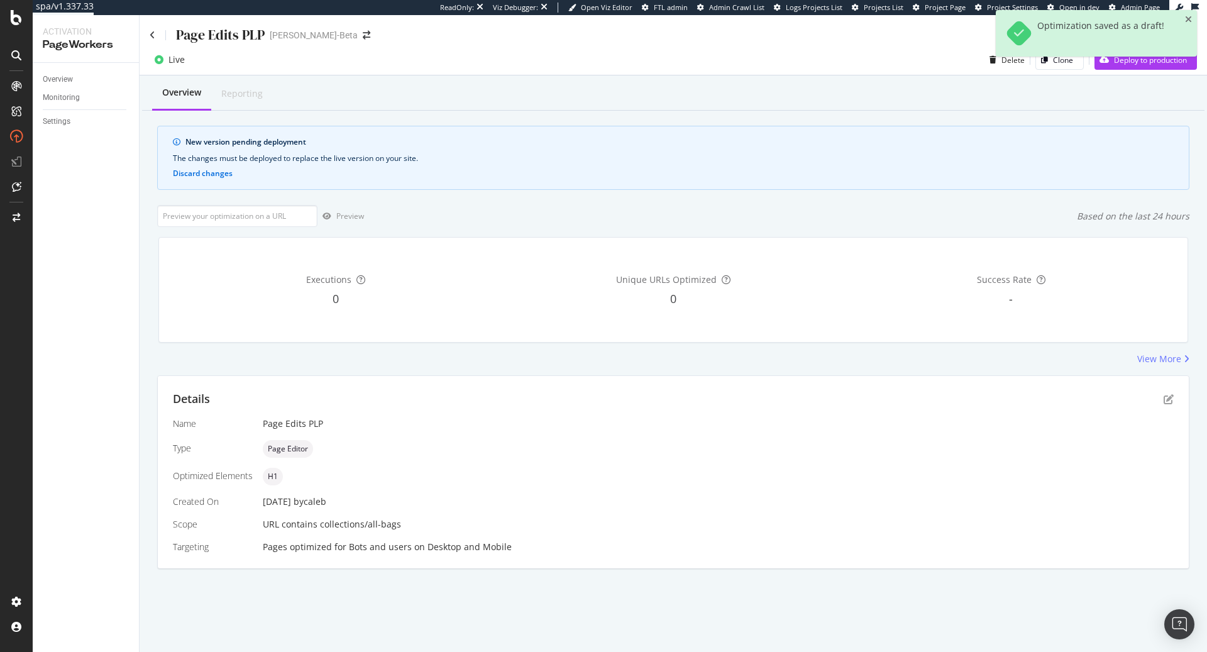
click at [1192, 18] on div "Optimization saved as a draft!" at bounding box center [1096, 33] width 201 height 47
click at [1187, 17] on icon "close toast" at bounding box center [1188, 19] width 7 height 9
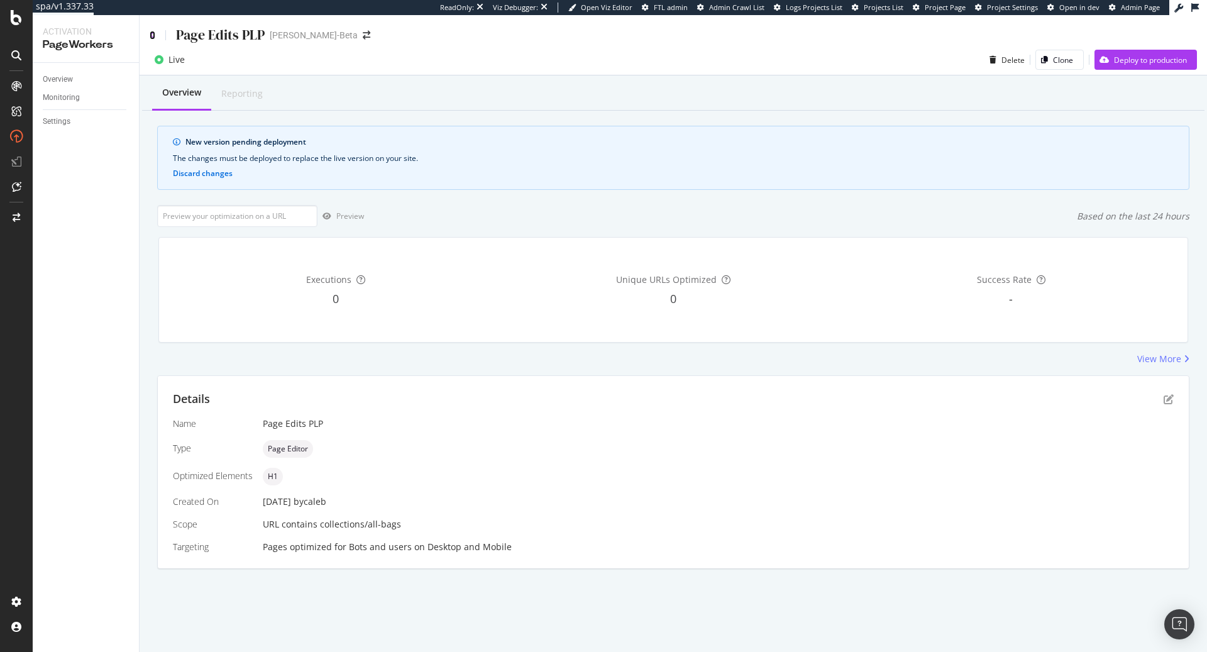
click at [153, 38] on icon at bounding box center [153, 35] width 6 height 9
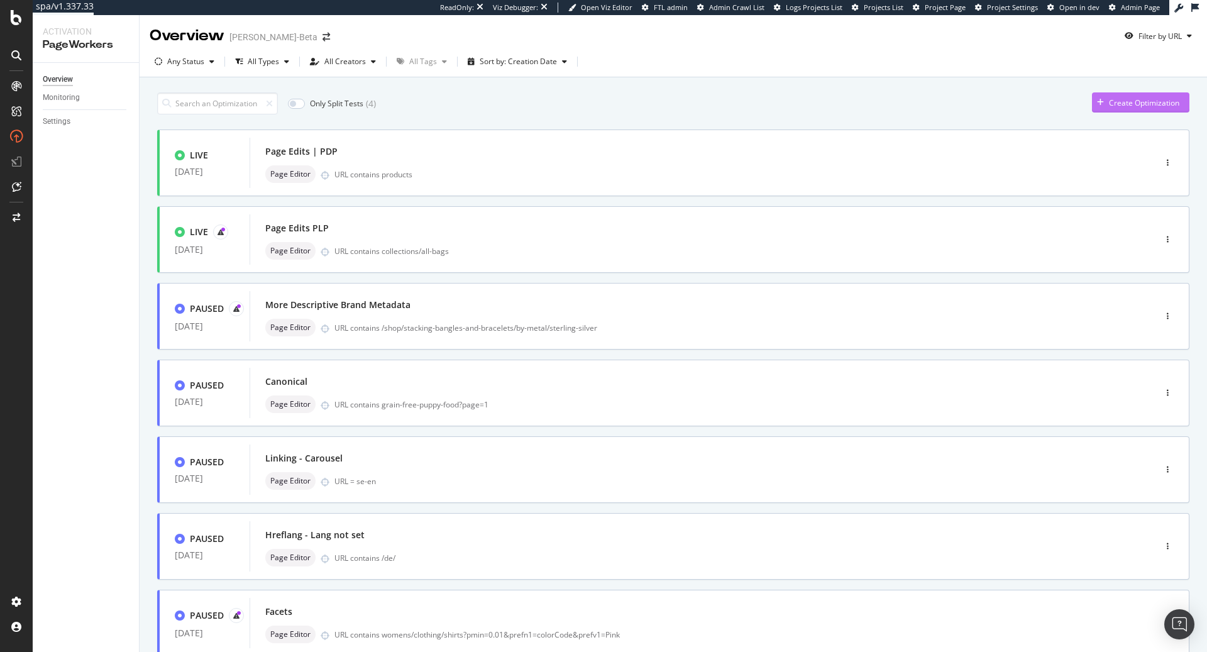
click at [1124, 109] on div "Create Optimization" at bounding box center [1135, 102] width 87 height 19
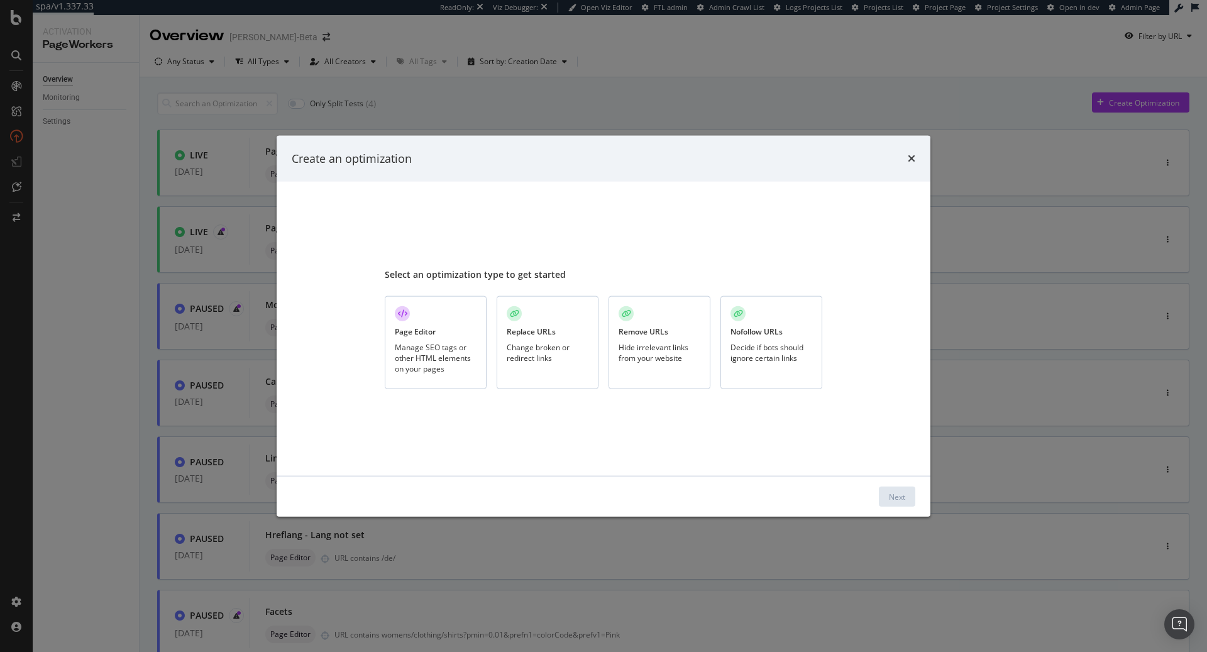
click at [566, 320] on div "Replace URLs Change broken or redirect links" at bounding box center [548, 343] width 102 height 94
click at [909, 491] on button "Next" at bounding box center [897, 496] width 36 height 20
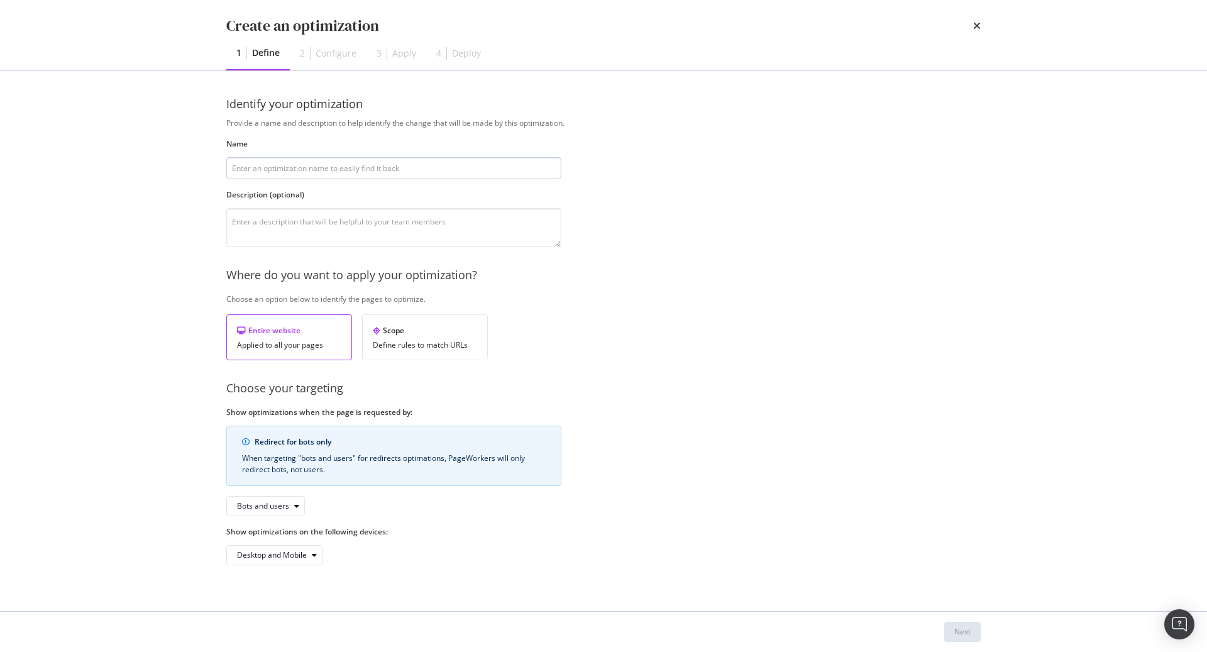
click at [347, 170] on input "modal" at bounding box center [393, 168] width 335 height 22
click at [587, 235] on div "Provide a name and description to help identify the change that will be made by…" at bounding box center [603, 342] width 754 height 448
click at [360, 168] on input "Replace URLs that 404" at bounding box center [393, 168] width 335 height 22
drag, startPoint x: 360, startPoint y: 168, endPoint x: 141, endPoint y: 163, distance: 218.8
click at [141, 163] on div "Create an optimization 1 Define 2 Configure 3 Apply 4 Deploy Identify your opti…" at bounding box center [603, 326] width 1207 height 652
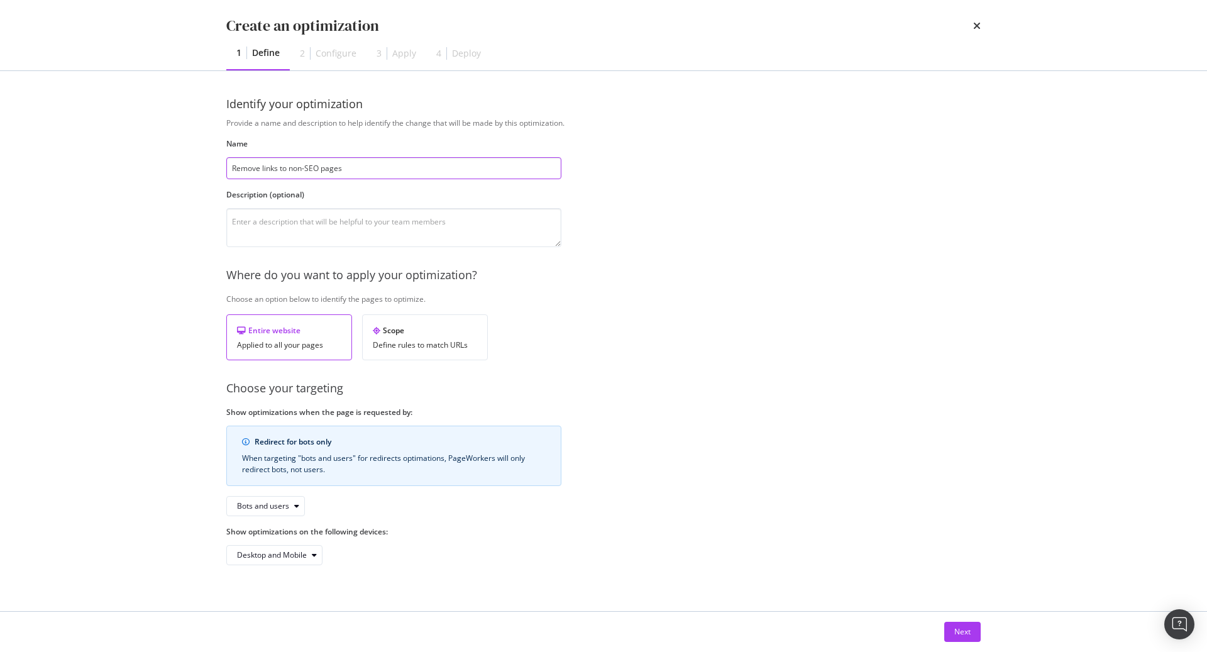
type input "Remove links to non-SEO pages"
click at [608, 260] on div "Provide a name and description to help identify the change that will be made by…" at bounding box center [603, 342] width 754 height 448
click at [285, 502] on div "Bots and users" at bounding box center [263, 506] width 52 height 8
click at [275, 537] on div "Bots and users Bots only" at bounding box center [269, 536] width 75 height 36
click at [274, 546] on div "Bots only" at bounding box center [258, 546] width 32 height 11
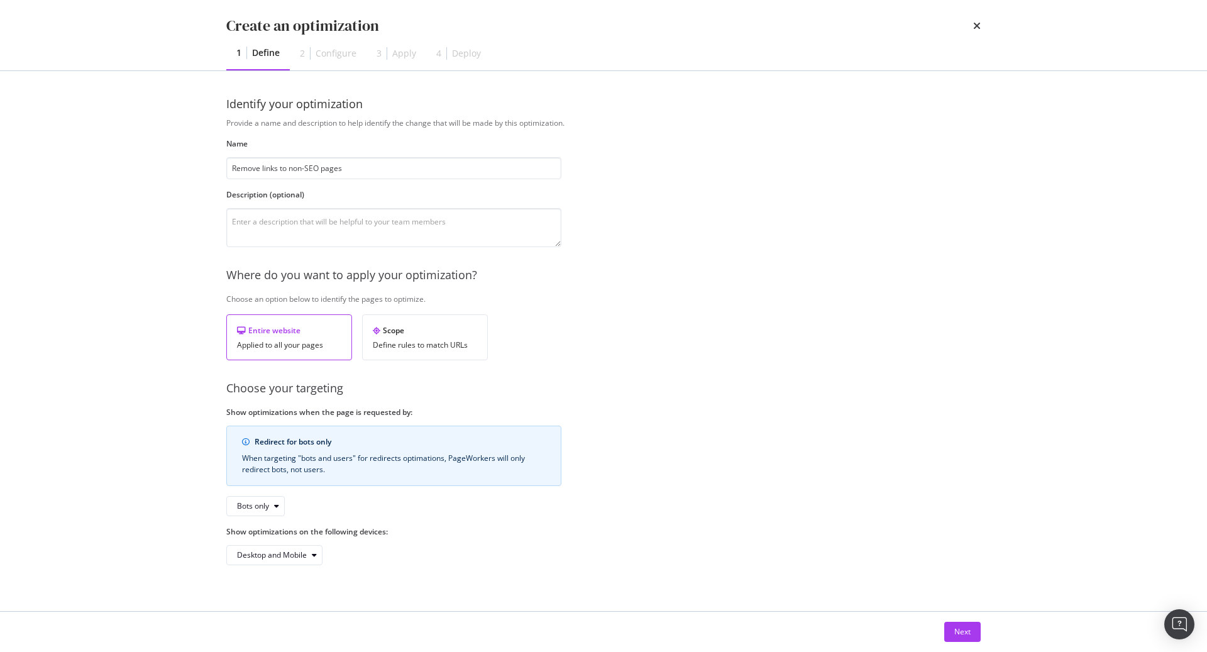
click at [835, 380] on div "Choose your targeting" at bounding box center [603, 388] width 754 height 16
click at [967, 631] on div "Next" at bounding box center [962, 631] width 16 height 11
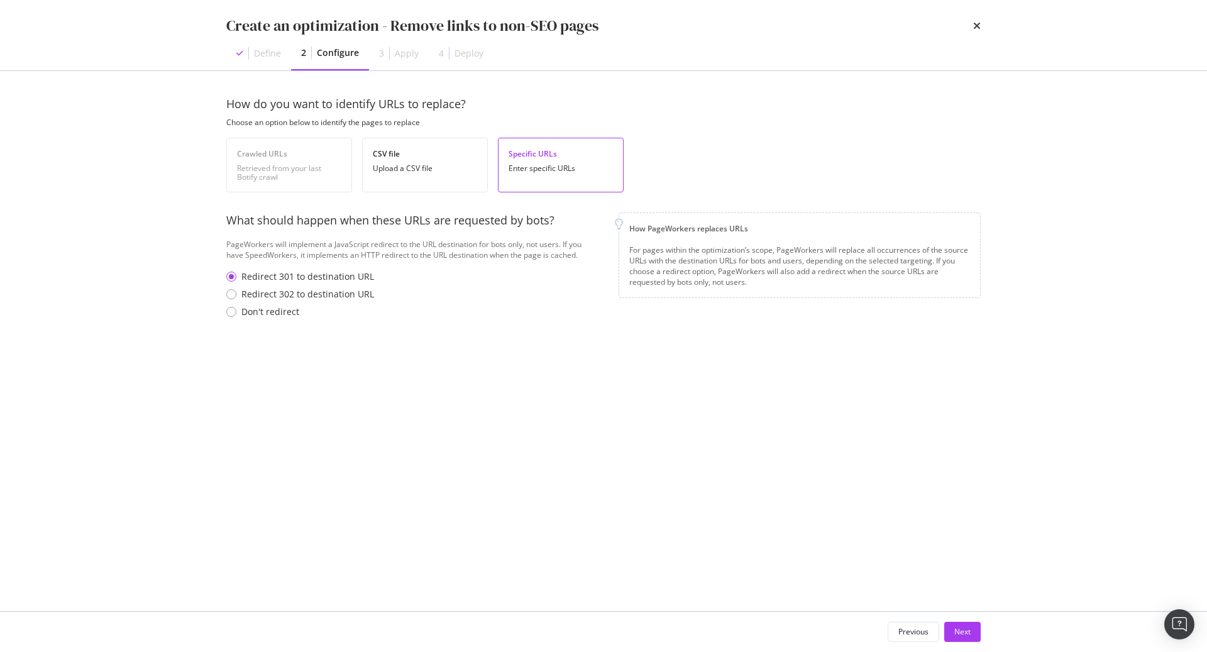
click at [586, 169] on div "Enter specific URLs" at bounding box center [560, 168] width 104 height 9
click at [276, 319] on div "Redirect 301 to destination URL Redirect 302 to destination URL Don't redirect" at bounding box center [412, 296] width 372 height 53
click at [274, 311] on div "Don't redirect" at bounding box center [270, 311] width 58 height 13
click at [965, 624] on div "Next" at bounding box center [962, 631] width 16 height 19
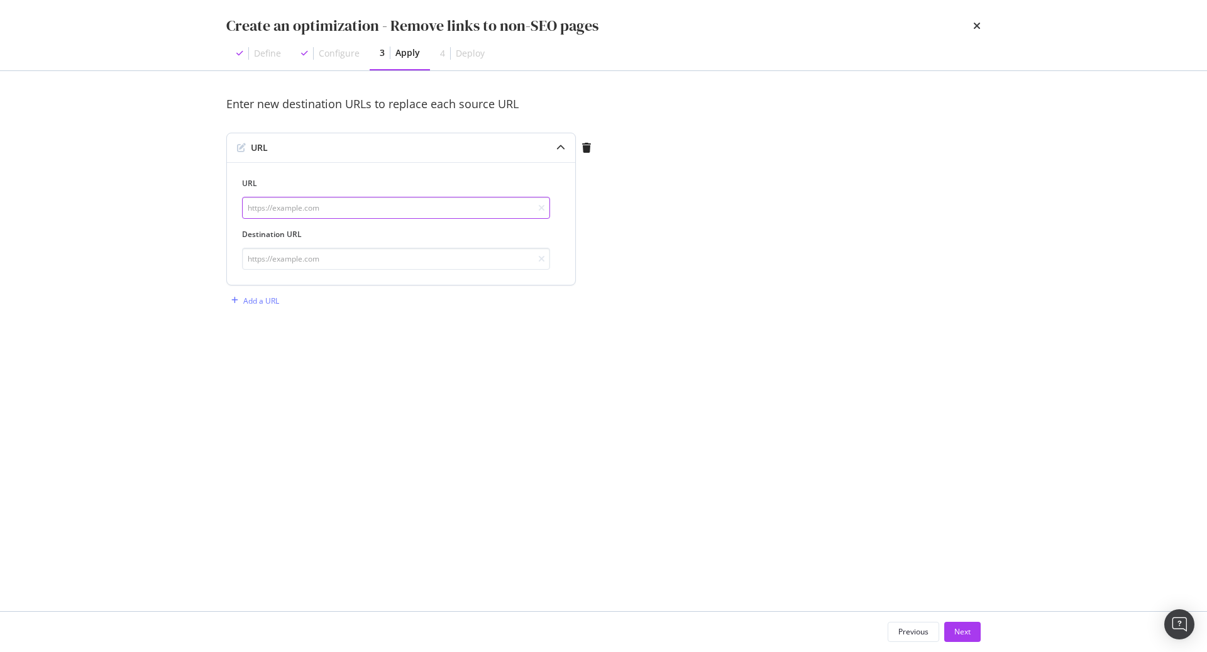
click at [344, 209] on input "modal" at bounding box center [396, 208] width 308 height 22
click at [982, 24] on div "Create an optimization - Remove links to non-SEO pages Define Configure 3 Apply…" at bounding box center [603, 35] width 805 height 70
click at [980, 28] on icon "times" at bounding box center [977, 26] width 8 height 10
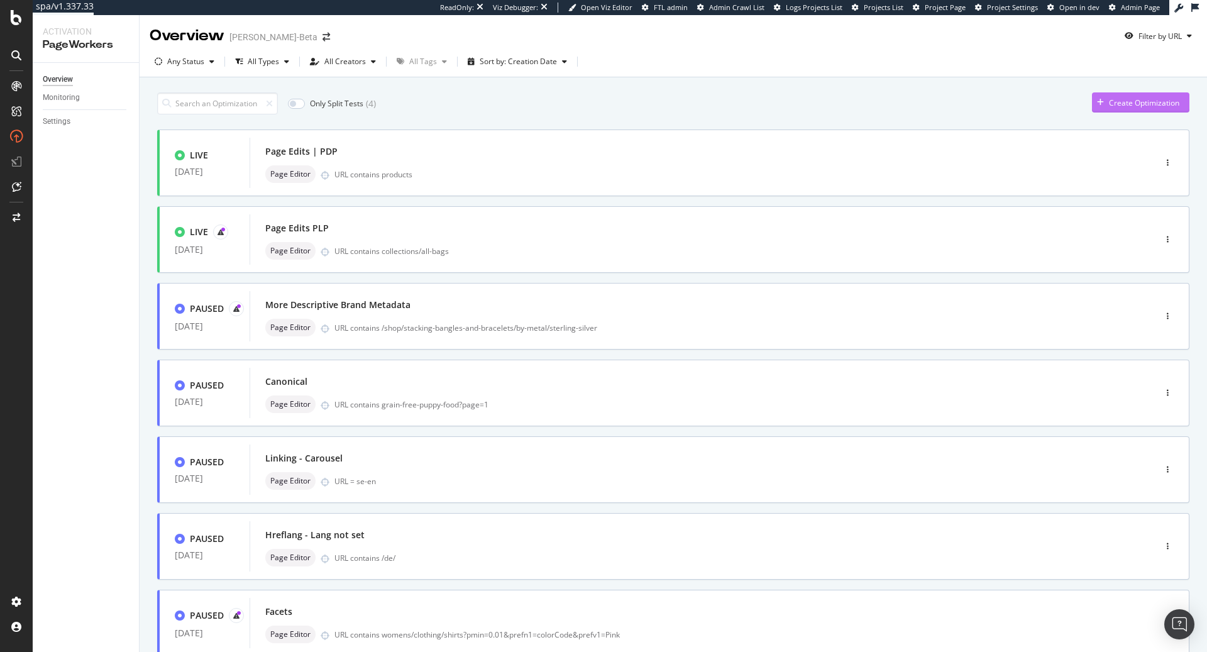
click at [1119, 104] on div "Create Optimization" at bounding box center [1144, 102] width 70 height 11
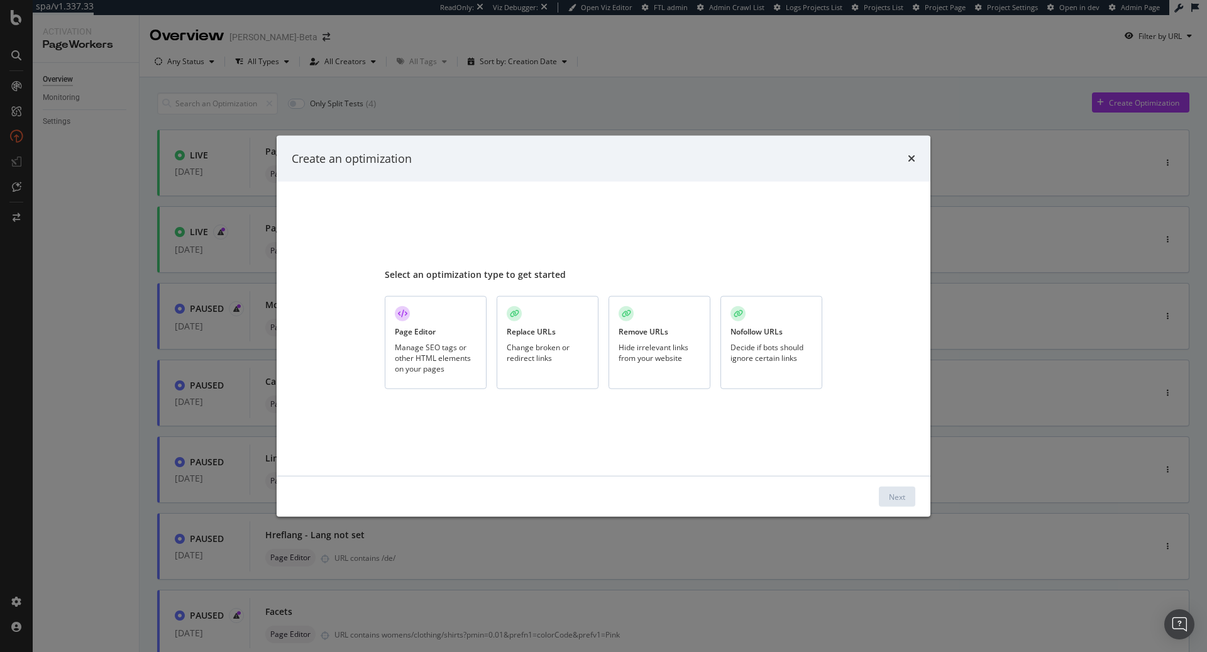
click at [697, 336] on div "Remove URLs Hide irrelevant links from your website" at bounding box center [659, 343] width 102 height 94
click at [904, 506] on button "Next" at bounding box center [897, 496] width 36 height 20
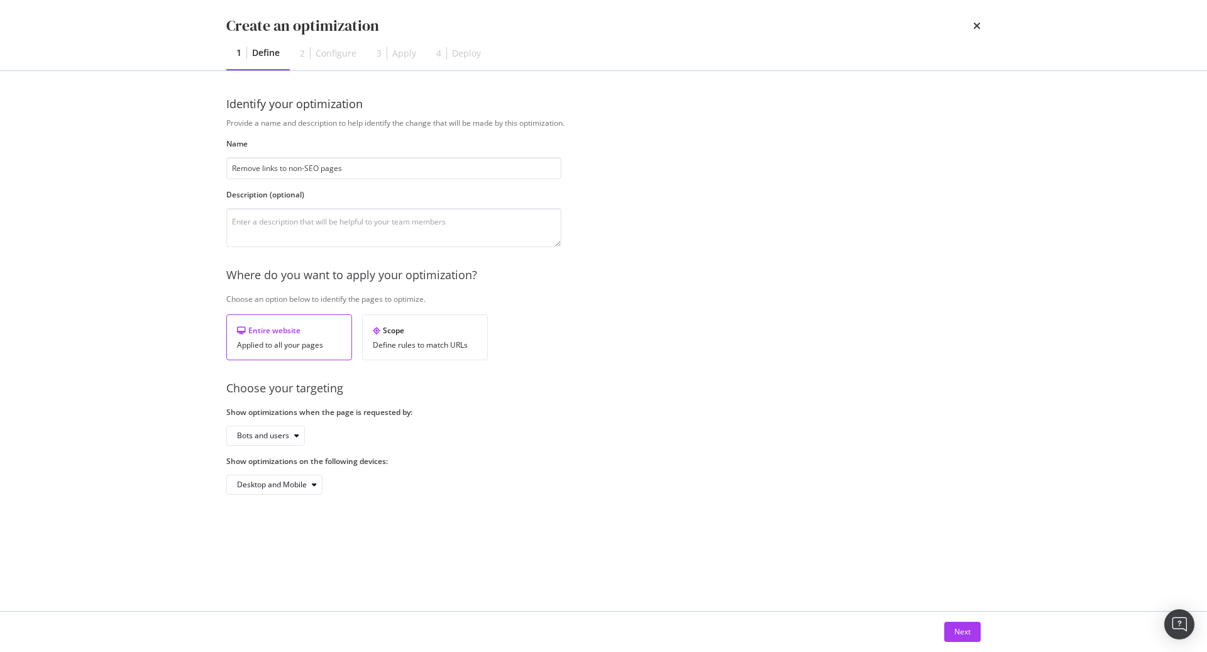
type input "Remove links to non-SEO pages"
click at [658, 386] on div "Choose your targeting" at bounding box center [603, 388] width 754 height 16
click at [285, 435] on div "Bots and users" at bounding box center [263, 436] width 52 height 8
click at [274, 480] on div "Bots only" at bounding box center [258, 476] width 32 height 11
click at [607, 447] on div "Provide a name and description to help identify the change that will be made by…" at bounding box center [603, 306] width 754 height 377
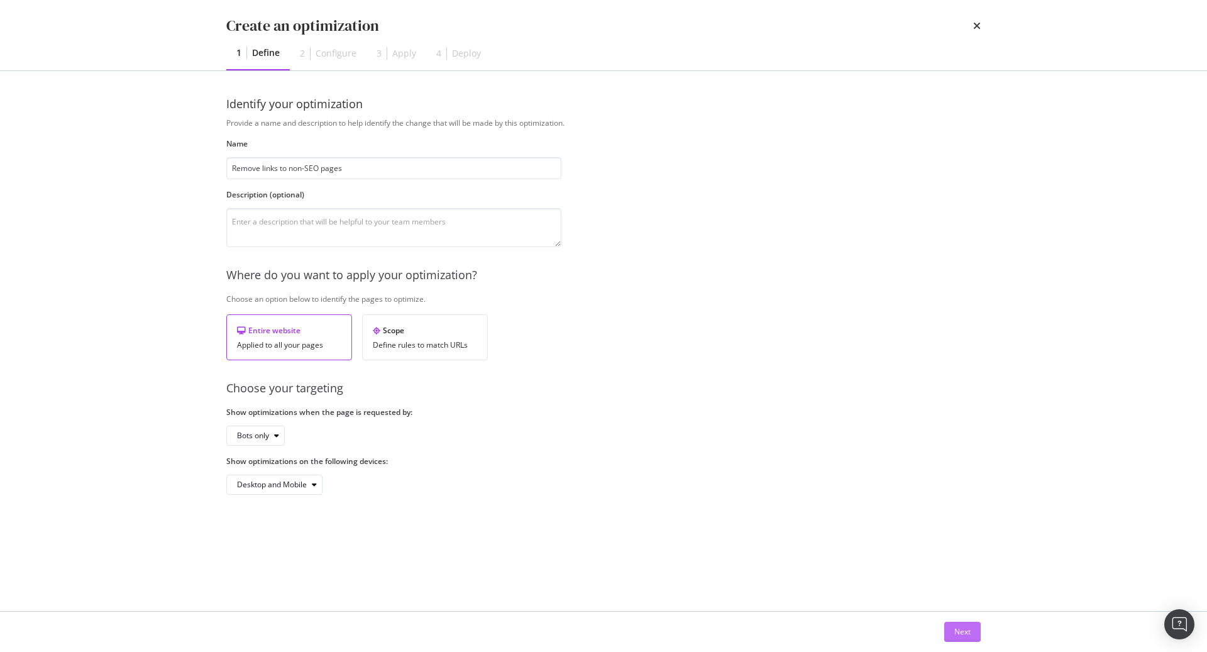
click at [955, 632] on div "Next" at bounding box center [962, 631] width 16 height 11
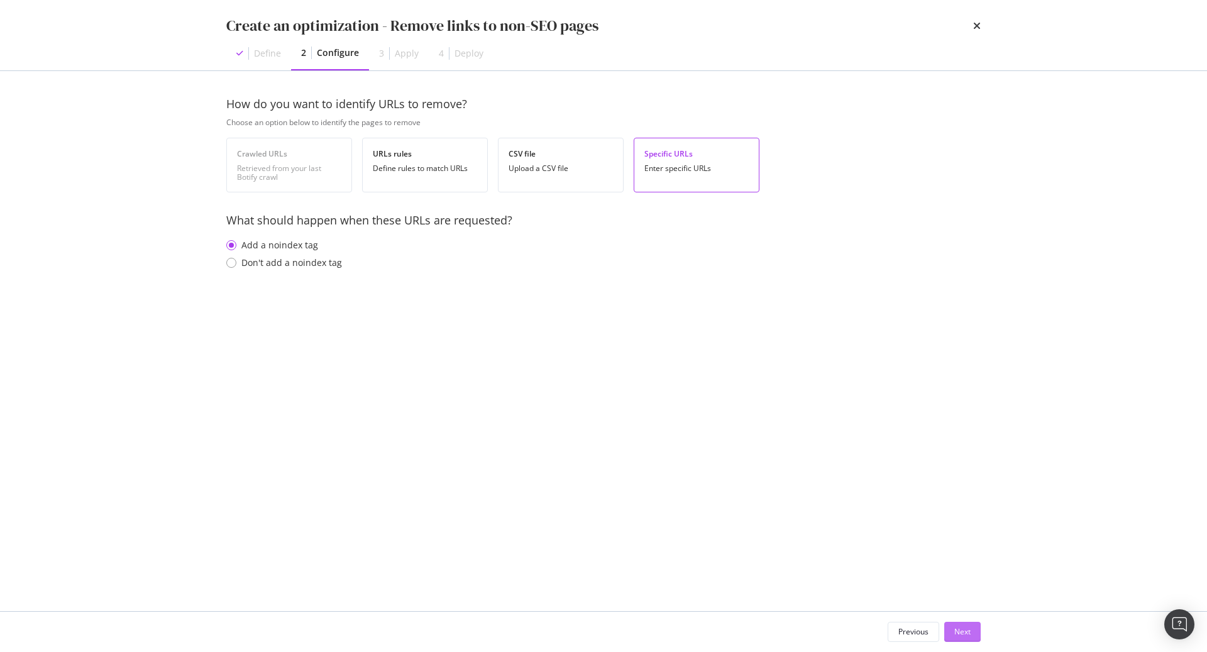
click at [962, 637] on div "Next" at bounding box center [962, 631] width 16 height 11
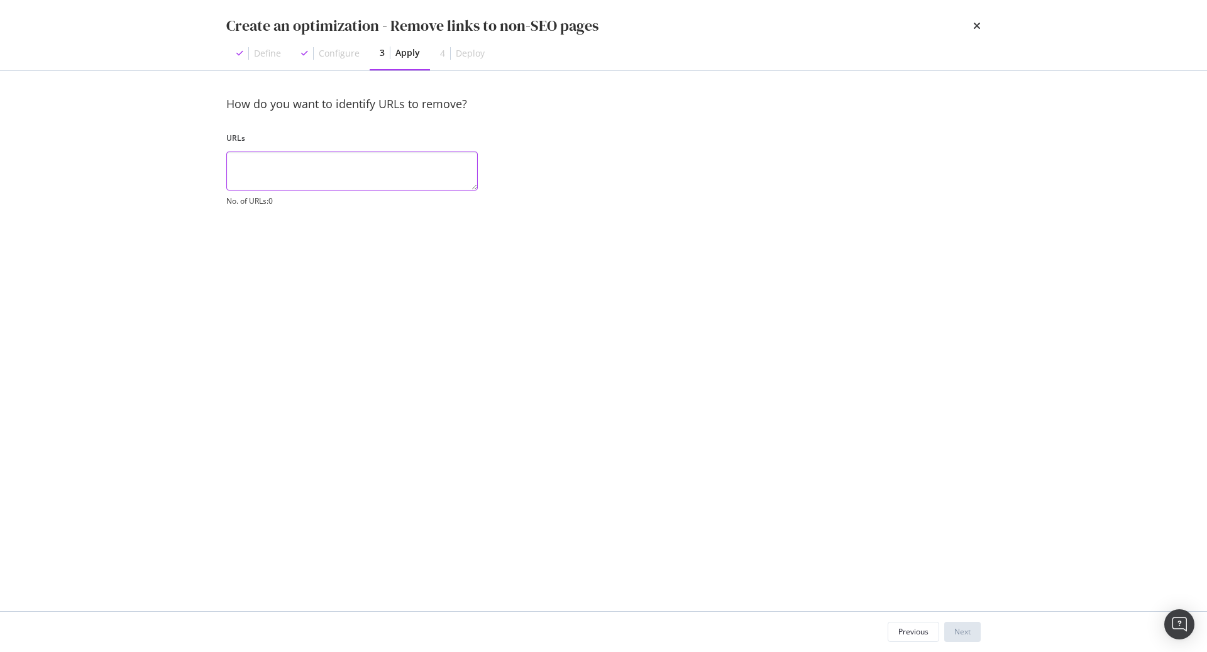
click at [365, 158] on textarea "modal" at bounding box center [351, 170] width 251 height 39
click at [905, 632] on div "Previous" at bounding box center [913, 631] width 30 height 11
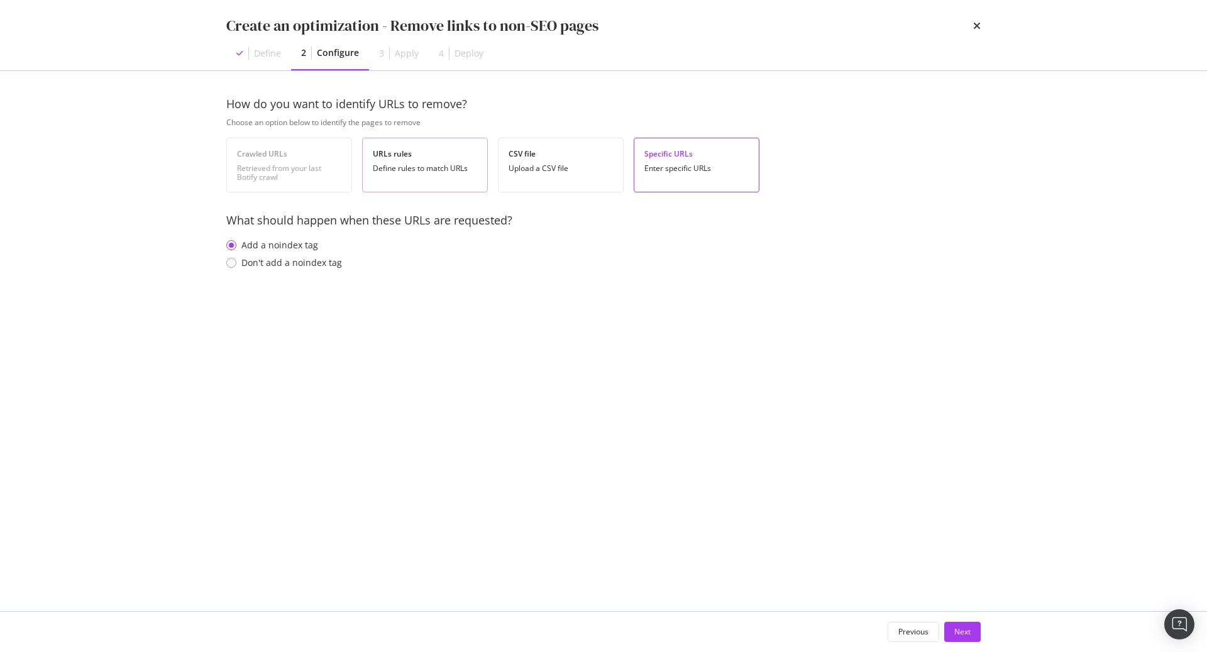
click at [434, 151] on div "URLs rules" at bounding box center [425, 153] width 104 height 11
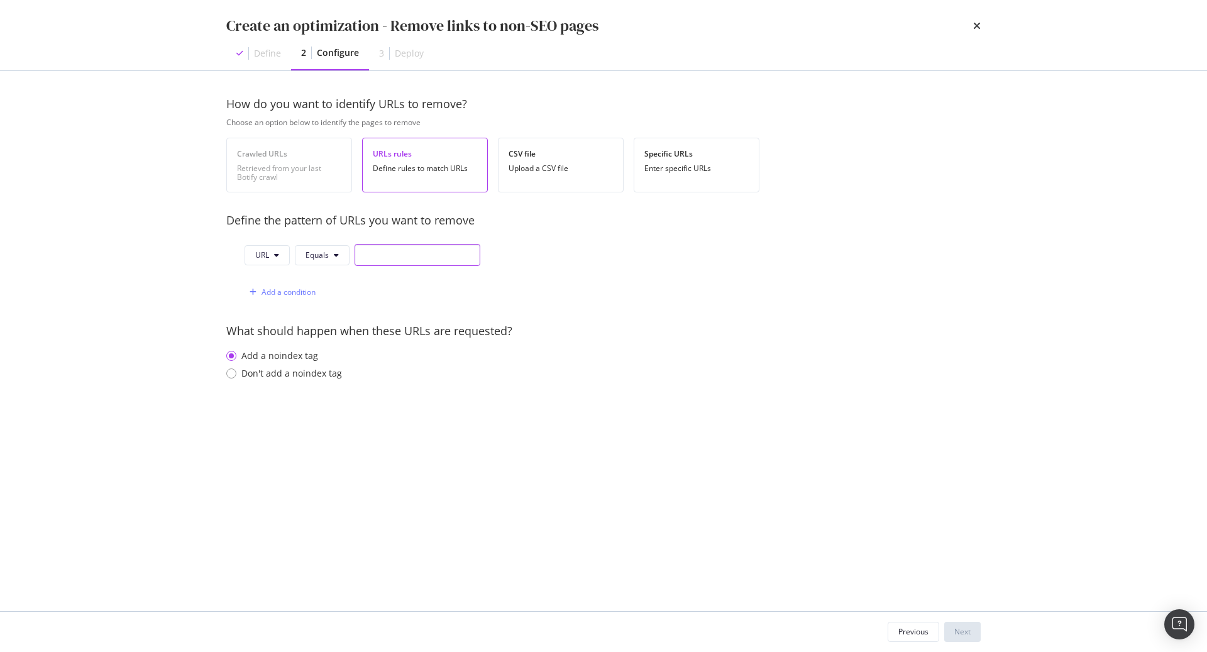
click at [403, 251] on input "modal" at bounding box center [417, 255] width 126 height 22
click at [325, 253] on span "Equals" at bounding box center [316, 255] width 23 height 11
click at [334, 348] on span "Contains" at bounding box center [342, 348] width 74 height 11
click at [409, 256] on input "modal" at bounding box center [421, 255] width 126 height 22
paste input "/cart"
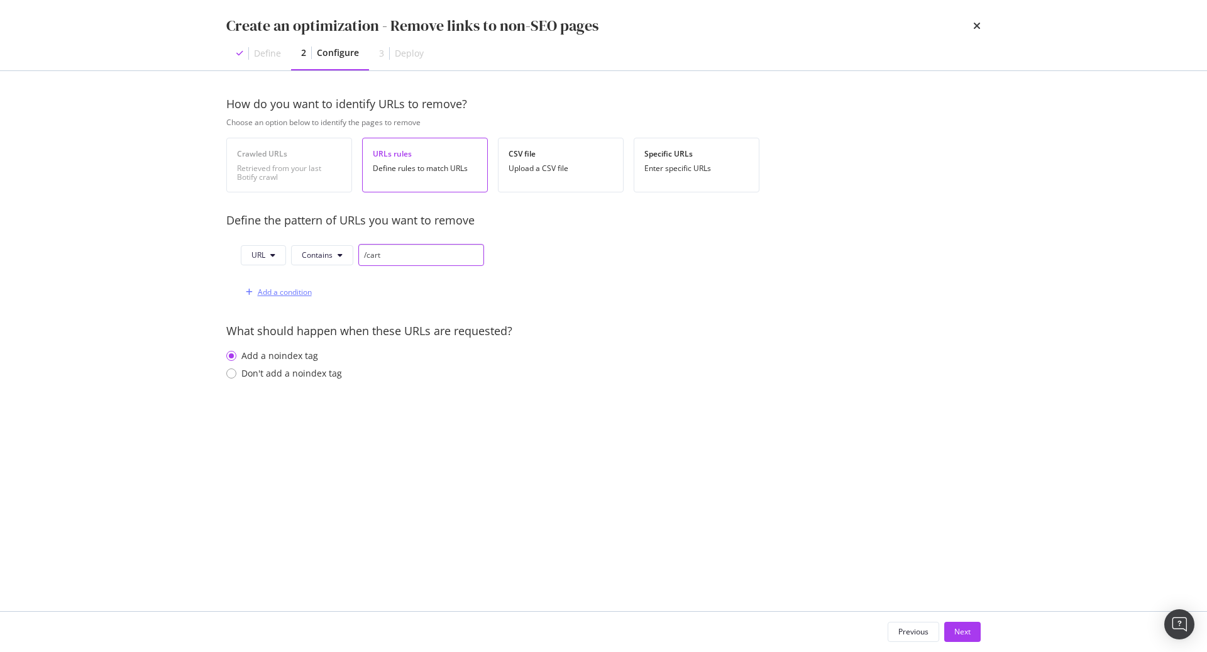
type input "/cart"
click at [274, 283] on div "Add a condition" at bounding box center [276, 292] width 71 height 19
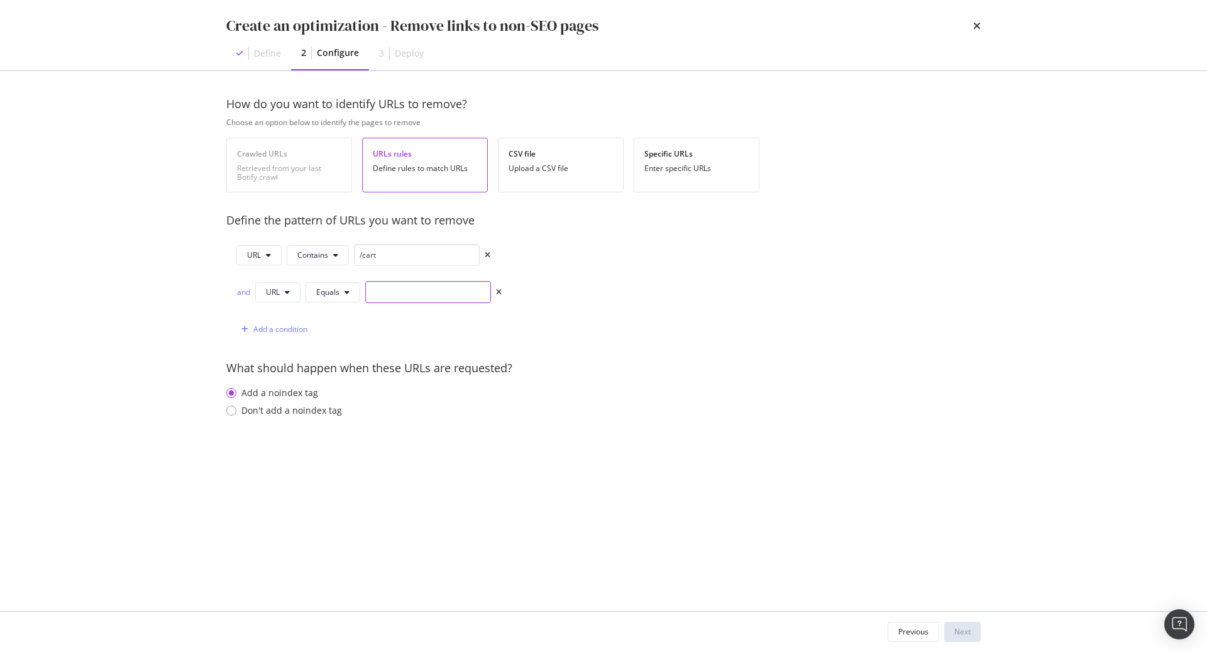
click at [453, 285] on input "modal" at bounding box center [428, 292] width 126 height 22
paste input "/privacy-and-cookies-policy"
type input "/privacy-and-cookies-policy"
click at [599, 352] on div "How do you want to identify URLs to remove? Choose an option below to identify …" at bounding box center [603, 269] width 754 height 346
click at [295, 326] on div "Add a condition" at bounding box center [280, 329] width 54 height 11
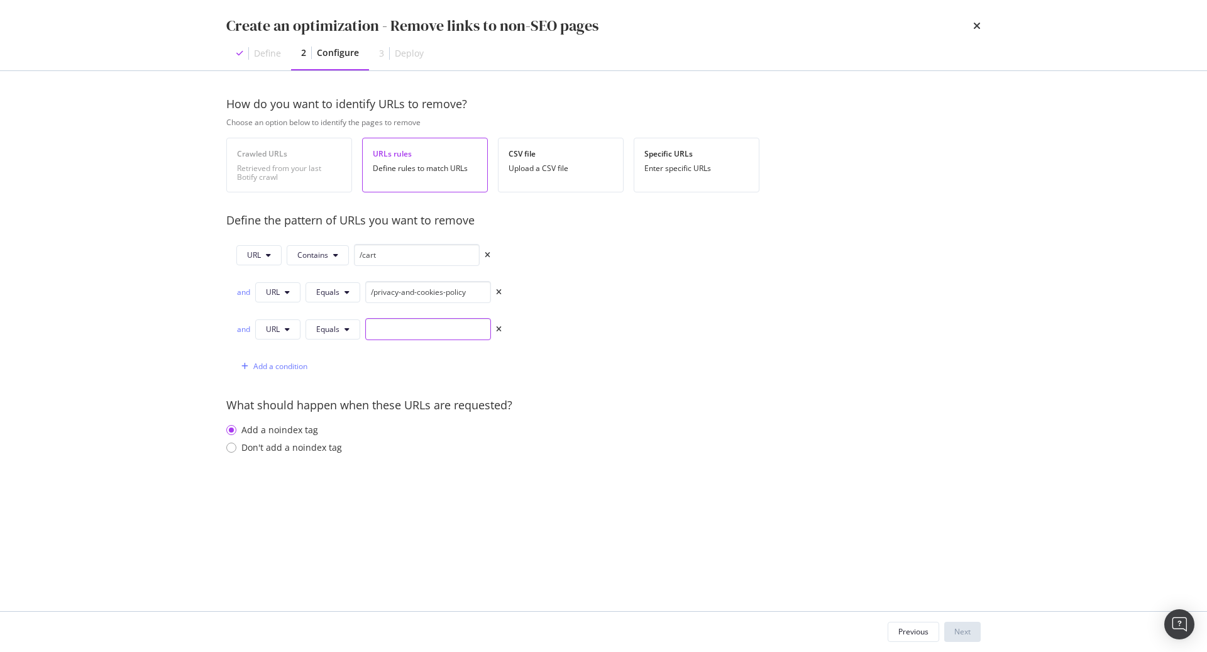
click at [419, 319] on input "modal" at bounding box center [428, 329] width 126 height 22
paste input "/legal-terms"
type input "/legal-terms"
click at [278, 361] on div "Add a condition" at bounding box center [280, 366] width 54 height 11
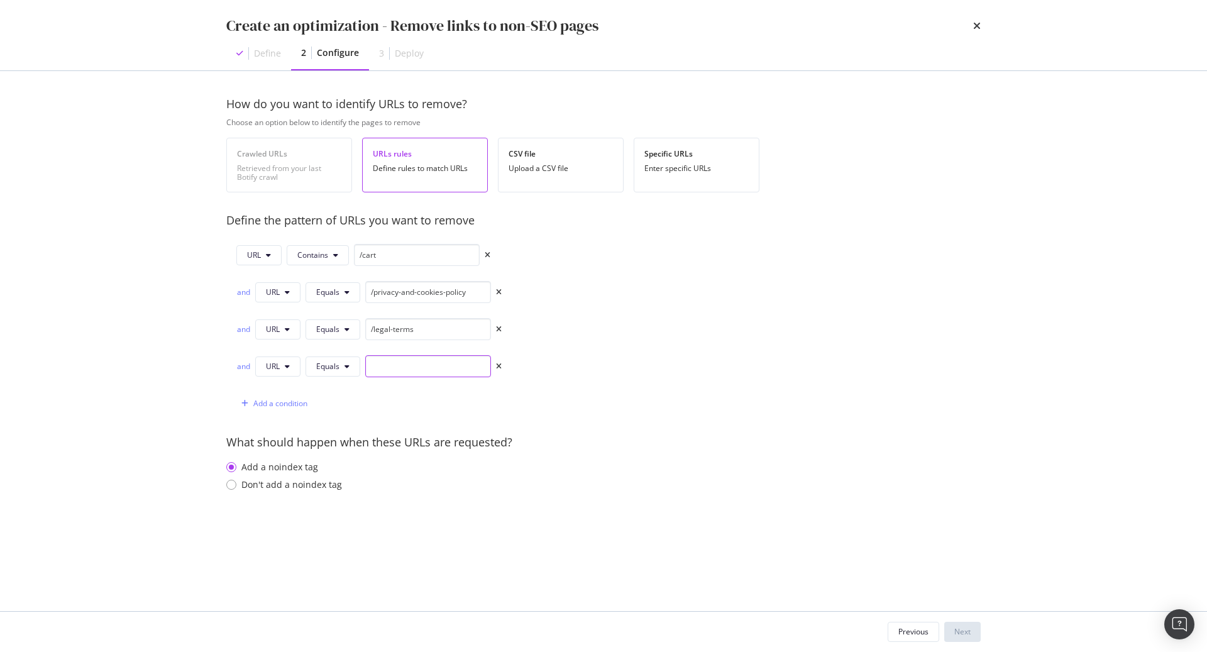
click at [414, 370] on input "modal" at bounding box center [428, 366] width 126 height 22
paste input "/terms-and-conditions"
type input "/terms-and-conditions"
click at [740, 327] on div "How do you want to identify URLs to remove? Choose an option below to identify …" at bounding box center [603, 306] width 754 height 420
click at [392, 251] on input "/cart" at bounding box center [417, 255] width 126 height 22
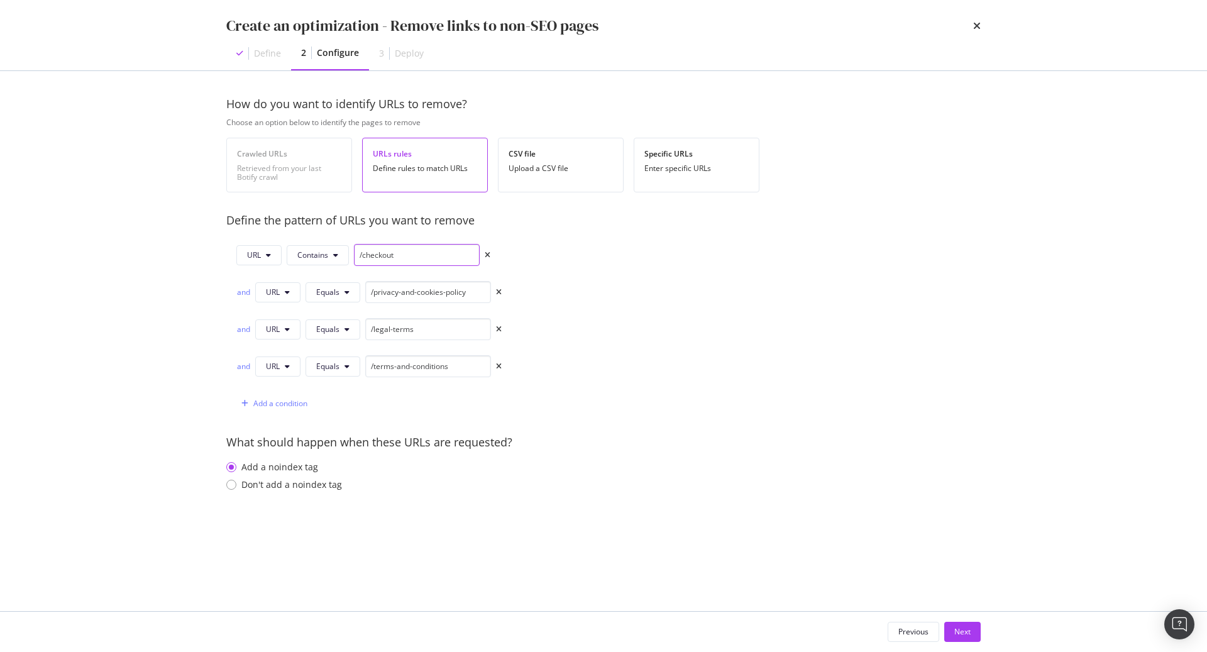
type input "/checkout"
click at [574, 277] on div "How do you want to identify URLs to remove? Choose an option below to identify …" at bounding box center [603, 306] width 754 height 420
drag, startPoint x: 475, startPoint y: 292, endPoint x: 358, endPoint y: 291, distance: 116.9
click at [358, 291] on div "and URL Equals /privacy-and-cookies-policy" at bounding box center [368, 292] width 265 height 22
paste input "chat"
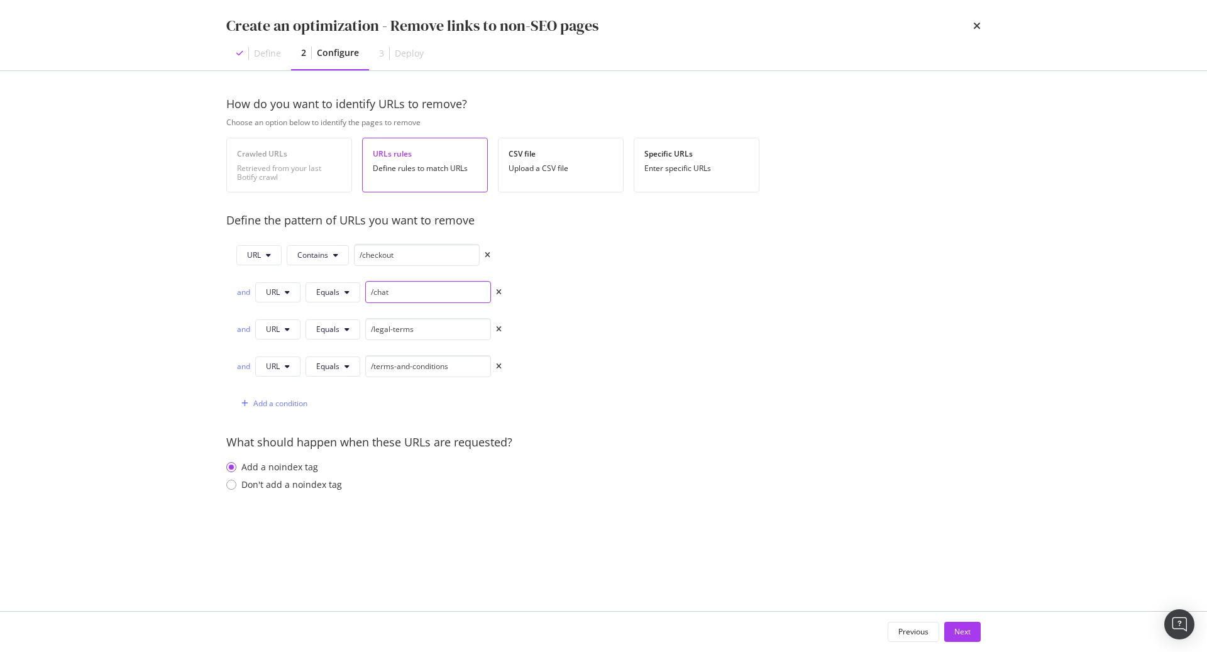
type input "/chat"
click at [668, 363] on div "How do you want to identify URLs to remove? Choose an option below to identify …" at bounding box center [603, 306] width 754 height 420
drag, startPoint x: 425, startPoint y: 333, endPoint x: 374, endPoint y: 333, distance: 50.9
click at [374, 333] on input "/legal-terms" at bounding box center [428, 329] width 126 height 22
paste input "authentication"
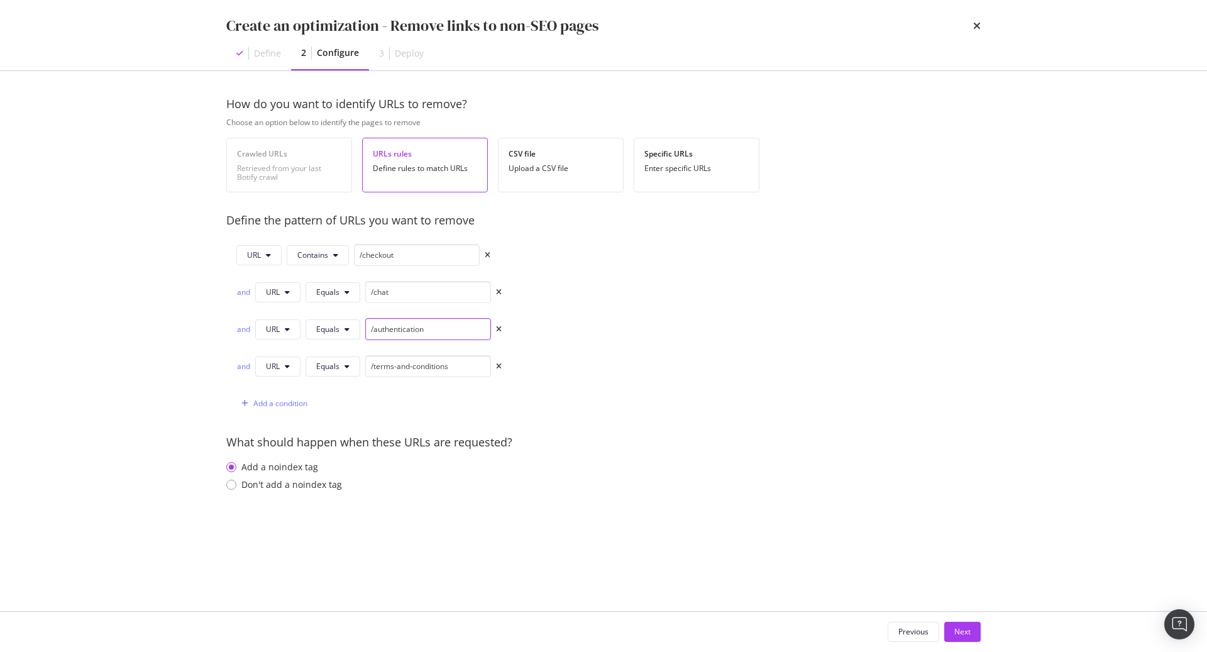
type input "/authentication"
click at [890, 435] on div "What should happen when these URLs are requested?" at bounding box center [603, 442] width 754 height 16
drag, startPoint x: 463, startPoint y: 365, endPoint x: 371, endPoint y: 366, distance: 91.8
click at [371, 366] on input "/terms-and-conditions" at bounding box center [428, 366] width 126 height 22
paste input "policie"
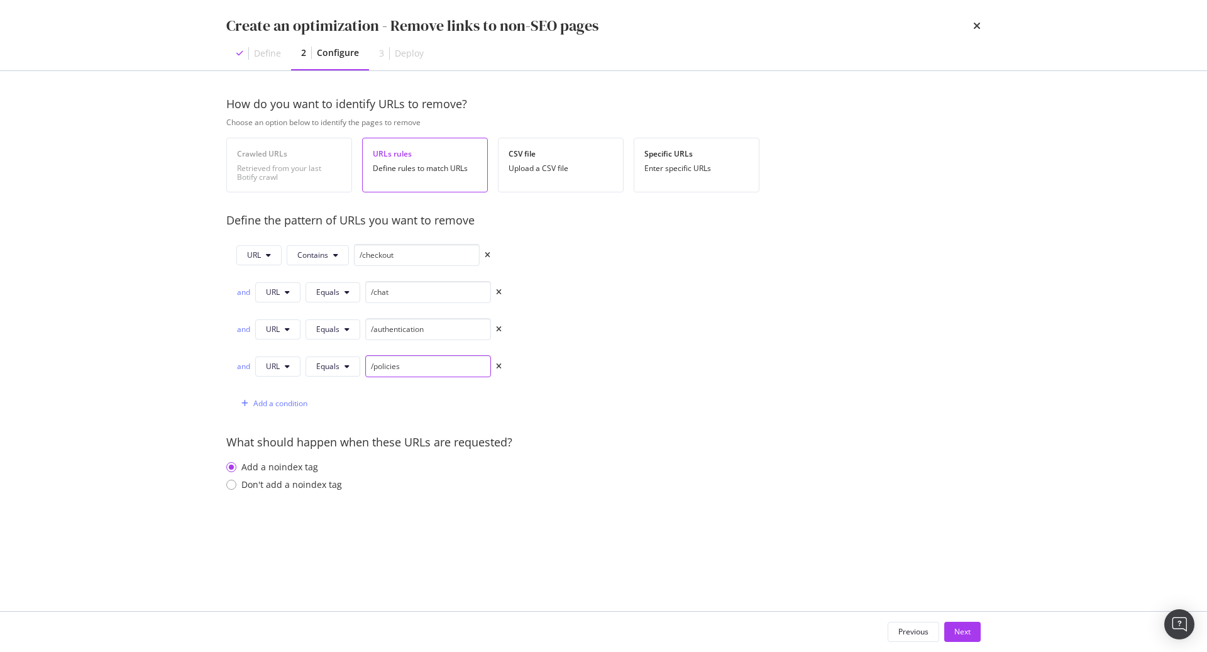
type input "/policies"
click at [729, 441] on div "What should happen when these URLs are requested?" at bounding box center [603, 442] width 754 height 16
click at [283, 400] on div "Add a condition" at bounding box center [280, 403] width 54 height 11
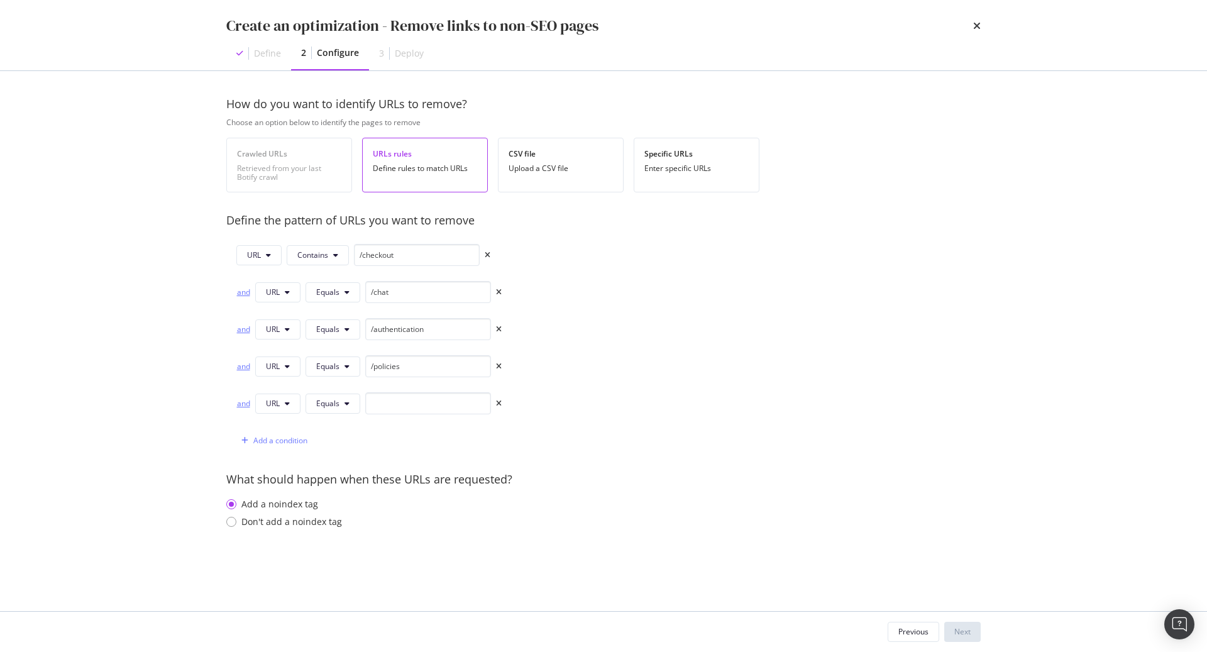
click at [240, 290] on div "and" at bounding box center [243, 292] width 14 height 11
click at [461, 398] on input "modal" at bounding box center [428, 403] width 126 height 22
click at [336, 291] on span "Equals" at bounding box center [327, 292] width 23 height 11
click at [344, 392] on div "Contains" at bounding box center [352, 385] width 94 height 18
click at [339, 329] on button "Equals" at bounding box center [332, 329] width 55 height 20
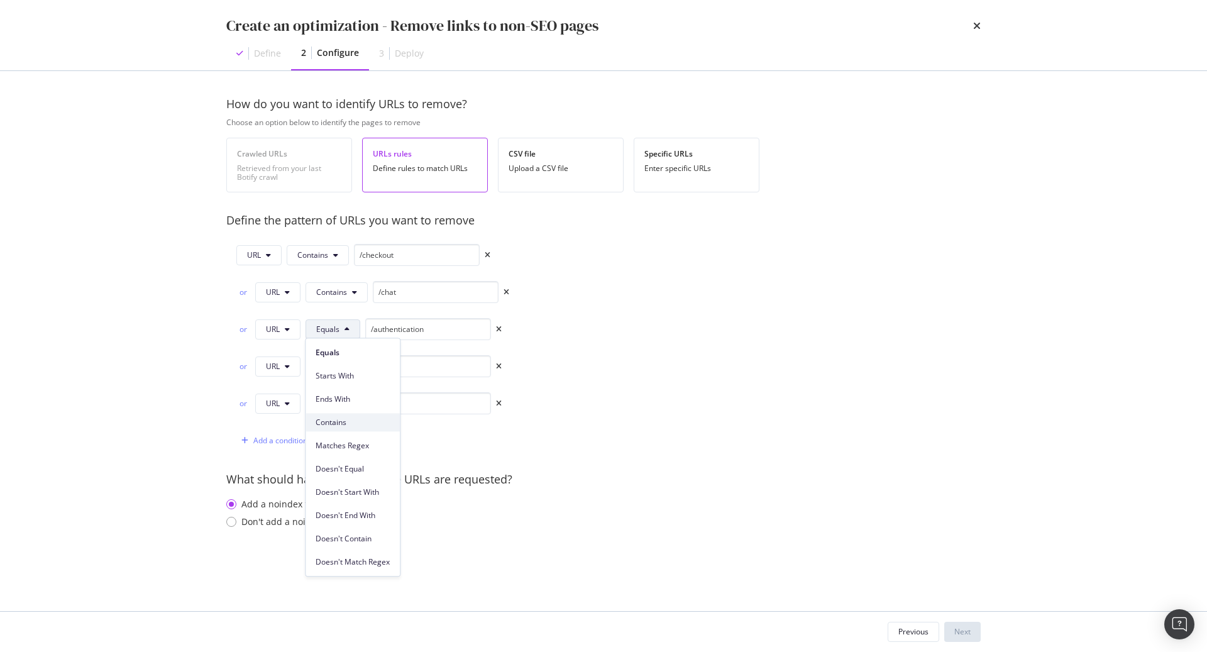
click at [340, 423] on span "Contains" at bounding box center [353, 422] width 74 height 11
click at [340, 366] on button "Equals" at bounding box center [332, 366] width 55 height 20
click at [347, 457] on span "Contains" at bounding box center [353, 459] width 74 height 11
click at [337, 404] on span "Equals" at bounding box center [327, 403] width 23 height 11
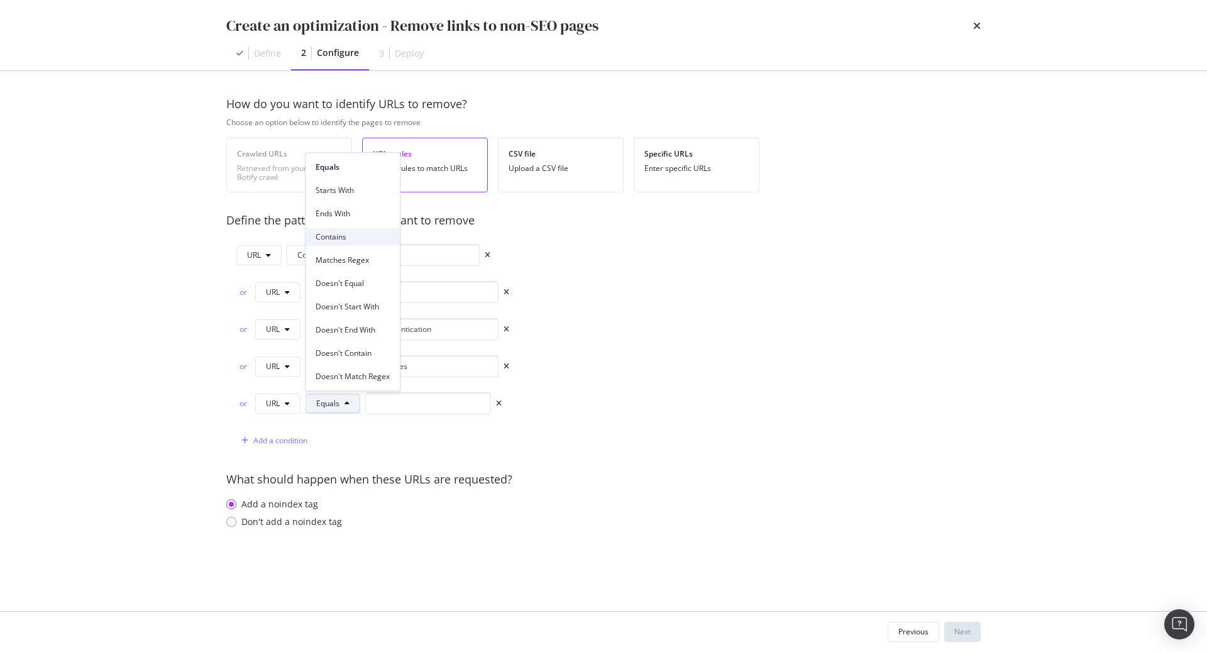
click at [342, 235] on span "Contains" at bounding box center [353, 236] width 74 height 11
click at [398, 400] on input "modal" at bounding box center [436, 403] width 126 height 22
click at [503, 395] on div "or URL Contains" at bounding box center [372, 403] width 273 height 22
click at [504, 400] on icon "times" at bounding box center [506, 404] width 6 height 8
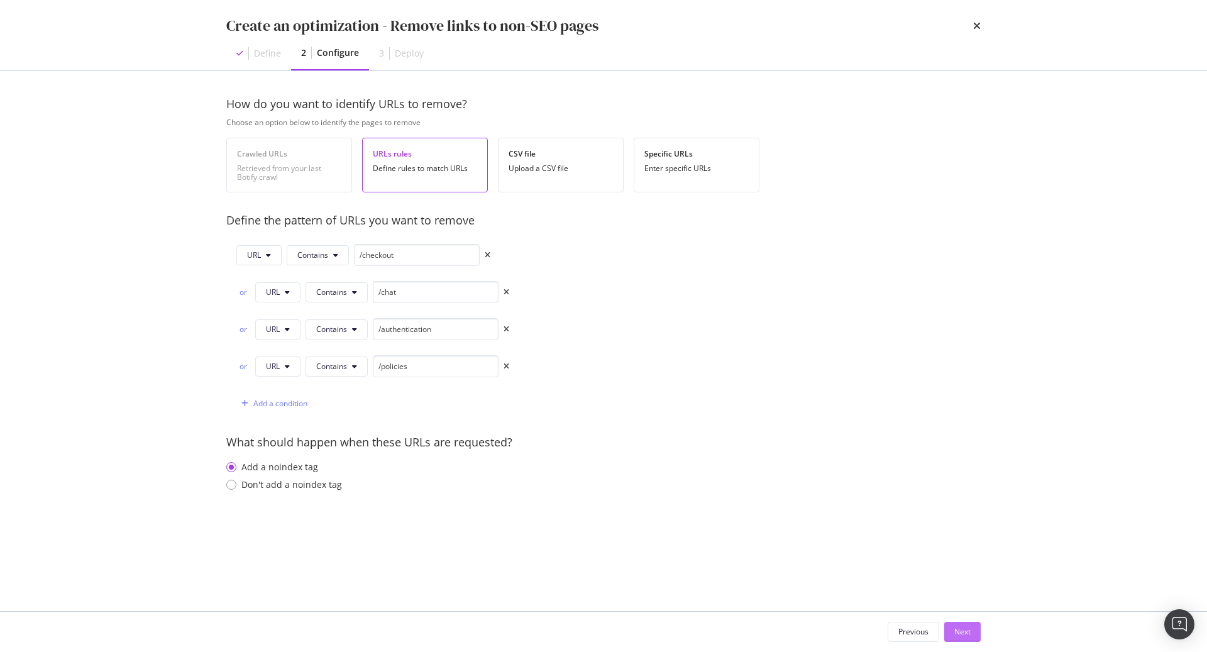
click at [970, 627] on button "Next" at bounding box center [962, 632] width 36 height 20
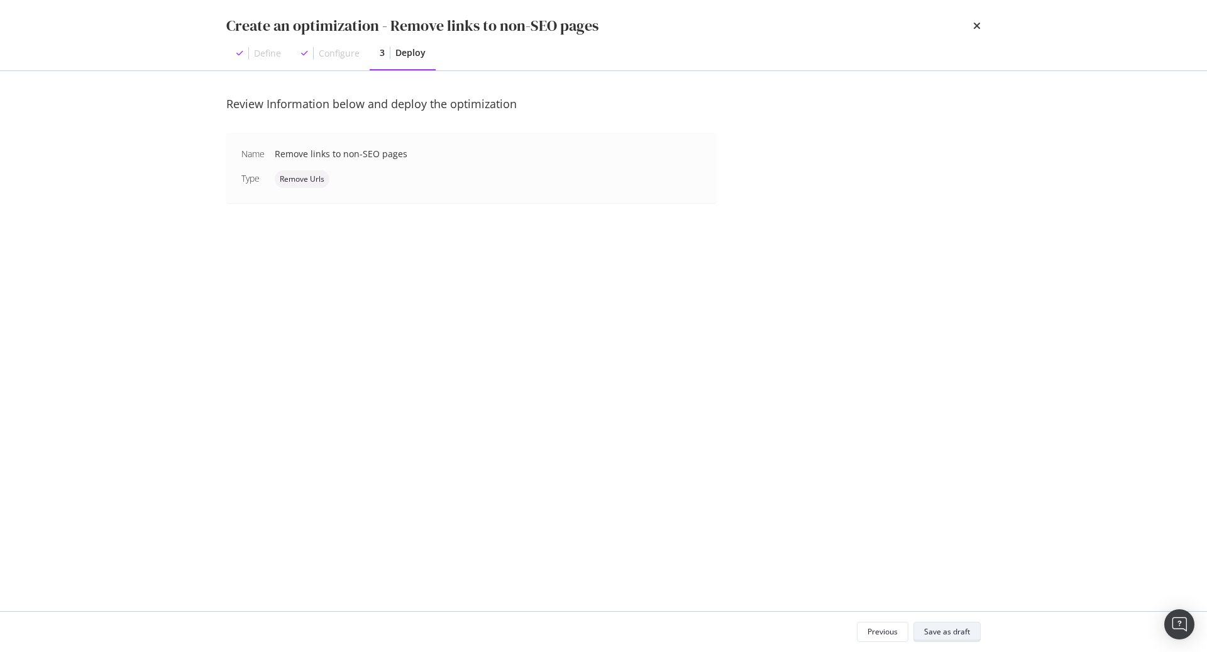
click at [954, 637] on div "Save as draft" at bounding box center [947, 632] width 46 height 18
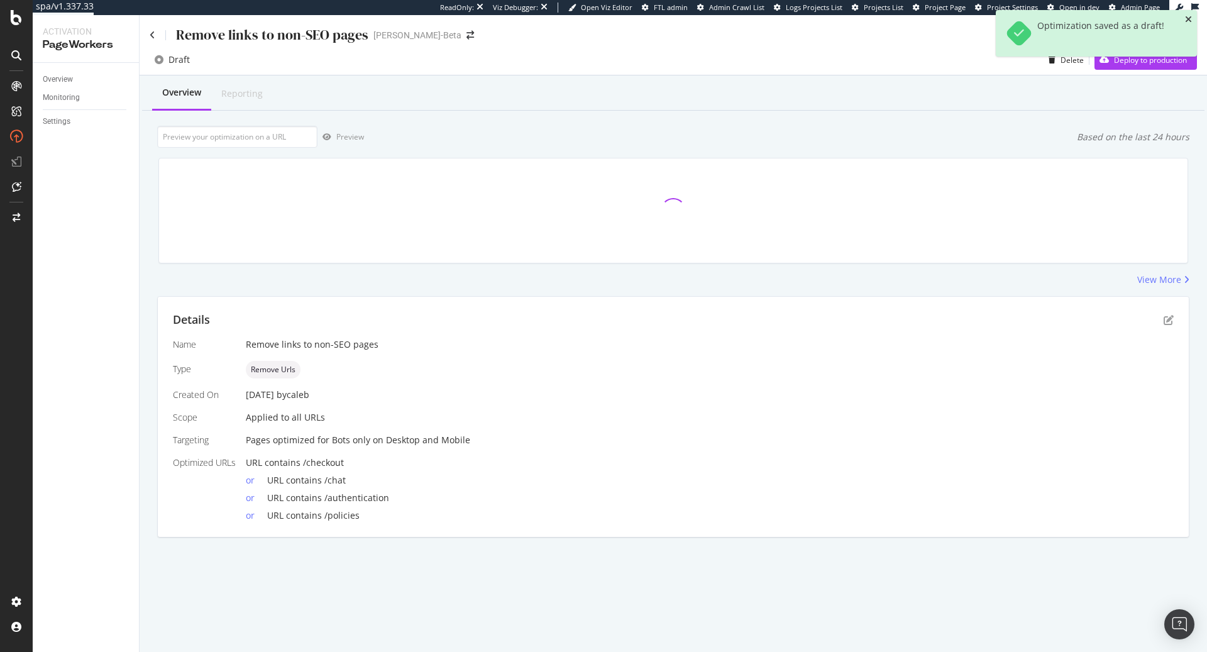
click at [1189, 19] on icon "close toast" at bounding box center [1188, 19] width 7 height 9
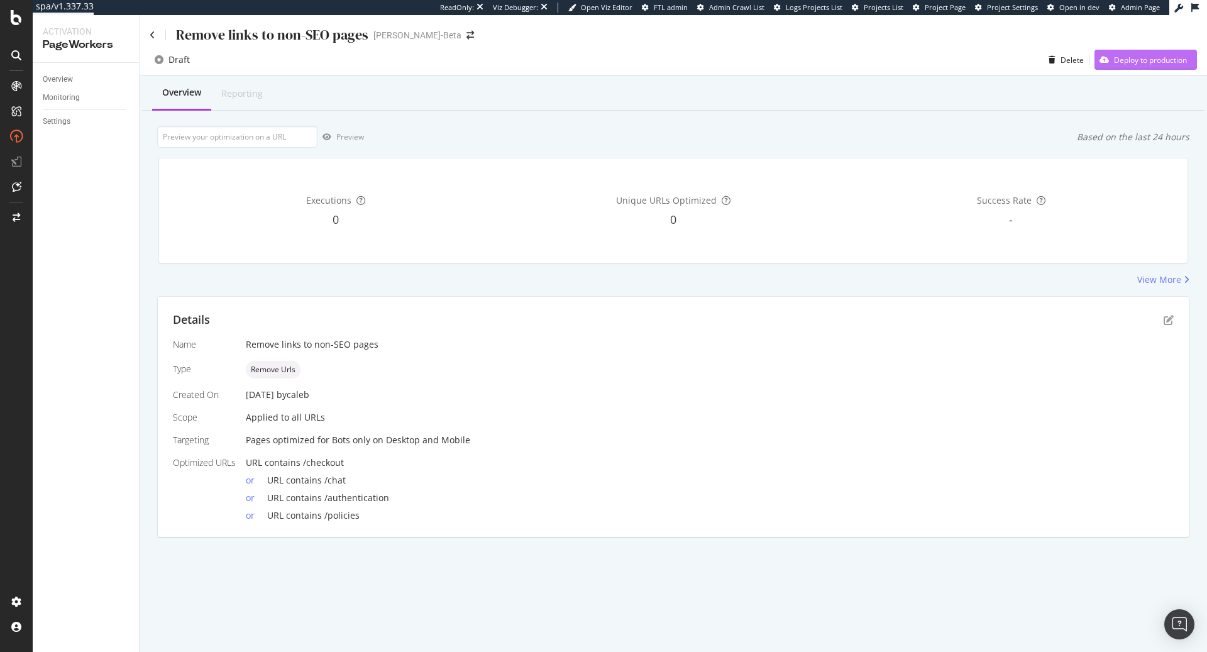
click at [1138, 62] on div "Deploy to production" at bounding box center [1150, 60] width 73 height 11
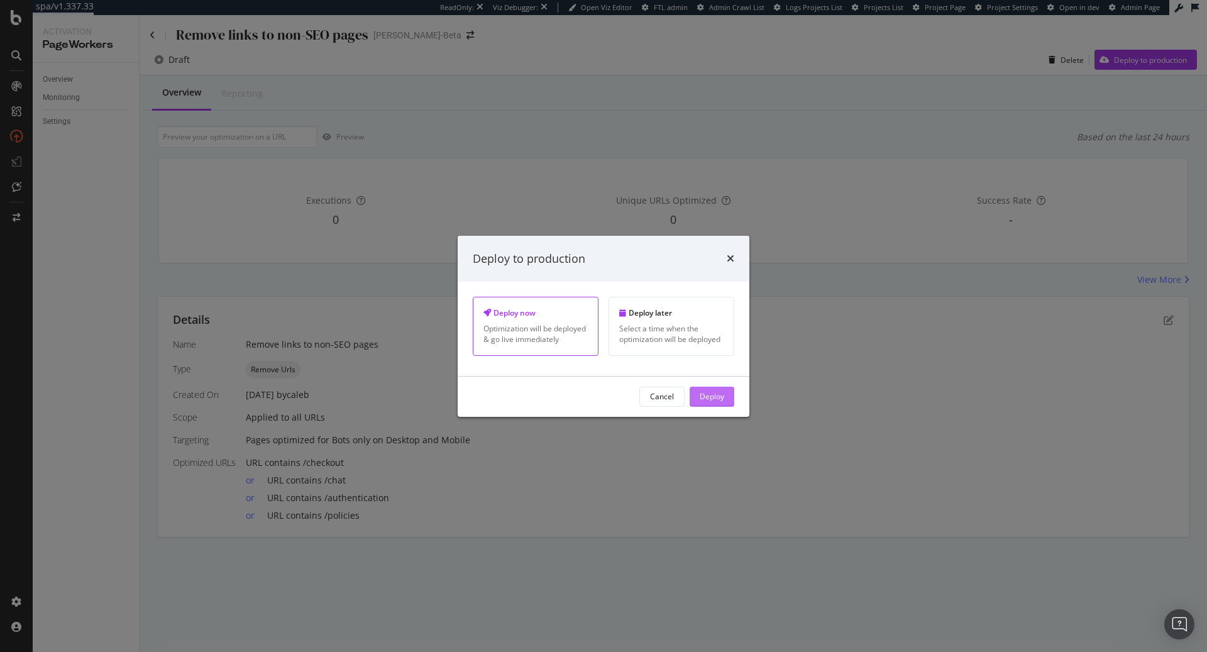
click at [723, 398] on div "Deploy" at bounding box center [712, 396] width 25 height 11
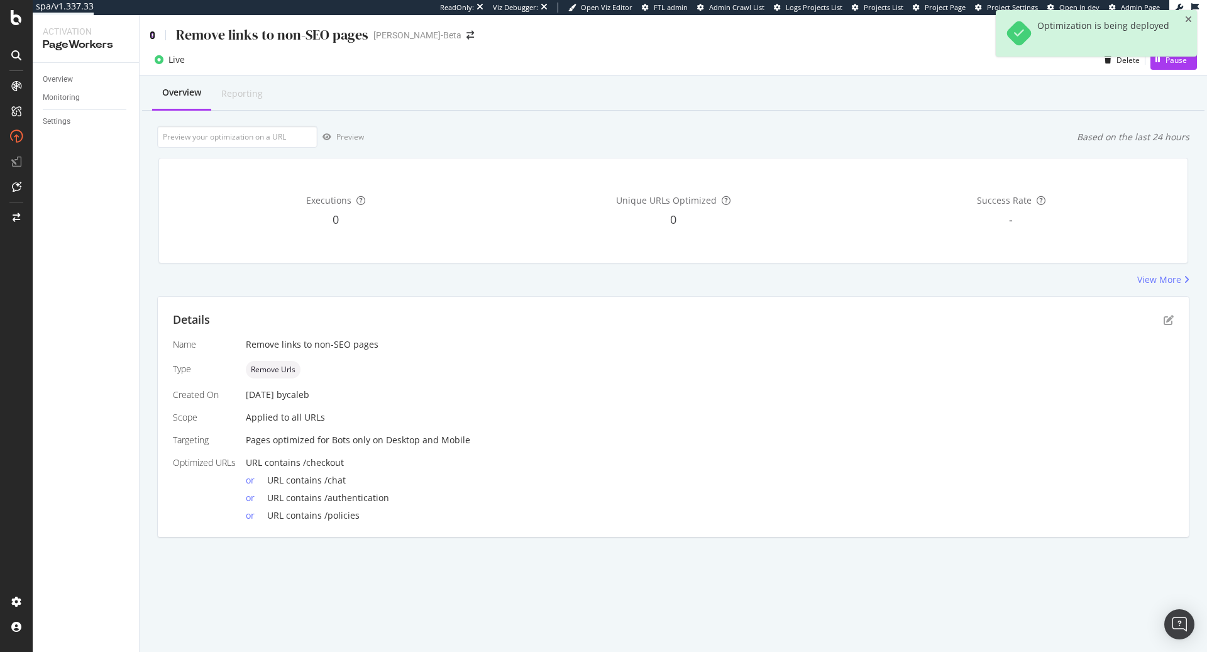
click at [152, 36] on icon at bounding box center [153, 35] width 6 height 9
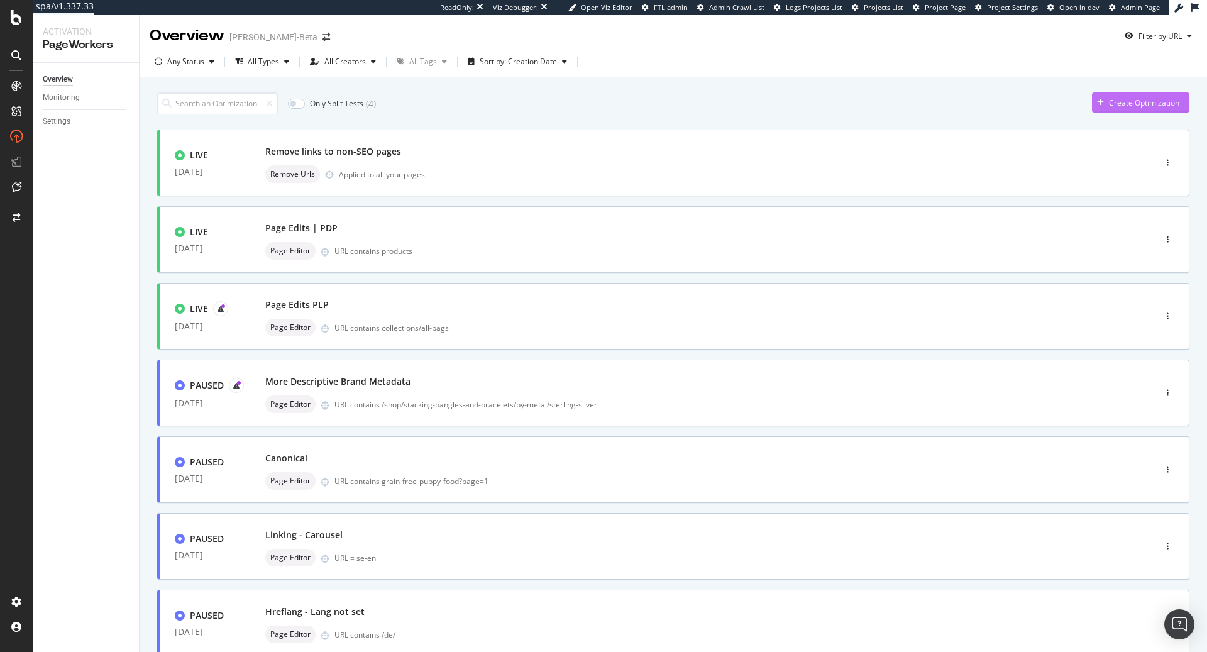
click at [1110, 98] on div "Create Optimization" at bounding box center [1144, 102] width 70 height 11
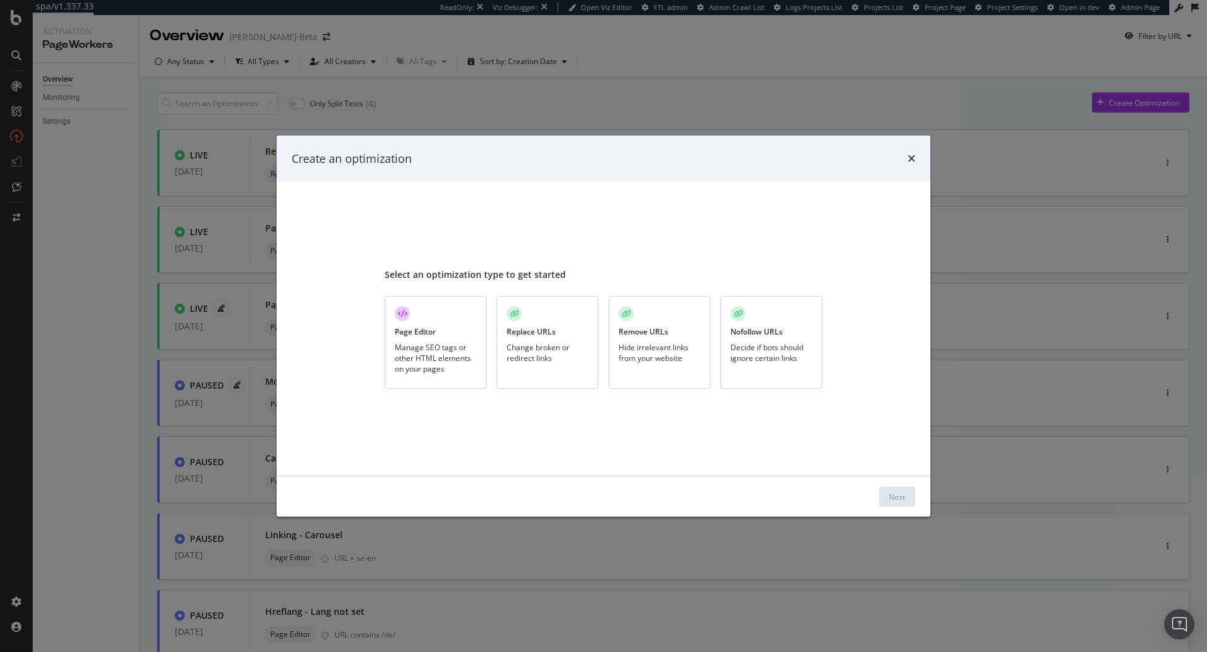
click at [412, 348] on div "Manage SEO tags or other HTML elements on your pages" at bounding box center [436, 358] width 82 height 32
click at [884, 496] on button "Next" at bounding box center [897, 496] width 36 height 20
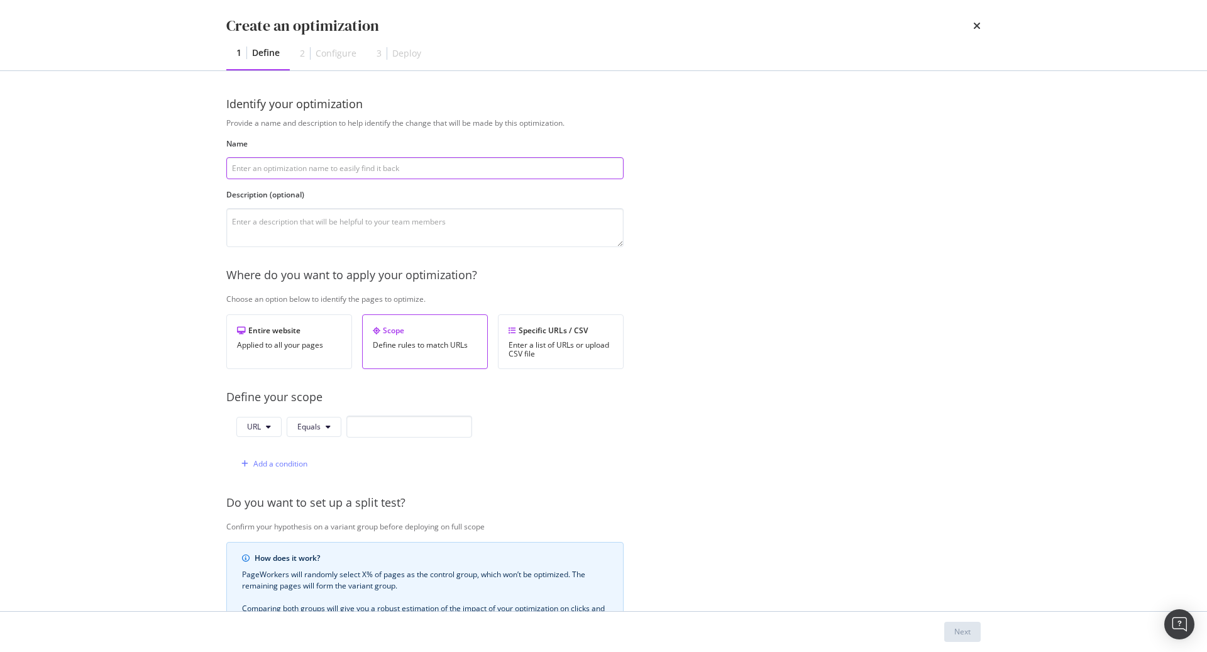
paste input "PDP - Low ranking pages"
type input "PDP - Low ranking pages"
click at [974, 220] on div "Provide a name and description to help identify the change that will be made by…" at bounding box center [603, 457] width 754 height 678
click at [419, 427] on input "modal" at bounding box center [409, 426] width 126 height 22
paste input "/products/"
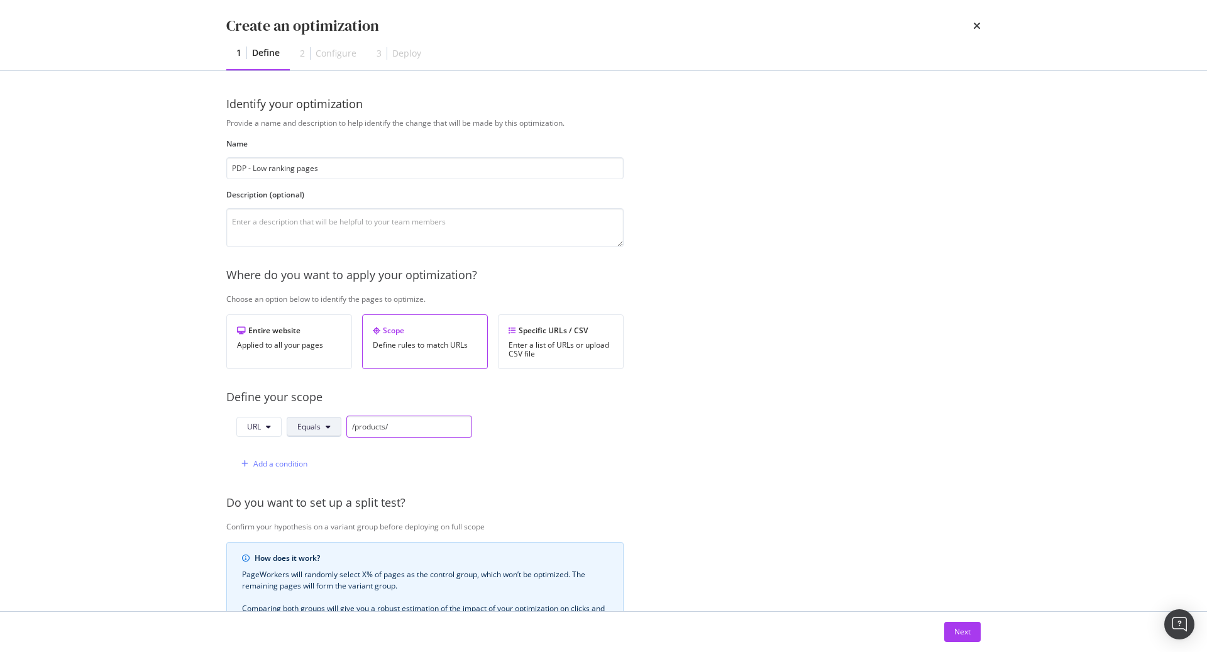
type input "/products/"
click at [329, 424] on button "Equals" at bounding box center [314, 427] width 55 height 20
click at [331, 263] on span "Contains" at bounding box center [334, 260] width 74 height 11
click at [693, 422] on div "Provide a name and description to help identify the change that will be made by…" at bounding box center [603, 457] width 754 height 678
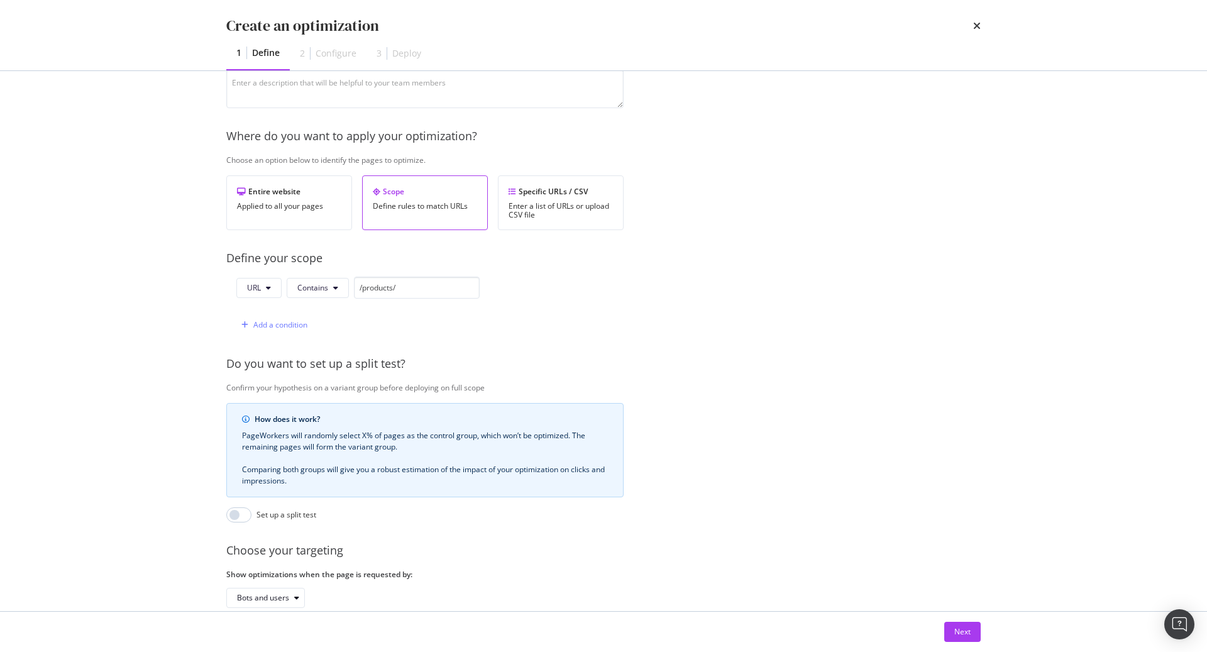
scroll to position [207, 0]
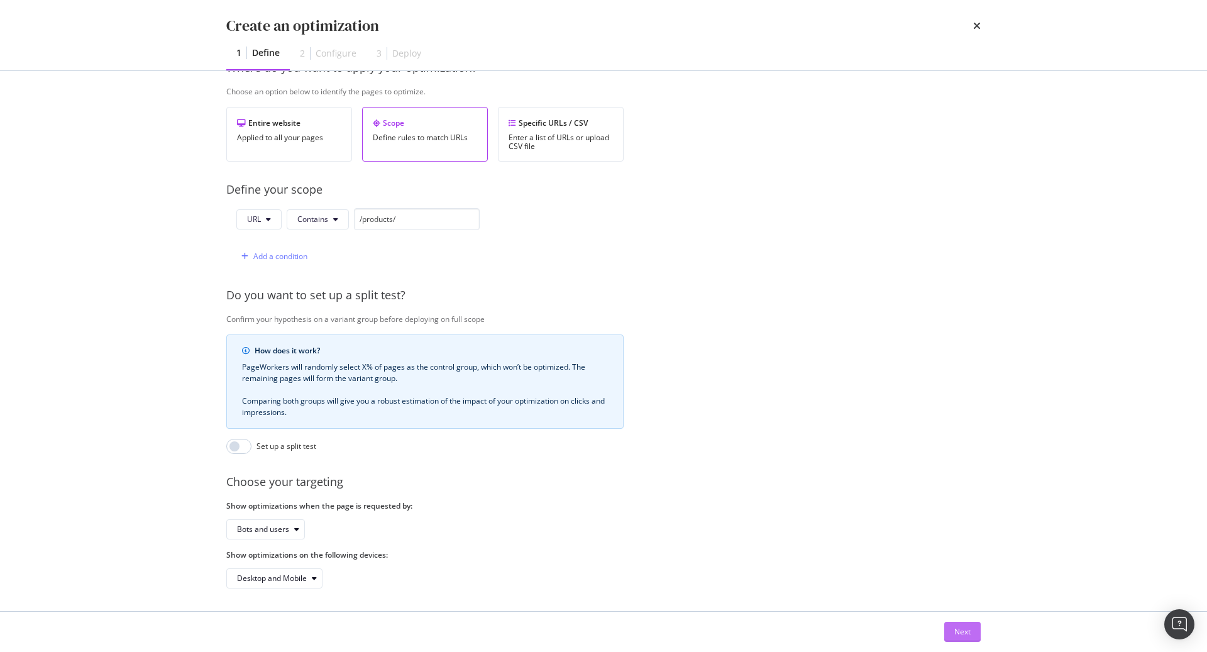
click at [959, 633] on div "Next" at bounding box center [962, 631] width 16 height 11
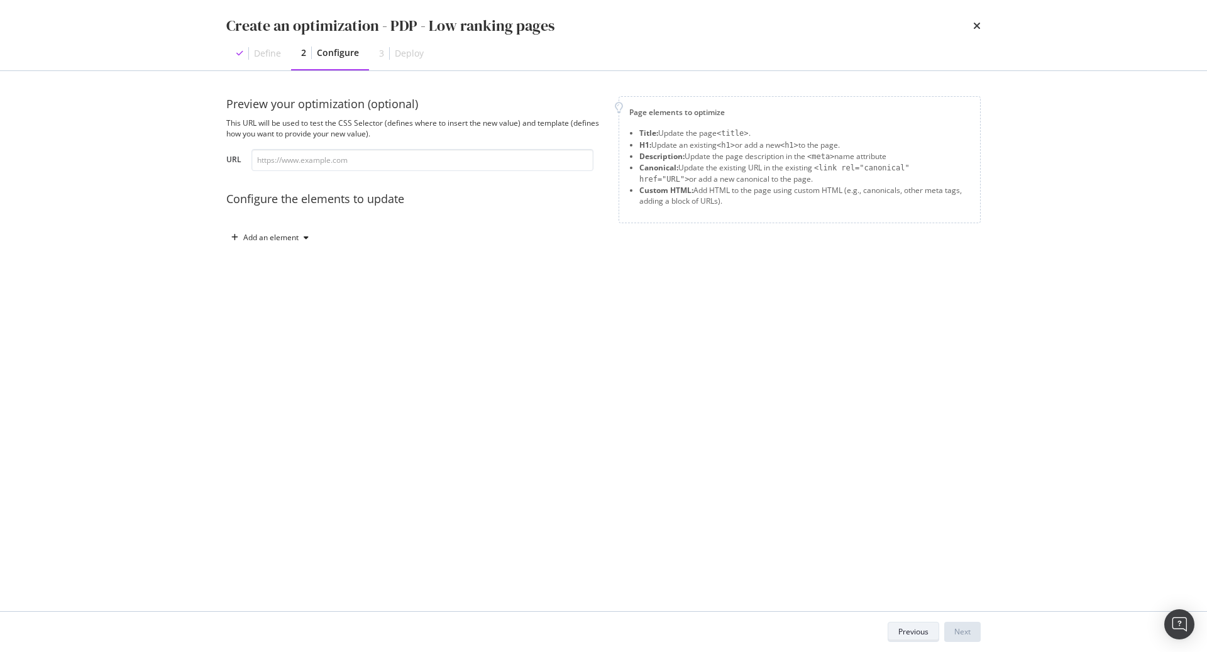
scroll to position [0, 0]
click at [280, 241] on div "Add an element" at bounding box center [270, 238] width 55 height 8
click at [282, 344] on div "Custom HTML" at bounding box center [285, 344] width 50 height 11
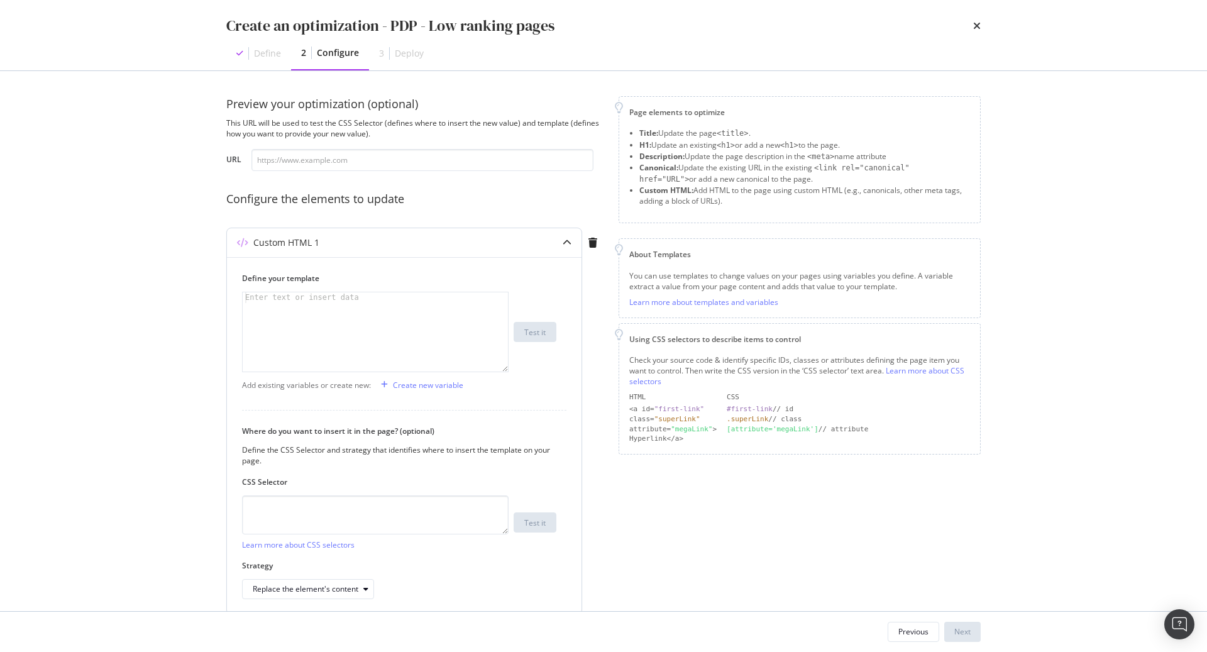
click at [386, 319] on div "modal" at bounding box center [376, 342] width 267 height 101
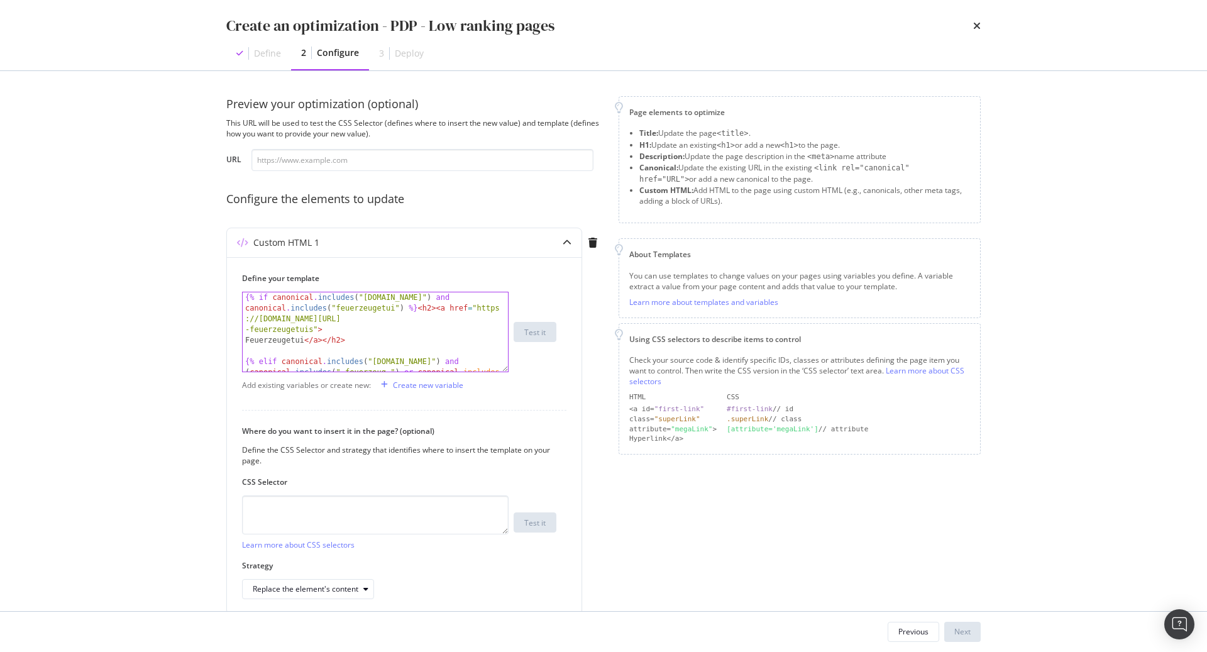
click at [981, 28] on div "Create an optimization - PDP - Low ranking pages Define 2 Configure 3 Deploy" at bounding box center [603, 35] width 805 height 70
click at [974, 26] on icon "times" at bounding box center [977, 26] width 8 height 10
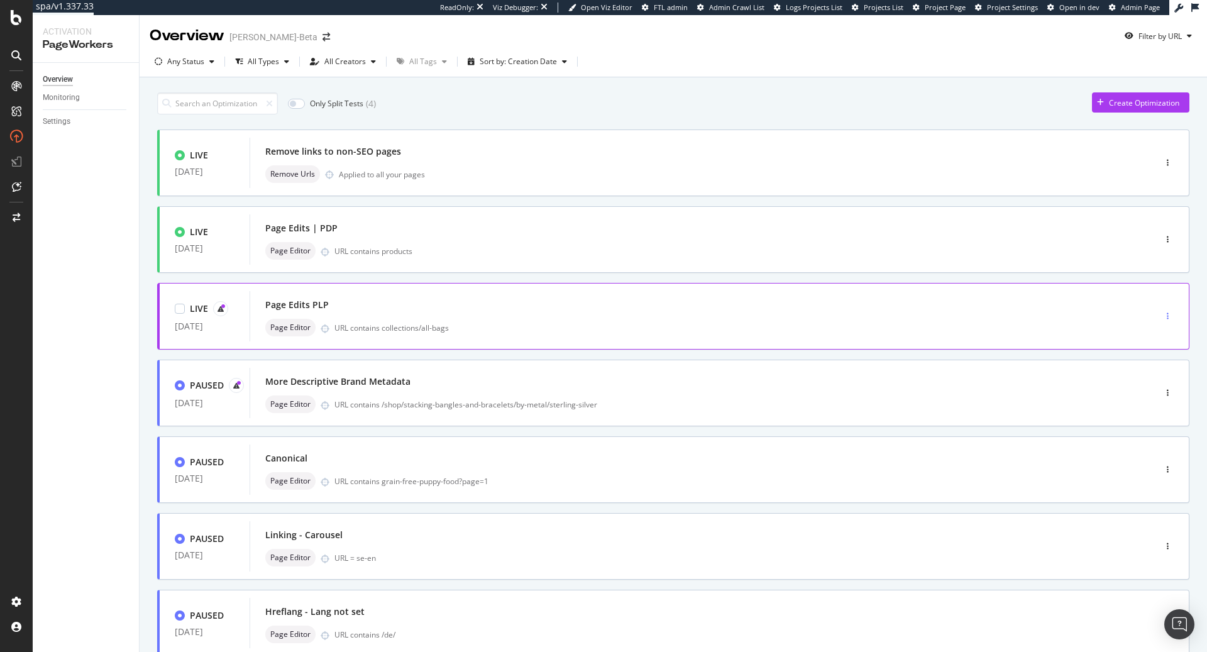
click at [1169, 316] on div "button" at bounding box center [1168, 316] width 12 height 8
click at [1145, 424] on div "Delete" at bounding box center [1153, 422] width 23 height 11
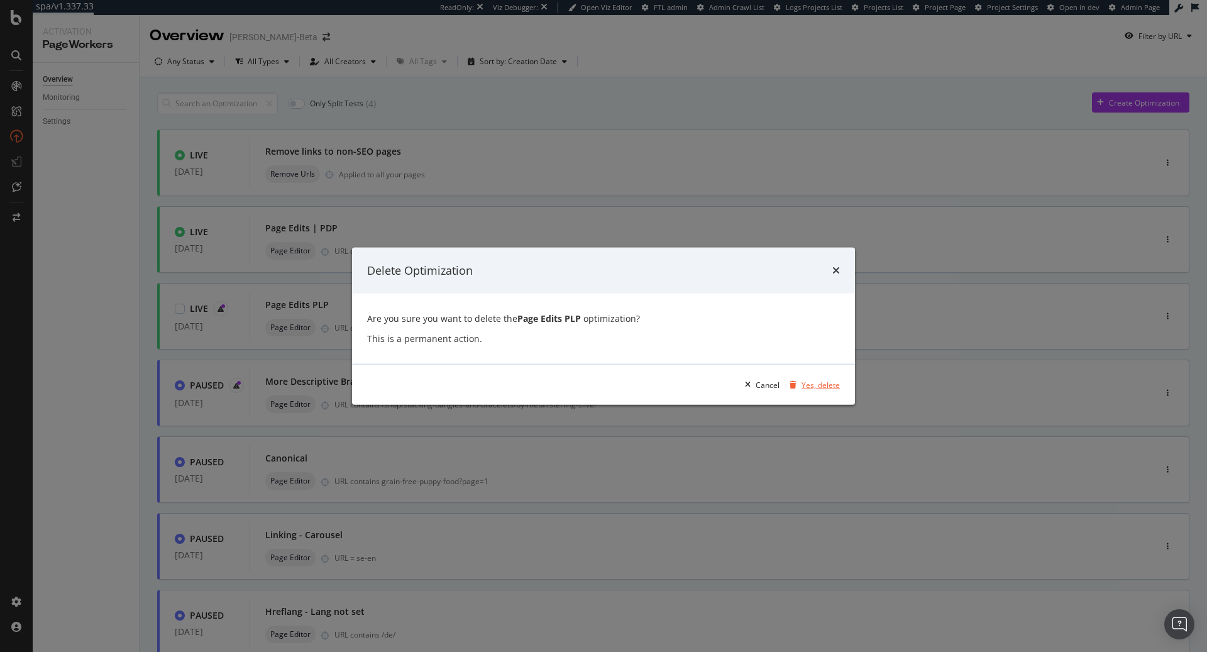
click at [818, 383] on div "Yes, delete" at bounding box center [820, 384] width 38 height 11
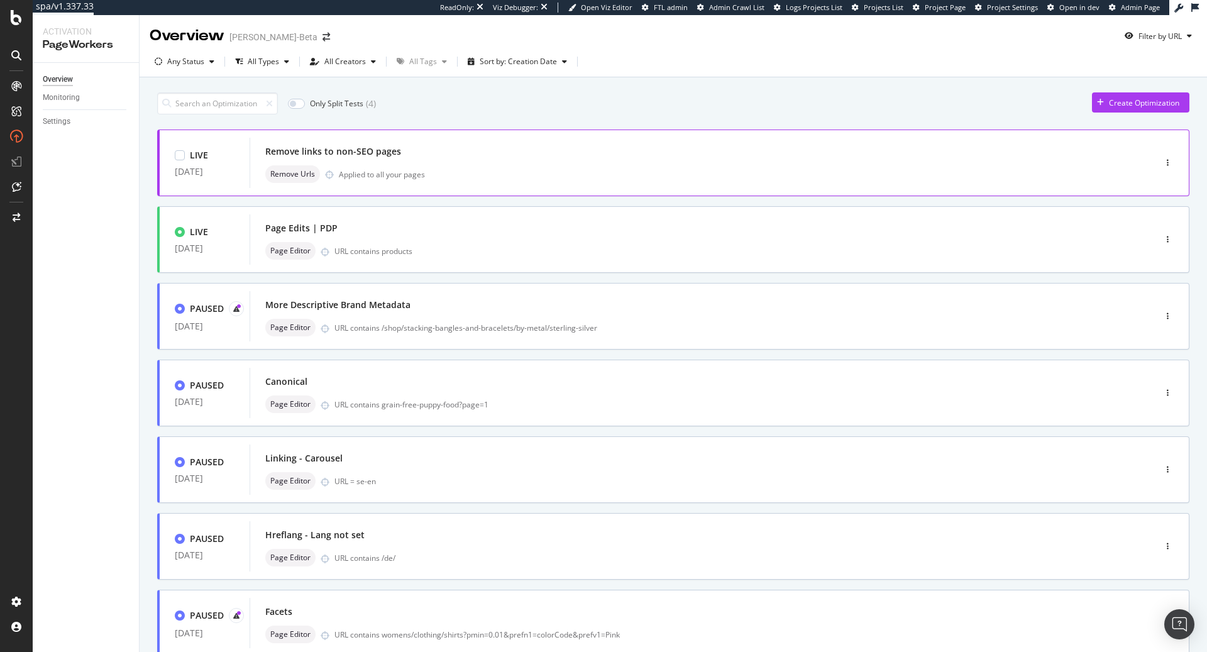
click at [472, 146] on div "Remove links to non-SEO pages" at bounding box center [683, 152] width 836 height 18
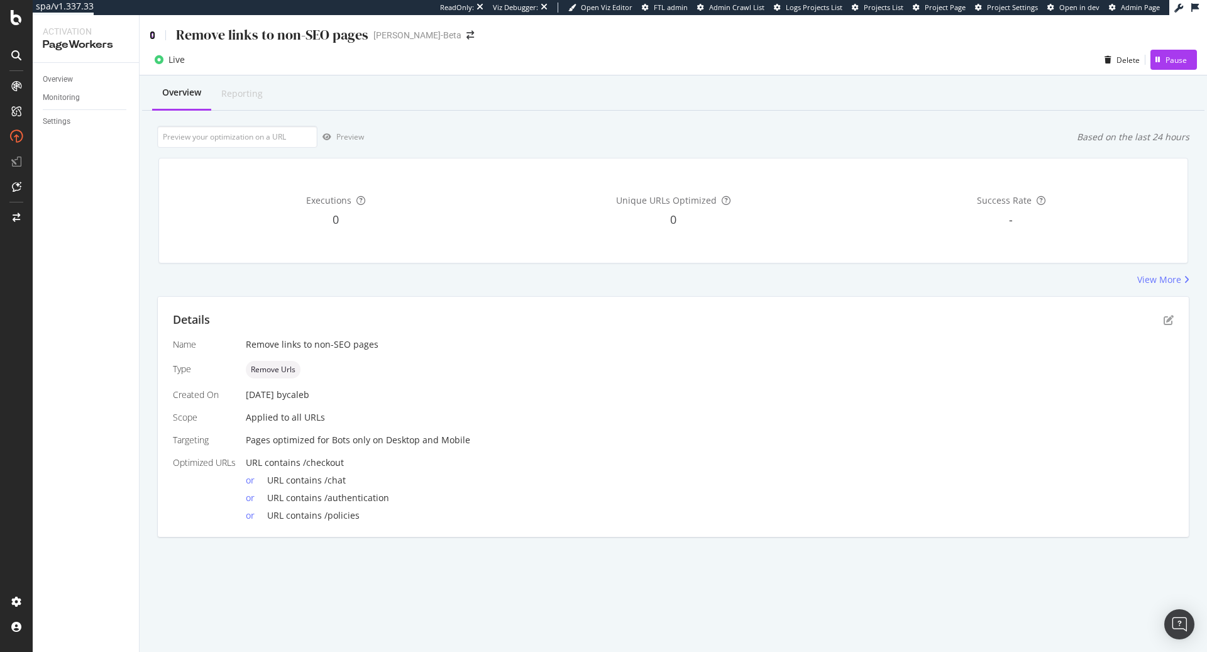
click at [149, 35] on div "Remove links to non-SEO pages MK-PW-Beta" at bounding box center [673, 30] width 1067 height 30
click at [155, 35] on icon at bounding box center [153, 35] width 6 height 9
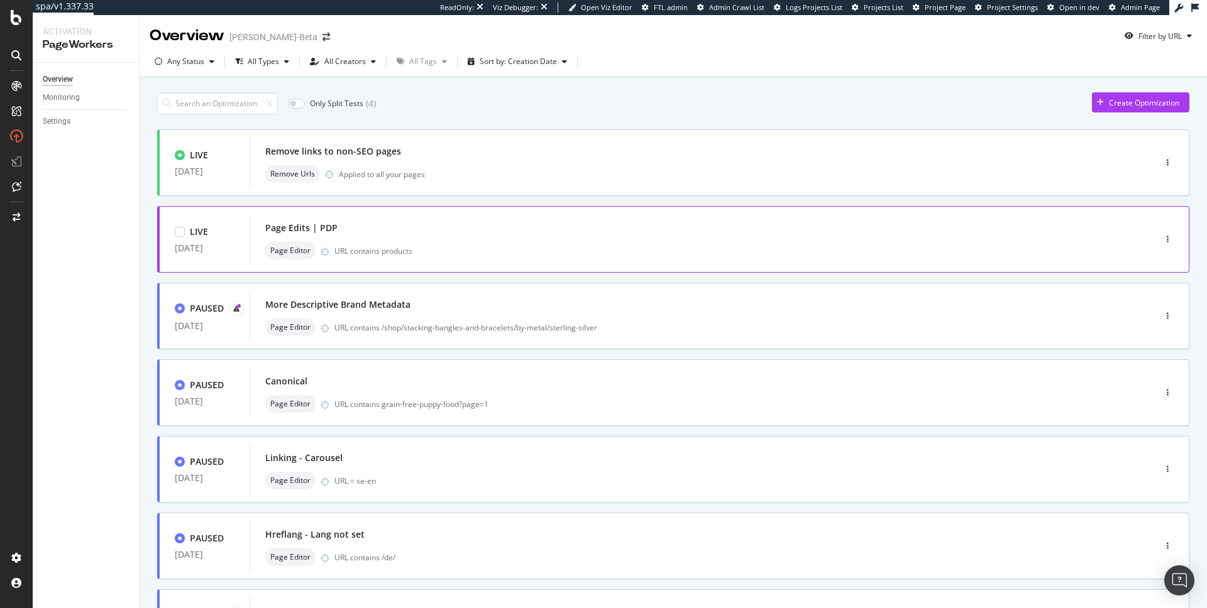
click at [467, 244] on div "Page Editor URL contains products" at bounding box center [683, 251] width 836 height 18
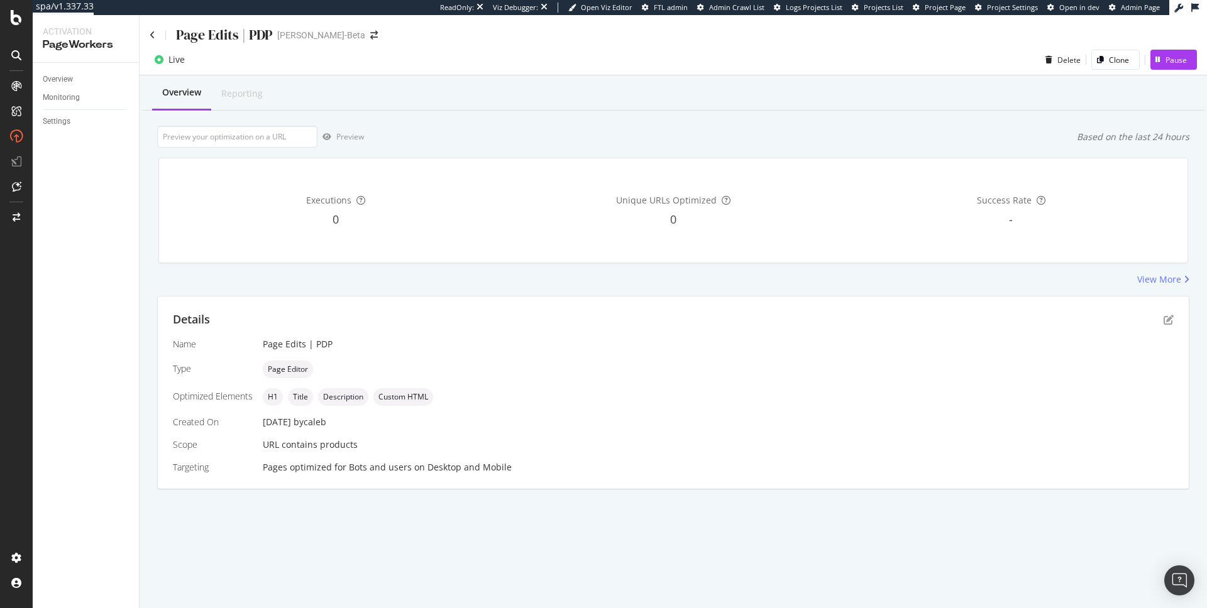
click at [326, 449] on span "URL contains products" at bounding box center [310, 445] width 95 height 12
drag, startPoint x: 344, startPoint y: 468, endPoint x: 406, endPoint y: 468, distance: 62.2
click at [406, 468] on div "Pages optimized for Bots and users on Desktop and Mobile" at bounding box center [718, 467] width 911 height 13
click at [1169, 320] on icon "pen-to-square" at bounding box center [1168, 320] width 10 height 10
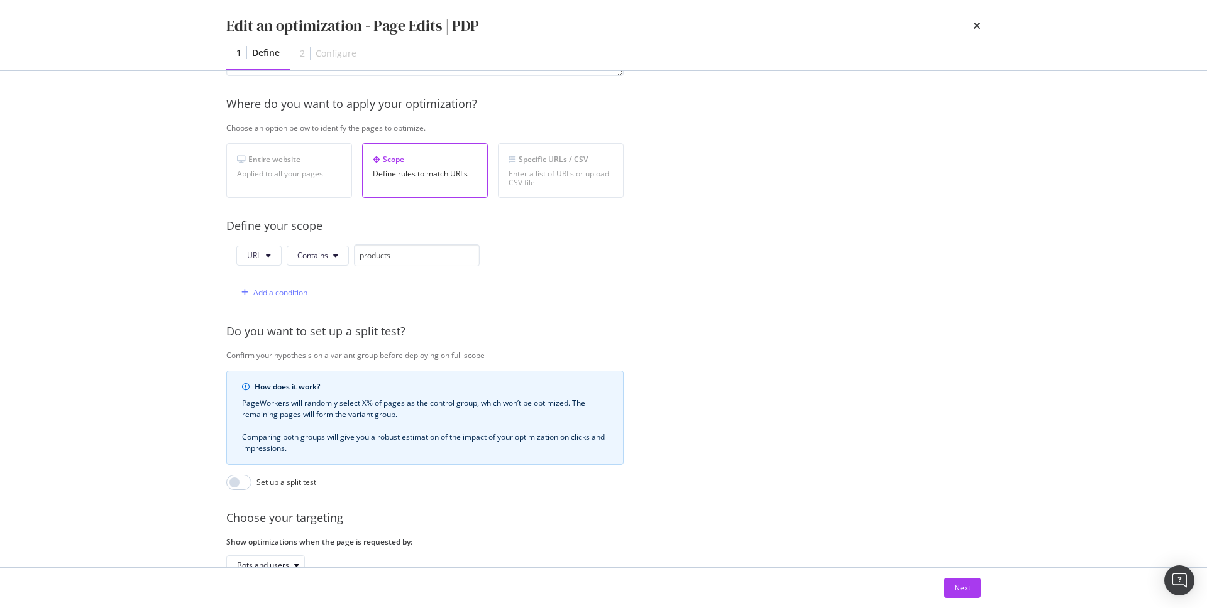
scroll to position [251, 0]
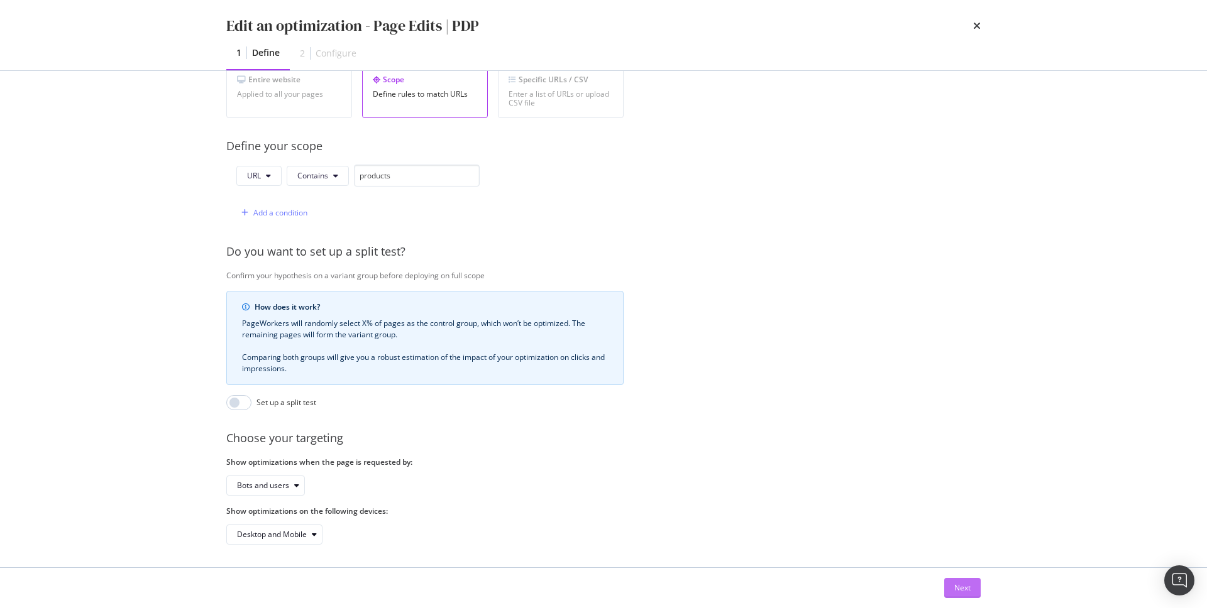
click at [952, 589] on button "Next" at bounding box center [962, 588] width 36 height 20
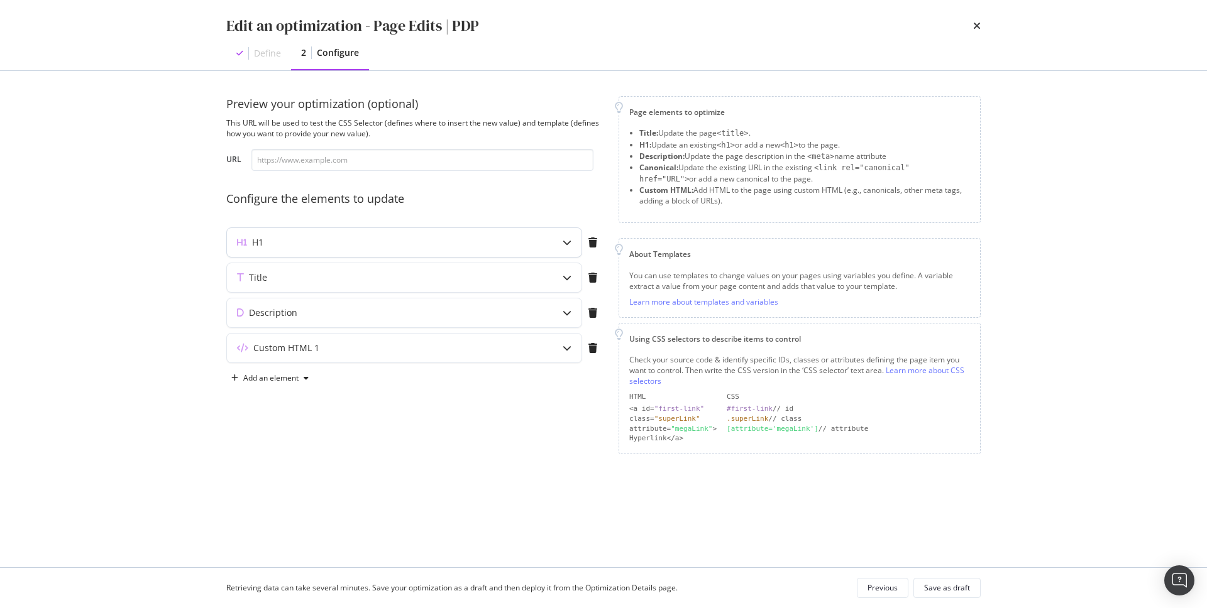
click at [515, 248] on div "H1" at bounding box center [379, 242] width 305 height 13
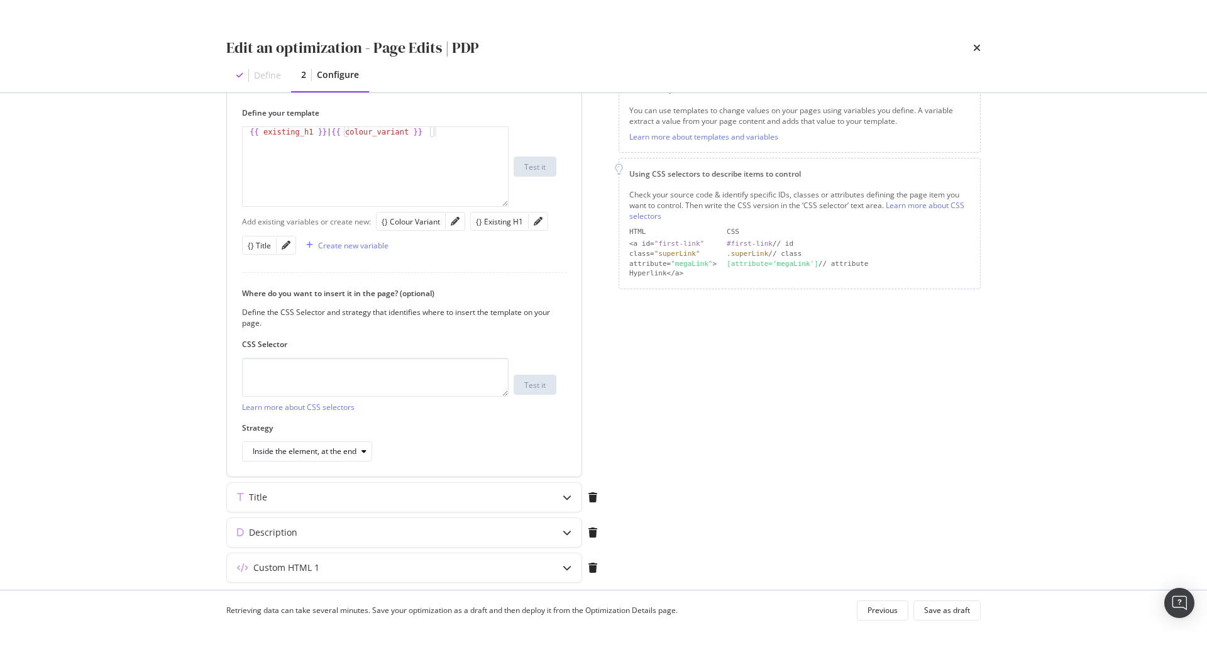
scroll to position [227, 0]
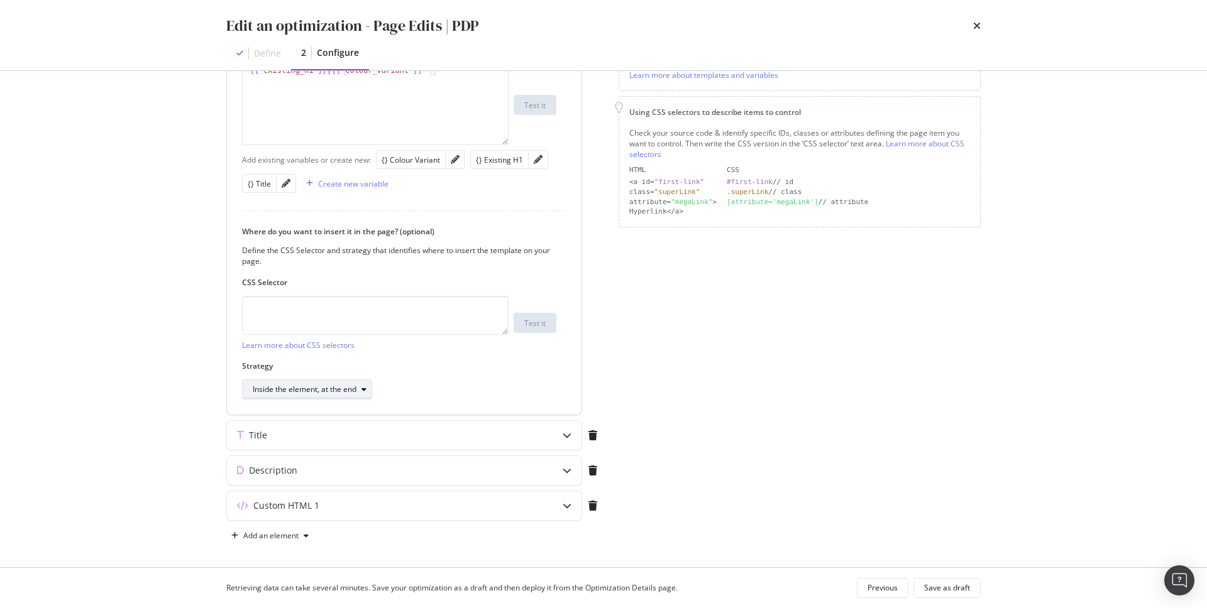
click at [316, 395] on div "Inside the element, at the end" at bounding box center [312, 390] width 119 height 18
click at [485, 383] on div "Inside the element, at the end" at bounding box center [399, 390] width 314 height 20
click at [981, 23] on div "Edit an optimization - Page Edits | PDP Define 2 Configure" at bounding box center [603, 35] width 805 height 70
click at [975, 23] on icon "times" at bounding box center [977, 26] width 8 height 10
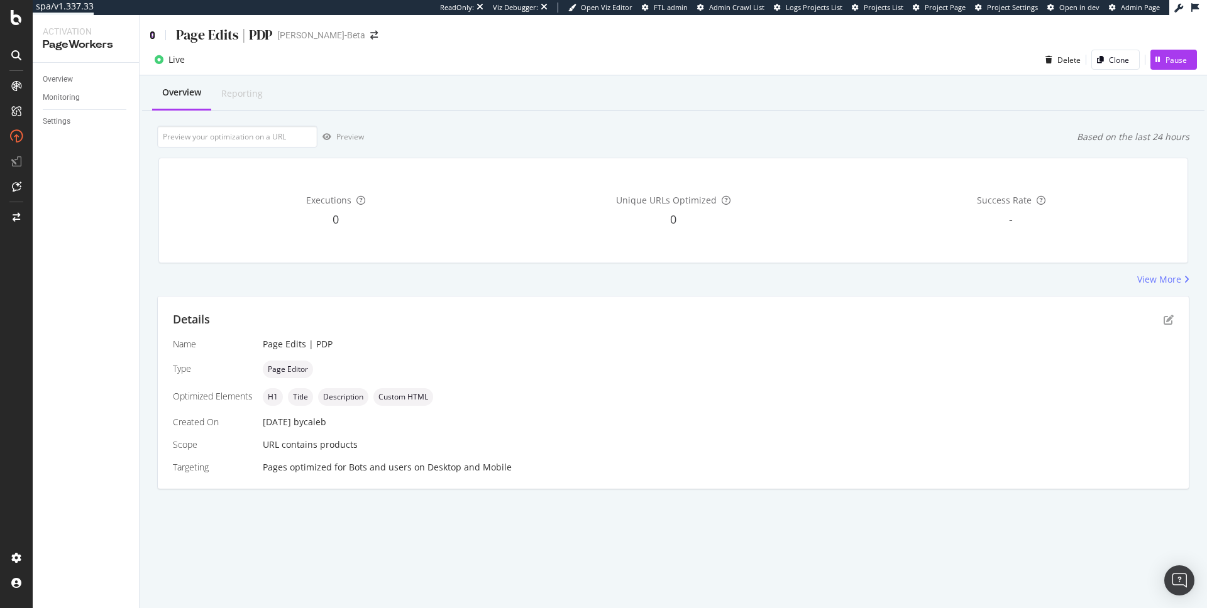
click at [150, 33] on icon at bounding box center [153, 35] width 6 height 9
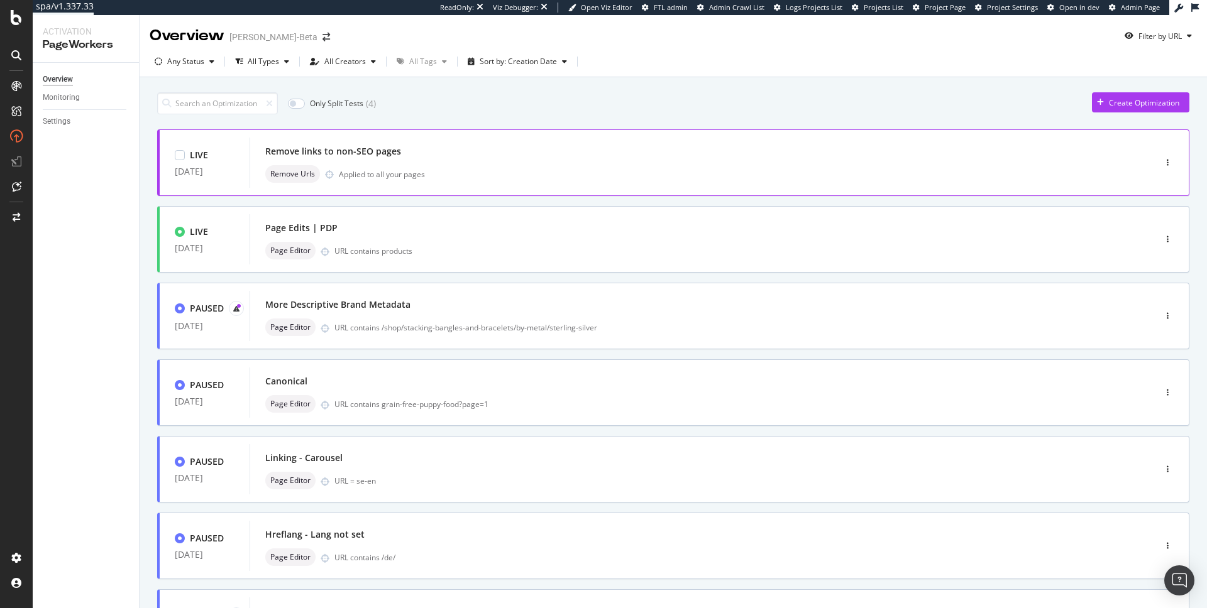
click at [431, 158] on div "Remove links to non-SEO pages" at bounding box center [683, 152] width 836 height 18
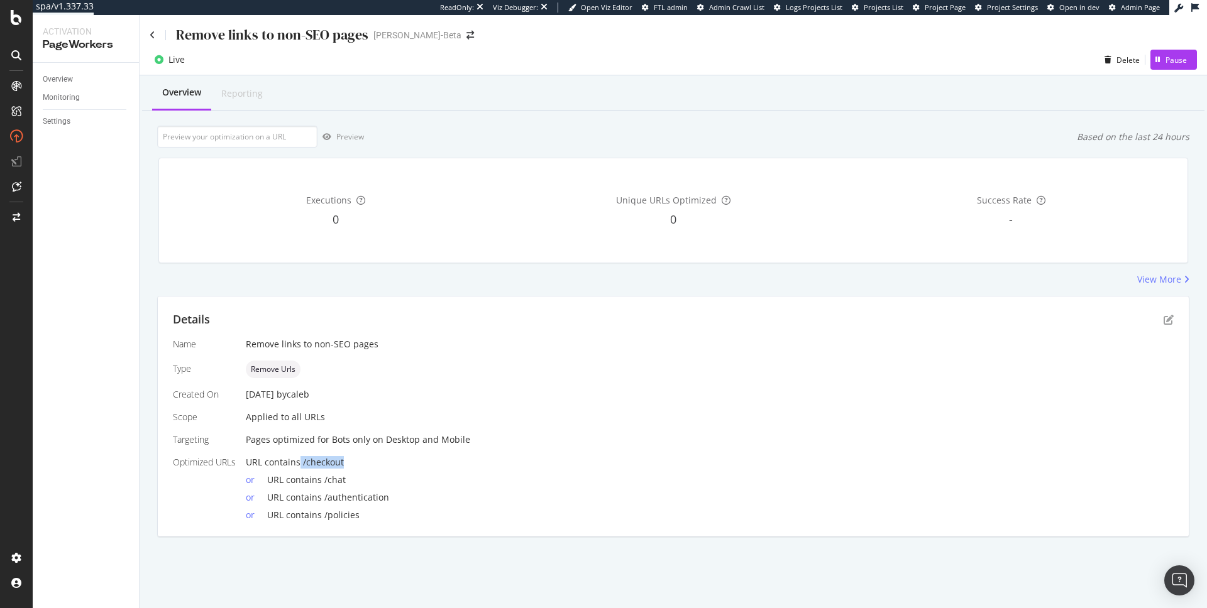
drag, startPoint x: 300, startPoint y: 466, endPoint x: 370, endPoint y: 463, distance: 69.9
click at [370, 463] on div "URL contains /checkout" at bounding box center [710, 462] width 928 height 13
click at [1167, 319] on icon "pen-to-square" at bounding box center [1168, 320] width 10 height 10
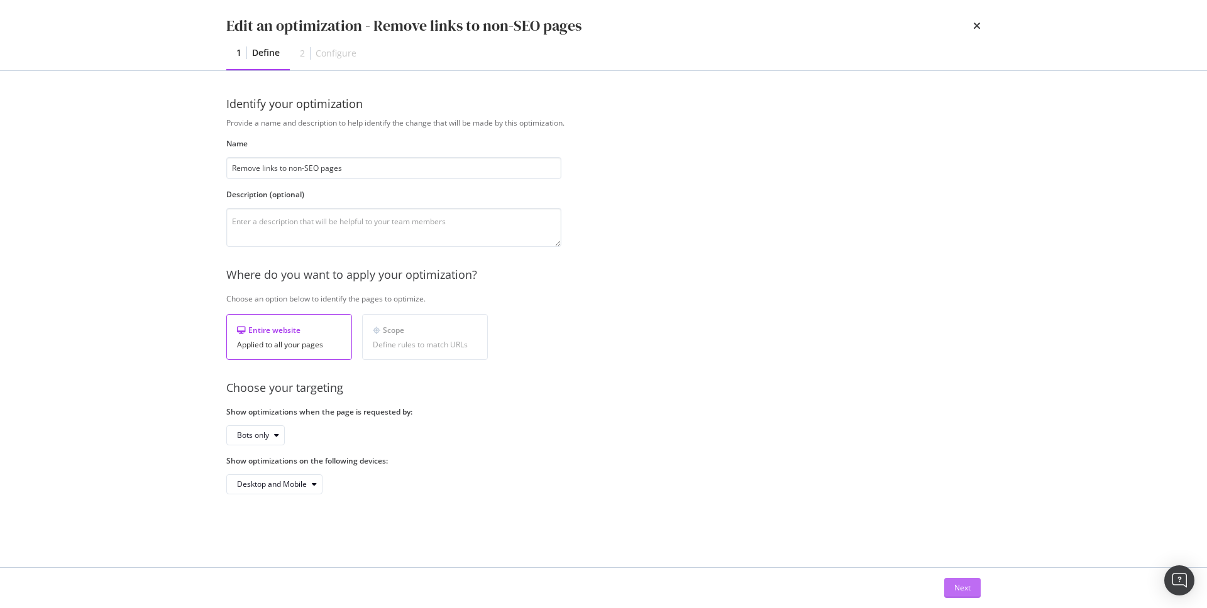
click at [974, 591] on button "Next" at bounding box center [962, 588] width 36 height 20
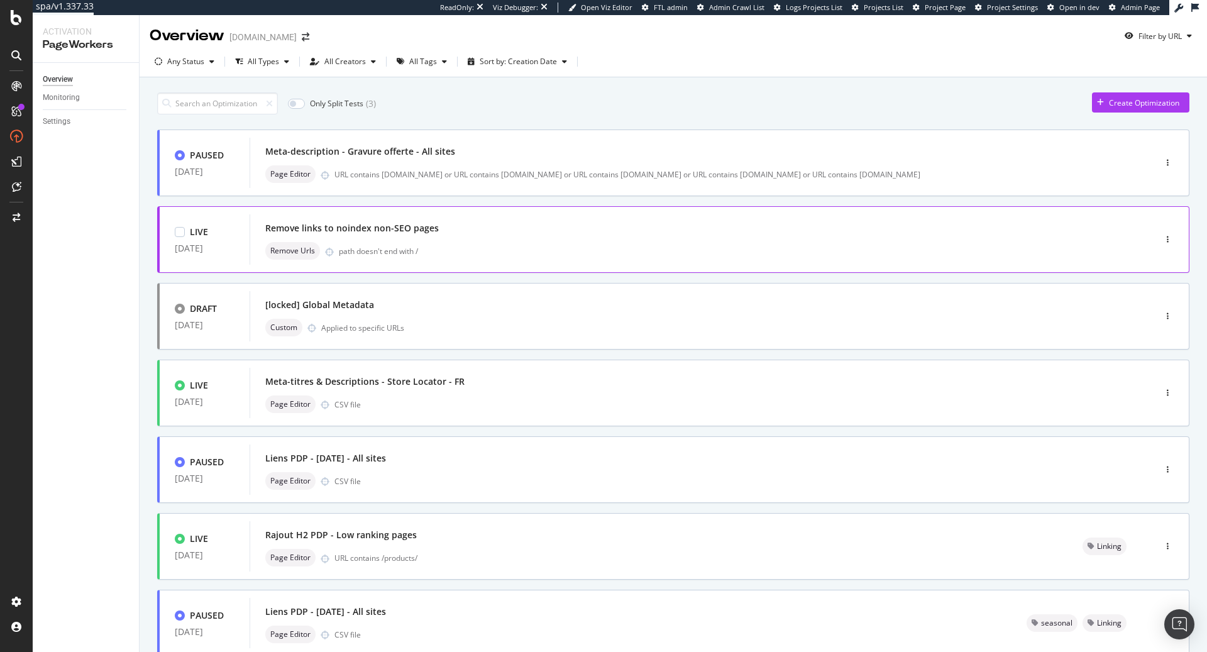
click at [529, 222] on div "Remove links to noindex non-SEO pages" at bounding box center [683, 228] width 836 height 18
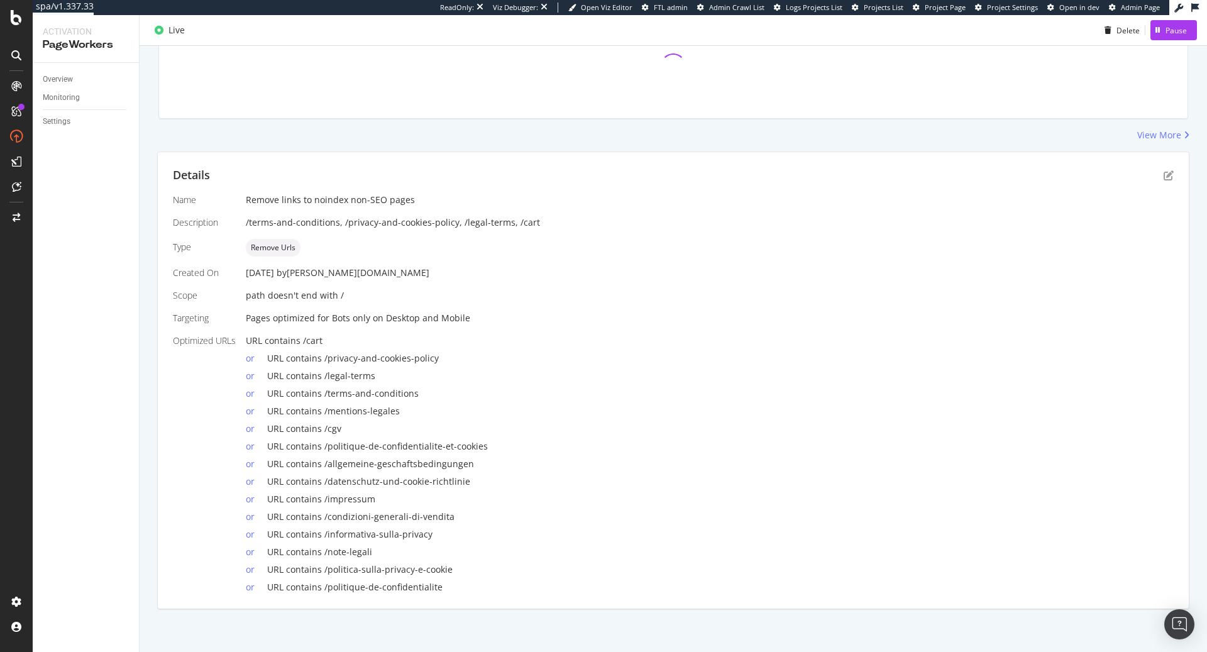
scroll to position [143, 0]
drag, startPoint x: 324, startPoint y: 341, endPoint x: 305, endPoint y: 343, distance: 19.0
click at [305, 343] on div "URL contains /cart" at bounding box center [710, 342] width 928 height 13
copy span "/cart"
drag, startPoint x: 328, startPoint y: 340, endPoint x: 303, endPoint y: 339, distance: 25.1
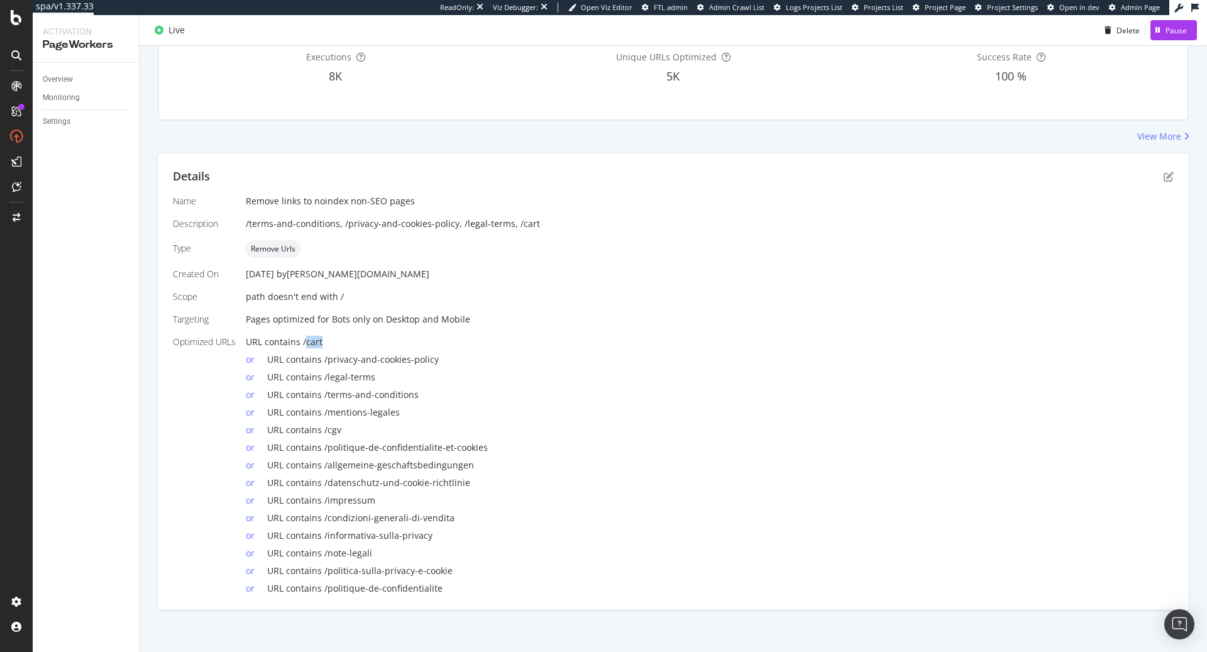
click at [303, 339] on div "URL contains /cart" at bounding box center [710, 342] width 928 height 13
copy span "/cart"
drag, startPoint x: 441, startPoint y: 360, endPoint x: 322, endPoint y: 360, distance: 118.8
click at [322, 360] on div "or URL contains /privacy-and-cookies-policy" at bounding box center [710, 357] width 928 height 18
copy span "/privacy-and-cookies-policy"
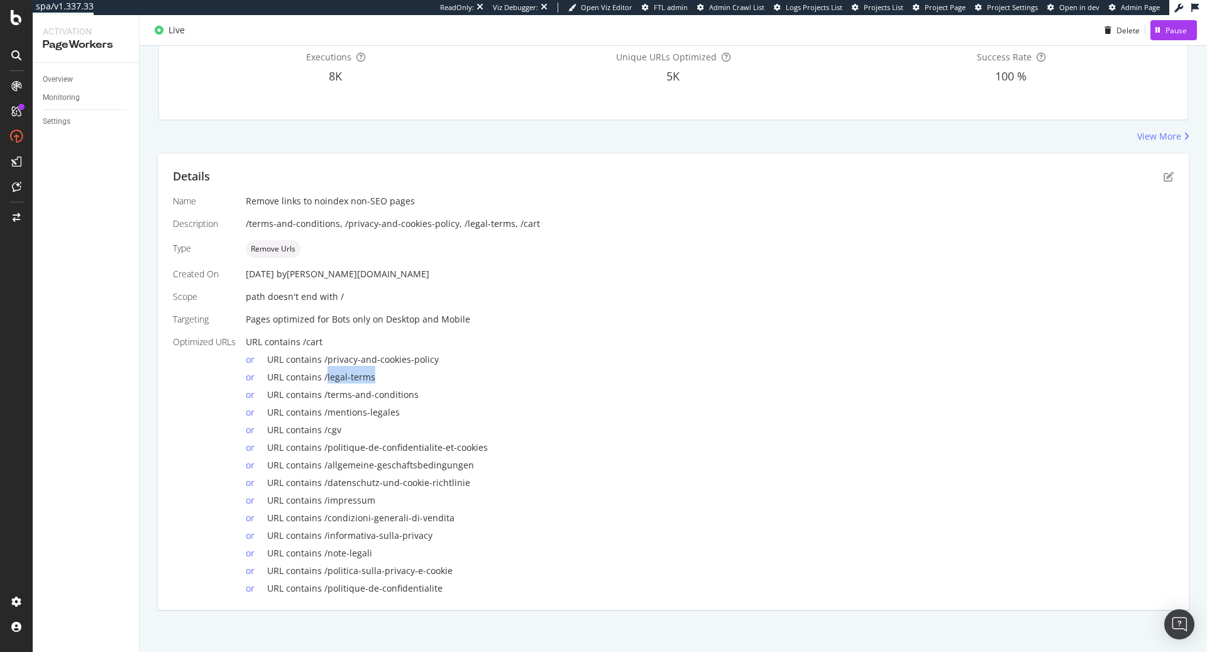
drag, startPoint x: 383, startPoint y: 377, endPoint x: 325, endPoint y: 375, distance: 58.5
click at [325, 375] on div "or URL contains /legal-terms" at bounding box center [710, 375] width 928 height 18
copy span "/legal-terms"
drag, startPoint x: 427, startPoint y: 396, endPoint x: 324, endPoint y: 397, distance: 103.1
click at [324, 397] on div "or URL contains /terms-and-conditions" at bounding box center [710, 392] width 928 height 18
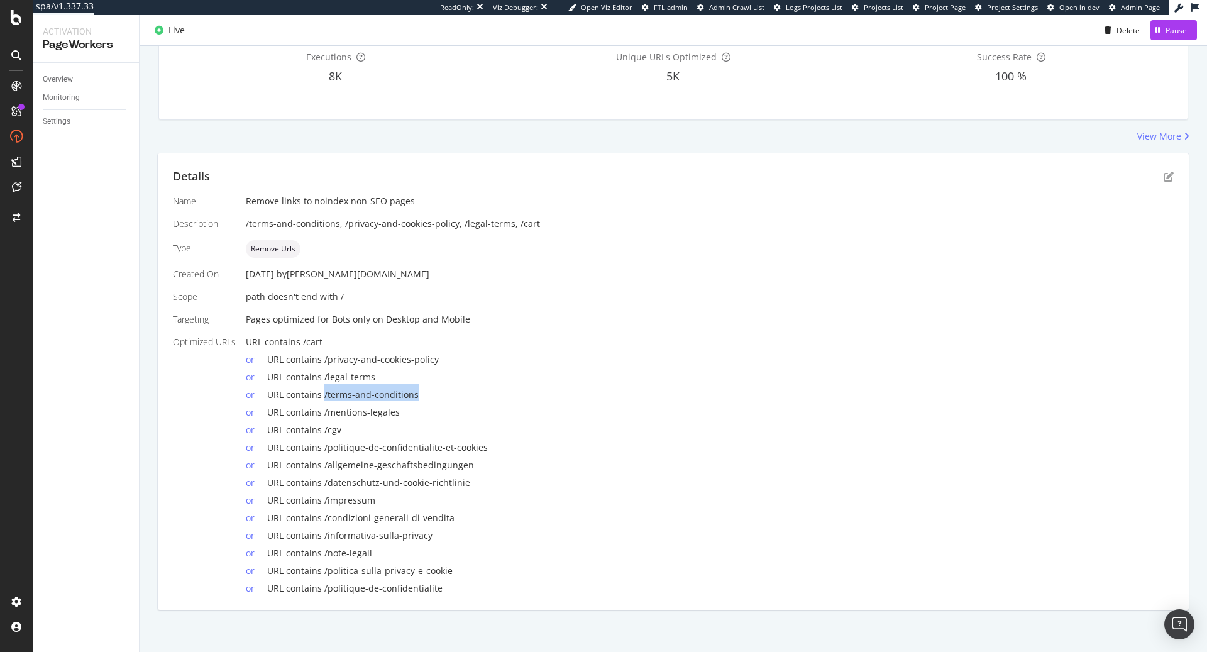
copy span "/terms-and-conditions"
click at [68, 77] on div "Overview" at bounding box center [58, 79] width 30 height 13
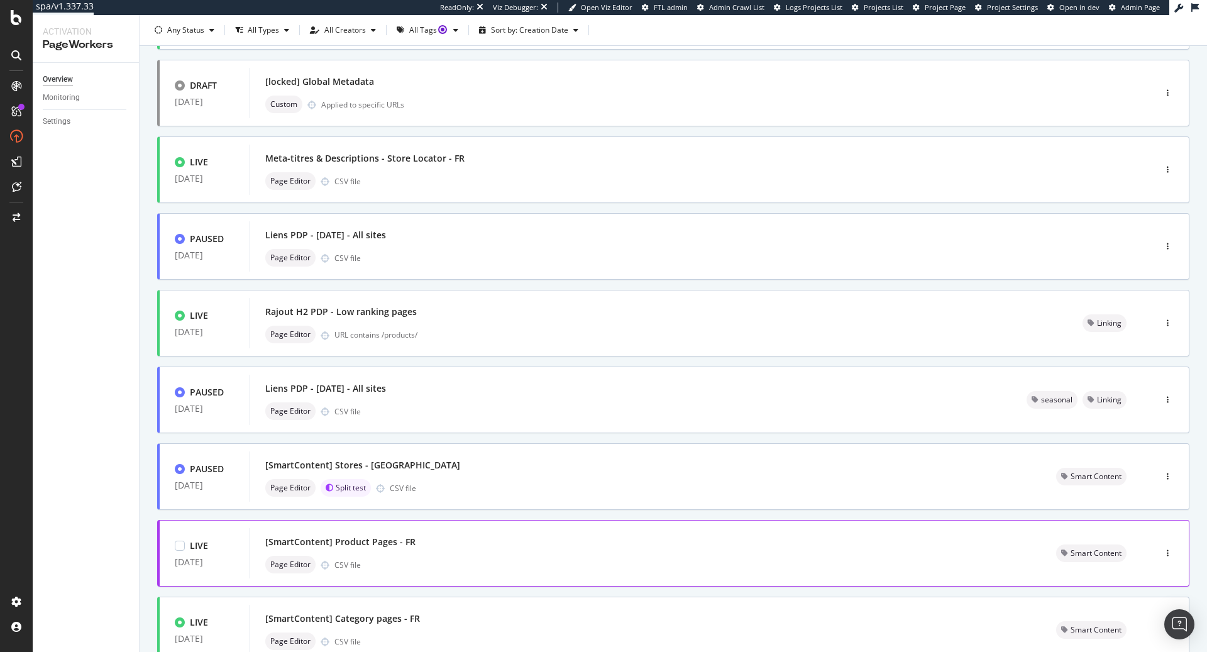
scroll to position [228, 0]
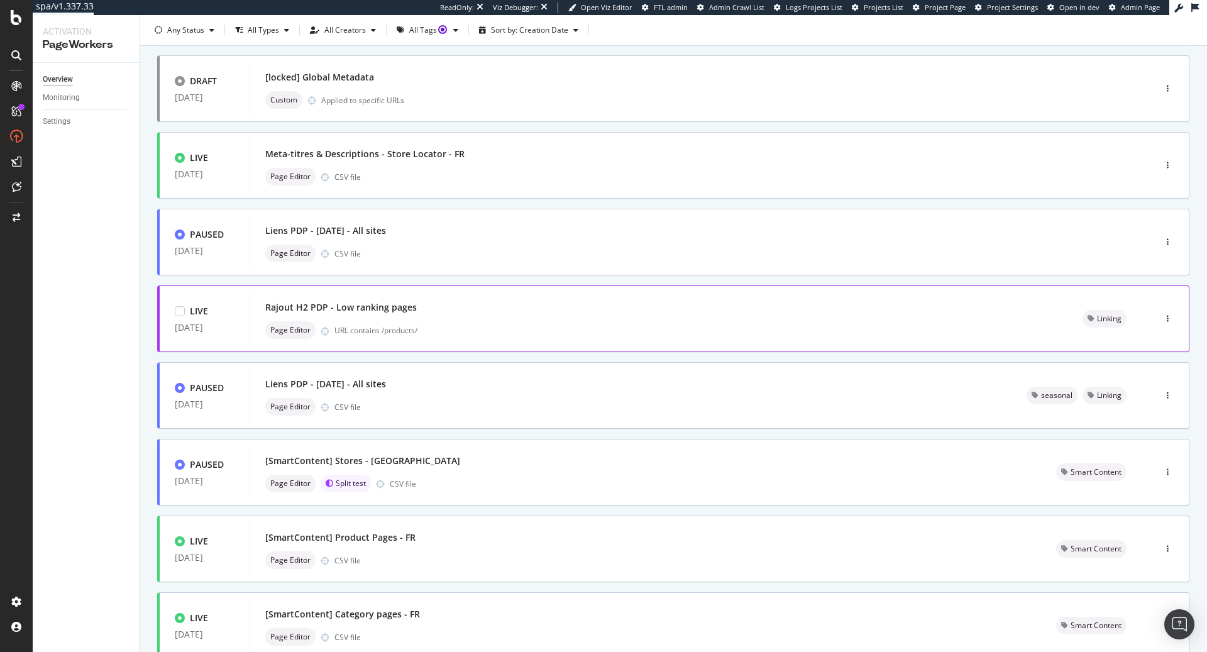
click at [441, 311] on div "Rajout H2 PDP - Low ranking pages" at bounding box center [658, 308] width 787 height 18
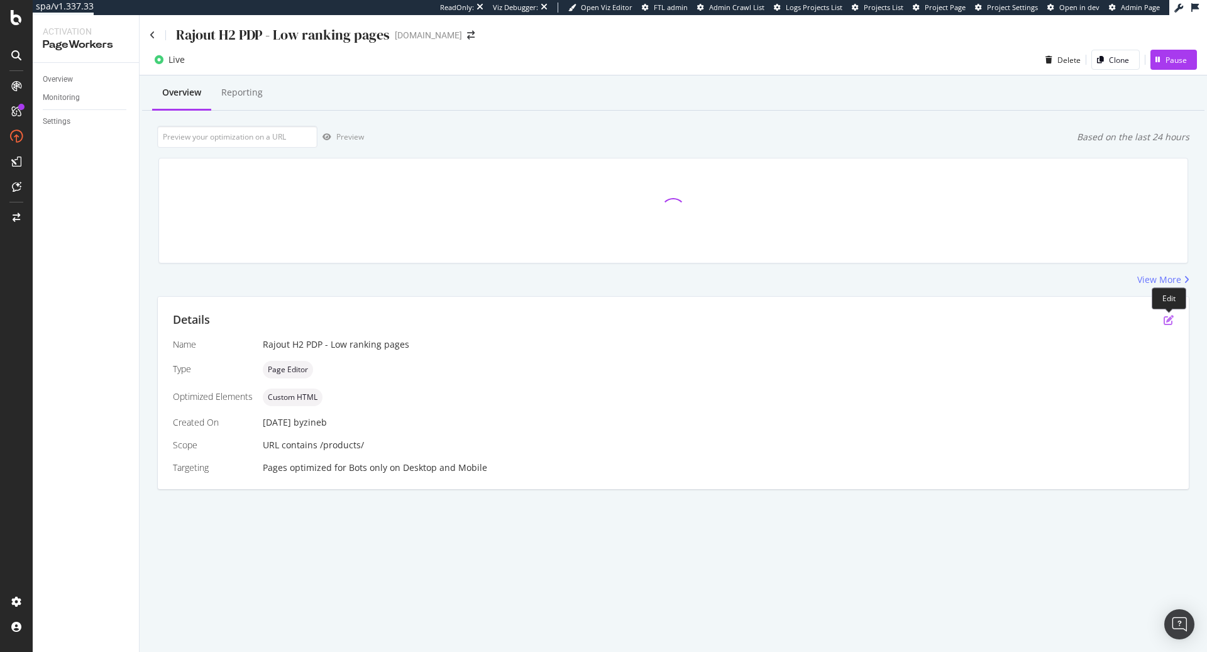
click at [1168, 322] on icon "pen-to-square" at bounding box center [1168, 320] width 10 height 10
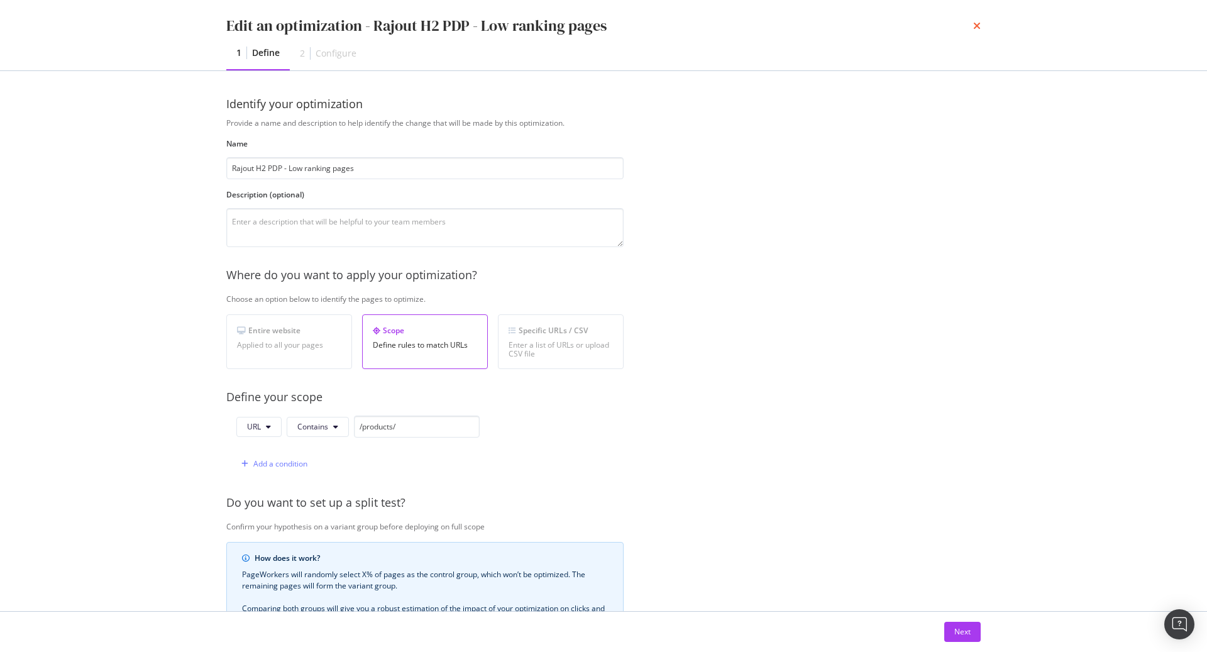
click at [975, 25] on icon "times" at bounding box center [977, 26] width 8 height 10
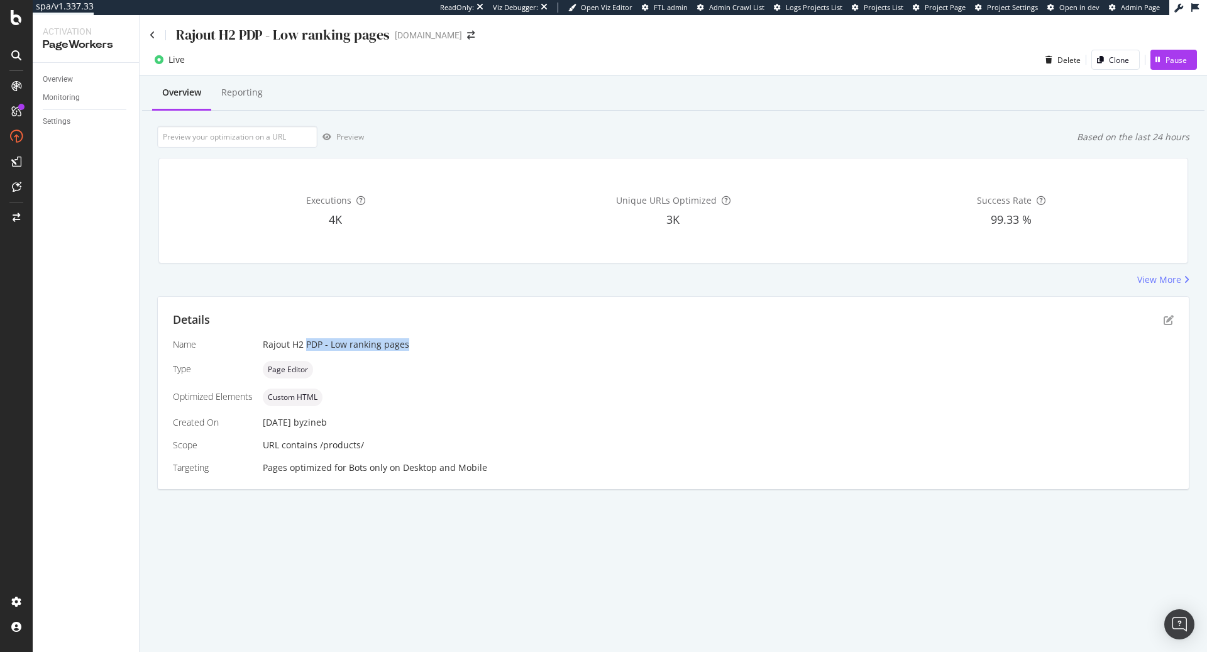
drag, startPoint x: 427, startPoint y: 340, endPoint x: 304, endPoint y: 339, distance: 123.2
click at [304, 339] on div "Rajout H2 PDP - Low ranking pages" at bounding box center [718, 344] width 911 height 13
copy div "PDP - Low ranking pages"
drag, startPoint x: 383, startPoint y: 451, endPoint x: 317, endPoint y: 447, distance: 66.1
click at [317, 447] on div "Name Rajout H2 PDP - Low ranking pages Type Page Editor Optimized Elements Cust…" at bounding box center [673, 406] width 1001 height 136
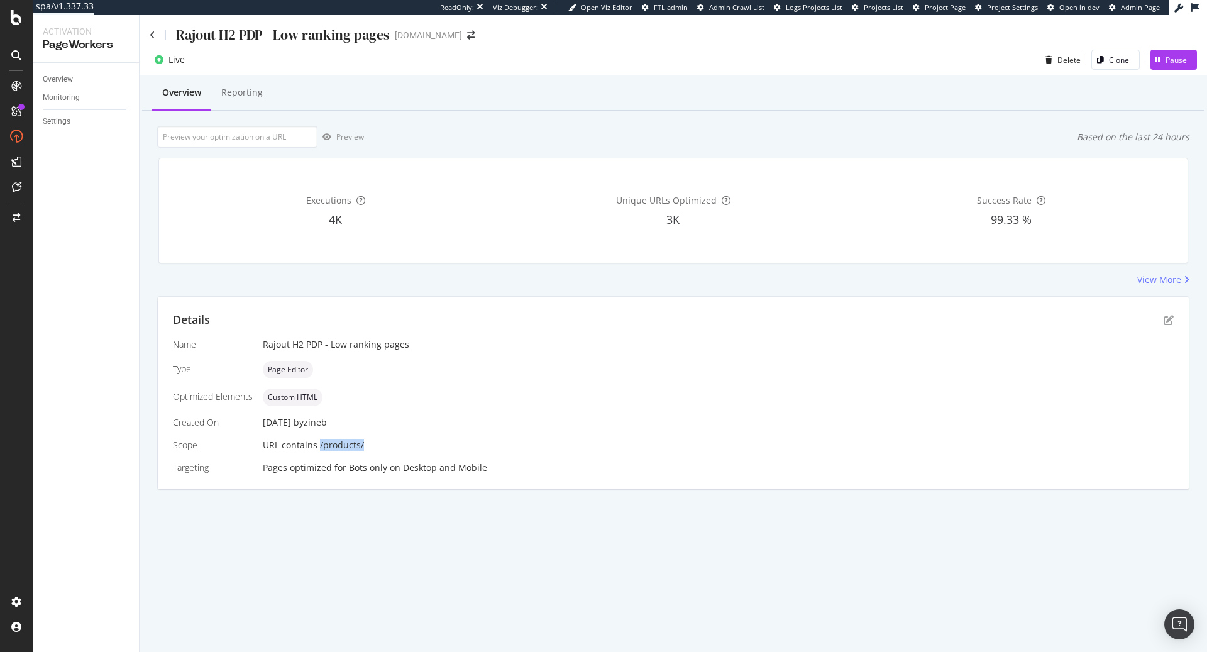
copy span "/products/"
click at [1169, 317] on icon "pen-to-square" at bounding box center [1168, 320] width 10 height 10
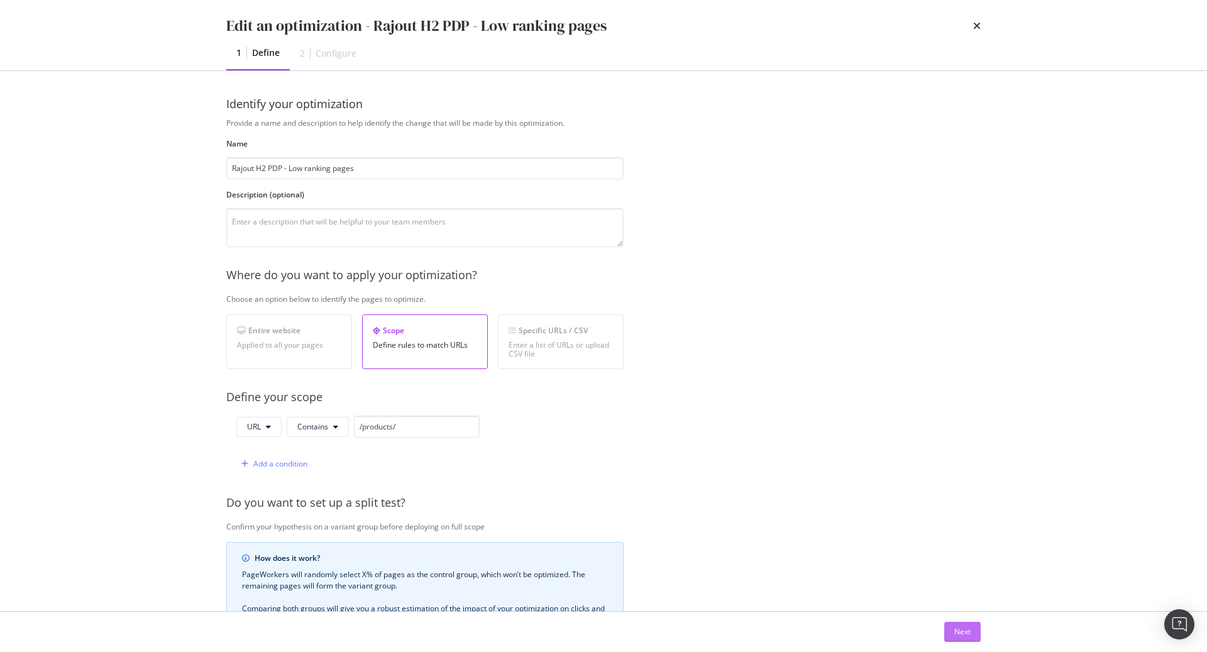
click at [970, 634] on button "Next" at bounding box center [962, 632] width 36 height 20
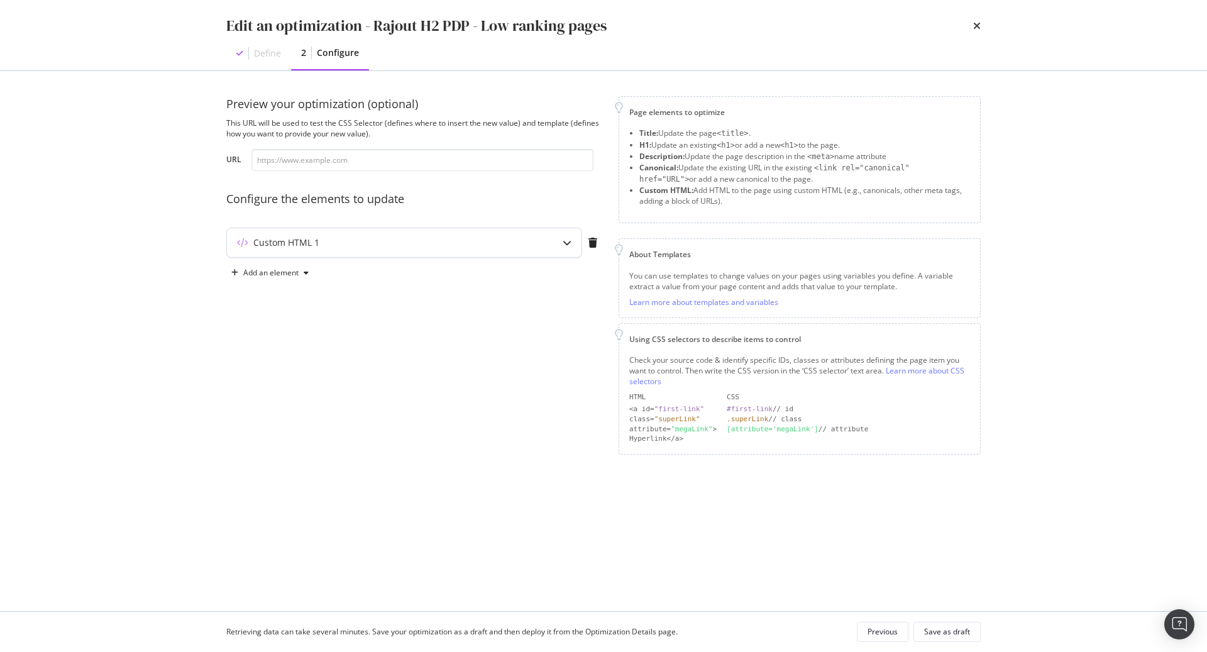
click at [486, 243] on div "Custom HTML 1" at bounding box center [379, 242] width 305 height 13
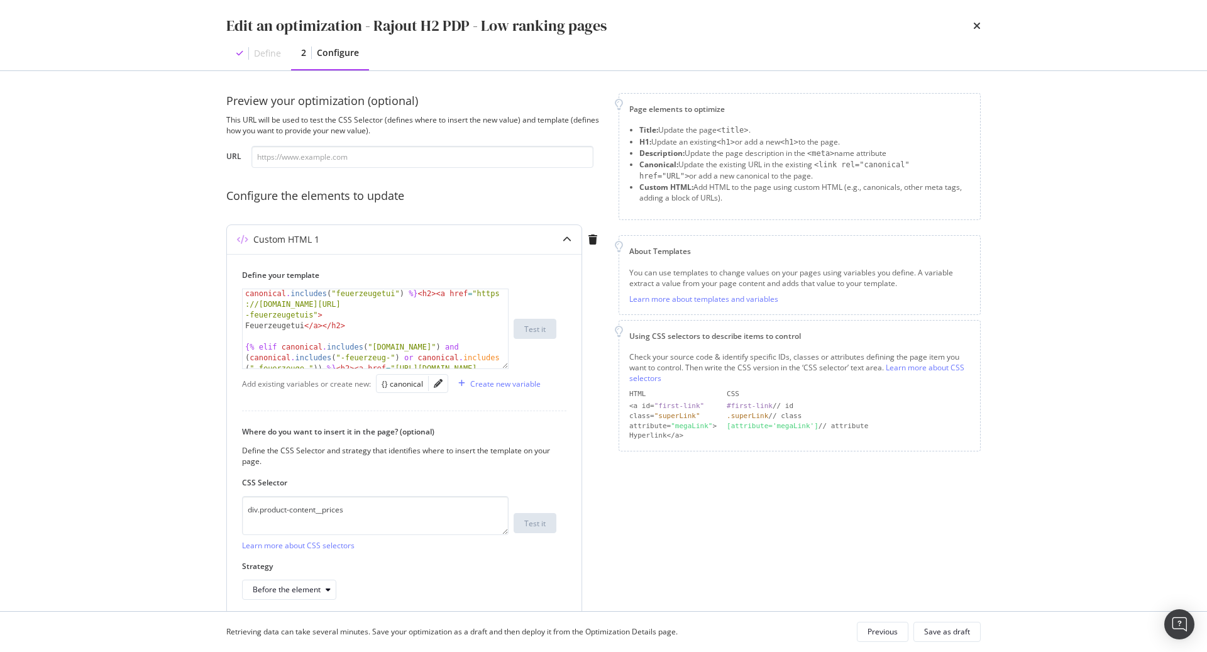
scroll to position [11, 0]
click at [420, 332] on div "{% if canonical . includes ( "de.st-dupont.com" ) and canonical . includes ( "f…" at bounding box center [376, 360] width 267 height 165
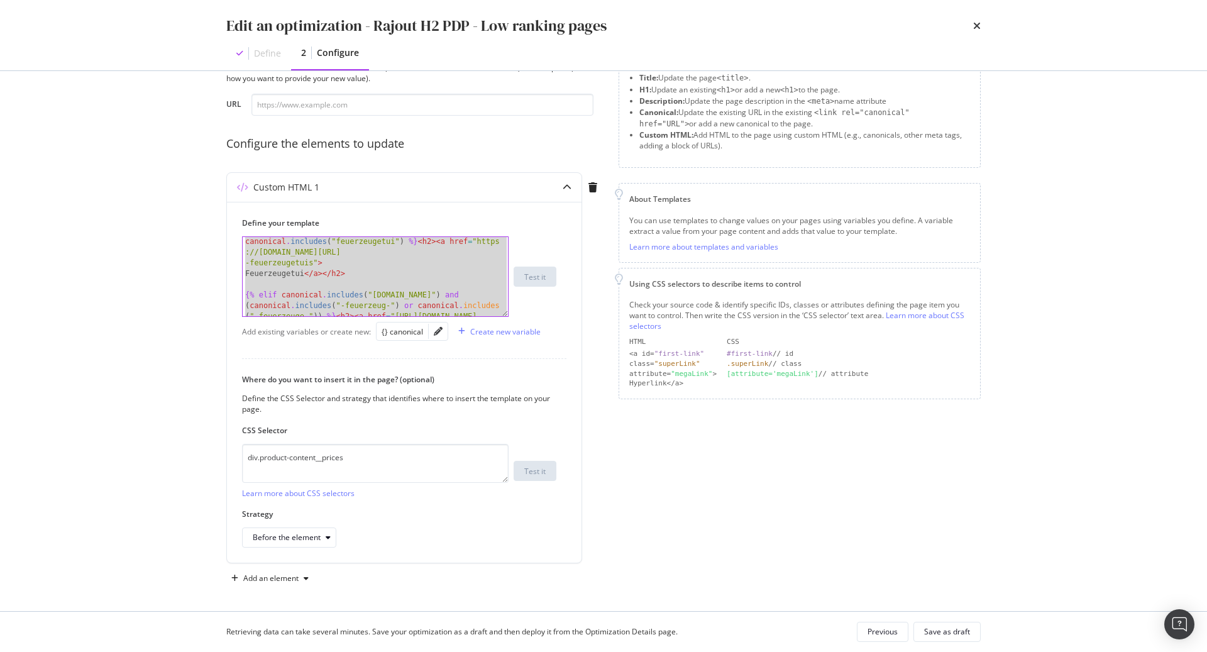
scroll to position [0, 0]
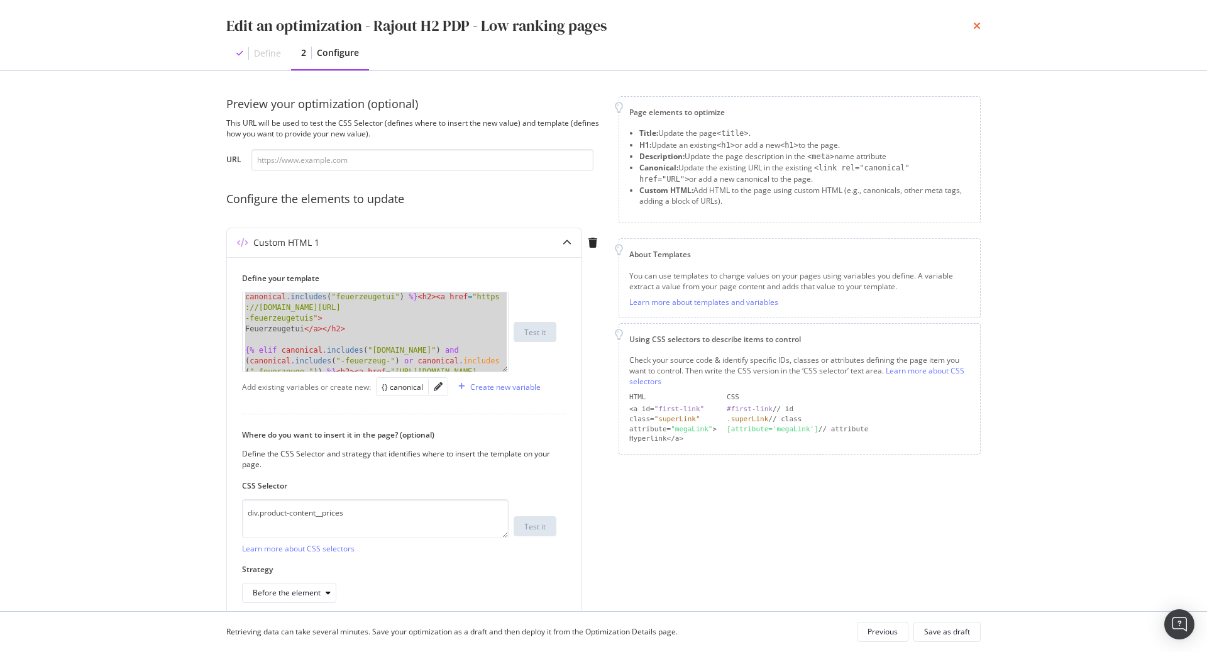
click at [975, 25] on icon "times" at bounding box center [977, 26] width 8 height 10
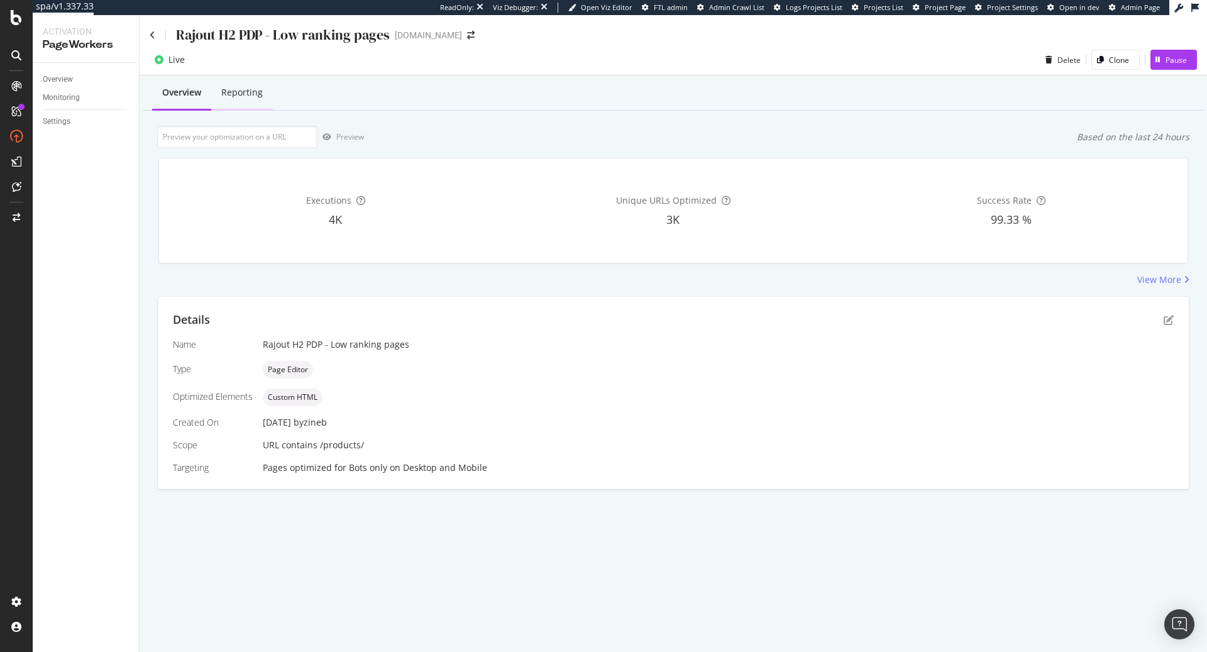
click at [234, 90] on div "Reporting" at bounding box center [241, 92] width 41 height 13
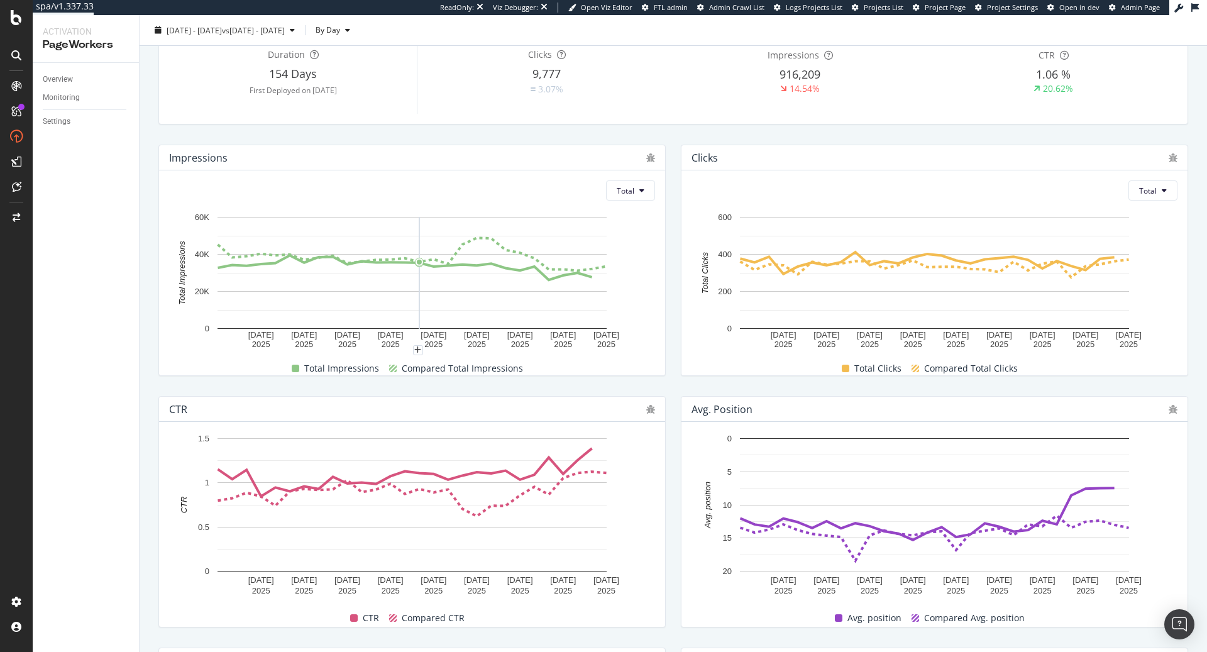
scroll to position [118, 0]
click at [66, 236] on div "PageWorkers" at bounding box center [73, 234] width 52 height 13
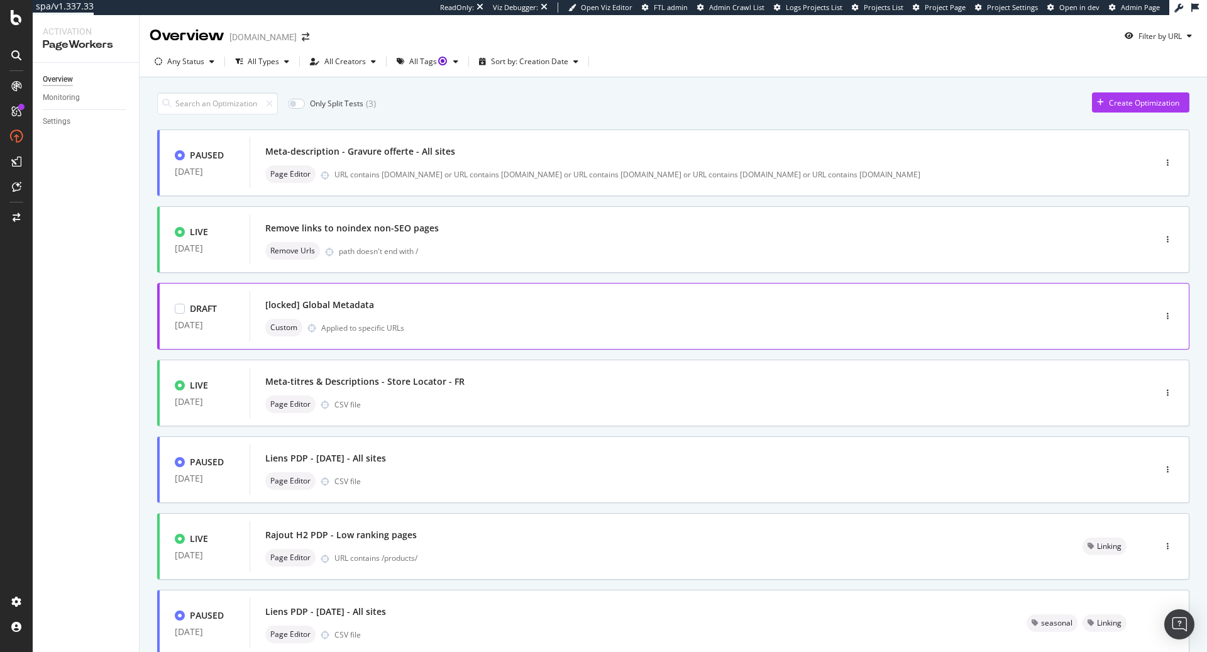
click at [476, 310] on div "[locked] Global Metadata" at bounding box center [683, 305] width 836 height 18
click at [420, 539] on div "Rajout H2 PDP - Low ranking pages" at bounding box center [658, 535] width 787 height 18
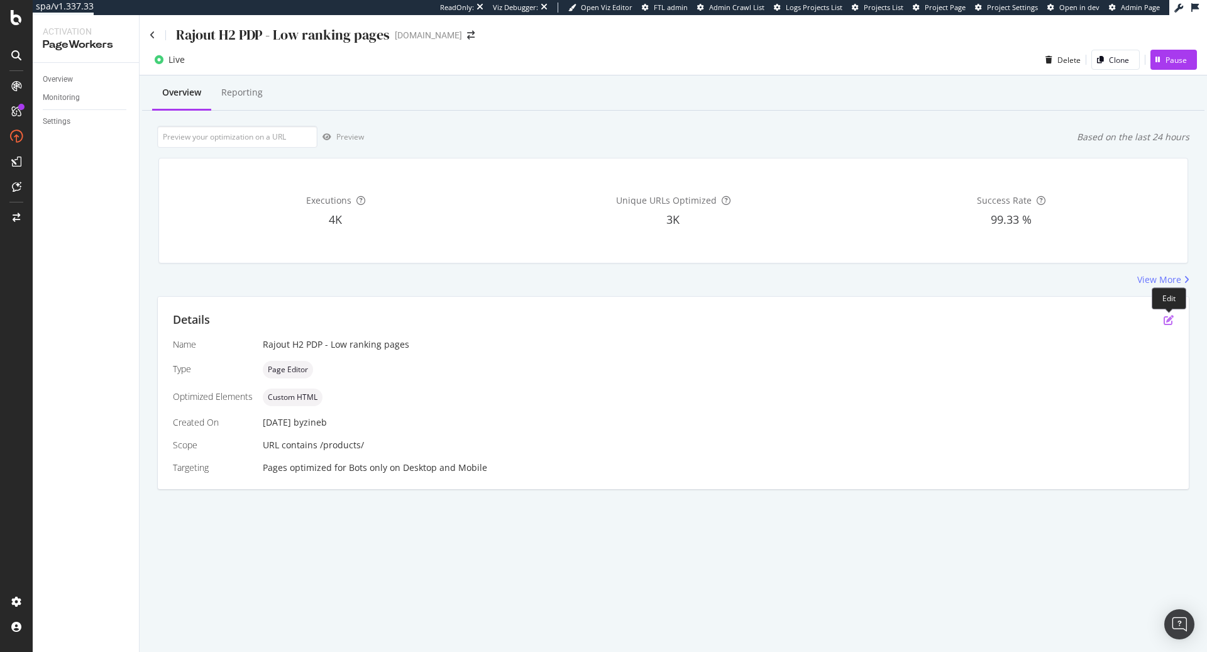
click at [1168, 322] on icon "pen-to-square" at bounding box center [1168, 320] width 10 height 10
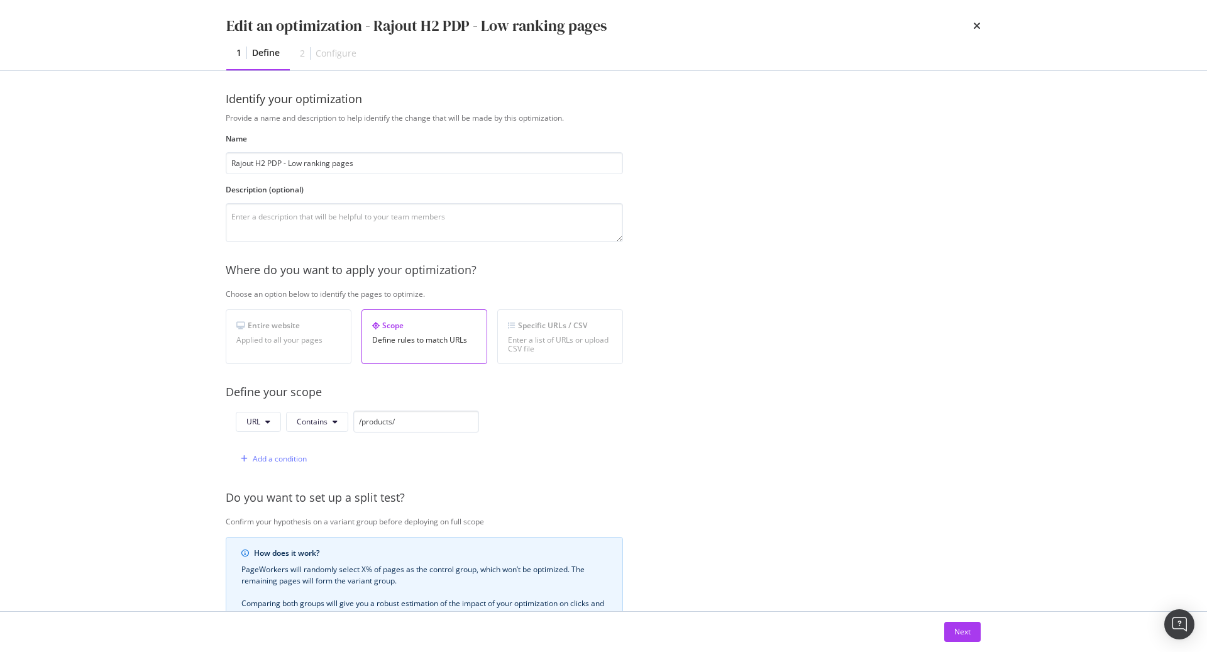
scroll to position [0, 1]
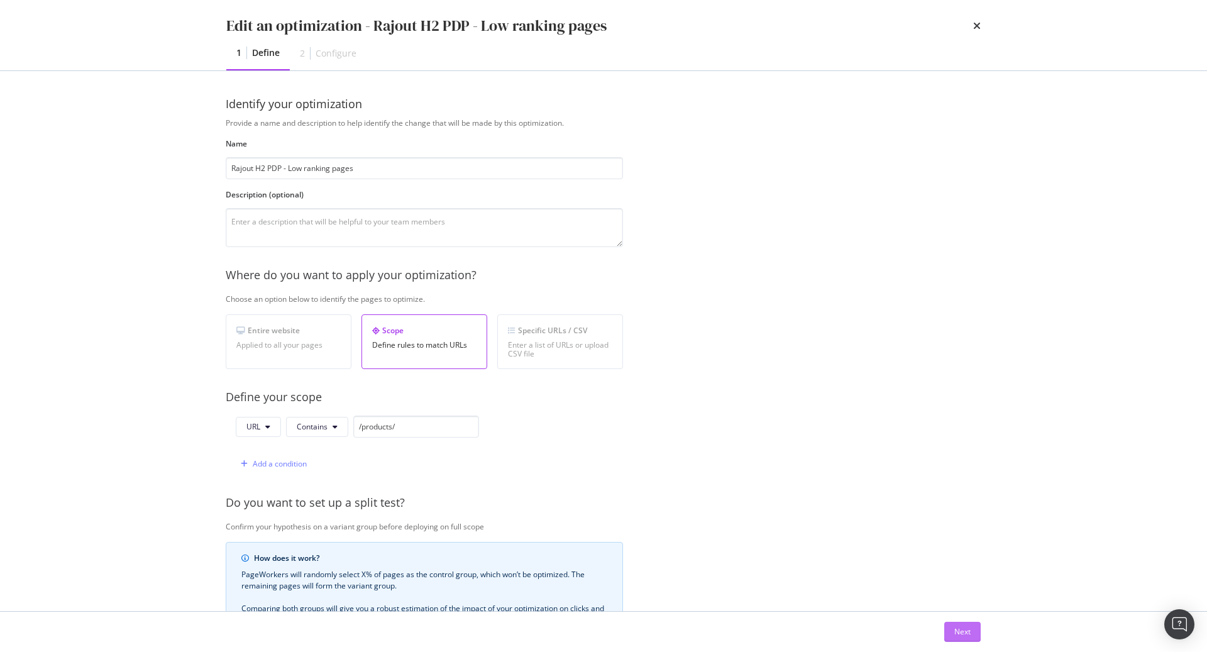
click at [959, 635] on div "Next" at bounding box center [962, 631] width 16 height 11
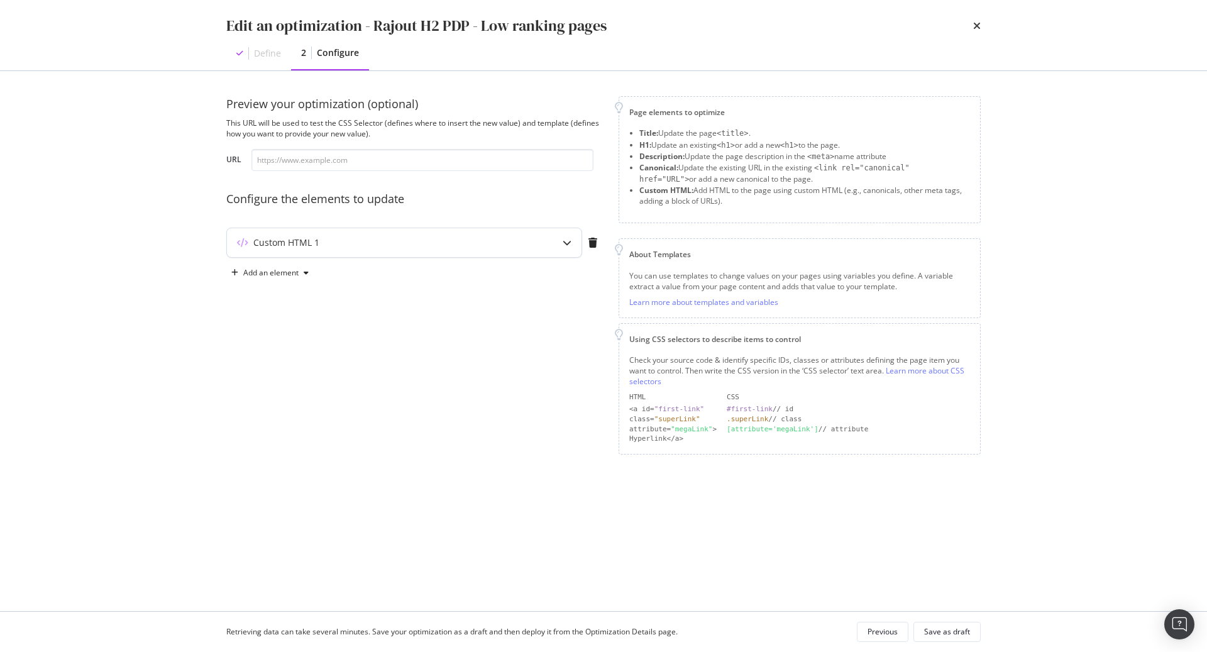
click at [549, 235] on div "Custom HTML 1" at bounding box center [404, 242] width 354 height 29
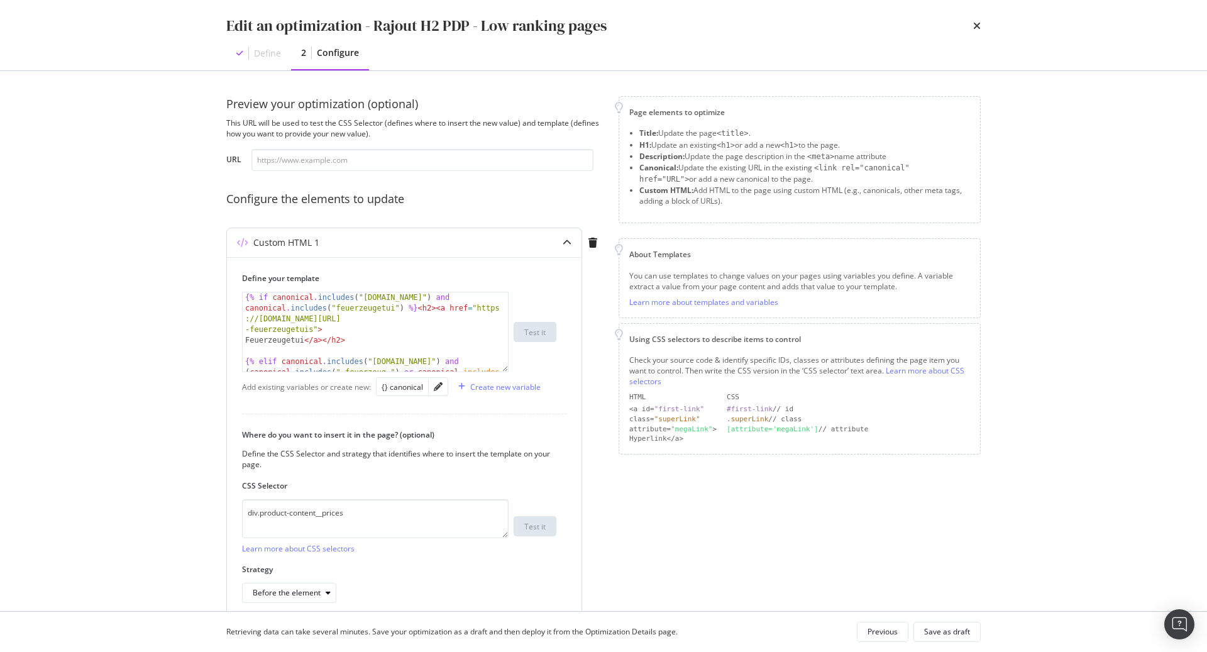
click at [294, 342] on div "{% if canonical . includes ( "de.st-dupont.com" ) and canonical . includes ( "f…" at bounding box center [376, 374] width 267 height 165
click at [409, 322] on div "{% if canonical . includes ( "de.st-dupont.com" ) and canonical . includes ( "f…" at bounding box center [376, 373] width 267 height 165
type textarea "{% if canonical.includes("de.st-dupont.com") and canonical.includes("feuerzeuge…"
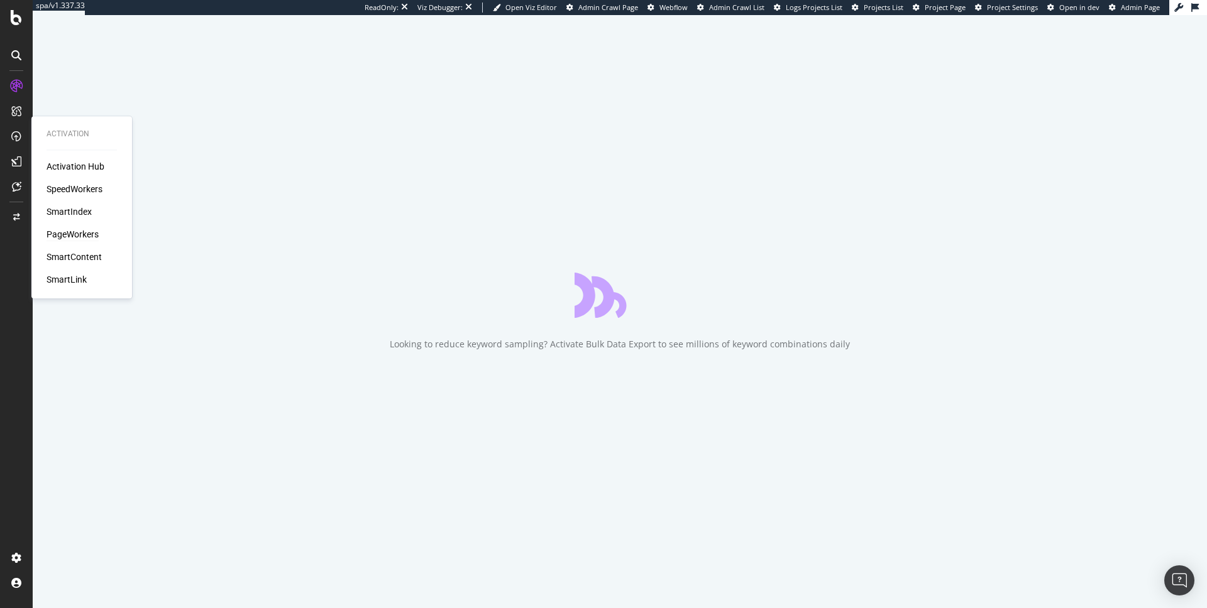
click at [70, 234] on div "PageWorkers" at bounding box center [73, 234] width 52 height 13
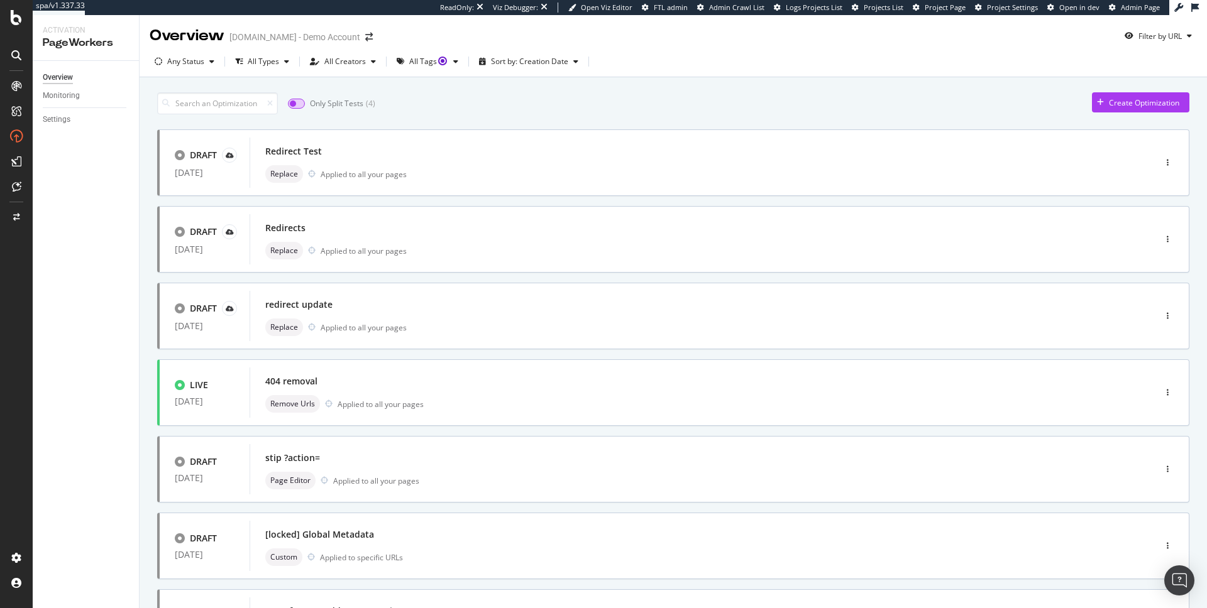
click at [297, 104] on input "checkbox" at bounding box center [296, 104] width 17 height 10
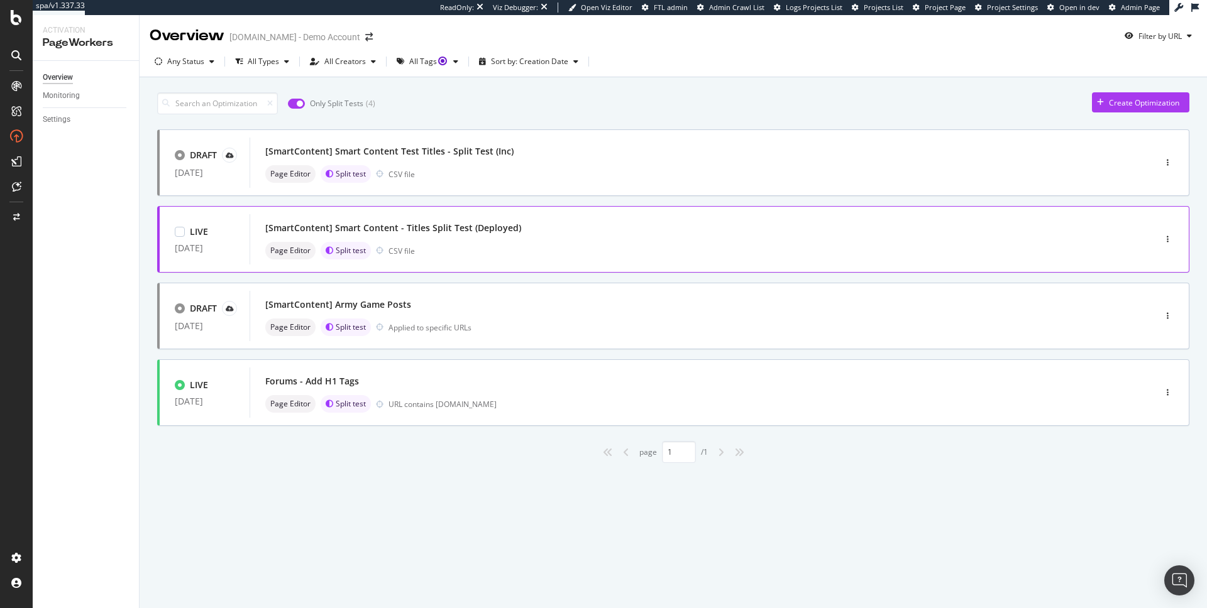
click at [534, 245] on div "Page Editor Split test CSV file" at bounding box center [683, 251] width 836 height 18
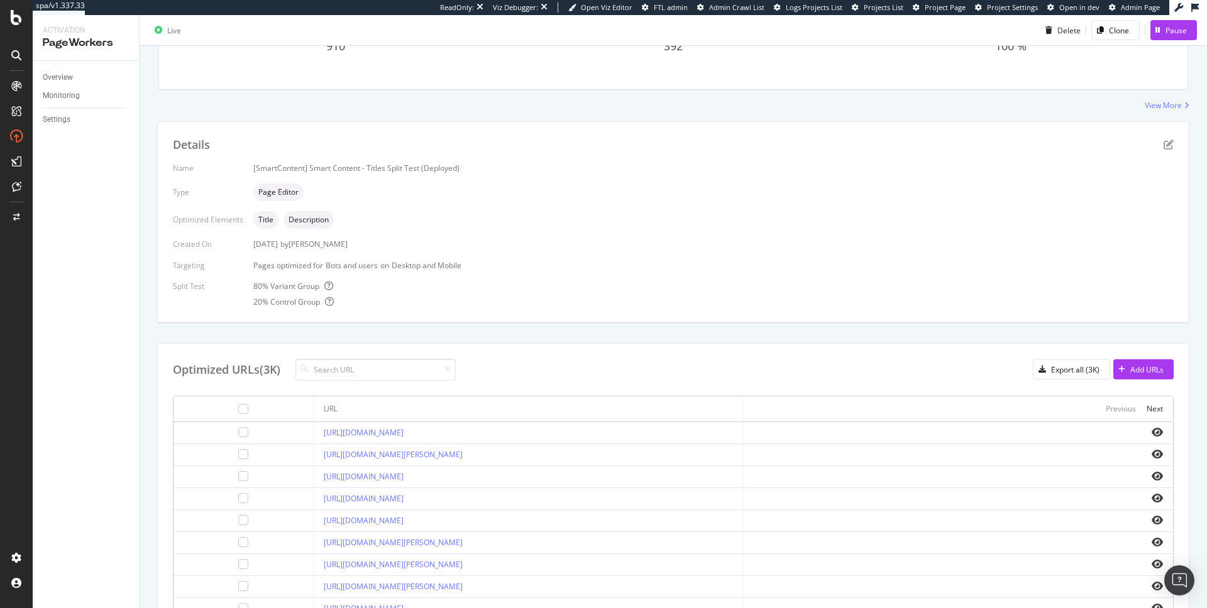
scroll to position [175, 0]
drag, startPoint x: 248, startPoint y: 282, endPoint x: 319, endPoint y: 285, distance: 71.8
click at [320, 285] on div "Name [SmartContent] Smart Content - Titles Split Test (Deployed) Type Page Edit…" at bounding box center [673, 234] width 1001 height 145
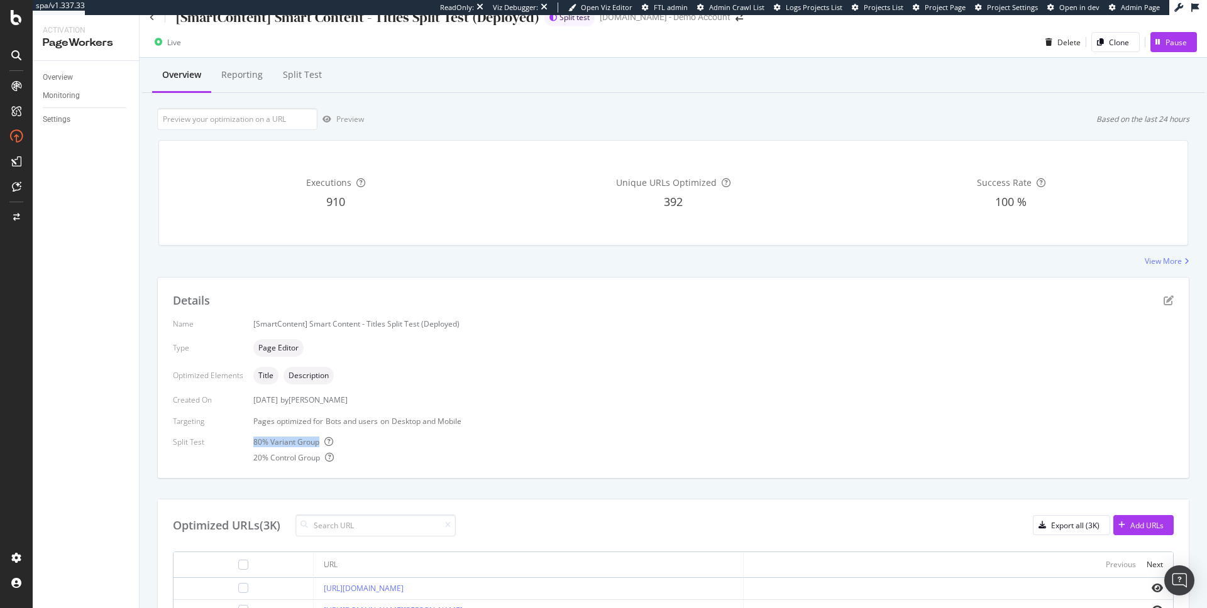
scroll to position [0, 0]
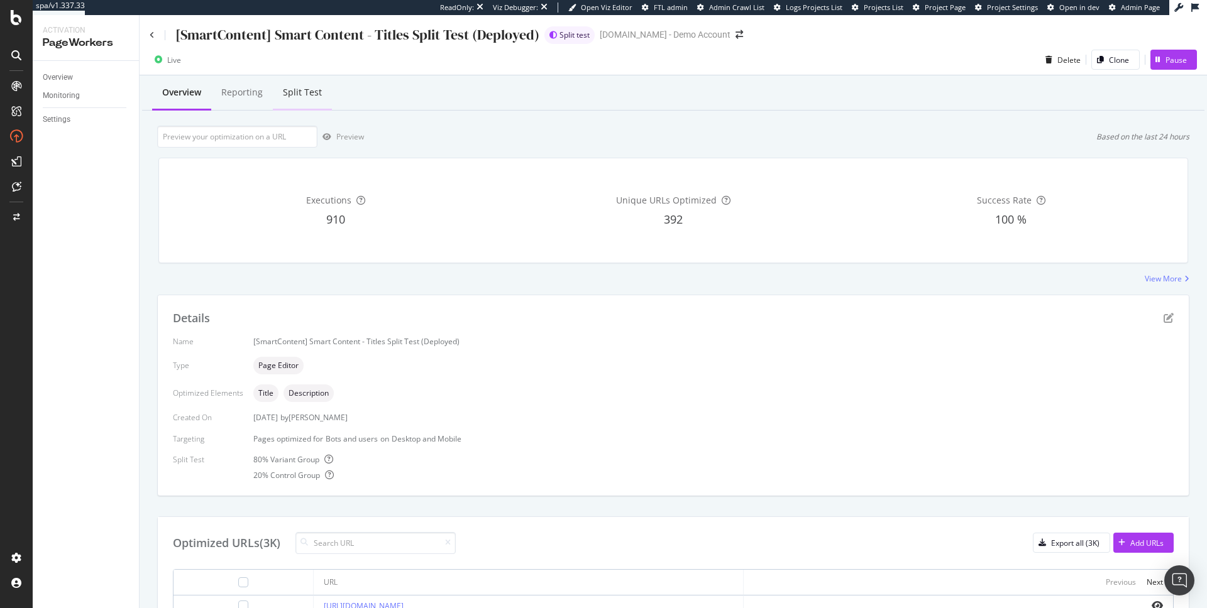
click at [299, 92] on div "Split Test" at bounding box center [302, 92] width 39 height 13
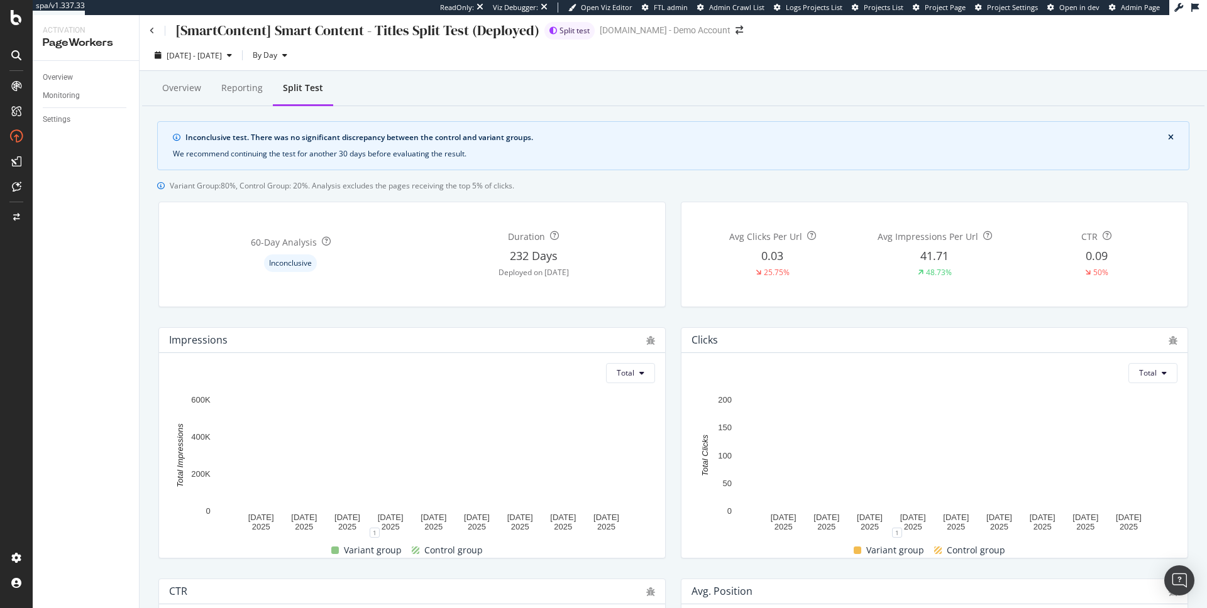
scroll to position [1, 0]
